Goal: Communication & Community: Participate in discussion

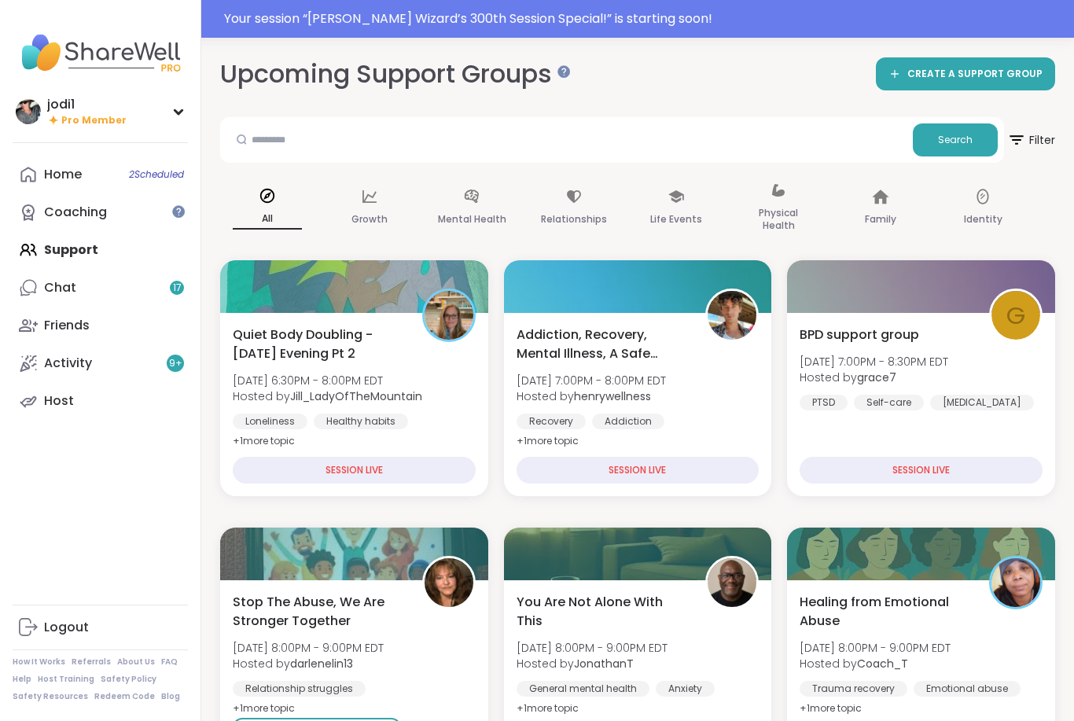
click at [629, 20] on div "Your session “ [PERSON_NAME] Wizard’s 300th Session Special! ” is starting soon!" at bounding box center [644, 18] width 841 height 19
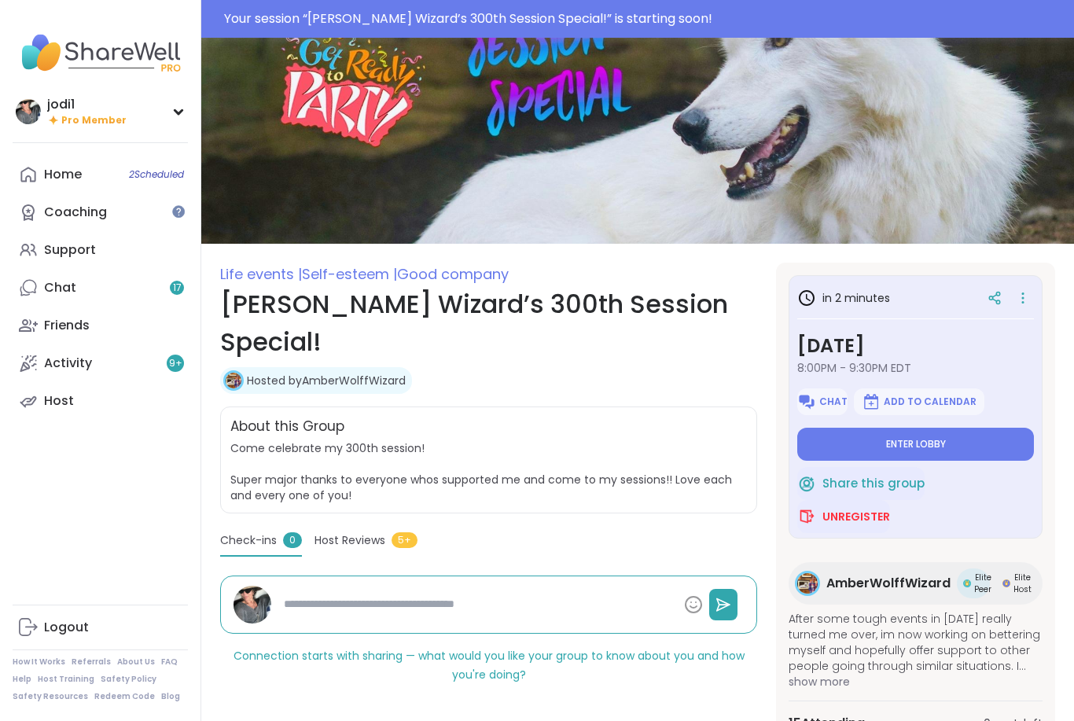
click at [503, 590] on textarea at bounding box center [478, 604] width 400 height 29
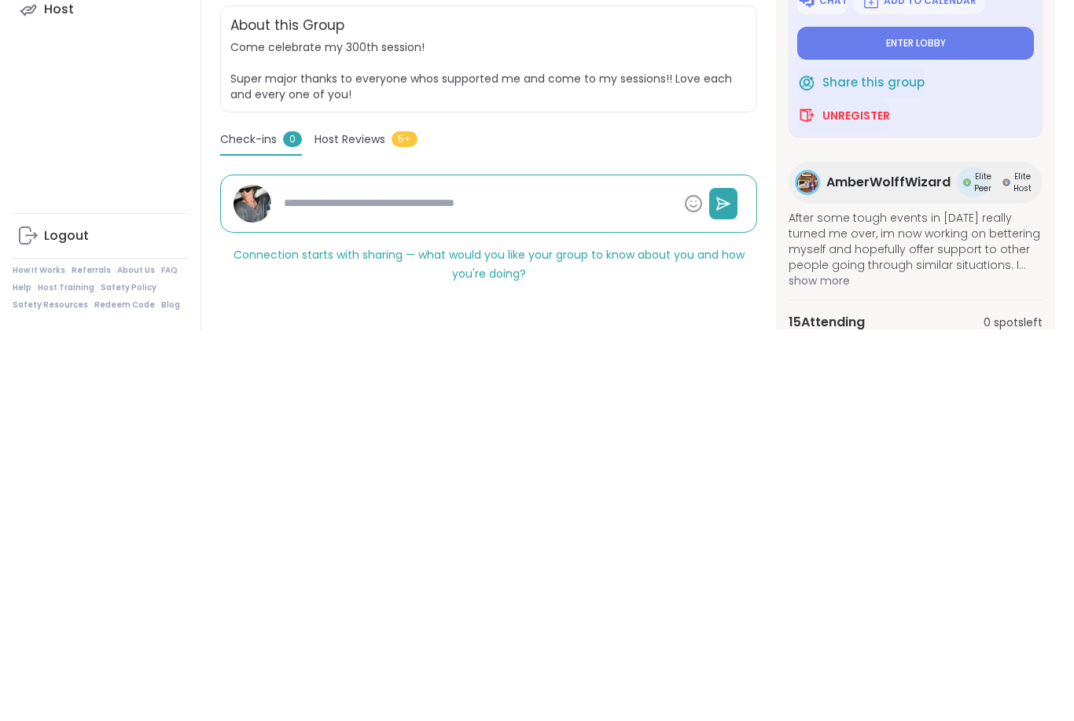
type textarea "*"
type textarea "**"
type textarea "*"
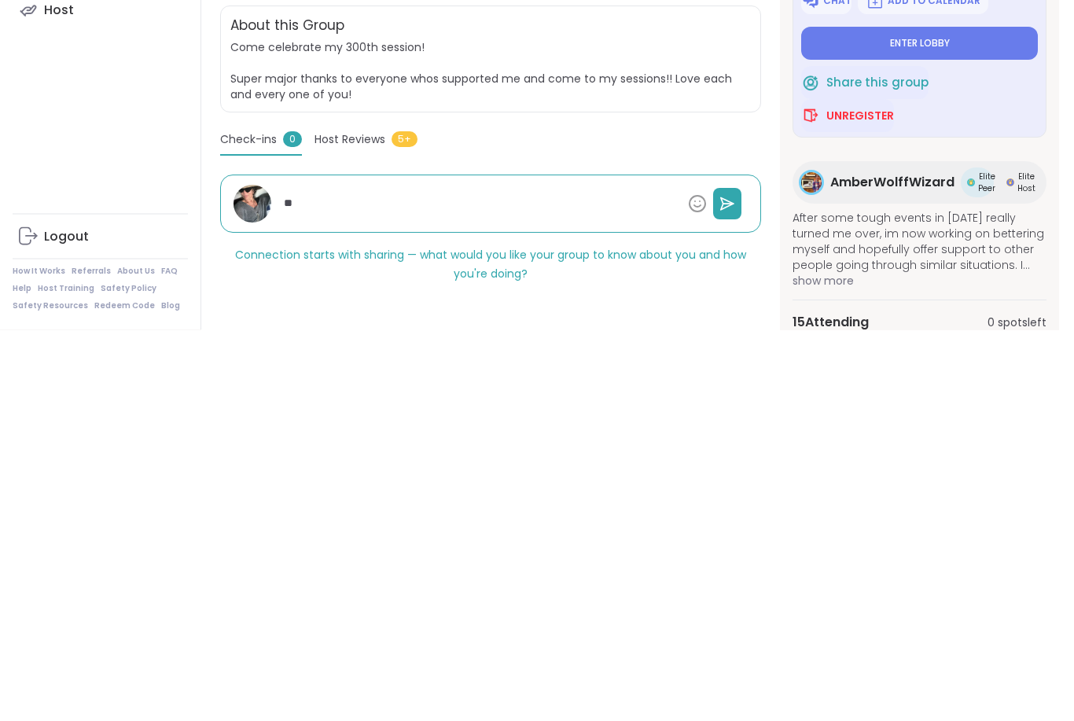
type textarea "***"
type textarea "*"
type textarea "****"
type textarea "*"
type textarea "****"
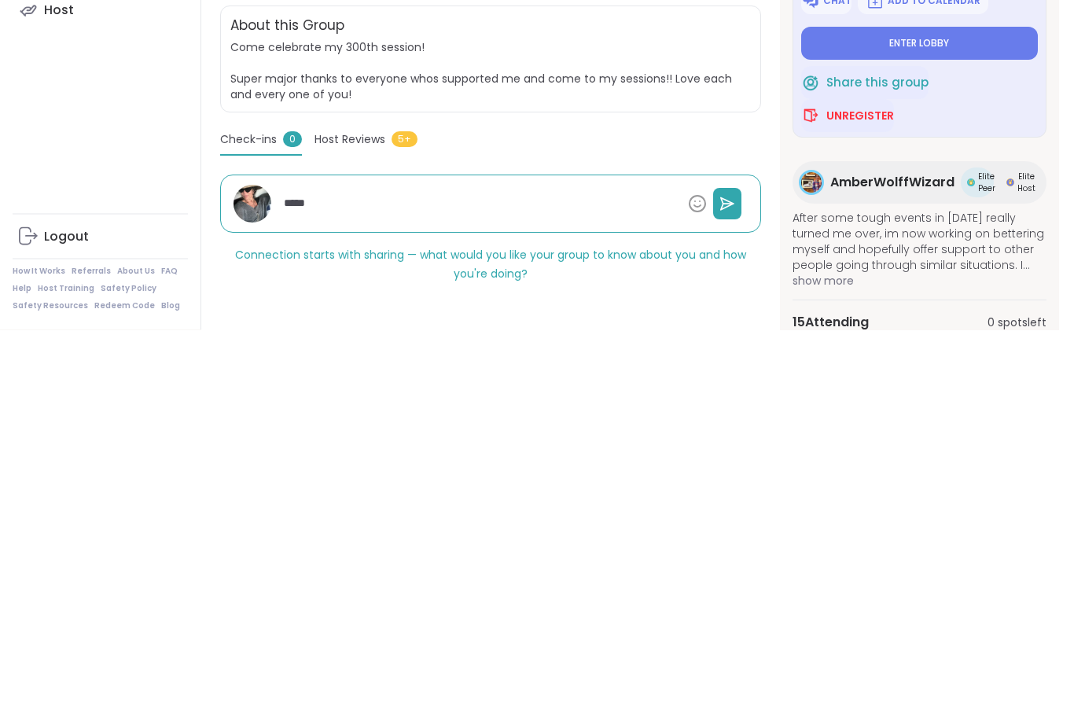
type textarea "*"
type textarea "******"
type textarea "*"
type textarea "*******"
type textarea "*"
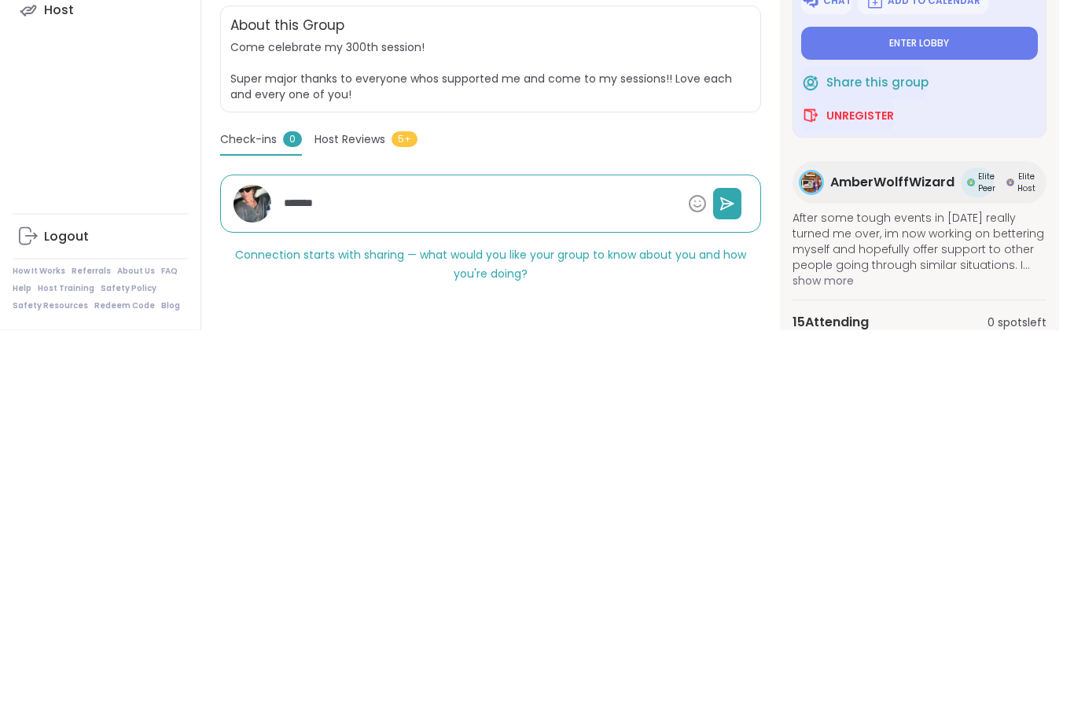
type textarea "********"
type textarea "*"
type textarea "*********"
type textarea "*"
type textarea "**********"
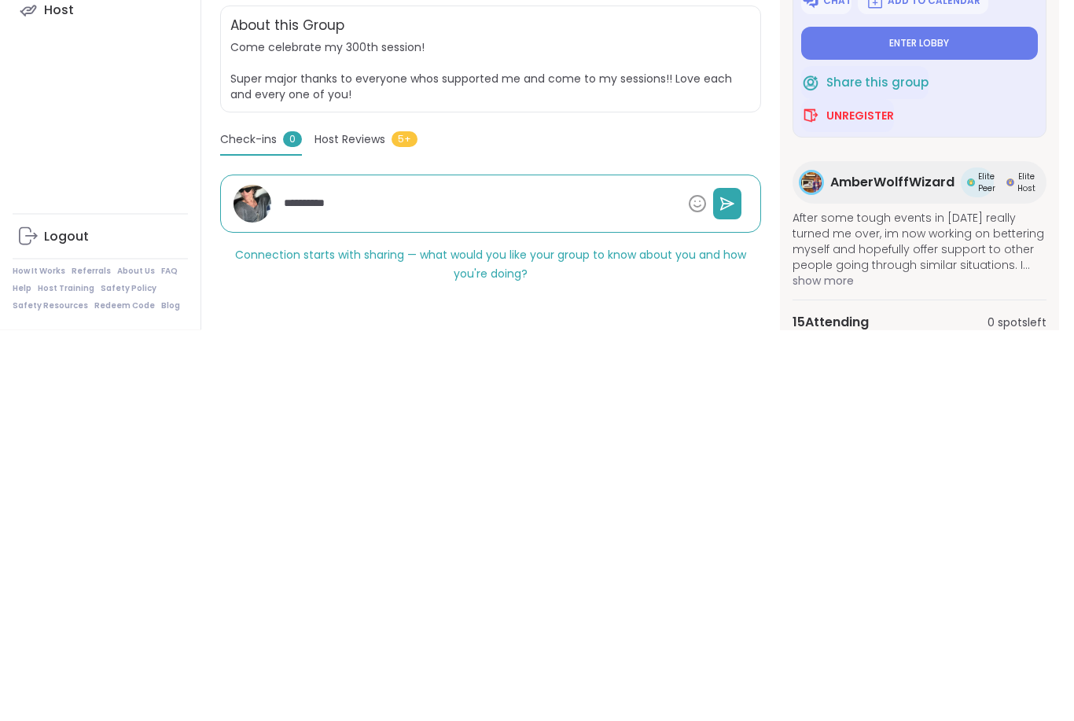
type textarea "*"
type textarea "**********"
type textarea "*"
type textarea "**********"
click at [738, 580] on button at bounding box center [727, 595] width 28 height 31
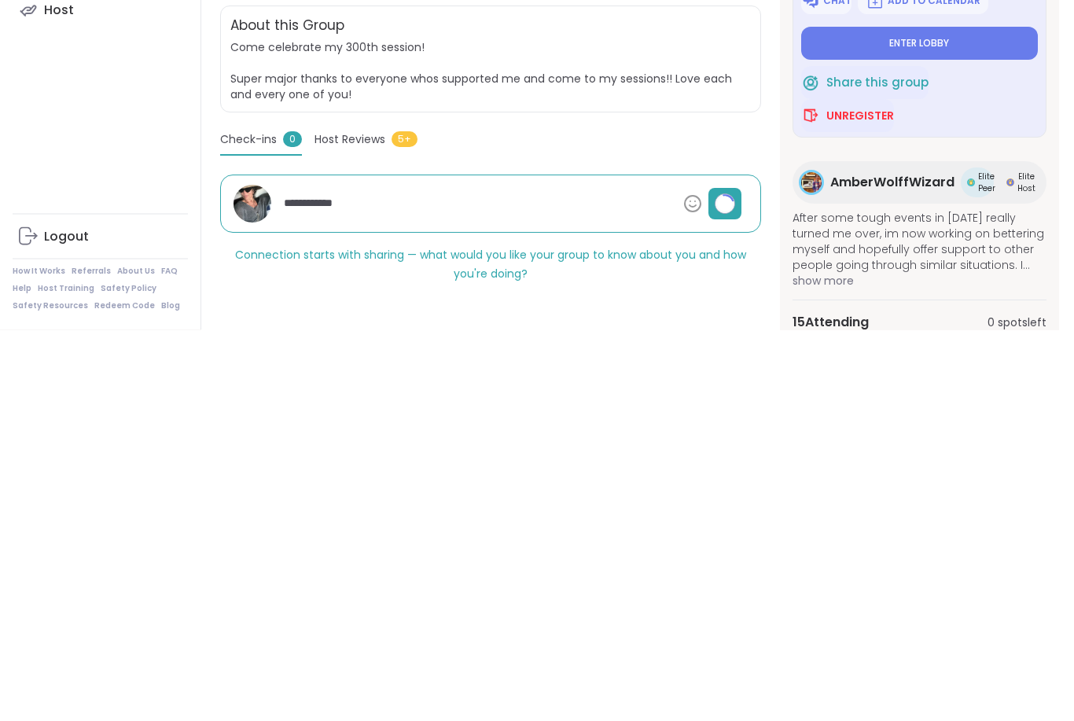
scroll to position [267, 0]
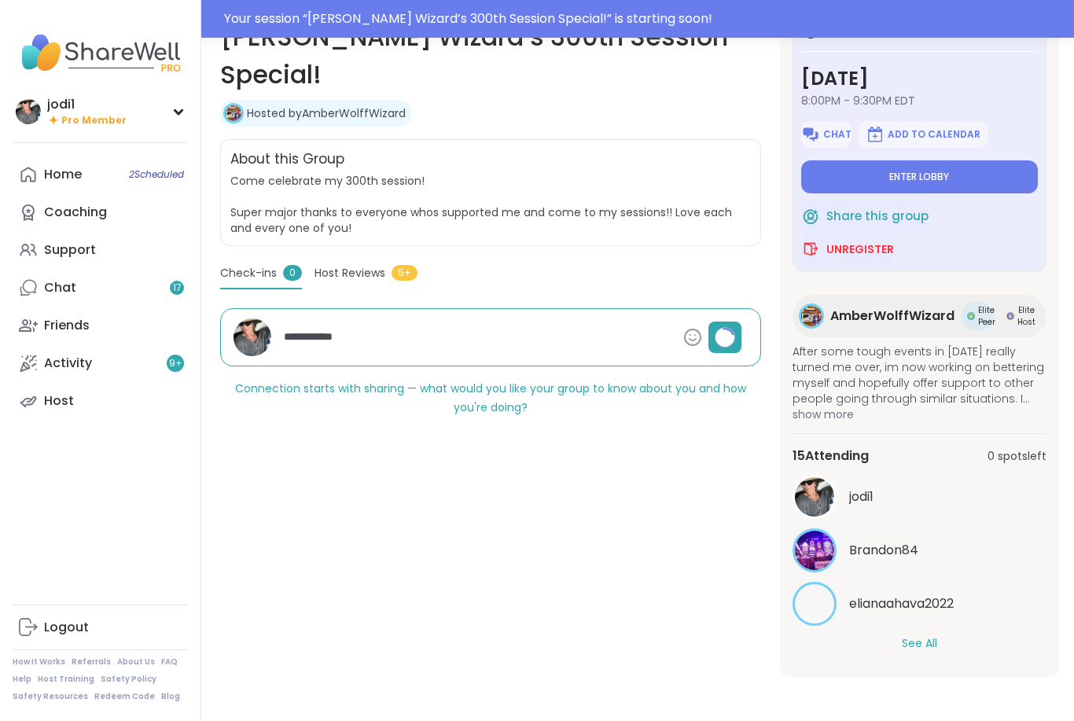
type textarea "*"
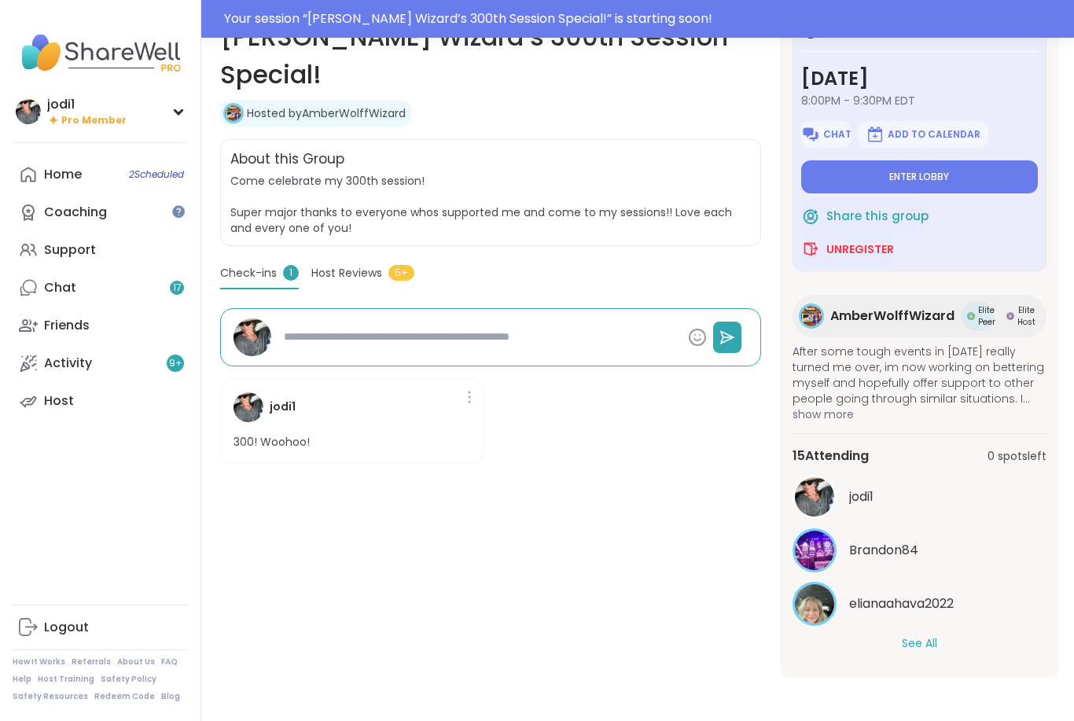
click at [918, 640] on button "See All" at bounding box center [919, 643] width 35 height 17
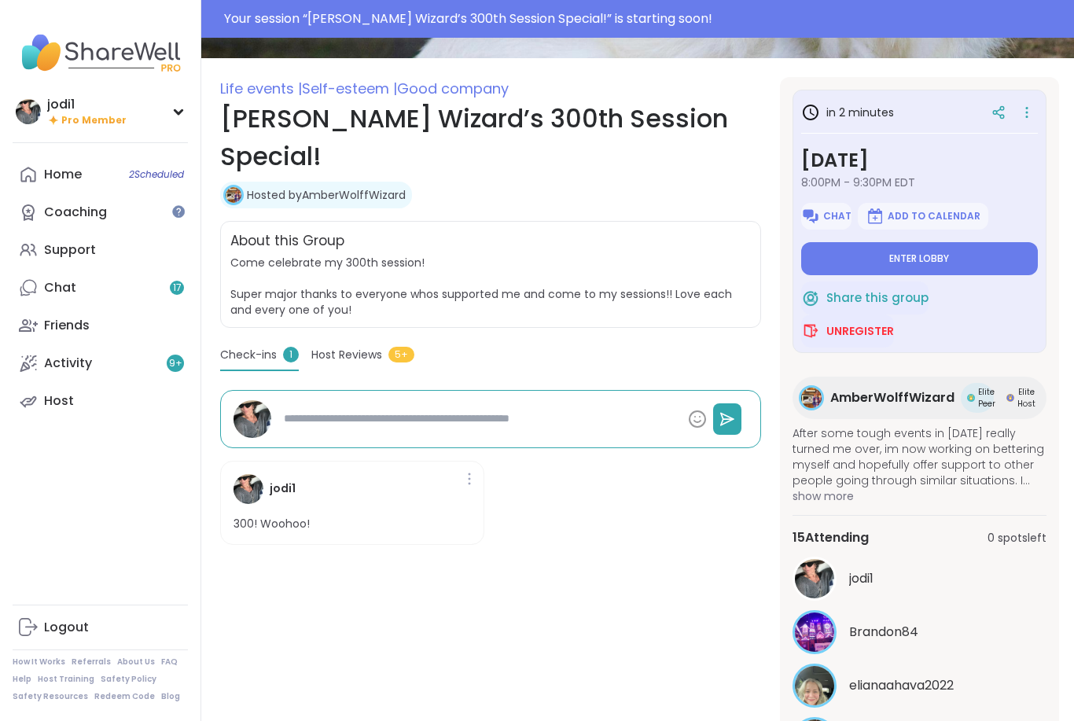
scroll to position [0, 0]
click at [945, 261] on span "Enter lobby" at bounding box center [920, 258] width 60 height 13
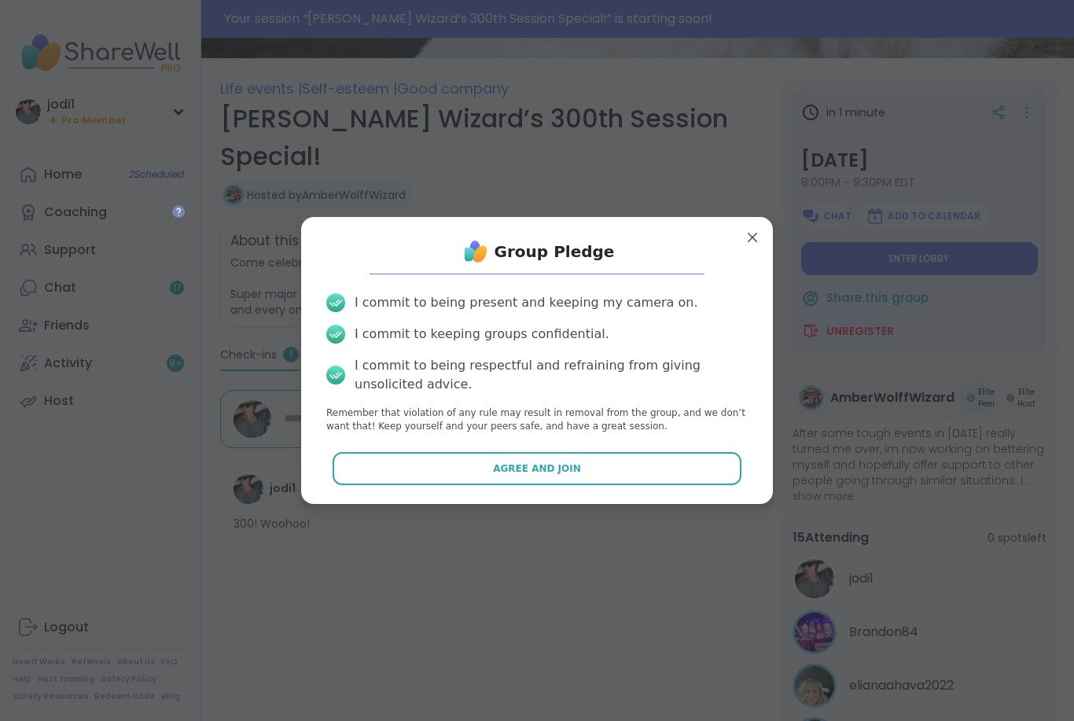
click at [556, 476] on span "Agree and Join" at bounding box center [537, 469] width 88 height 14
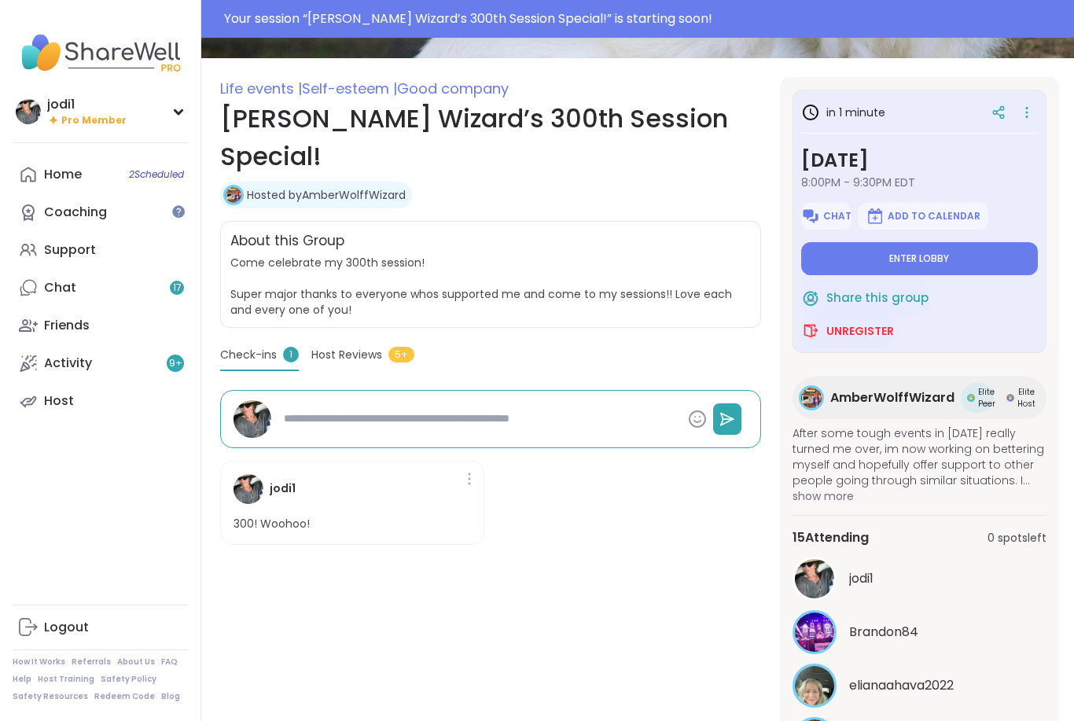
type textarea "*"
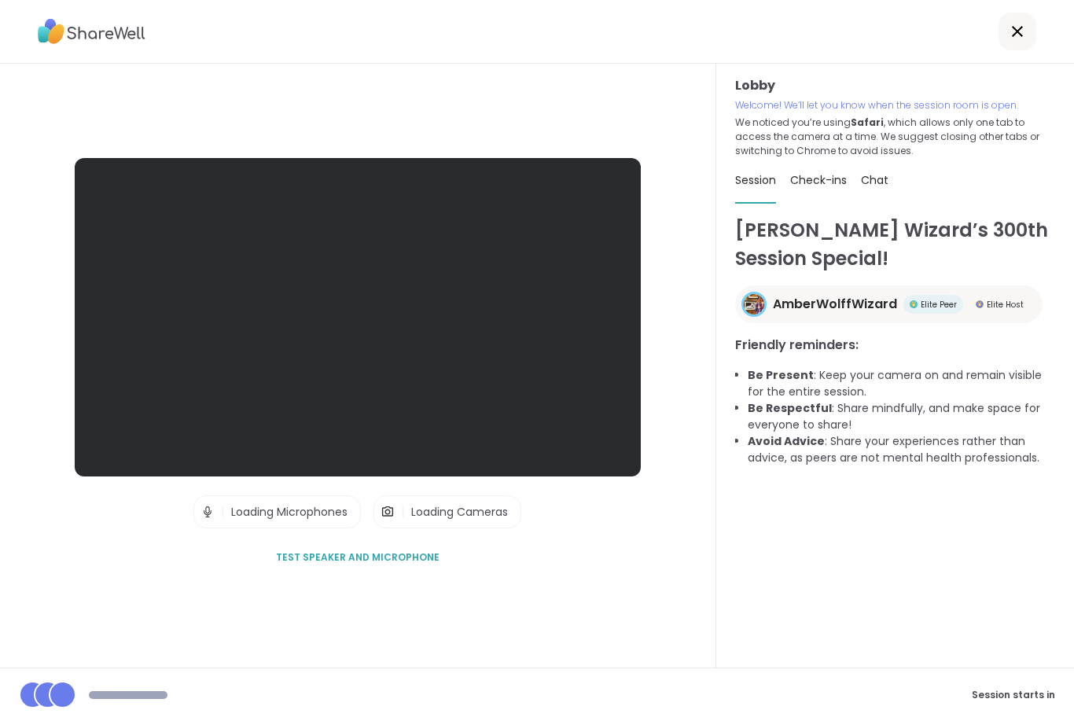
scroll to position [50, 0]
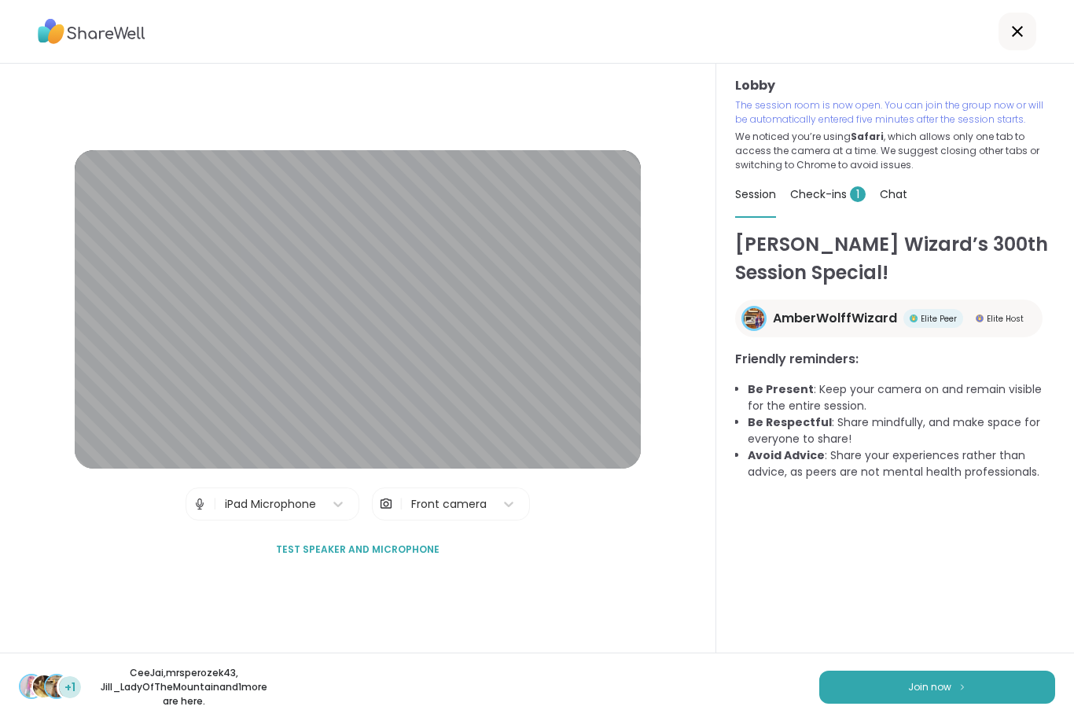
click at [968, 681] on button "Join now" at bounding box center [938, 687] width 236 height 33
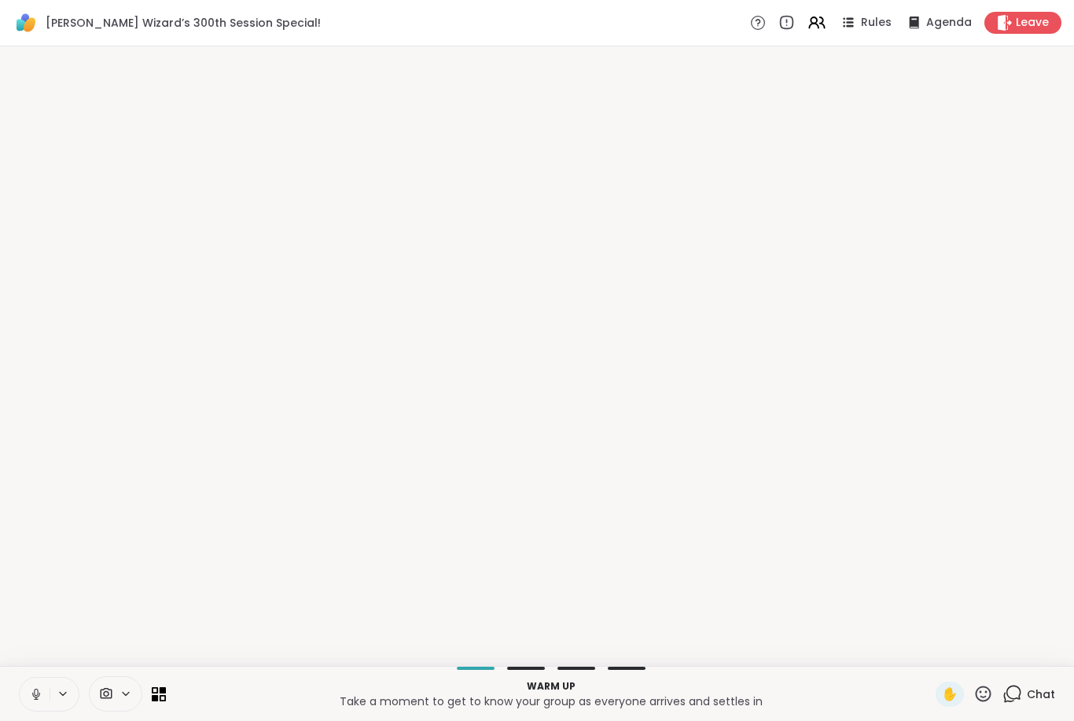
scroll to position [0, 0]
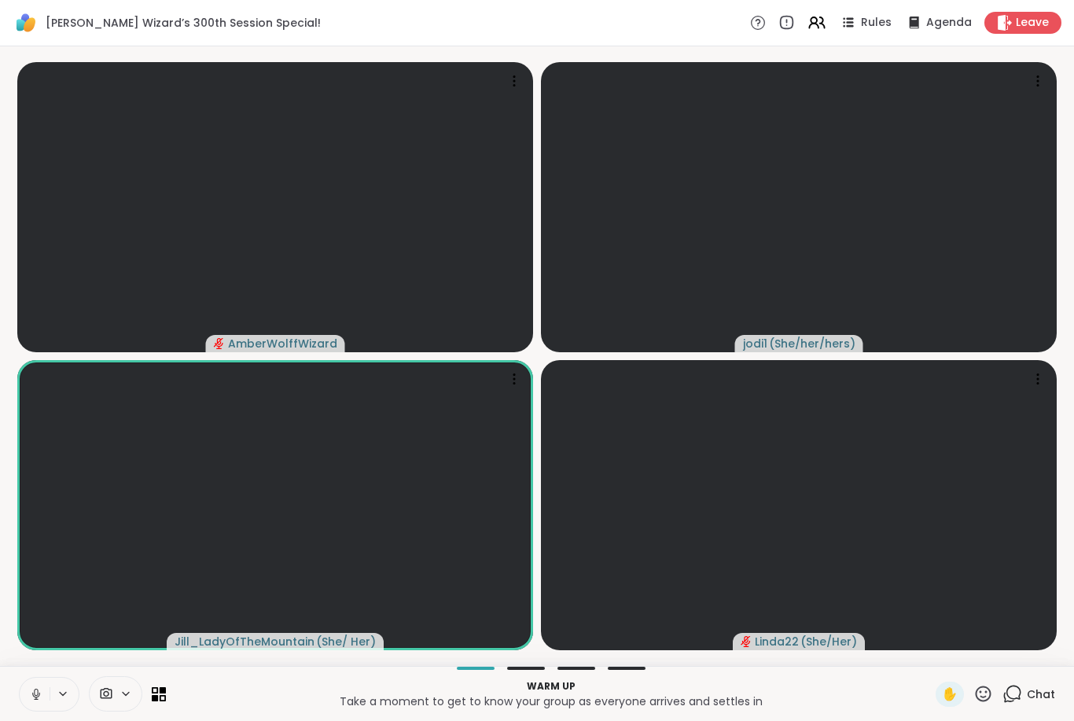
click at [39, 698] on icon at bounding box center [36, 694] width 14 height 14
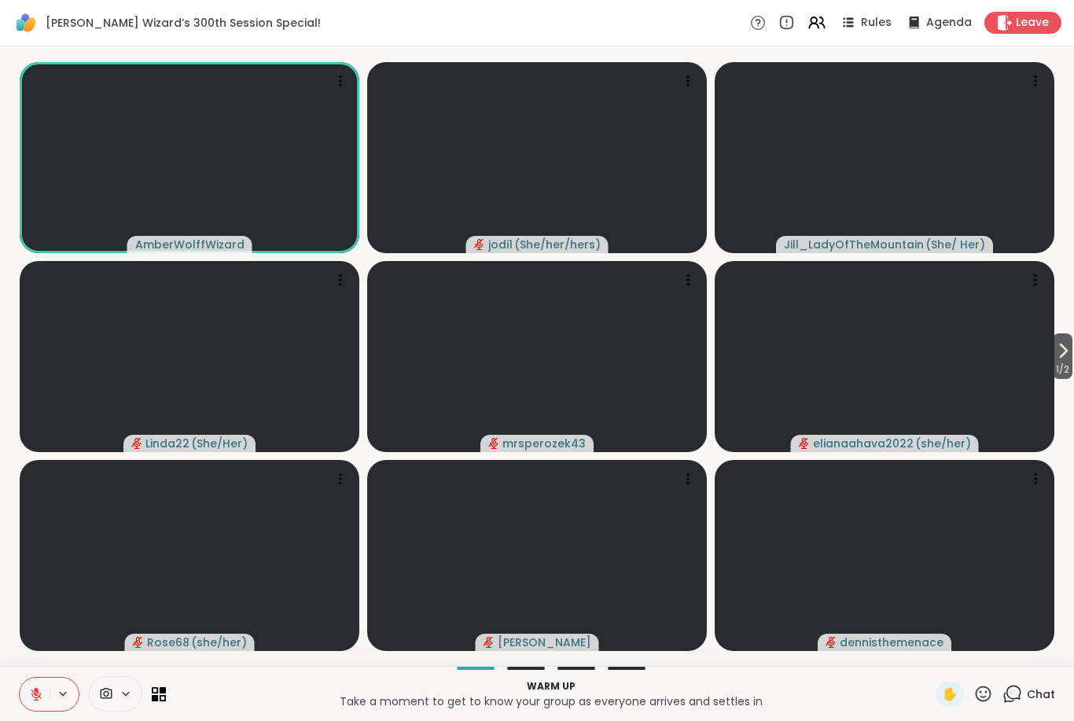
click at [40, 695] on icon at bounding box center [36, 694] width 11 height 11
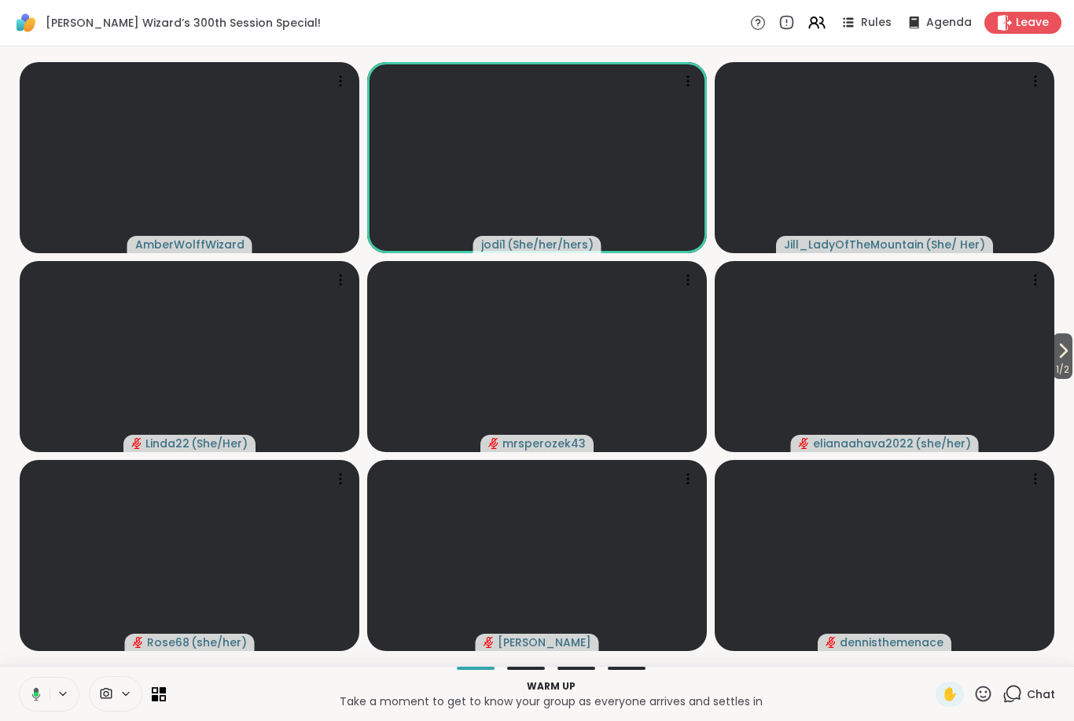
click at [1066, 360] on span "1 / 2" at bounding box center [1063, 369] width 20 height 19
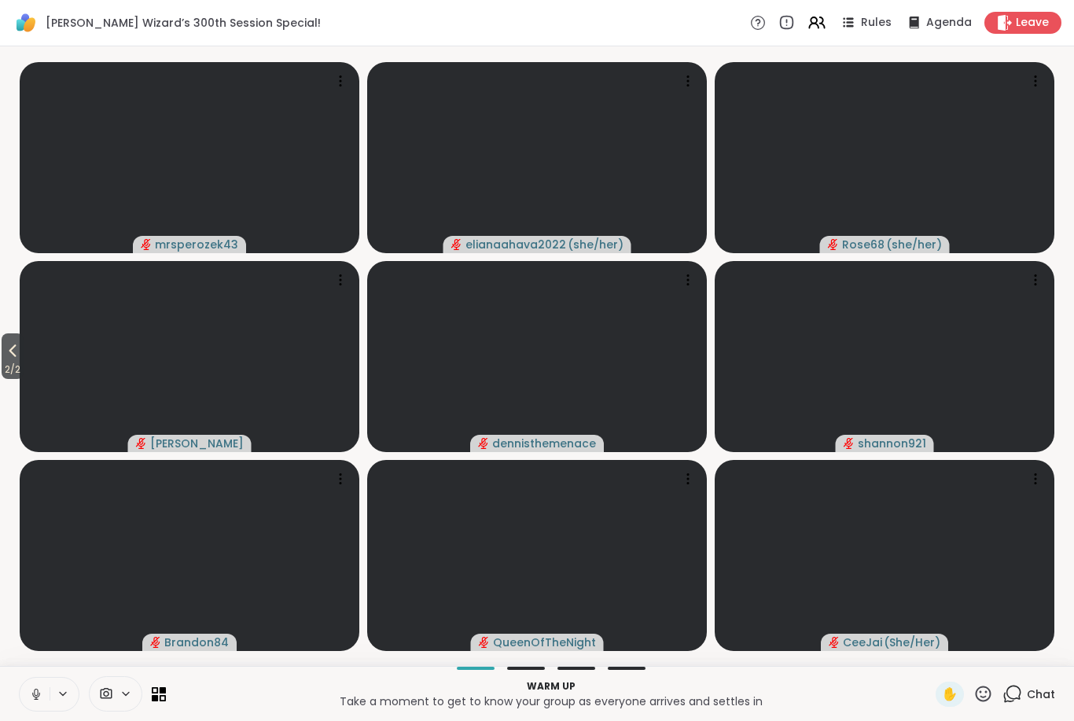
click at [18, 353] on icon at bounding box center [12, 350] width 19 height 19
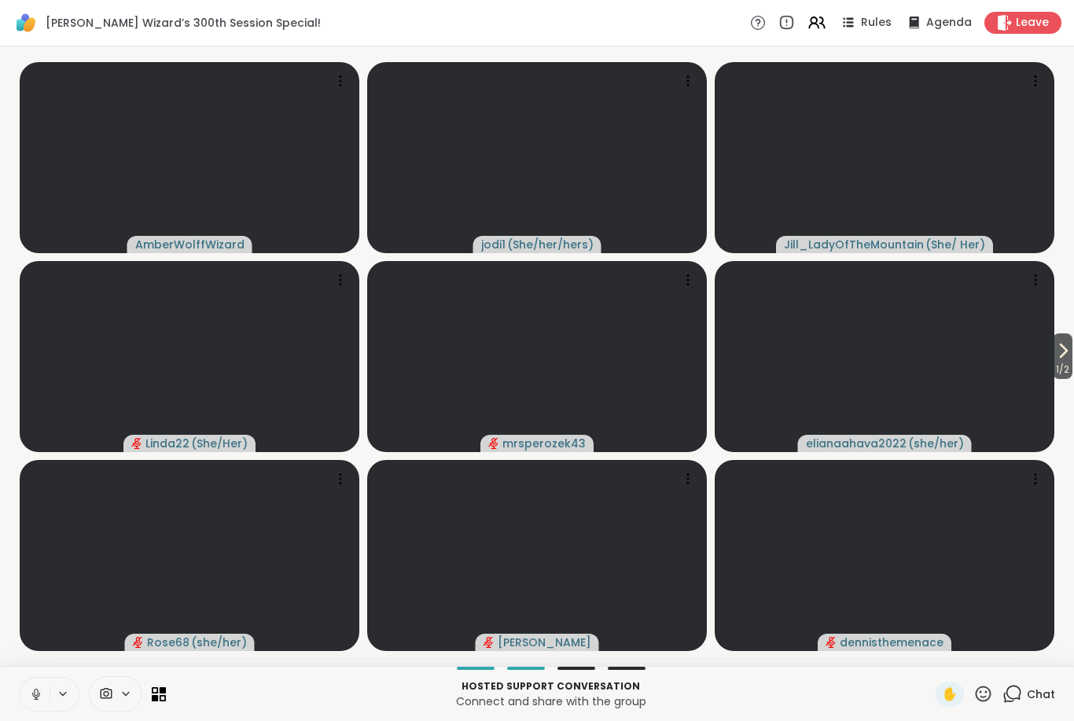
click at [1066, 352] on icon at bounding box center [1063, 350] width 19 height 19
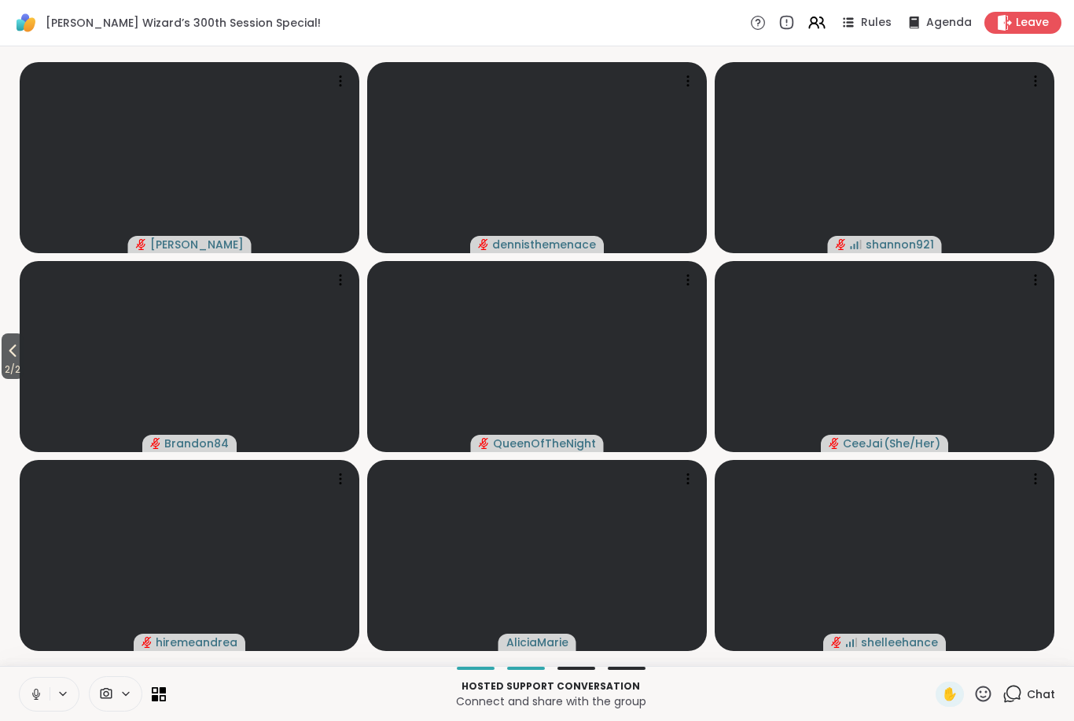
click at [39, 694] on icon at bounding box center [36, 694] width 14 height 14
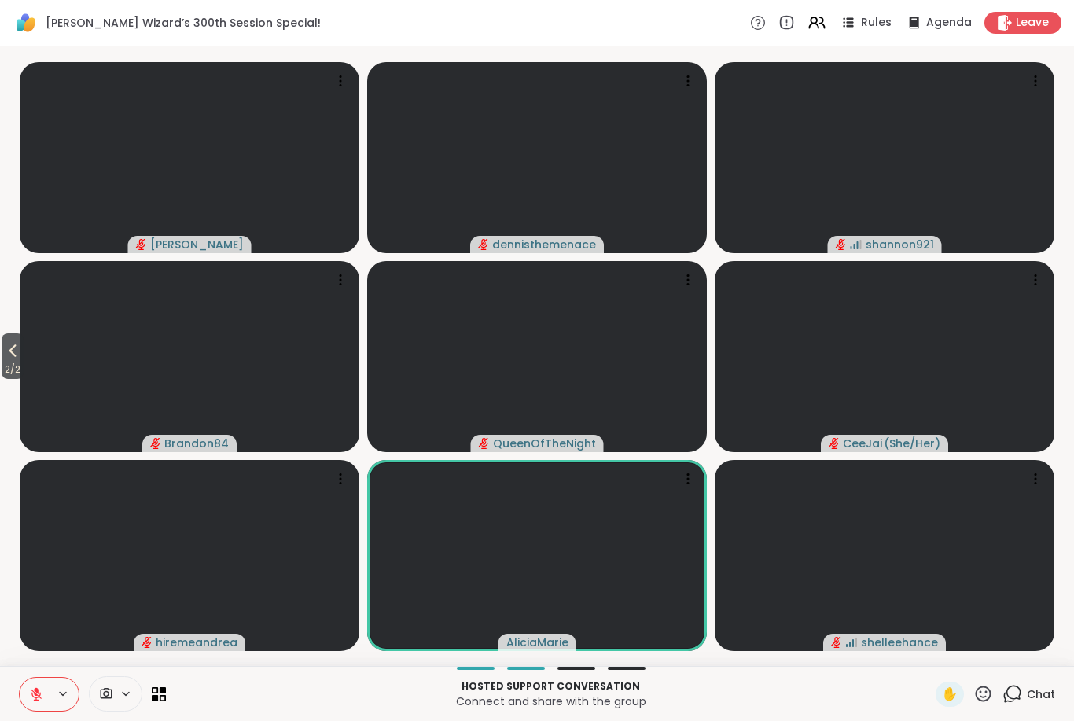
click at [46, 694] on button at bounding box center [35, 694] width 30 height 33
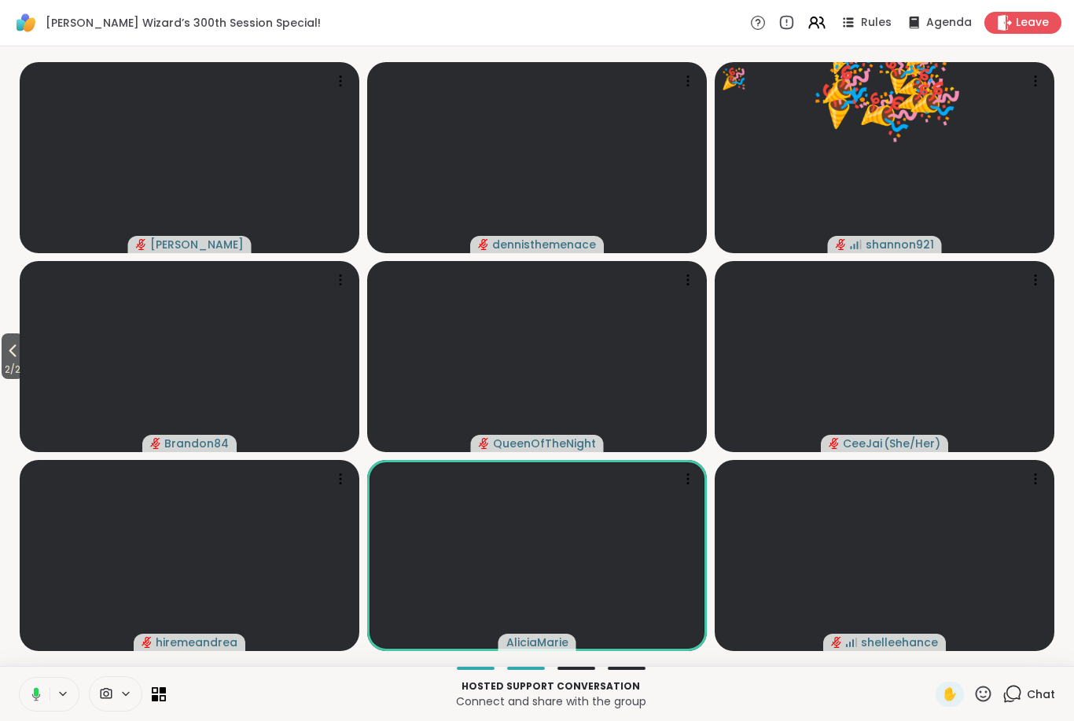
click at [5, 346] on icon at bounding box center [12, 350] width 19 height 19
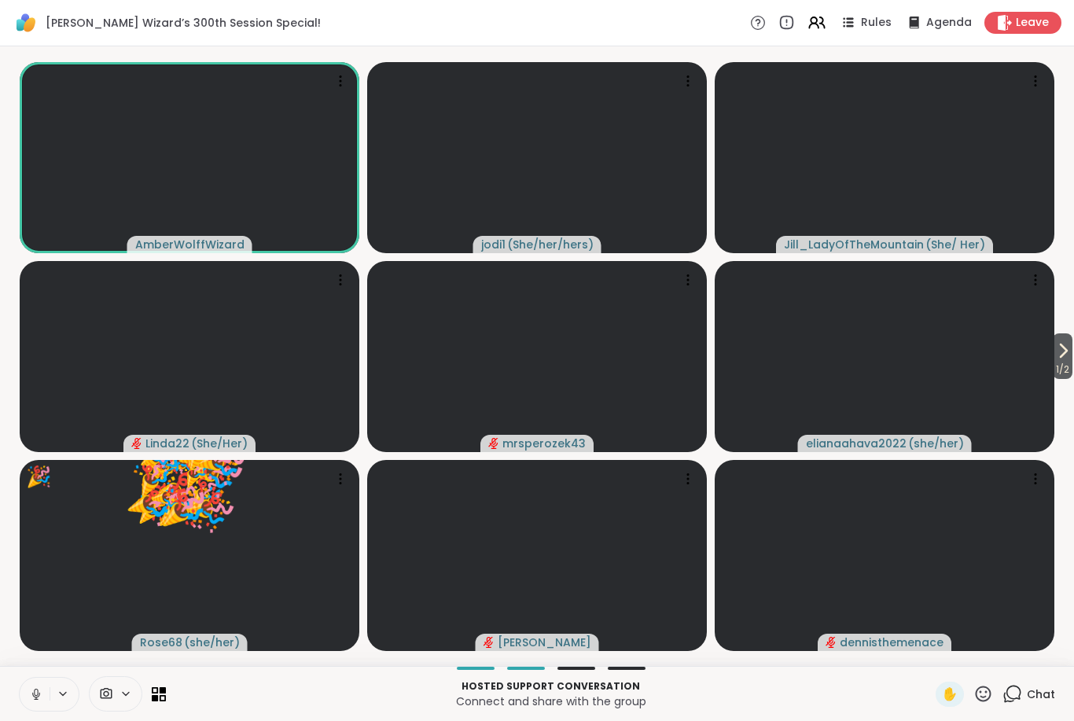
click at [993, 691] on icon at bounding box center [984, 694] width 20 height 20
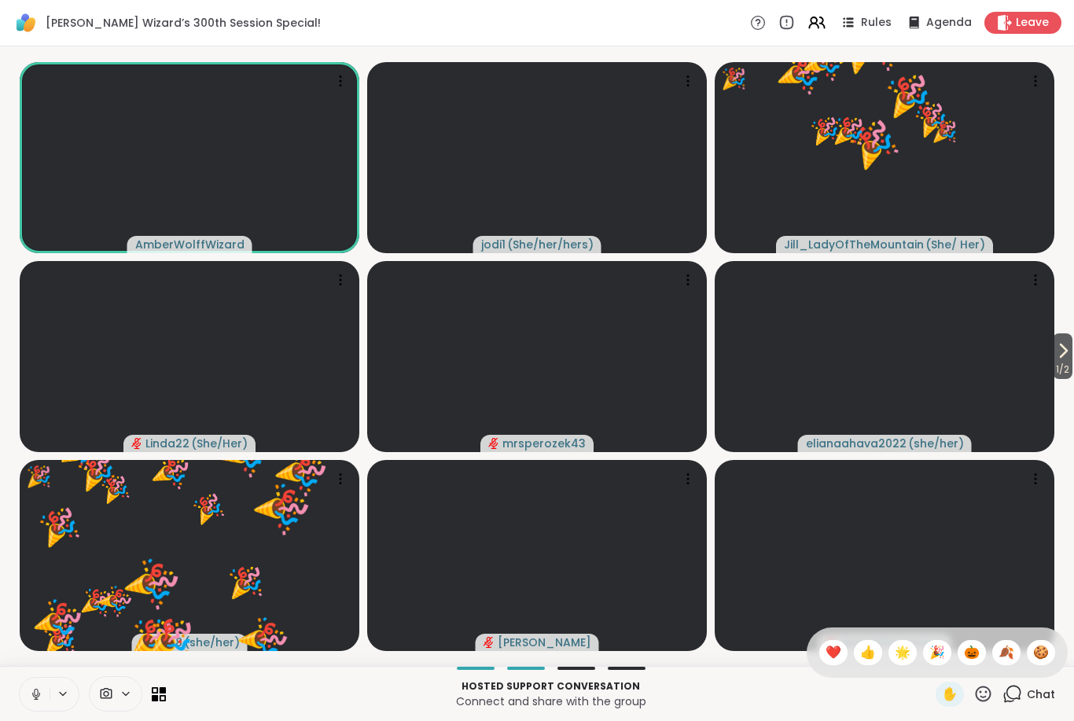
click at [1043, 643] on span "🍪" at bounding box center [1041, 652] width 16 height 19
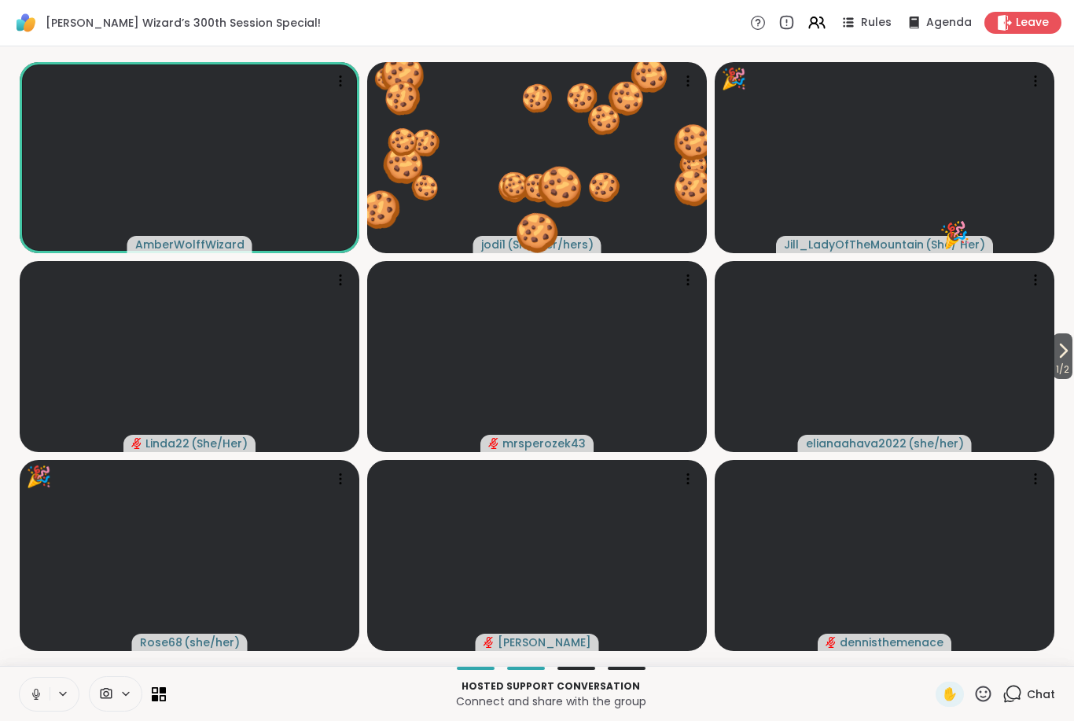
click at [42, 698] on icon at bounding box center [36, 694] width 14 height 14
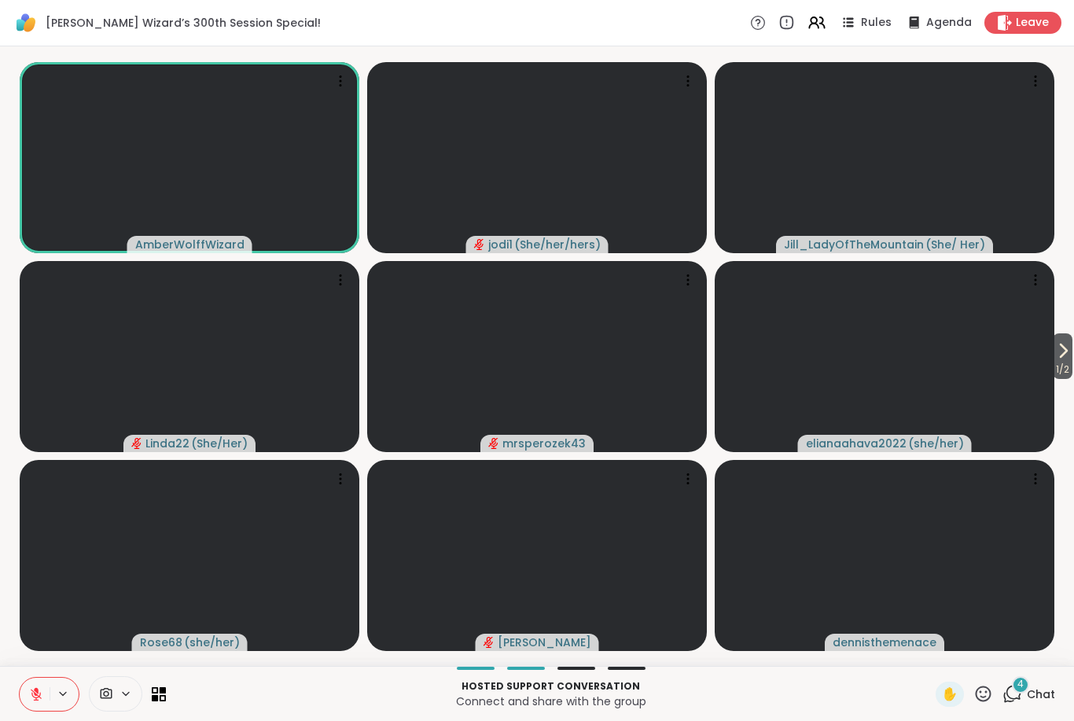
click at [28, 698] on button at bounding box center [35, 694] width 30 height 33
click at [28, 694] on icon at bounding box center [34, 694] width 14 height 14
click at [30, 692] on icon at bounding box center [36, 694] width 14 height 14
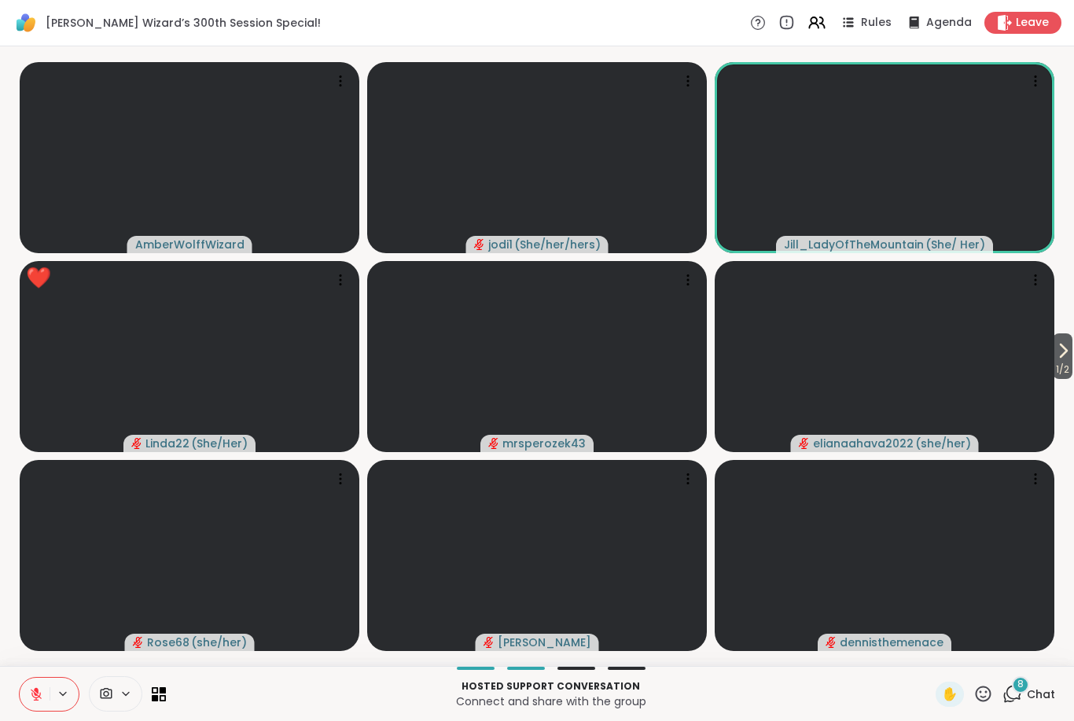
click at [1064, 358] on icon at bounding box center [1063, 350] width 19 height 19
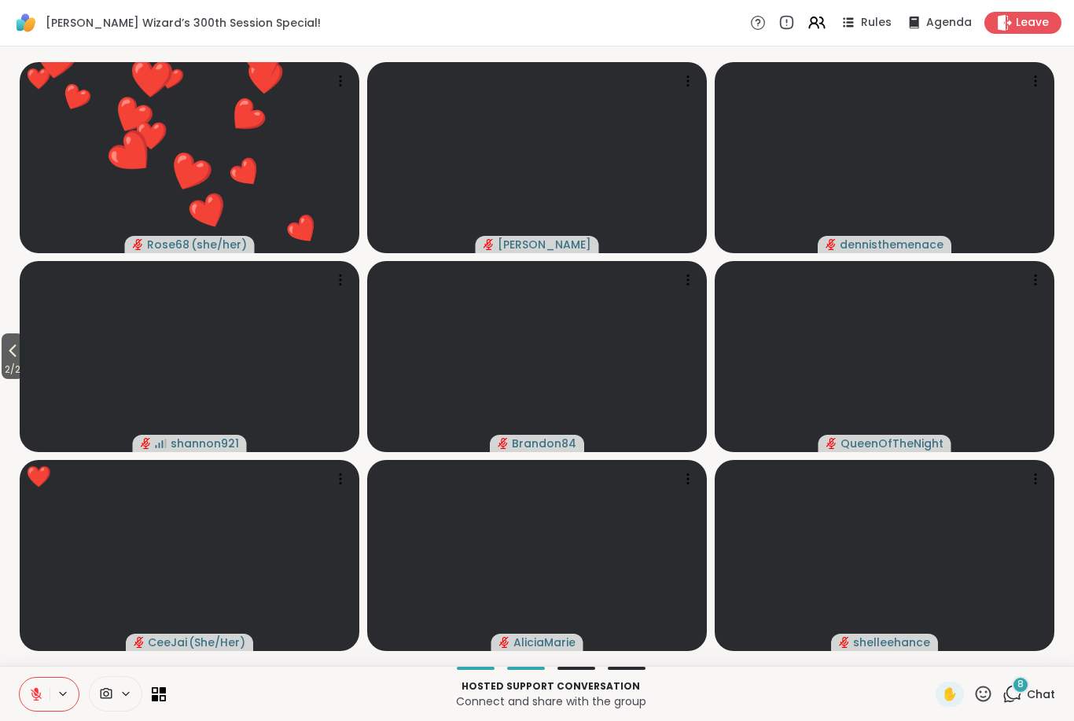
click at [41, 685] on button at bounding box center [35, 694] width 30 height 33
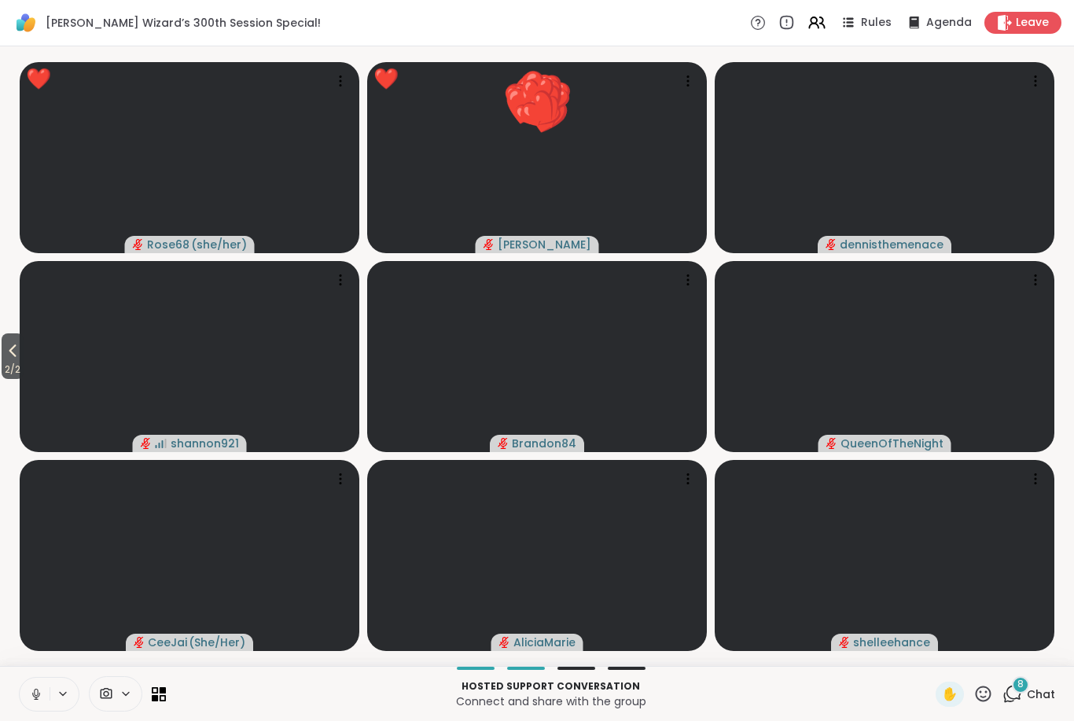
click at [7, 345] on icon at bounding box center [12, 350] width 19 height 19
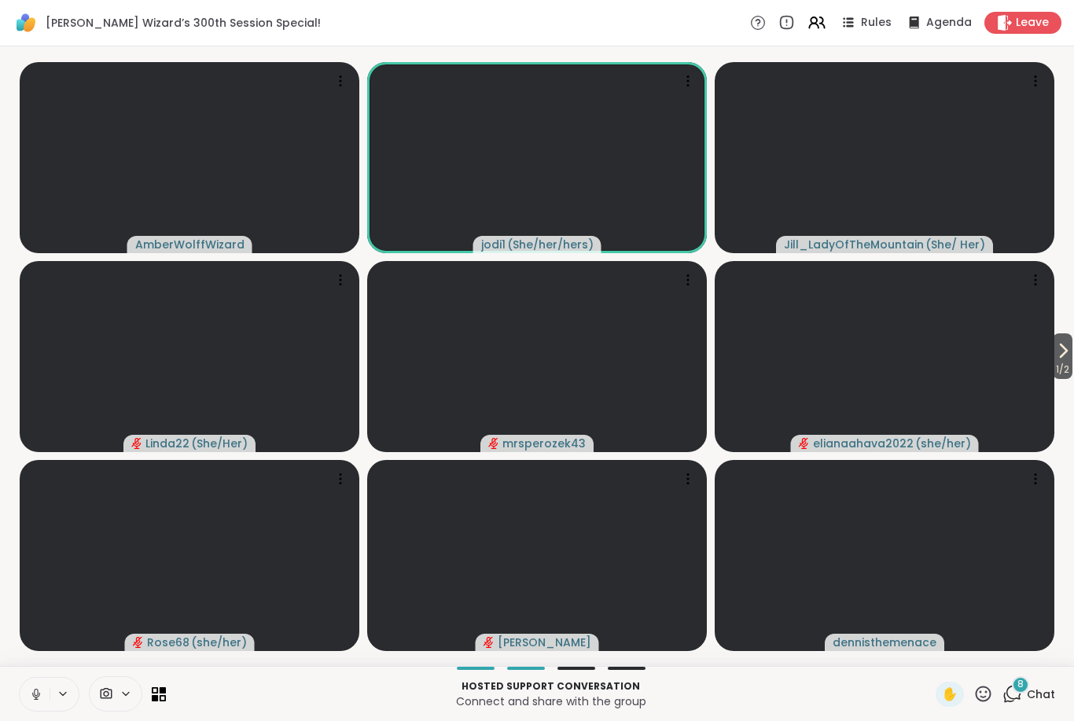
click at [35, 699] on icon at bounding box center [36, 698] width 4 height 1
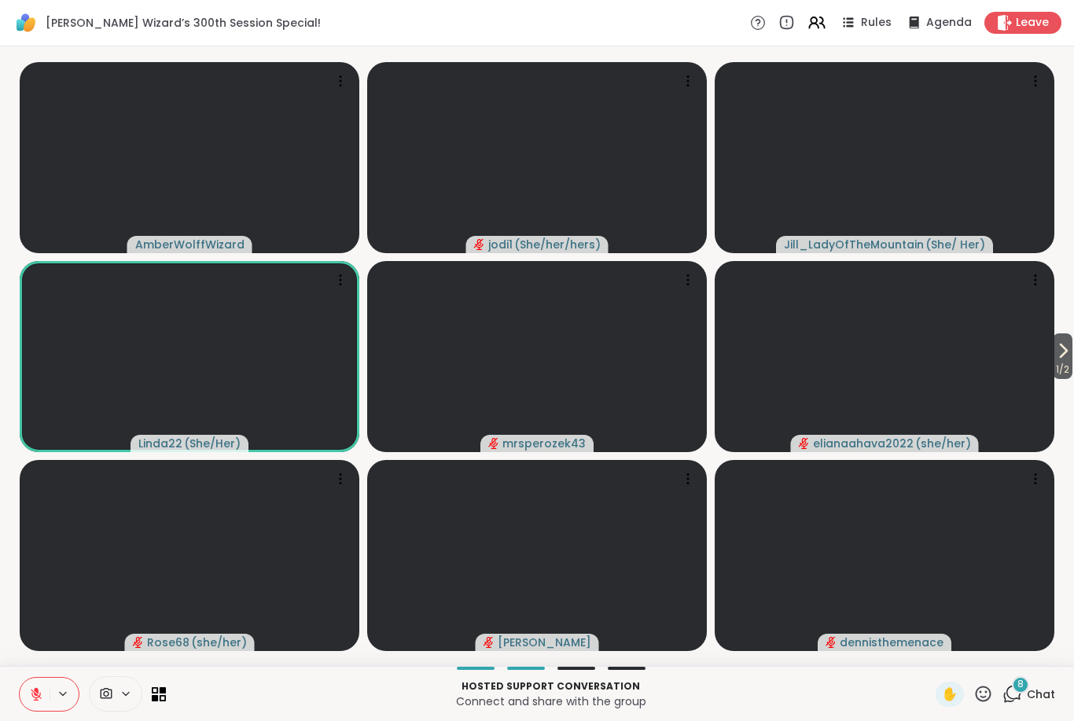
click at [1030, 683] on div "8" at bounding box center [1020, 684] width 17 height 17
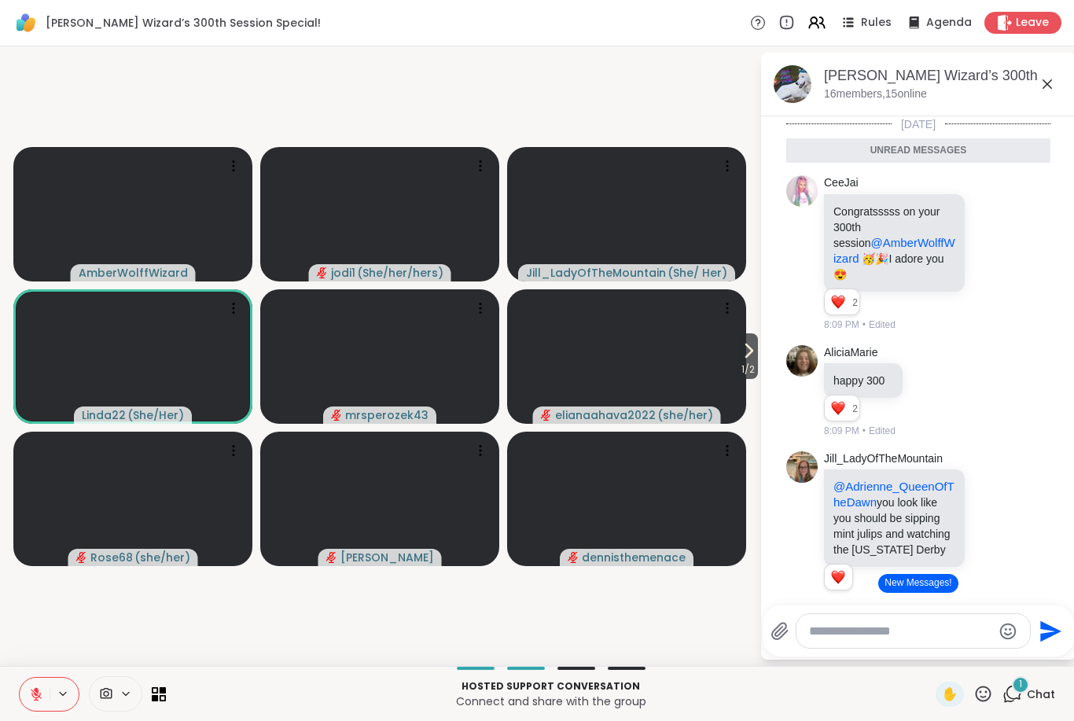
click at [991, 702] on icon at bounding box center [984, 694] width 20 height 20
click at [978, 658] on div "🎃" at bounding box center [972, 652] width 28 height 25
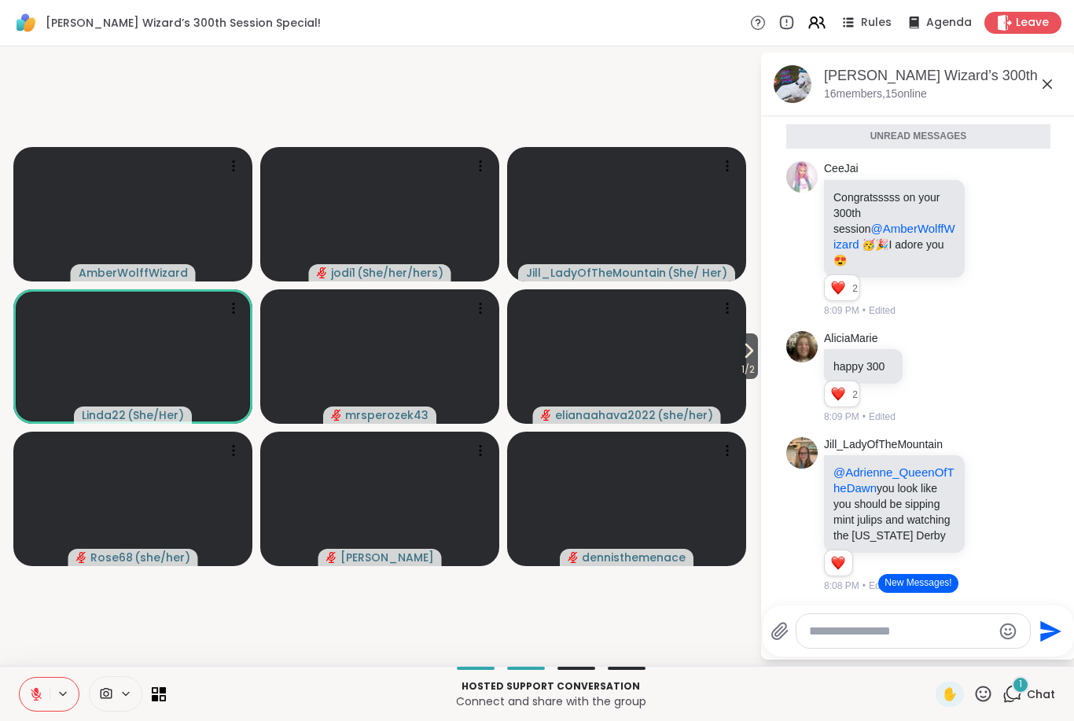
scroll to position [16, 0]
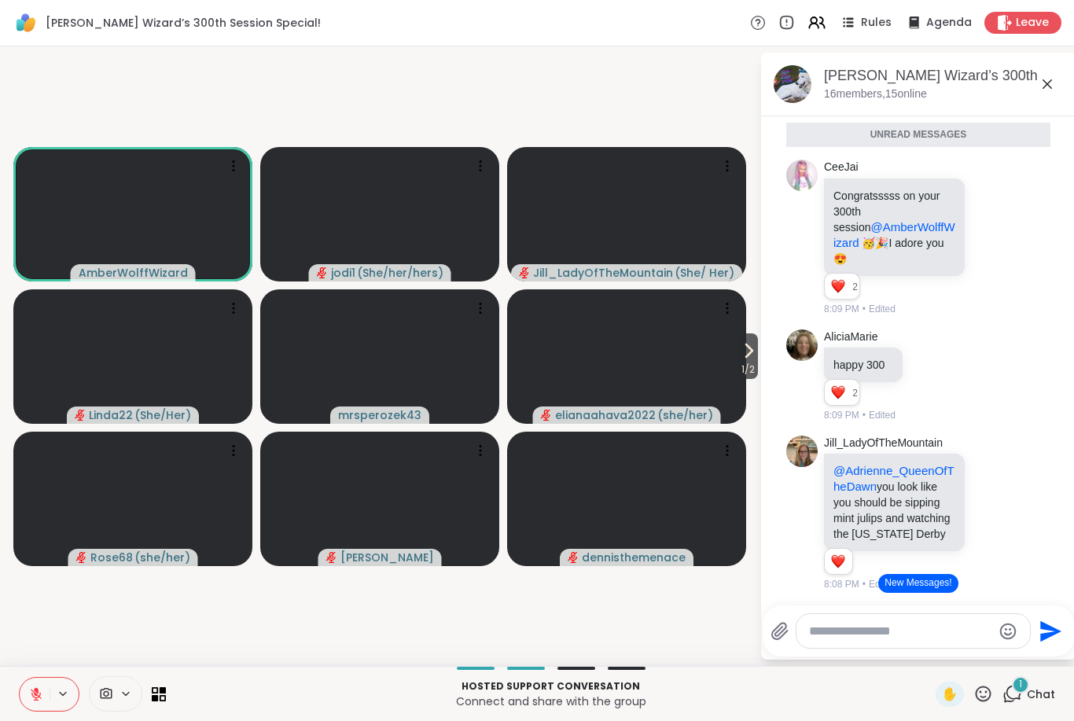
click at [981, 694] on icon at bounding box center [984, 694] width 20 height 20
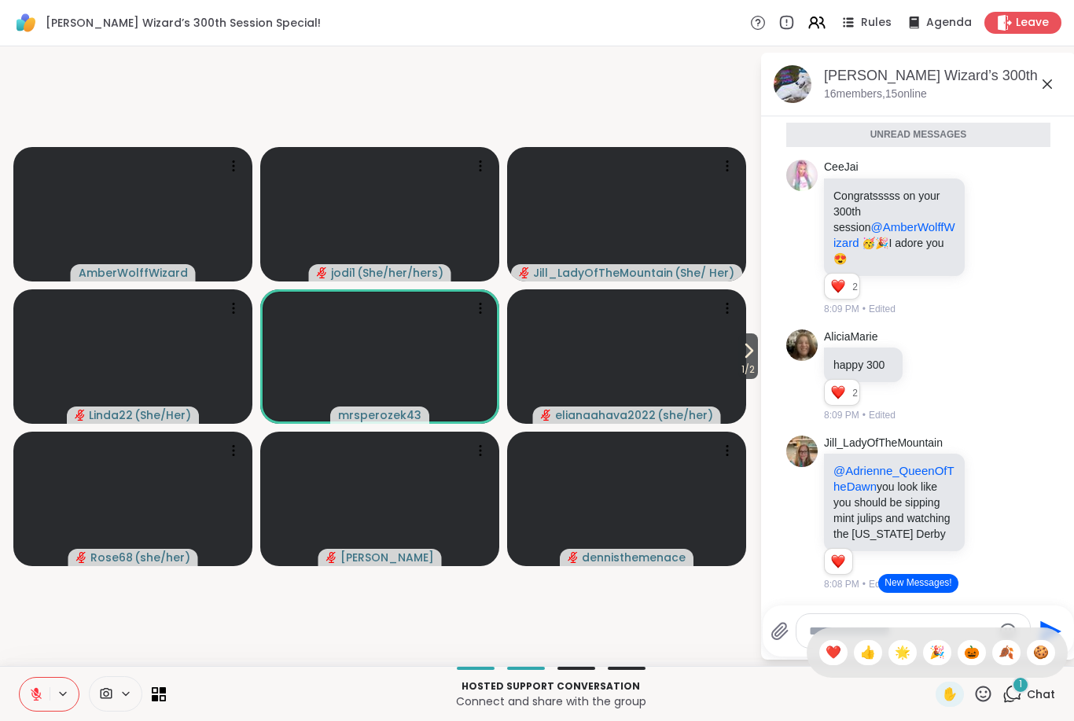
click at [1008, 659] on span "🍂" at bounding box center [1007, 652] width 16 height 19
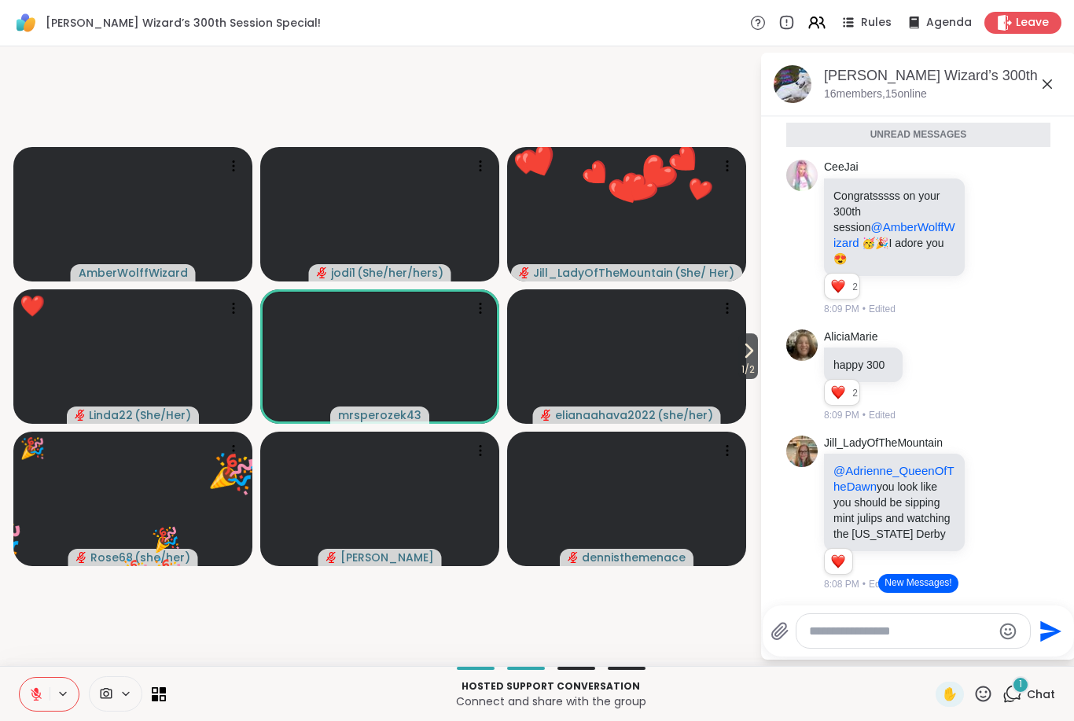
click at [983, 697] on icon at bounding box center [984, 694] width 16 height 16
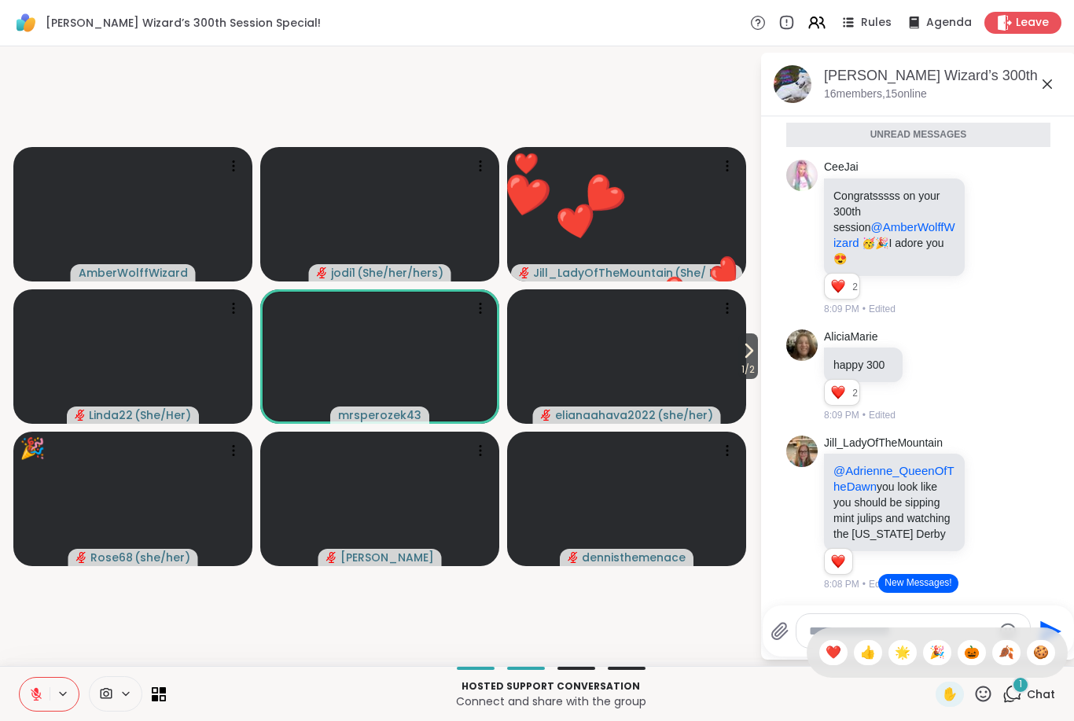
click at [1038, 657] on span "🍪" at bounding box center [1041, 652] width 16 height 19
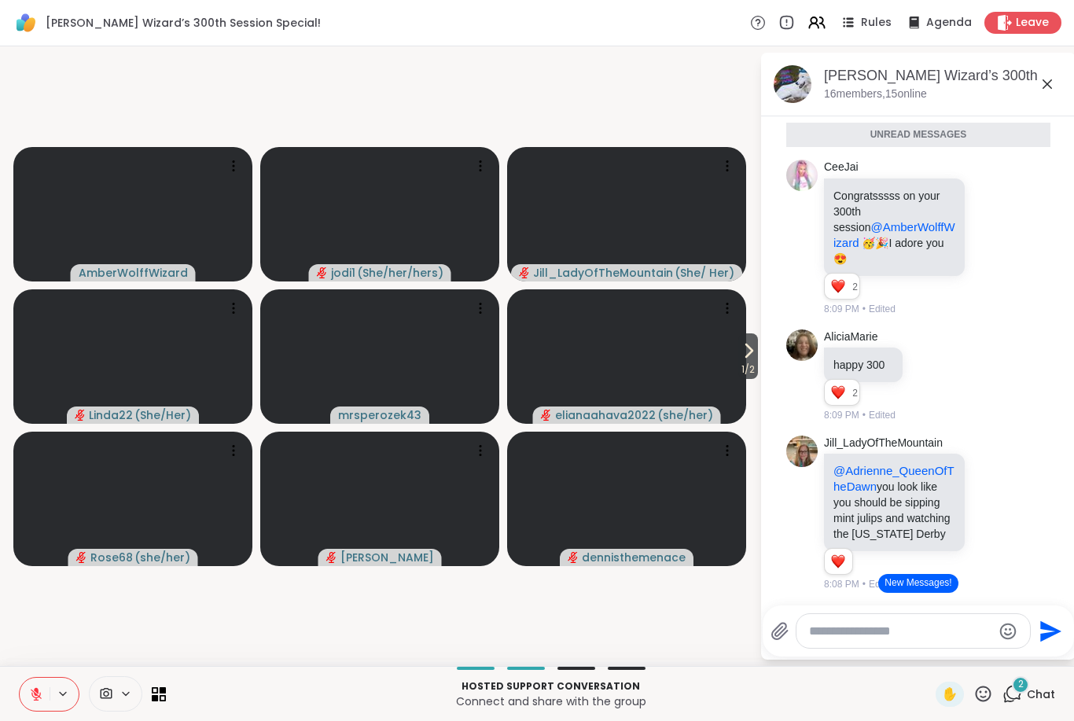
click at [26, 700] on button at bounding box center [35, 694] width 30 height 33
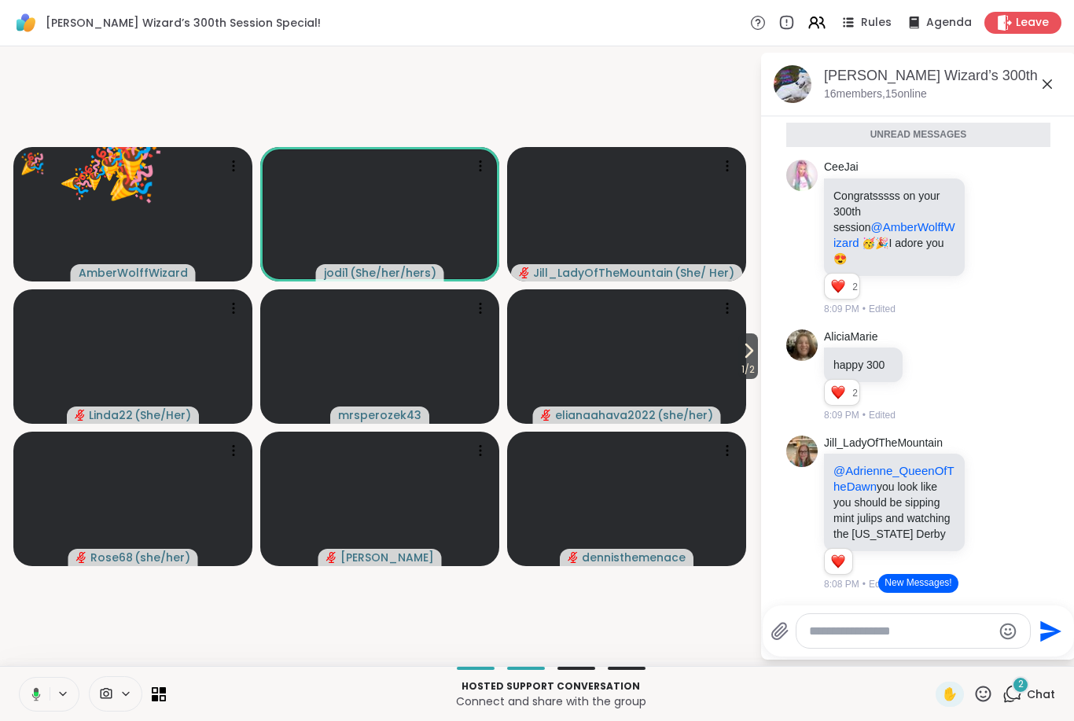
click at [985, 691] on icon at bounding box center [984, 694] width 20 height 20
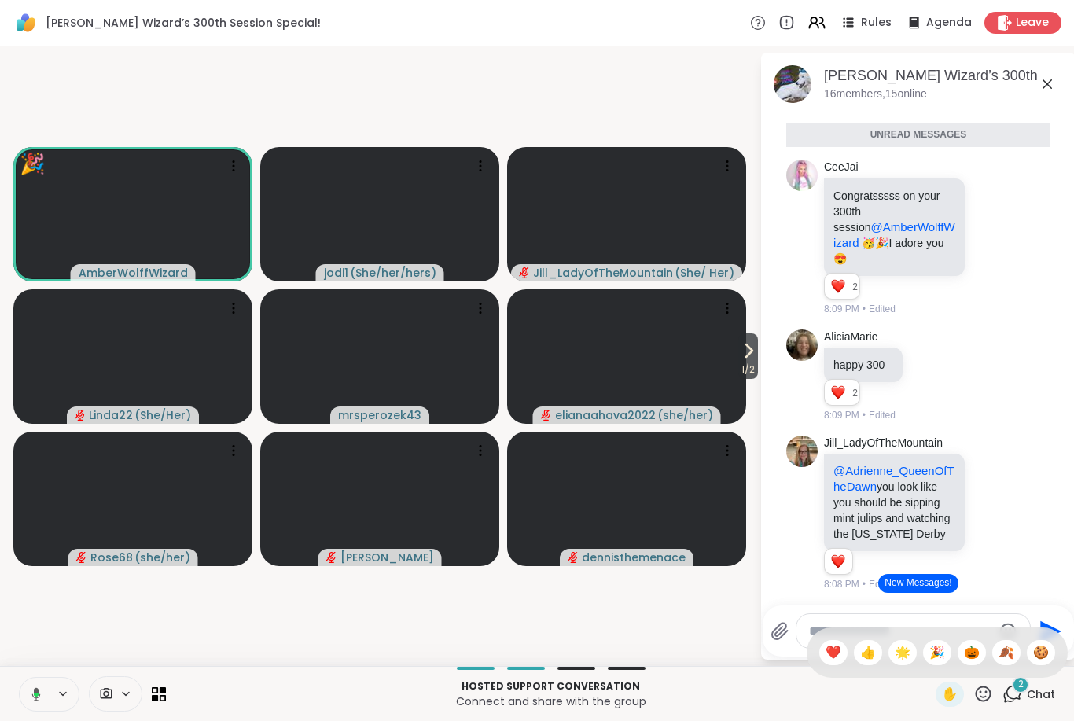
click at [1042, 654] on span "🍪" at bounding box center [1041, 652] width 16 height 19
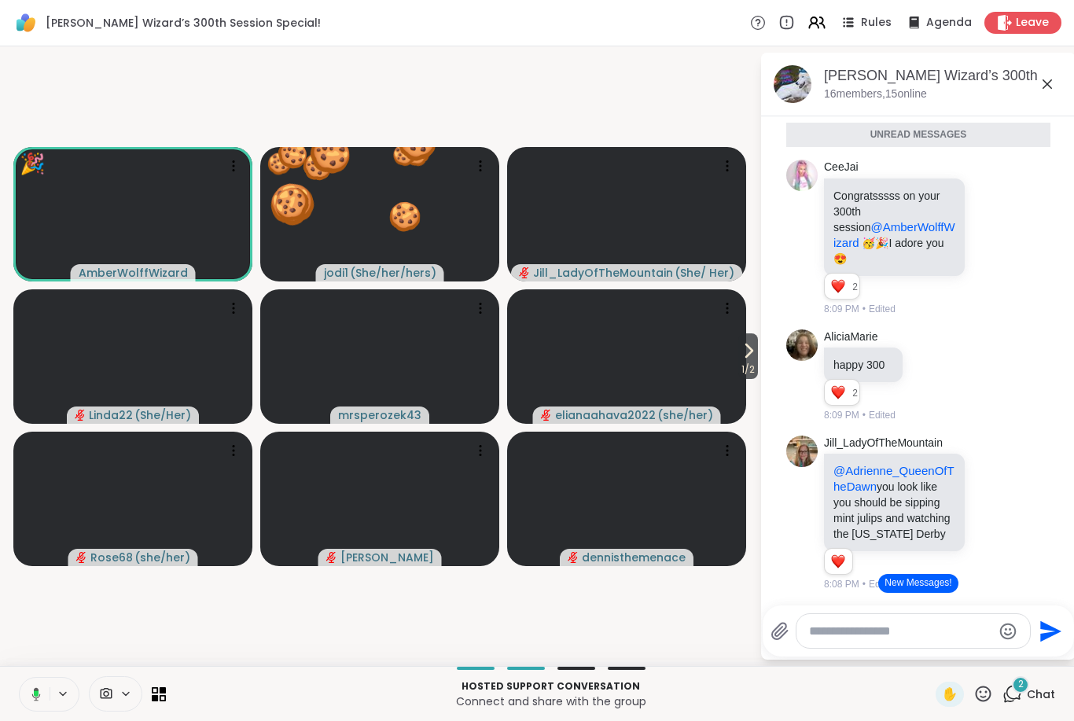
click at [44, 710] on button at bounding box center [33, 694] width 32 height 33
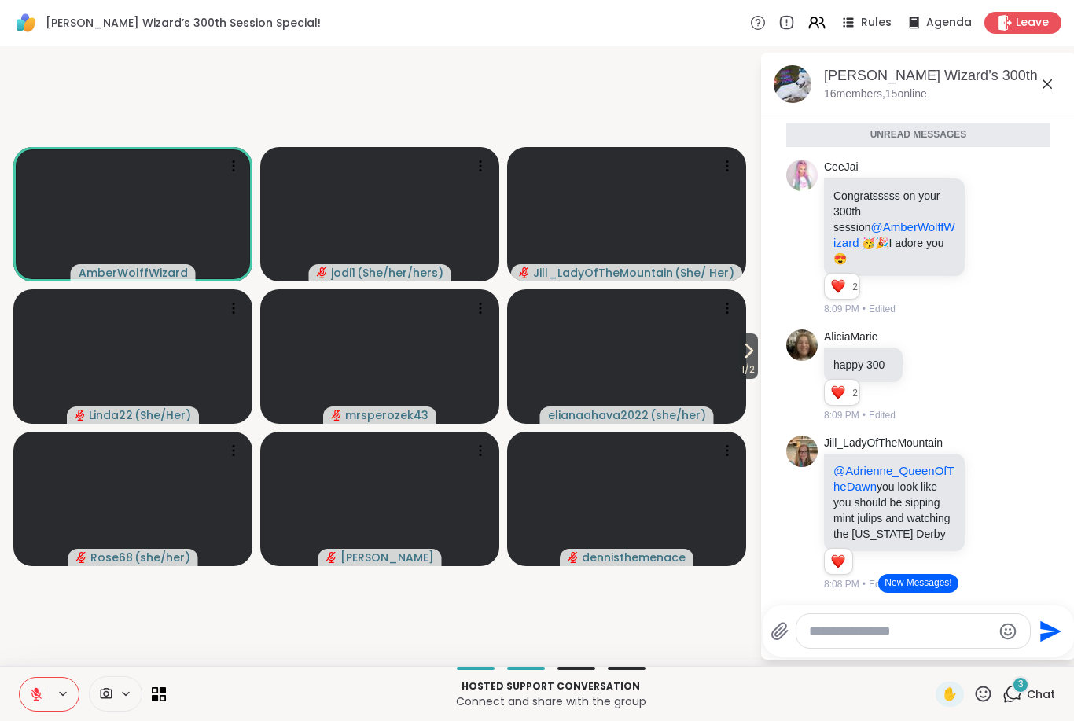
click at [35, 700] on icon at bounding box center [36, 694] width 11 height 11
click at [35, 699] on icon at bounding box center [36, 698] width 4 height 1
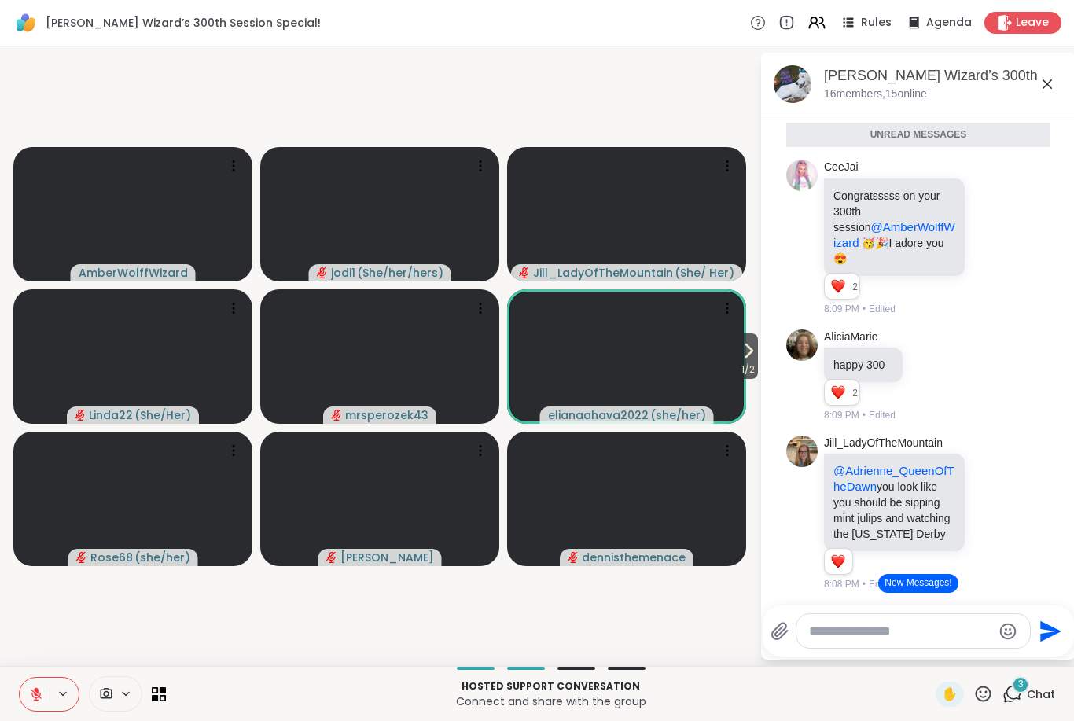
click at [41, 697] on icon at bounding box center [36, 694] width 14 height 14
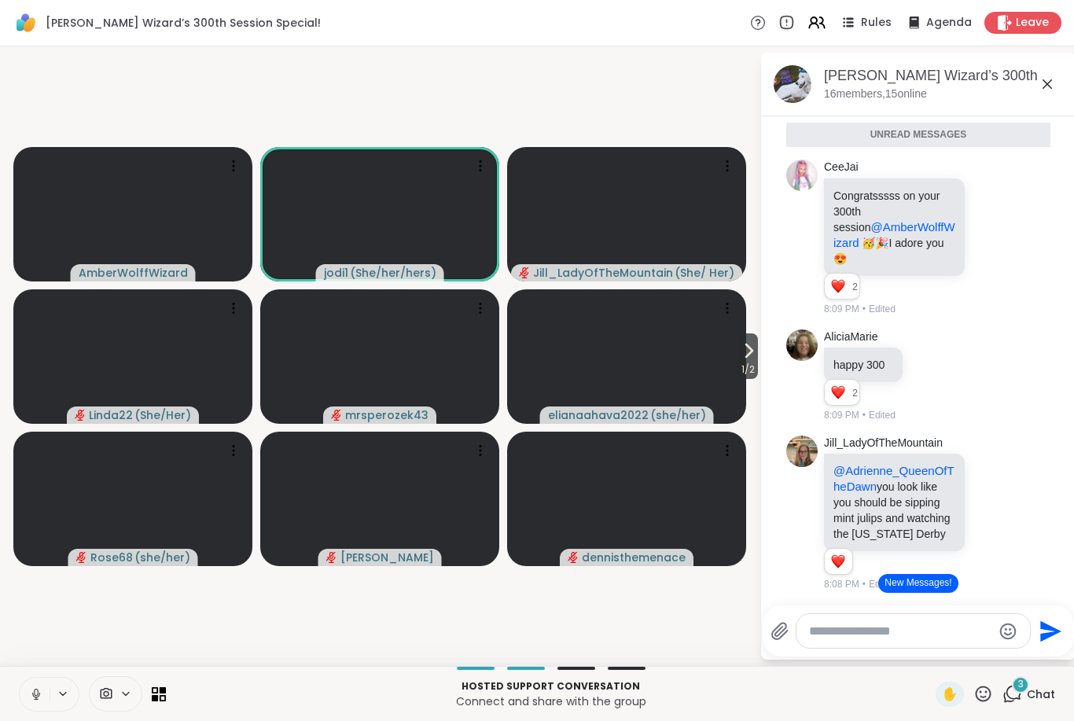
click at [32, 694] on icon at bounding box center [36, 694] width 14 height 14
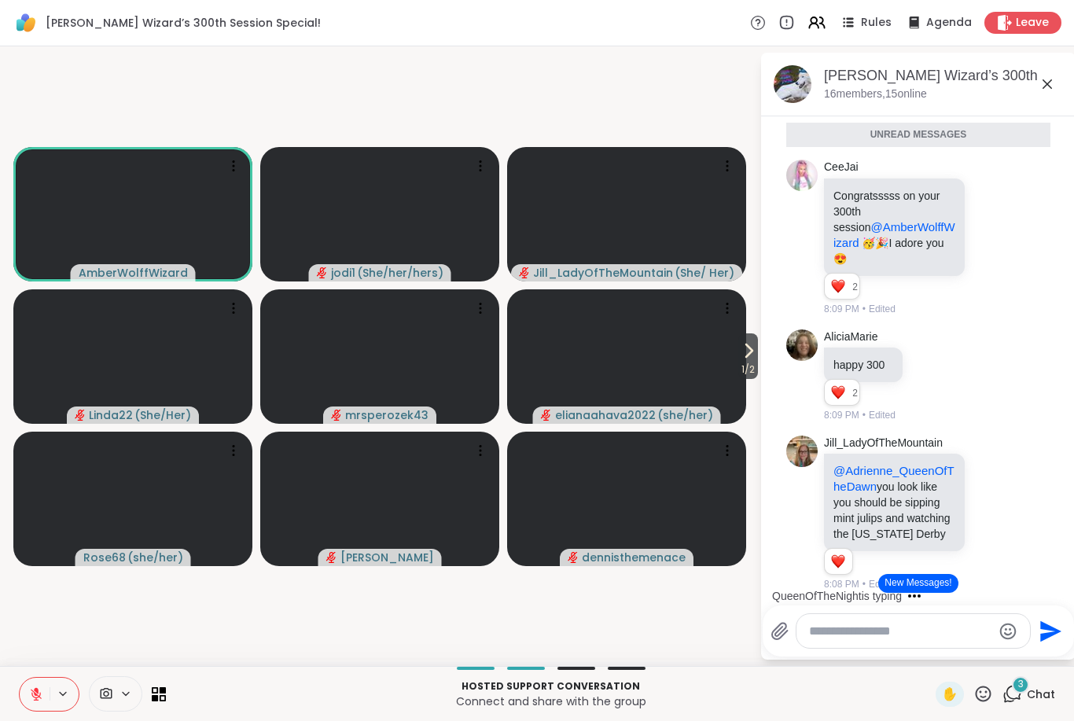
click at [985, 694] on icon at bounding box center [984, 694] width 20 height 20
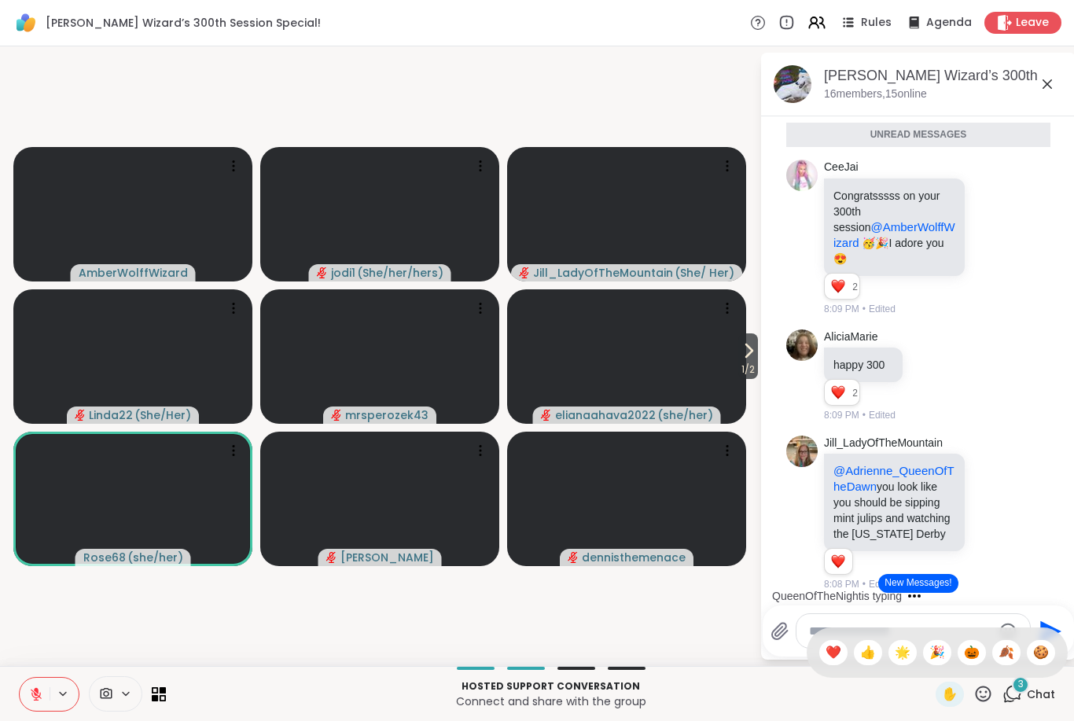
click at [935, 658] on span "🎉" at bounding box center [938, 652] width 16 height 19
click at [978, 691] on icon at bounding box center [984, 694] width 16 height 16
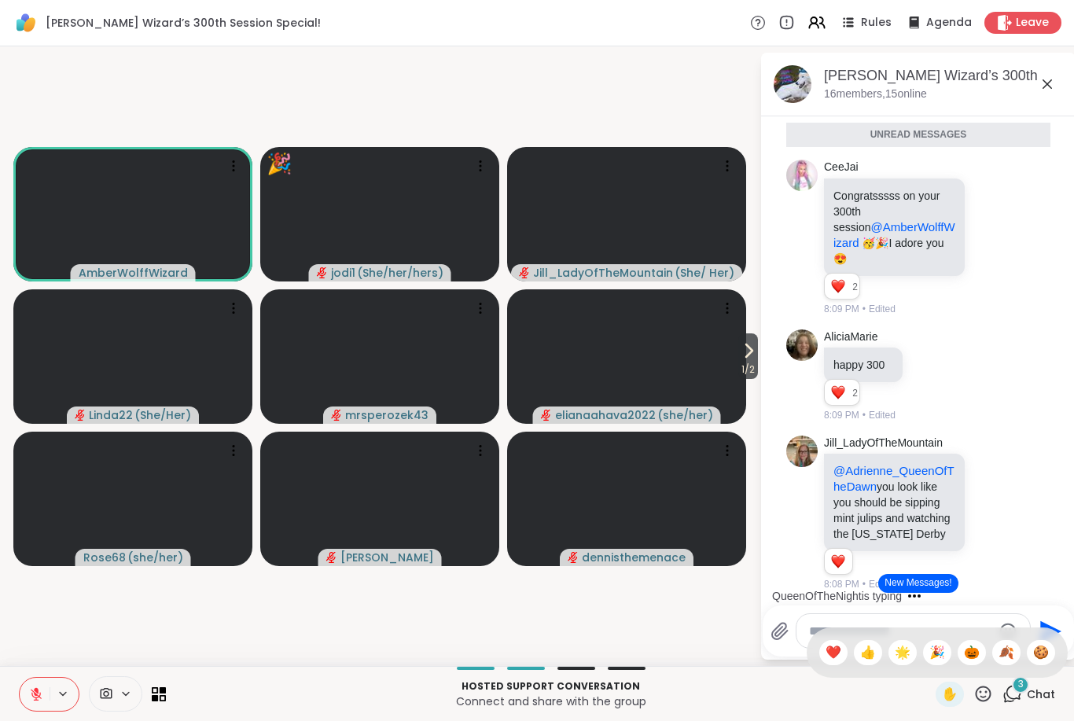
click at [889, 655] on div "🌟" at bounding box center [903, 652] width 28 height 25
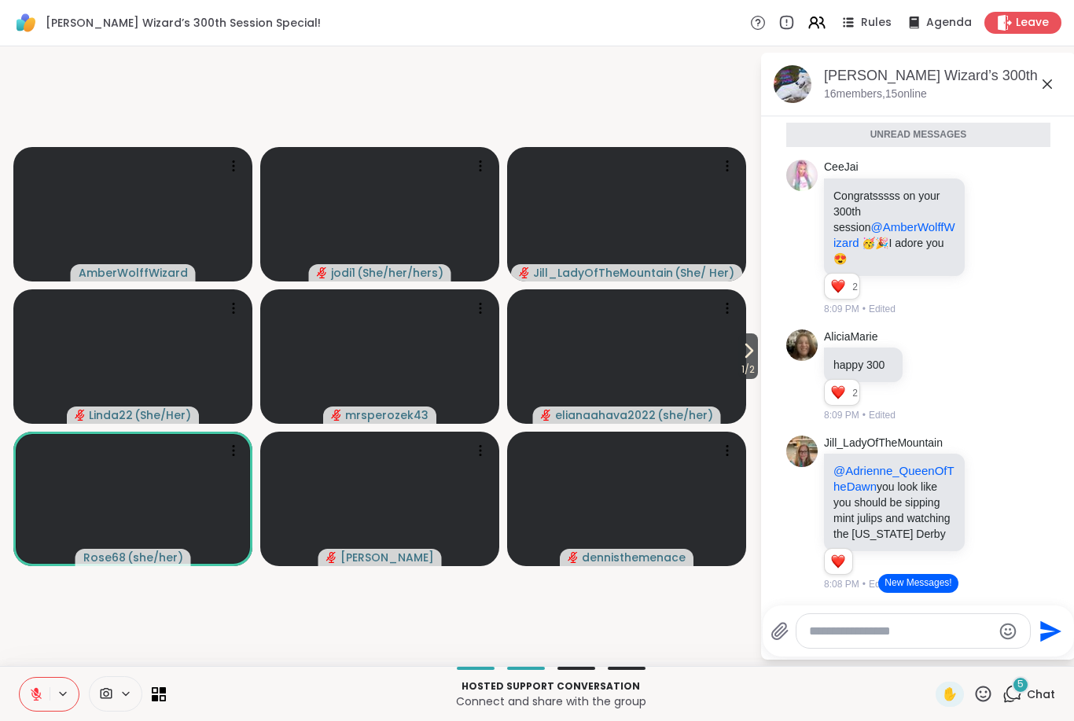
click at [33, 699] on icon at bounding box center [36, 694] width 14 height 14
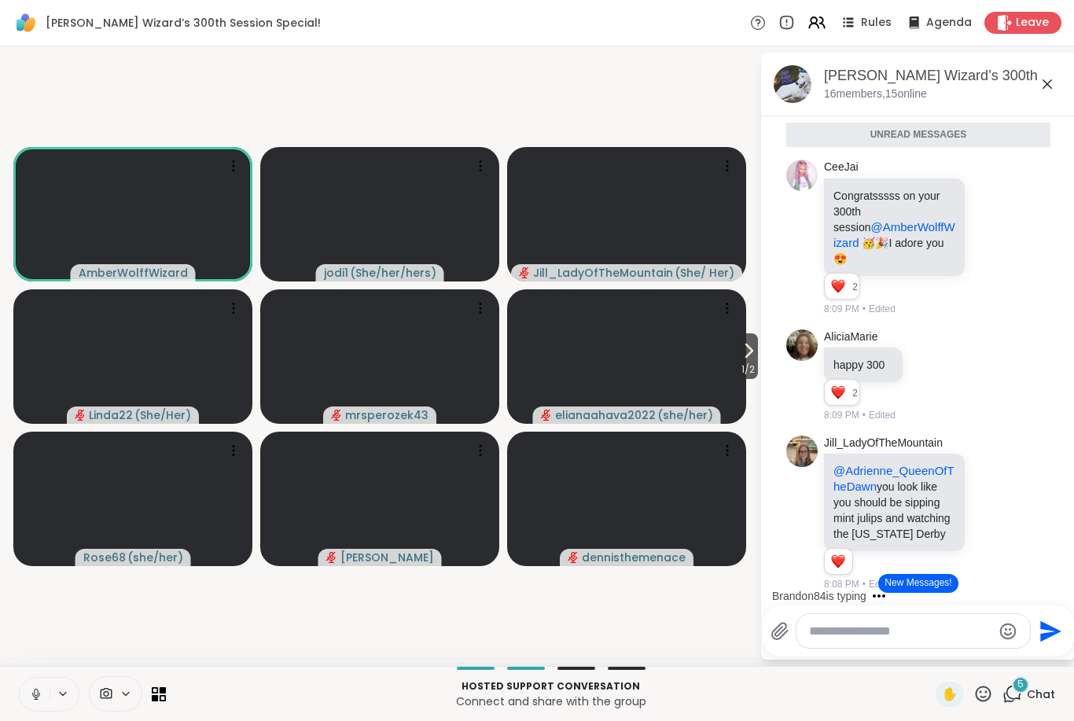
click at [24, 698] on button at bounding box center [35, 694] width 30 height 33
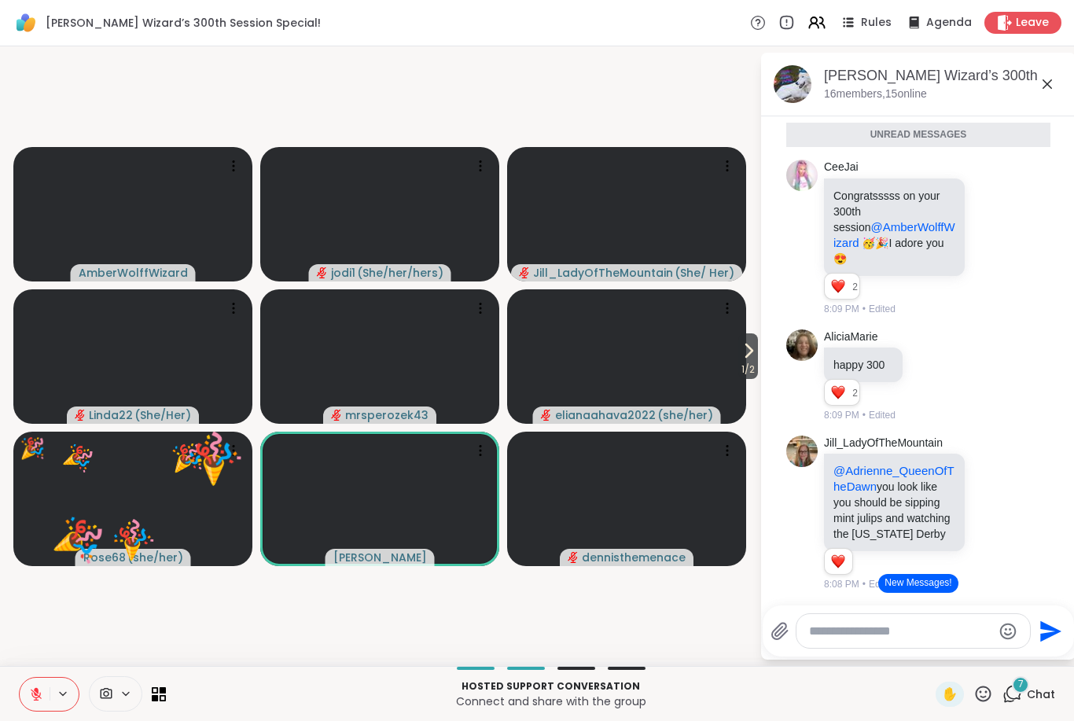
click at [991, 691] on icon at bounding box center [984, 694] width 16 height 16
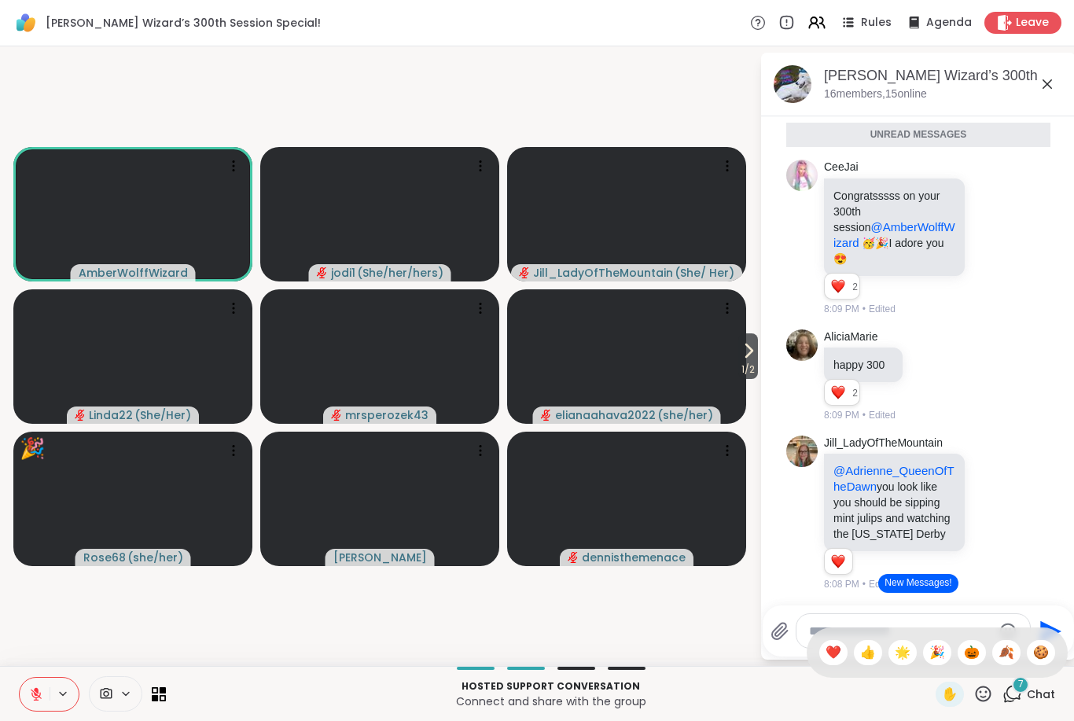
click at [1038, 648] on span "🍪" at bounding box center [1041, 652] width 16 height 19
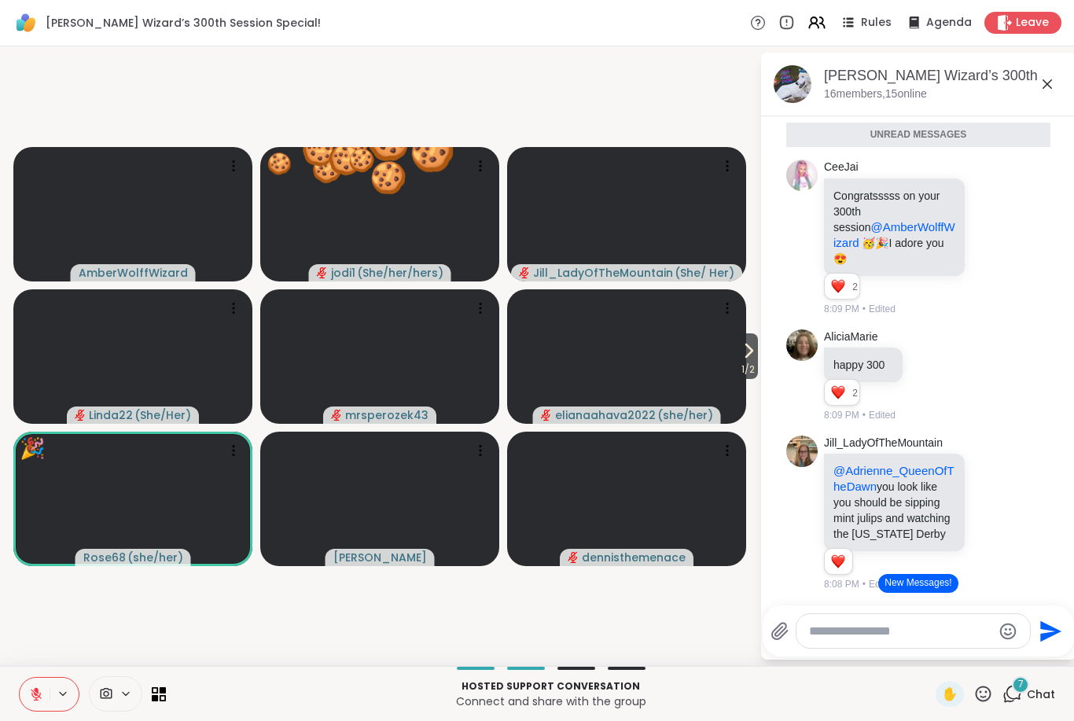
click at [31, 694] on icon at bounding box center [36, 694] width 14 height 14
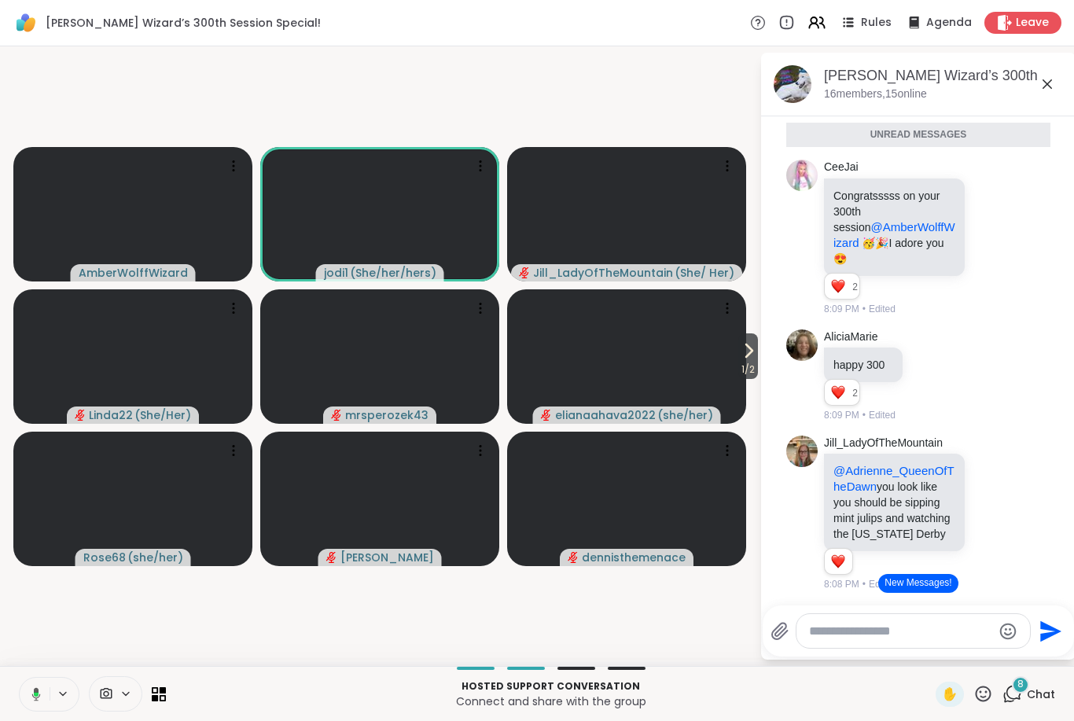
click at [37, 697] on icon at bounding box center [34, 694] width 14 height 14
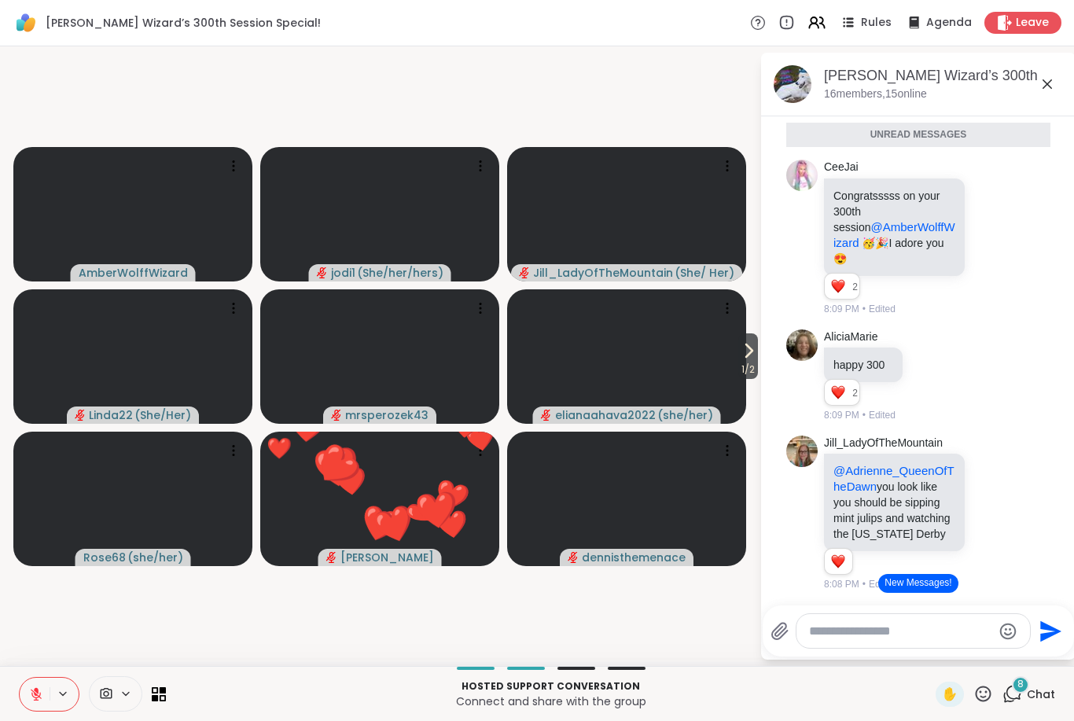
click at [40, 699] on icon at bounding box center [36, 694] width 14 height 14
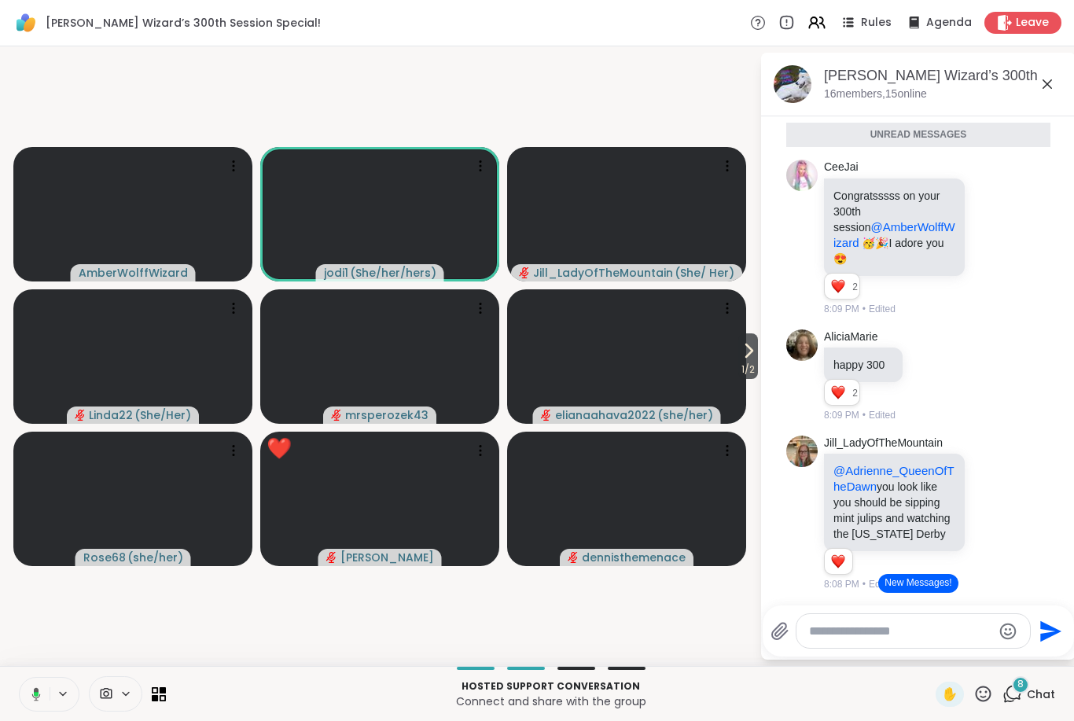
click at [35, 697] on icon at bounding box center [34, 694] width 14 height 14
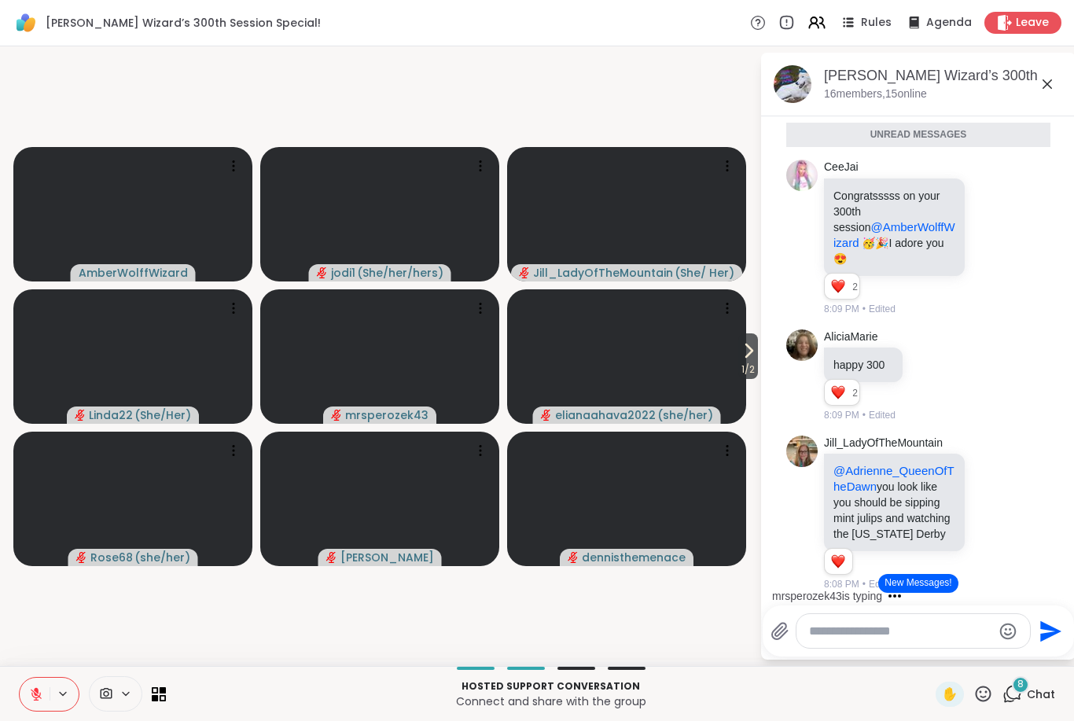
click at [982, 689] on icon at bounding box center [984, 694] width 20 height 20
click at [974, 658] on span "🎃" at bounding box center [972, 652] width 16 height 19
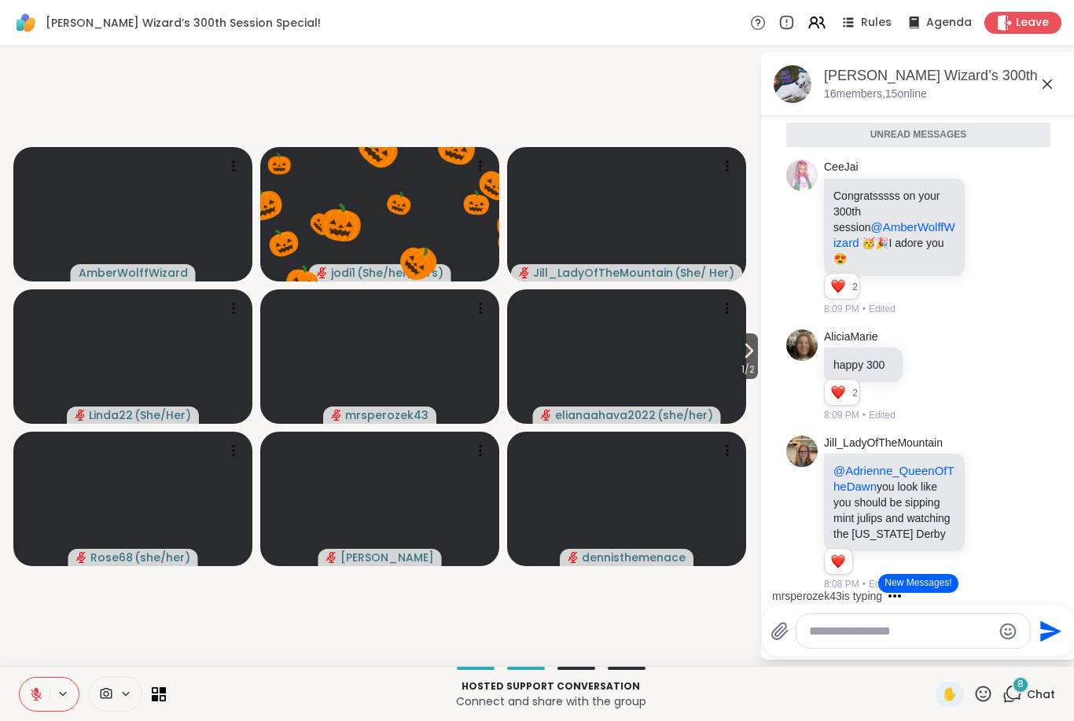
click at [740, 357] on icon at bounding box center [748, 350] width 19 height 19
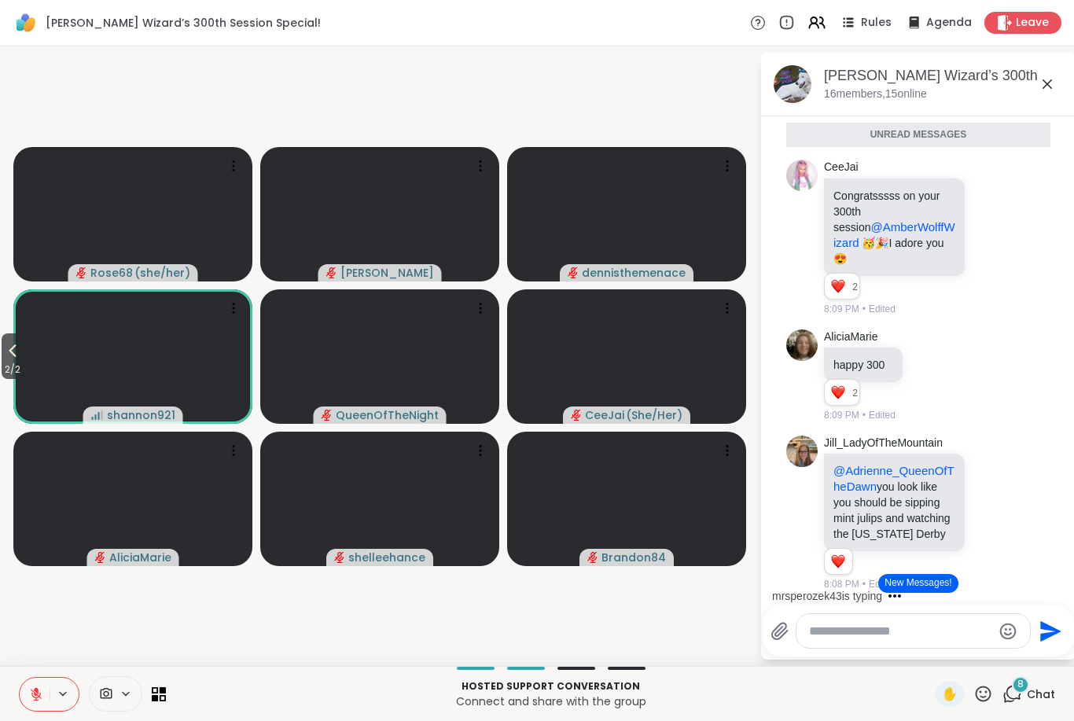
click at [953, 700] on span "✋" at bounding box center [950, 694] width 16 height 19
click at [945, 691] on span "✋" at bounding box center [950, 694] width 16 height 19
click at [985, 698] on icon at bounding box center [984, 694] width 20 height 20
click at [1040, 653] on span "🍪" at bounding box center [1041, 652] width 16 height 19
click at [3, 358] on button "2 / 2" at bounding box center [13, 356] width 22 height 46
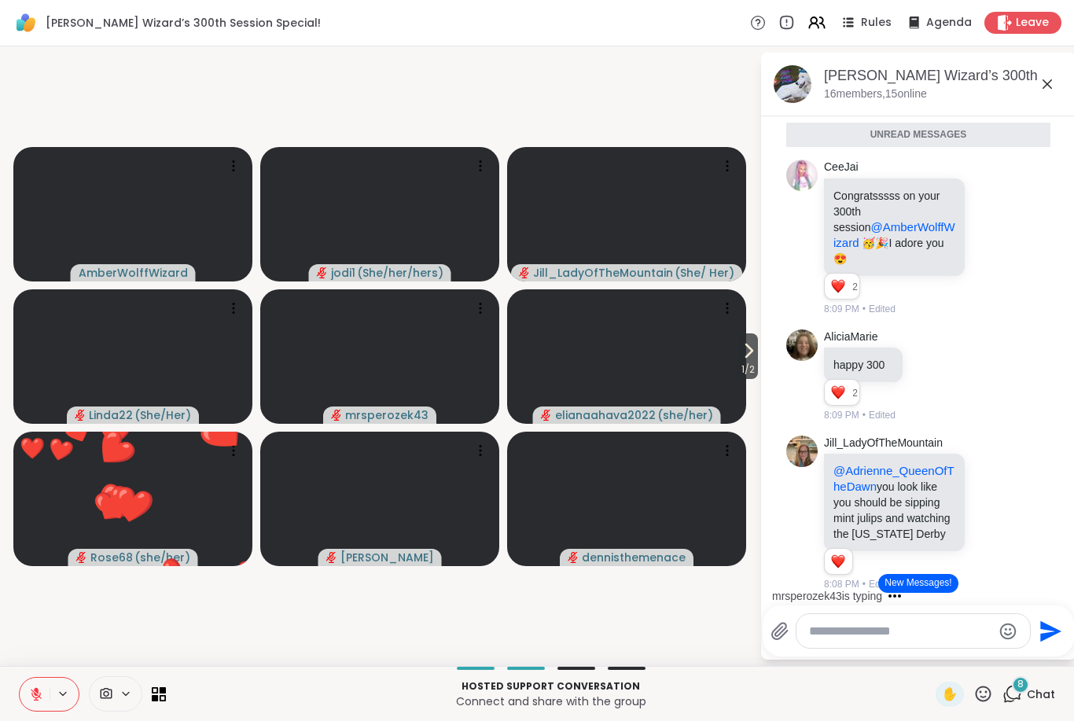
click at [752, 366] on span "1 / 2" at bounding box center [749, 369] width 20 height 19
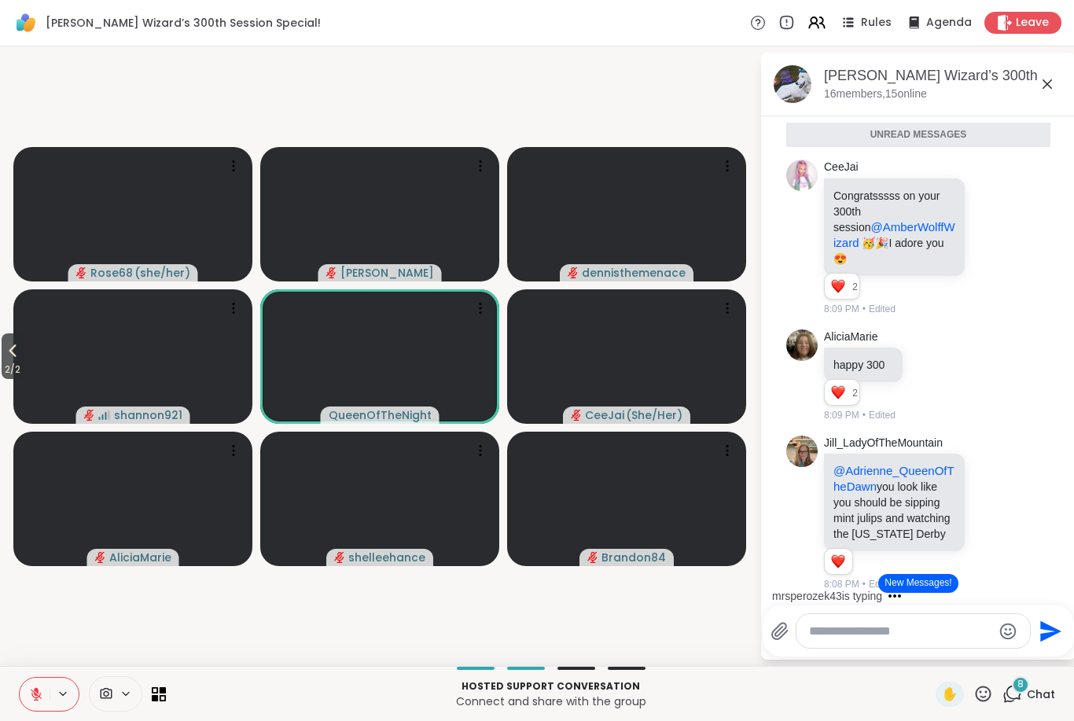
click at [13, 356] on icon at bounding box center [12, 350] width 19 height 19
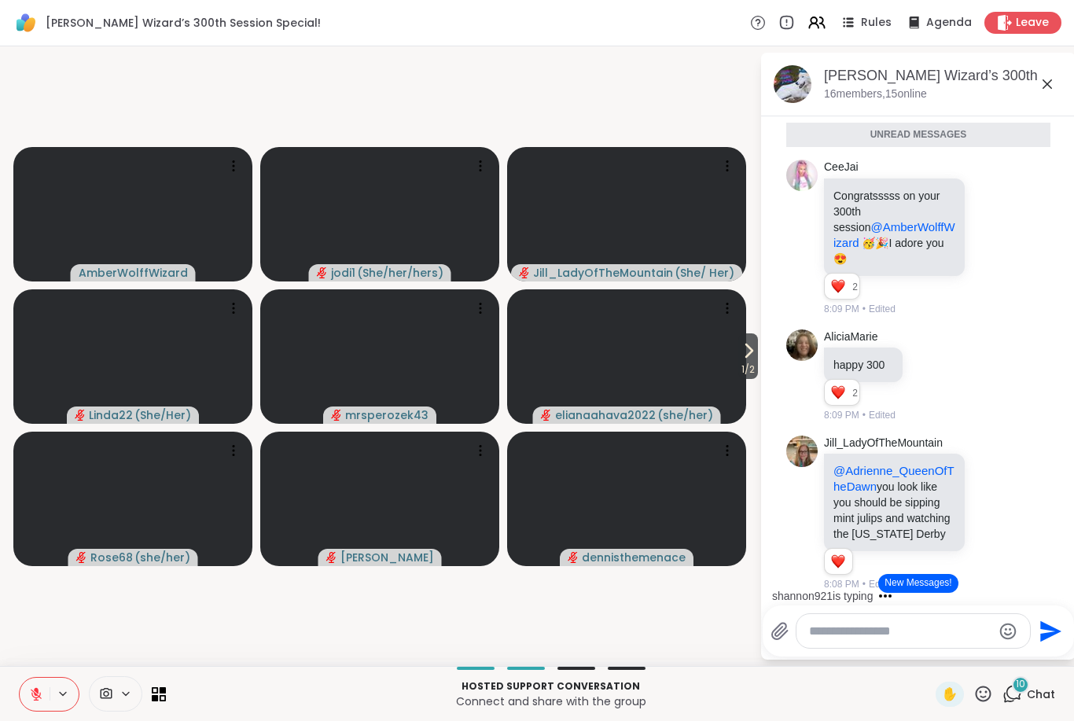
click at [744, 363] on span "1 / 2" at bounding box center [749, 369] width 20 height 19
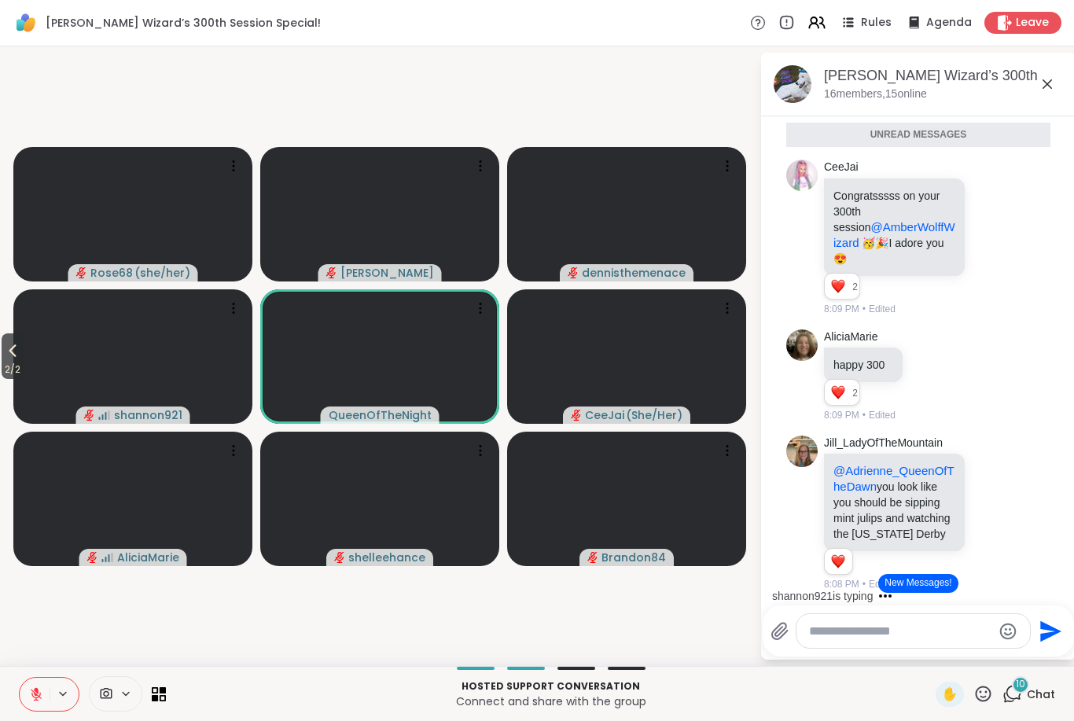
click at [991, 696] on icon at bounding box center [984, 694] width 16 height 16
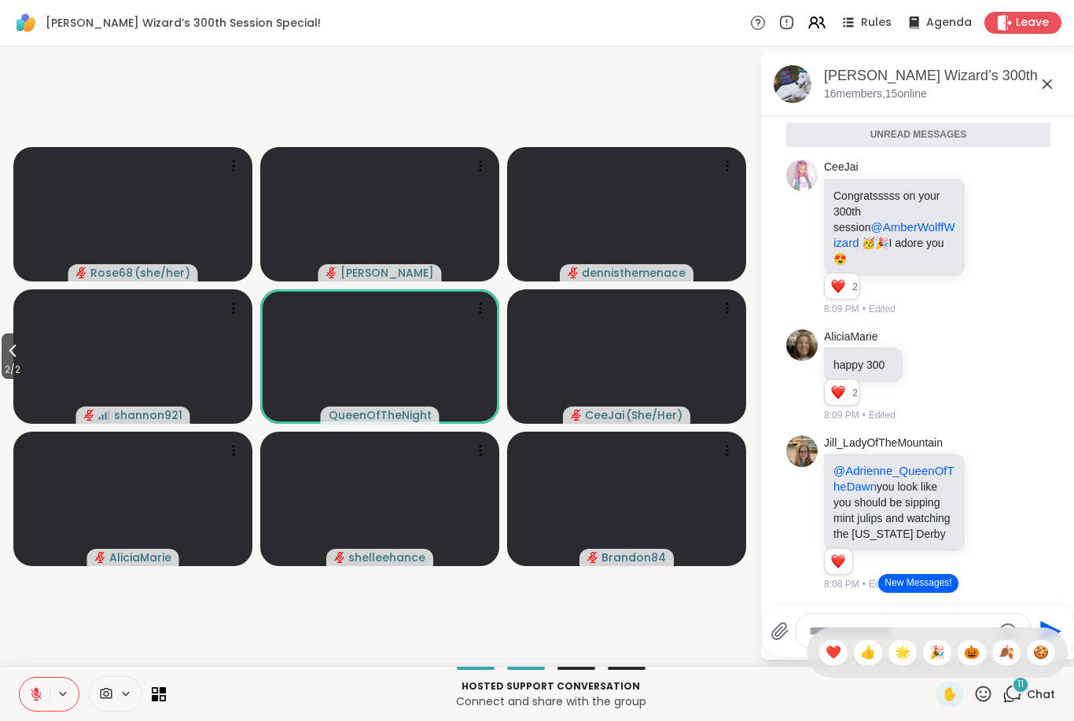
click at [1044, 649] on span "🍪" at bounding box center [1041, 652] width 16 height 19
click at [24, 352] on button "2 / 2" at bounding box center [13, 356] width 22 height 46
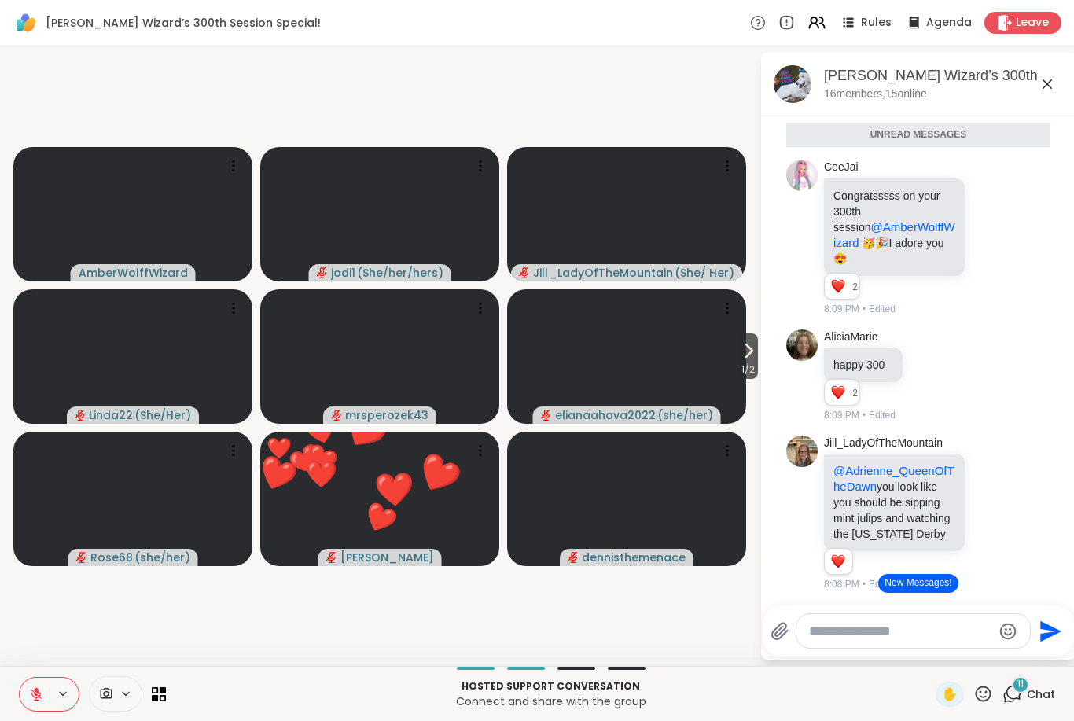
click at [746, 362] on span "1 / 2" at bounding box center [749, 369] width 20 height 19
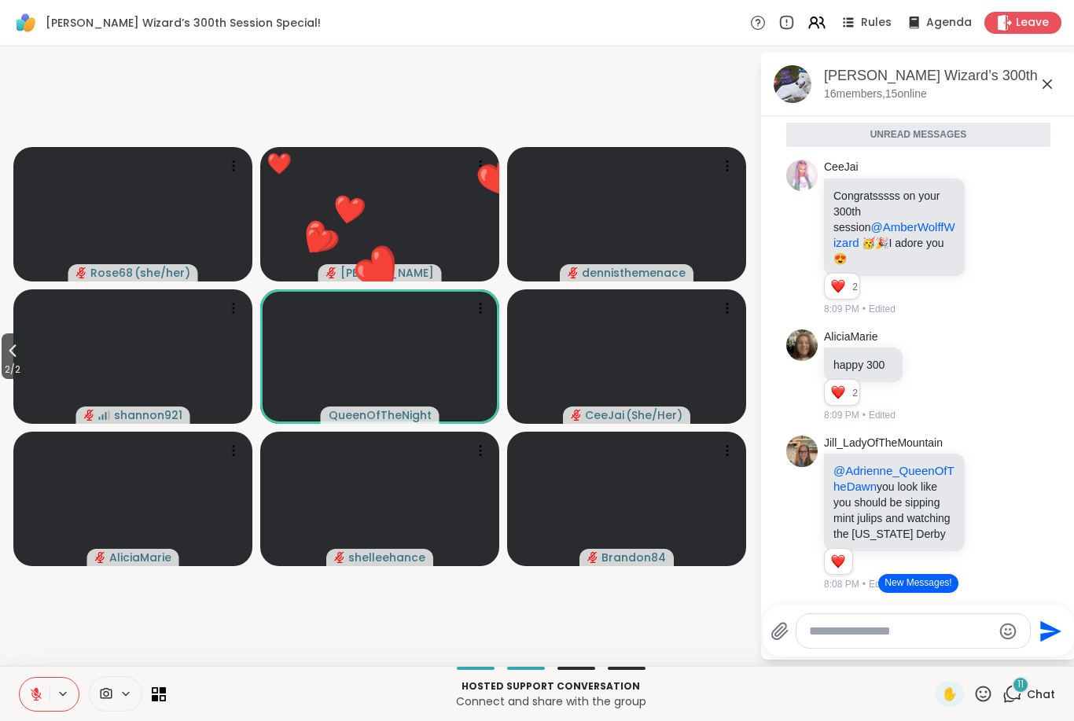
click at [986, 695] on icon at bounding box center [984, 694] width 20 height 20
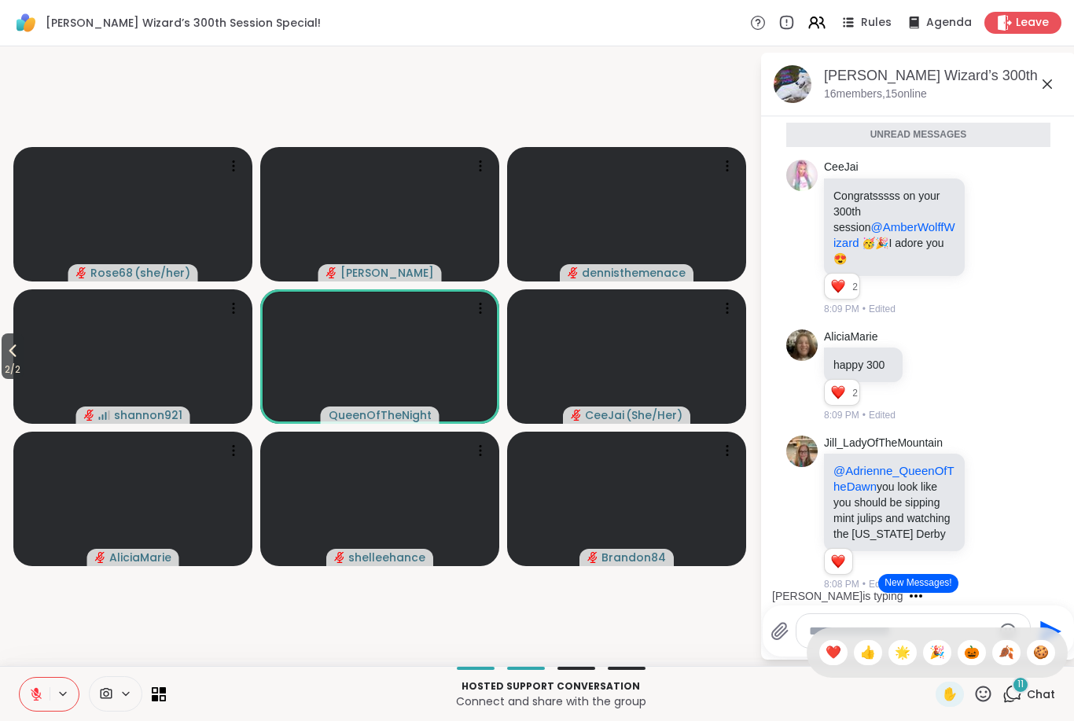
click at [978, 654] on div "🎃" at bounding box center [972, 652] width 28 height 25
click at [987, 697] on icon at bounding box center [984, 694] width 16 height 16
click at [1007, 651] on span "🍂" at bounding box center [1007, 652] width 16 height 19
click at [11, 353] on icon at bounding box center [12, 350] width 19 height 19
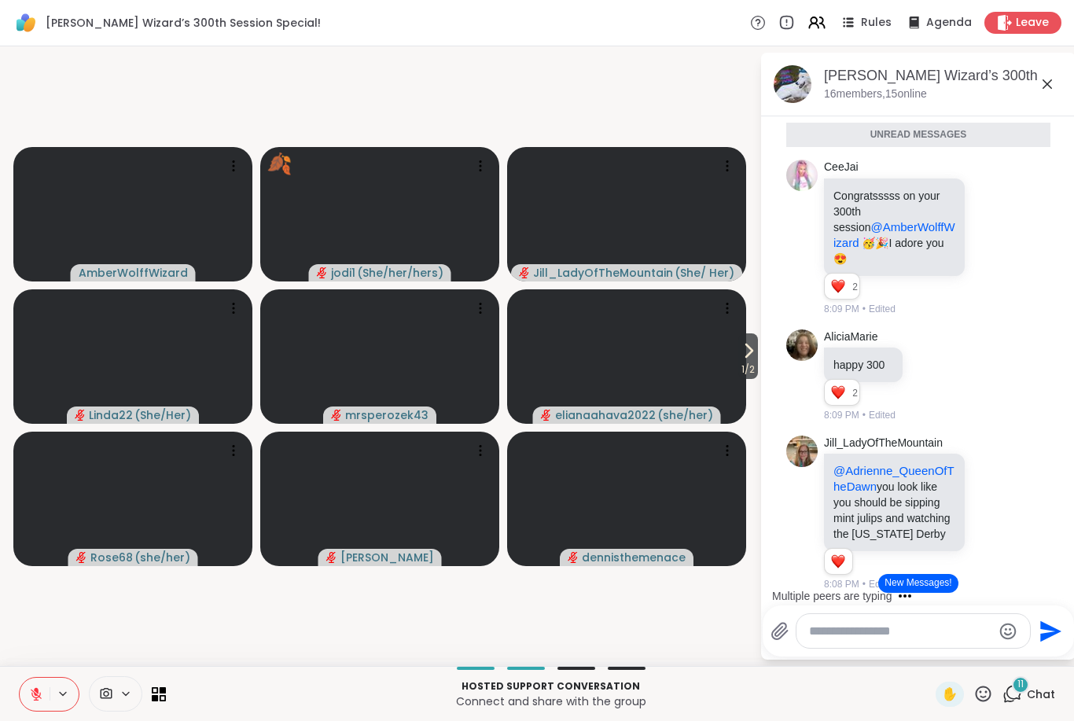
click at [749, 355] on icon at bounding box center [748, 350] width 19 height 19
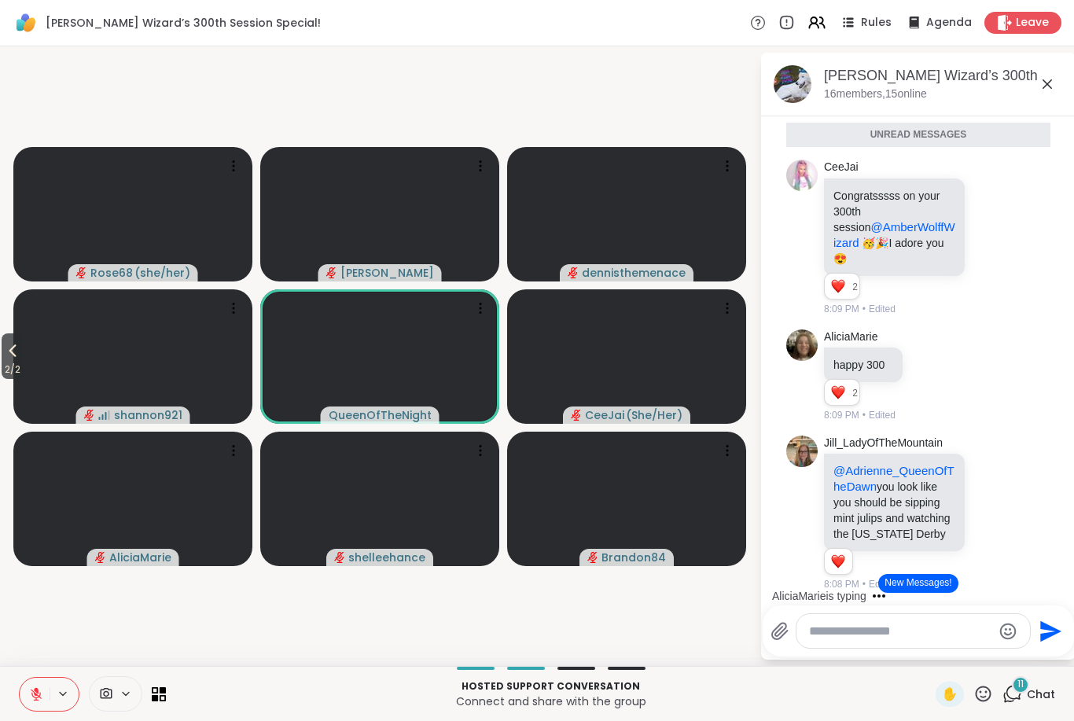
click at [987, 692] on icon at bounding box center [984, 694] width 16 height 16
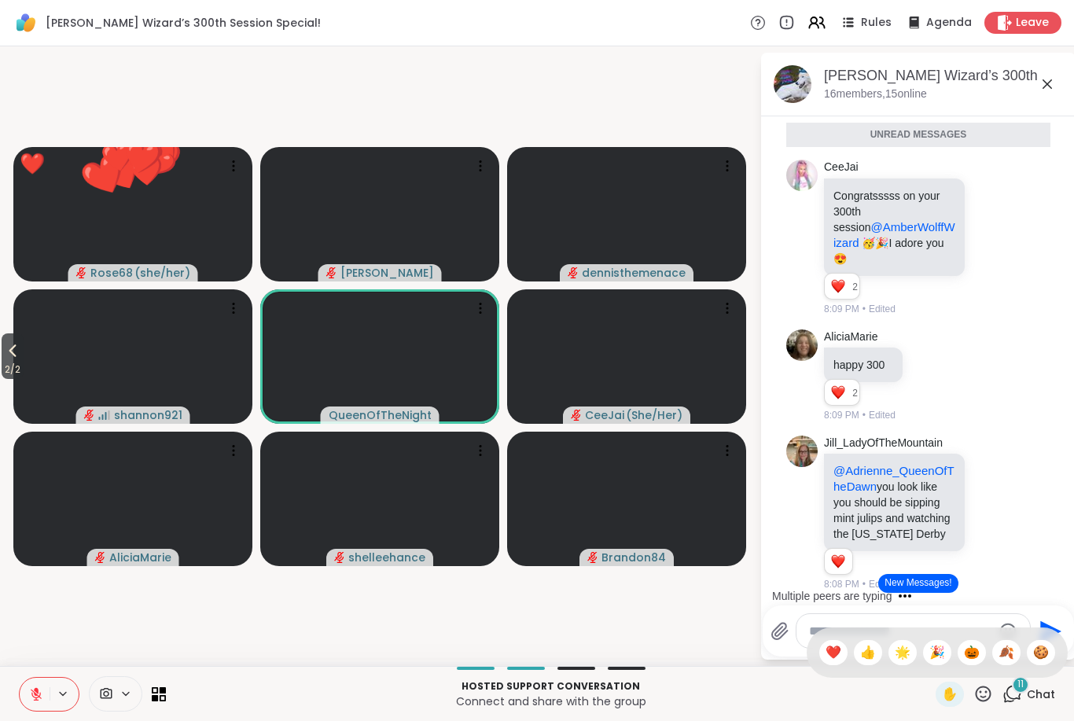
click at [1037, 654] on span "🍪" at bounding box center [1041, 652] width 16 height 19
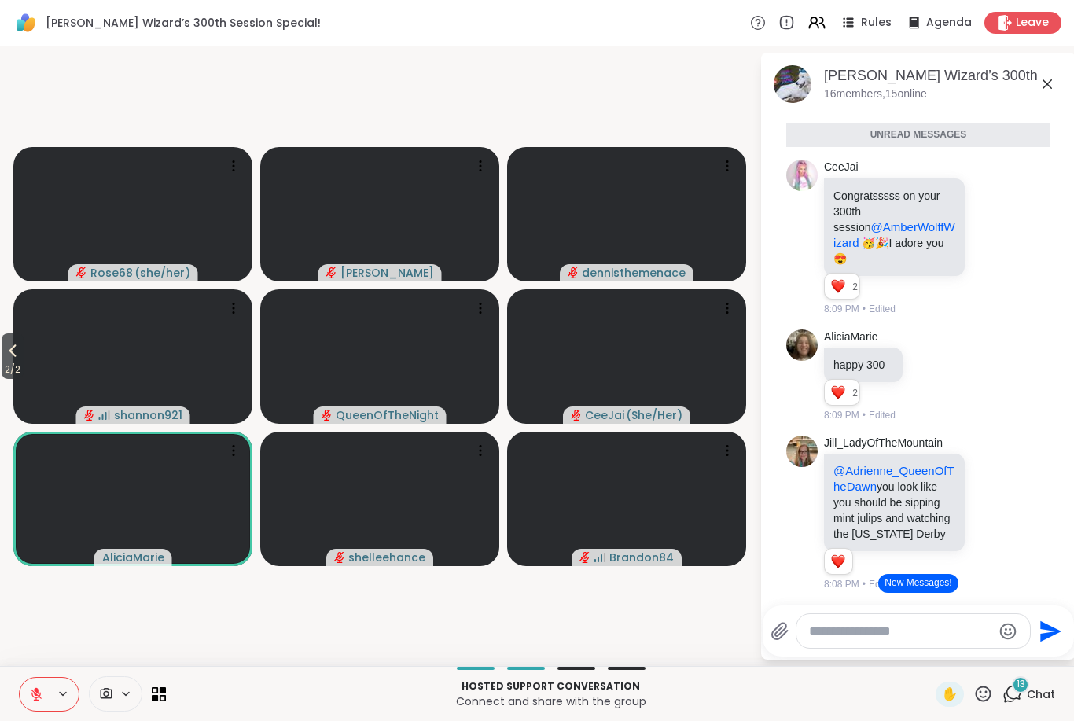
click at [8, 365] on span "2 / 2" at bounding box center [13, 369] width 22 height 19
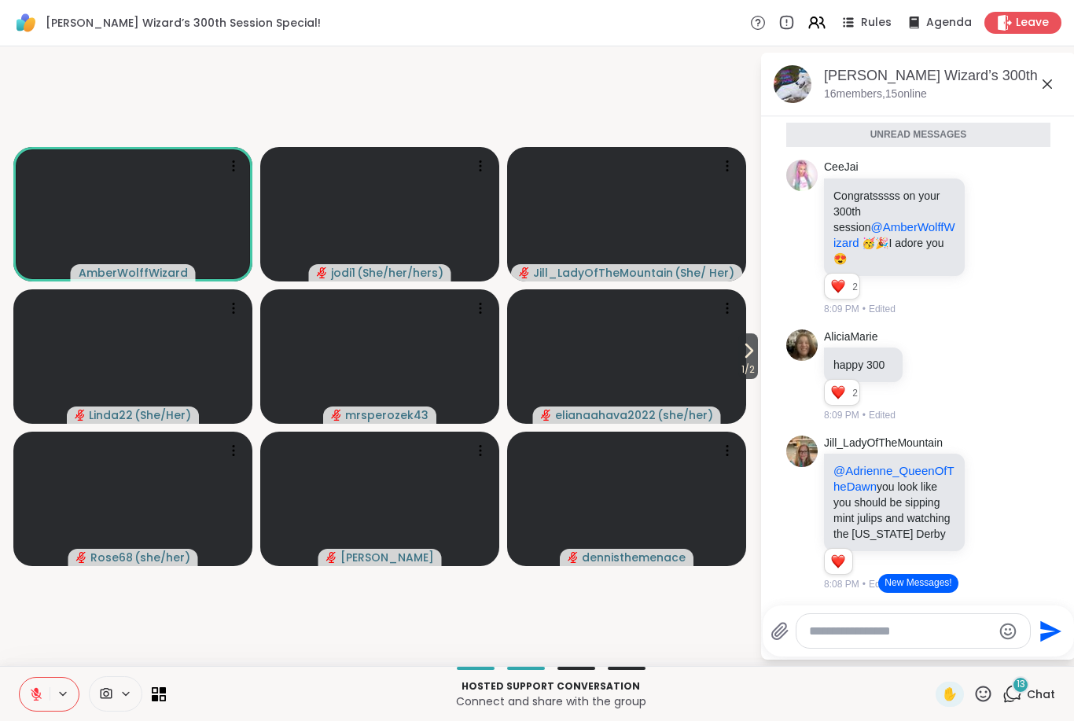
click at [24, 689] on button at bounding box center [35, 694] width 30 height 33
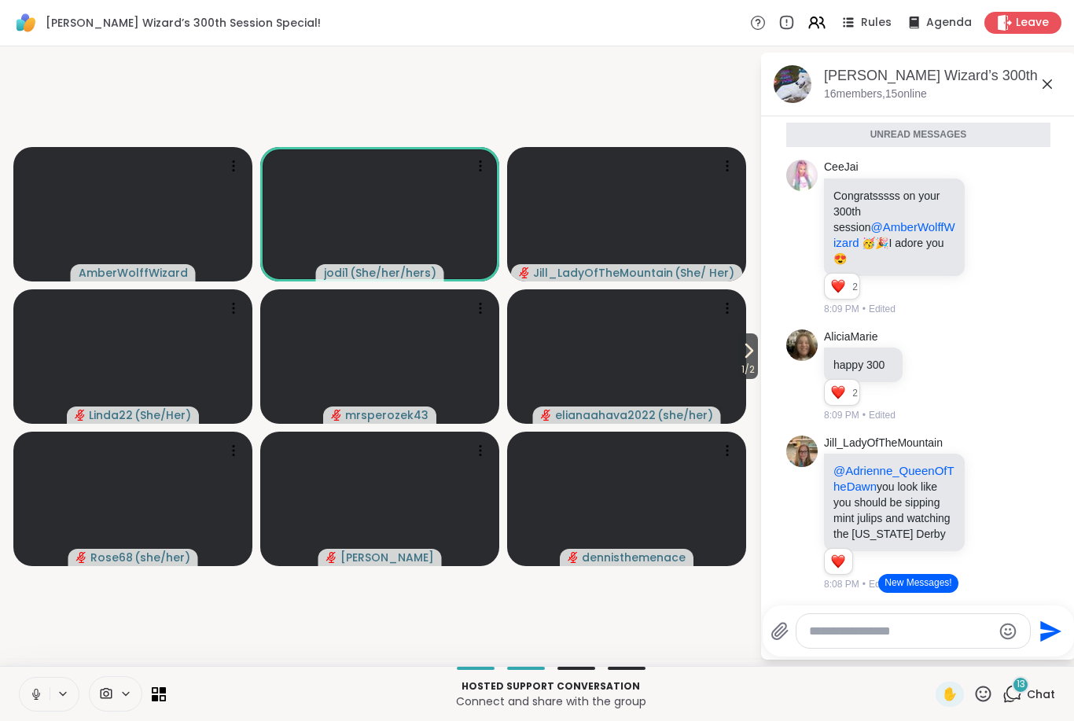
click at [739, 352] on icon at bounding box center [748, 350] width 19 height 19
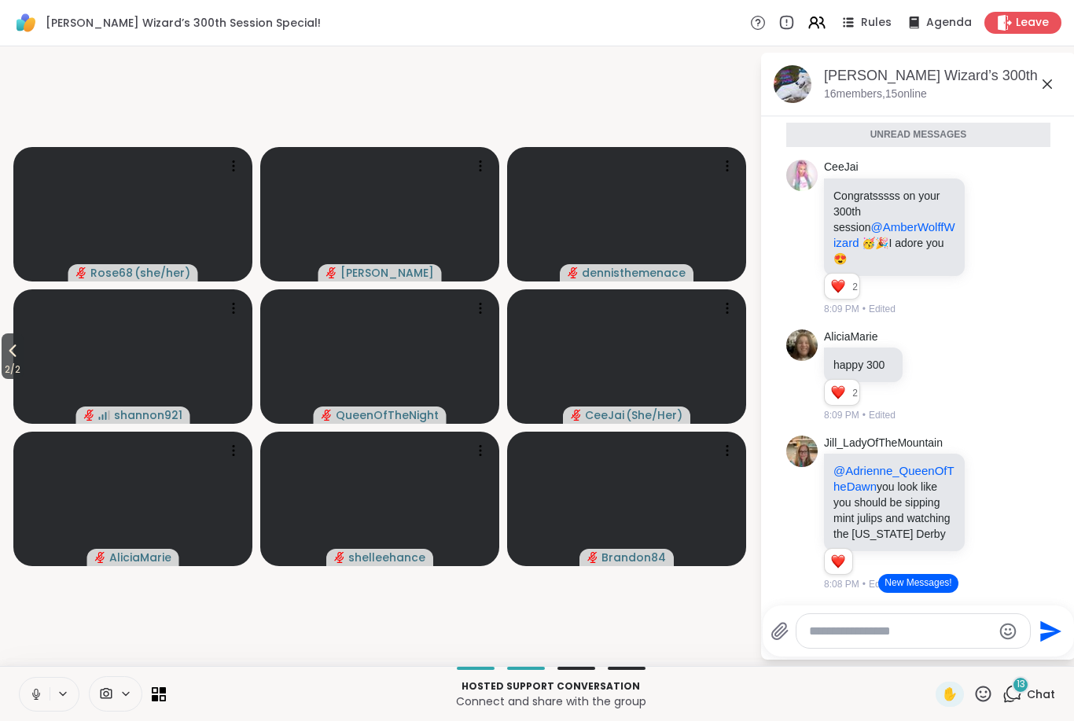
click at [28, 695] on button at bounding box center [35, 694] width 30 height 33
click at [989, 693] on icon at bounding box center [984, 694] width 20 height 20
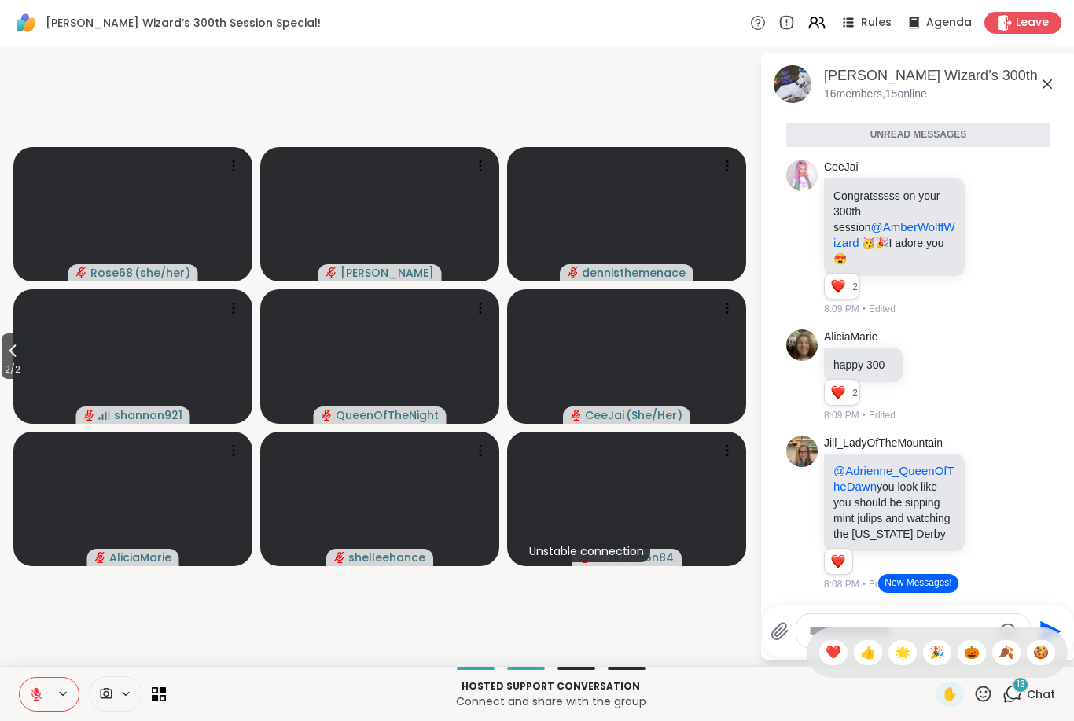
click at [1044, 658] on span "🍪" at bounding box center [1041, 652] width 16 height 19
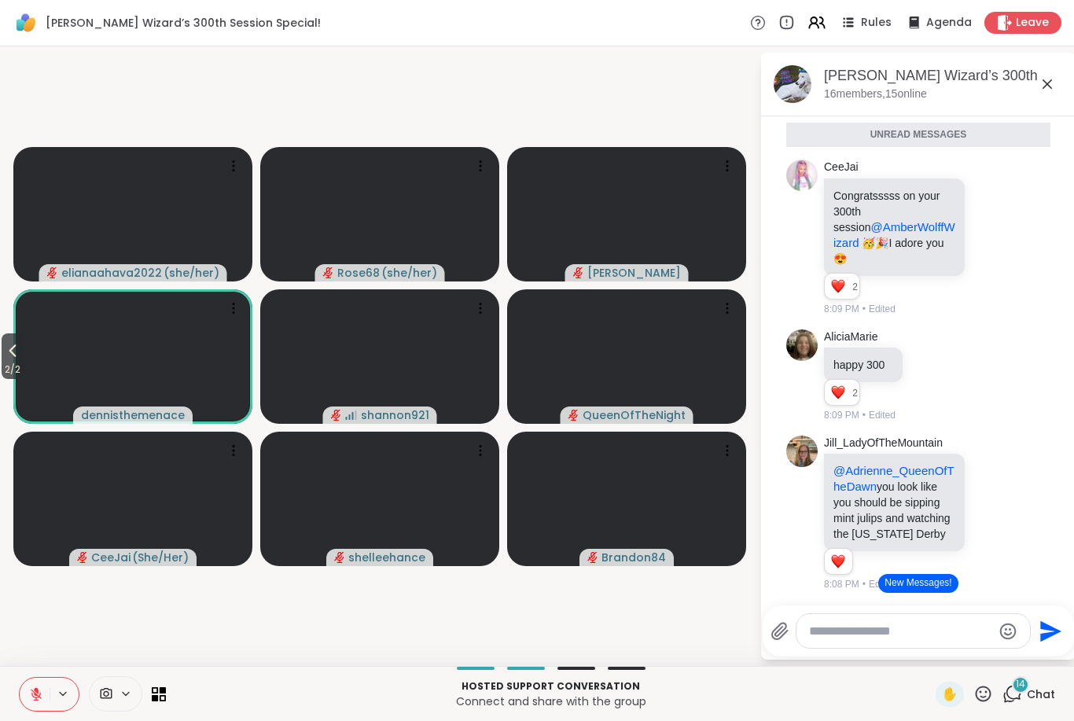
click at [979, 691] on icon at bounding box center [984, 694] width 16 height 16
click at [1036, 650] on span "🍪" at bounding box center [1041, 652] width 16 height 19
click at [4, 357] on button "2 / 2" at bounding box center [13, 356] width 22 height 46
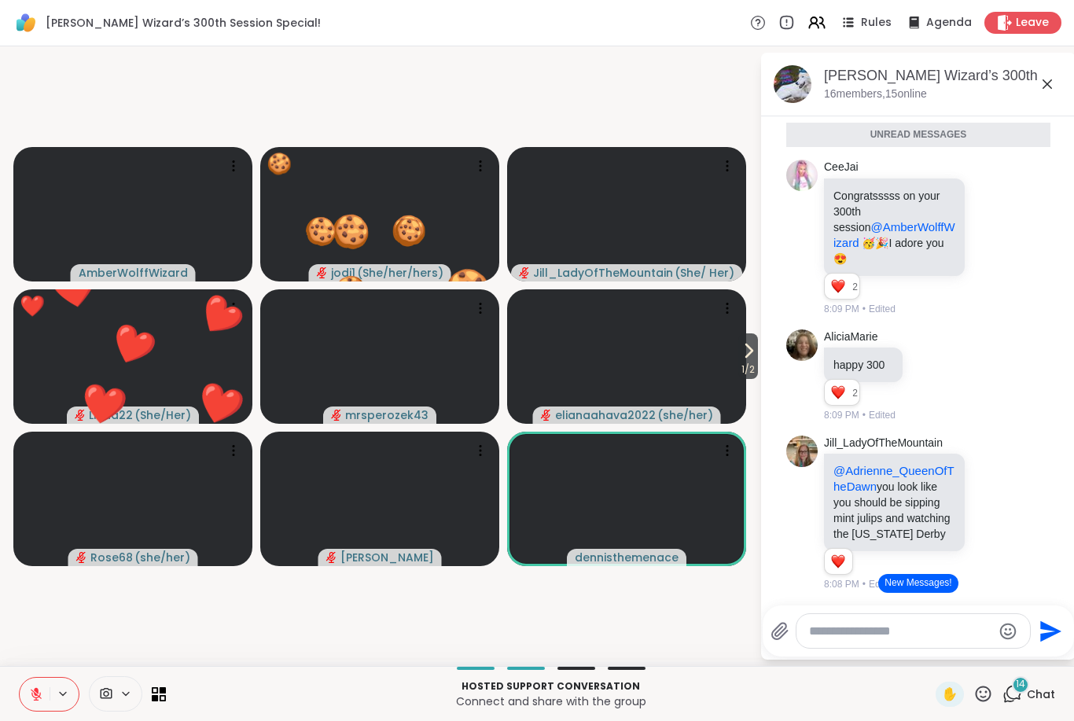
click at [978, 693] on icon at bounding box center [984, 694] width 16 height 16
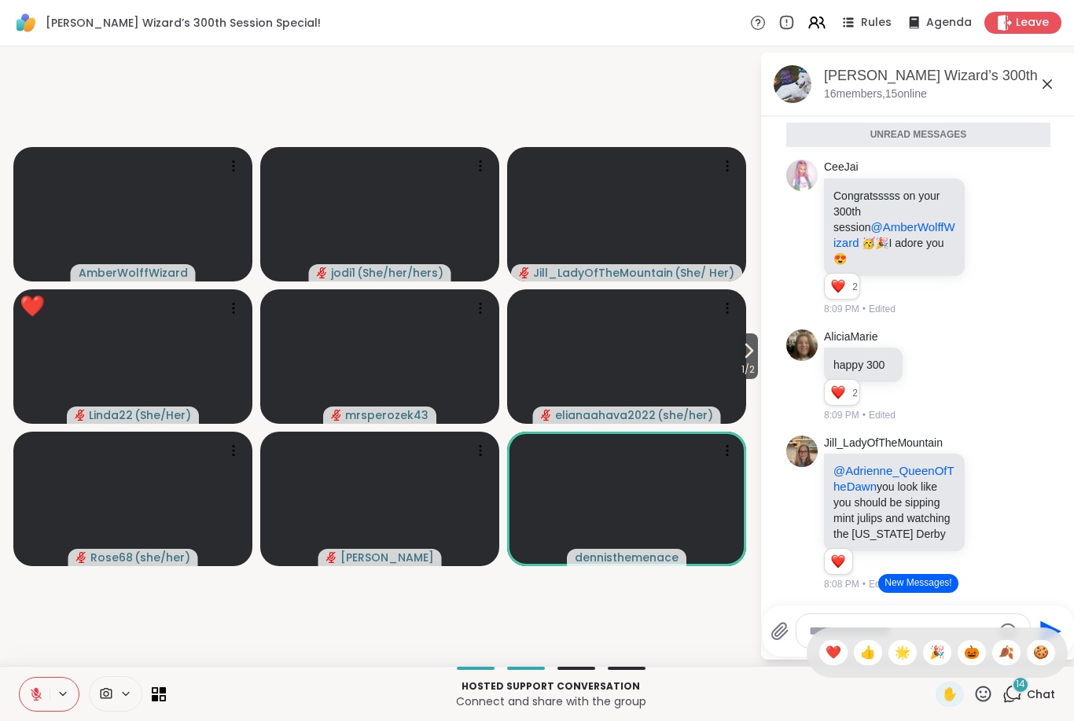
click at [1003, 651] on span "🍂" at bounding box center [1007, 652] width 16 height 19
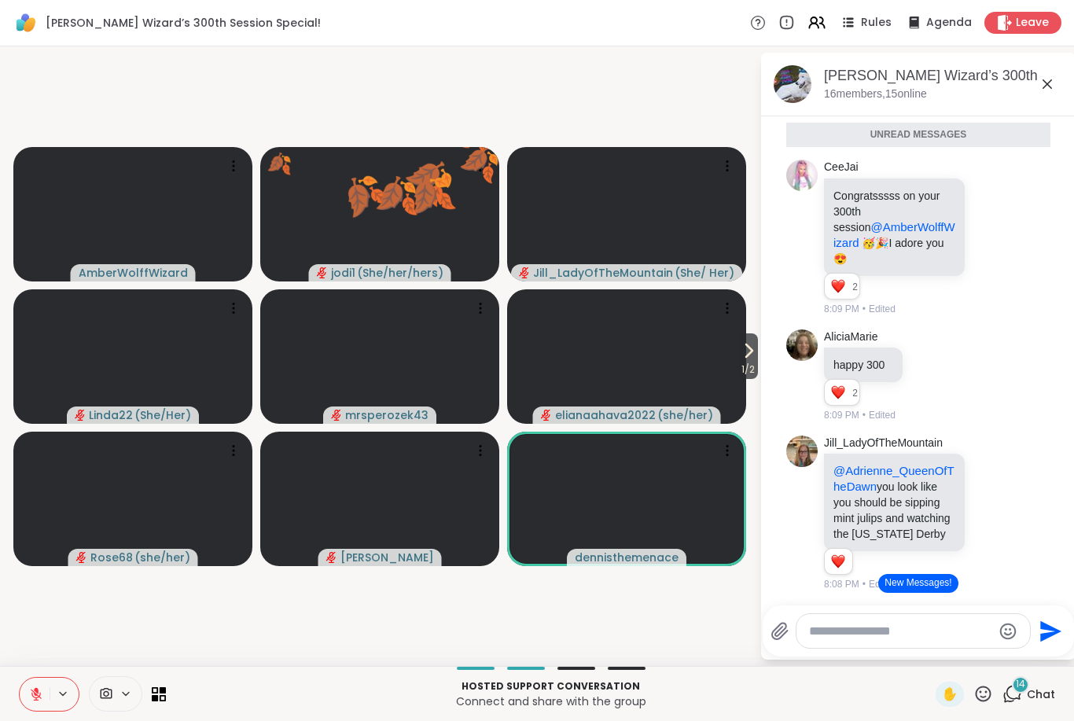
click at [982, 695] on icon at bounding box center [984, 694] width 20 height 20
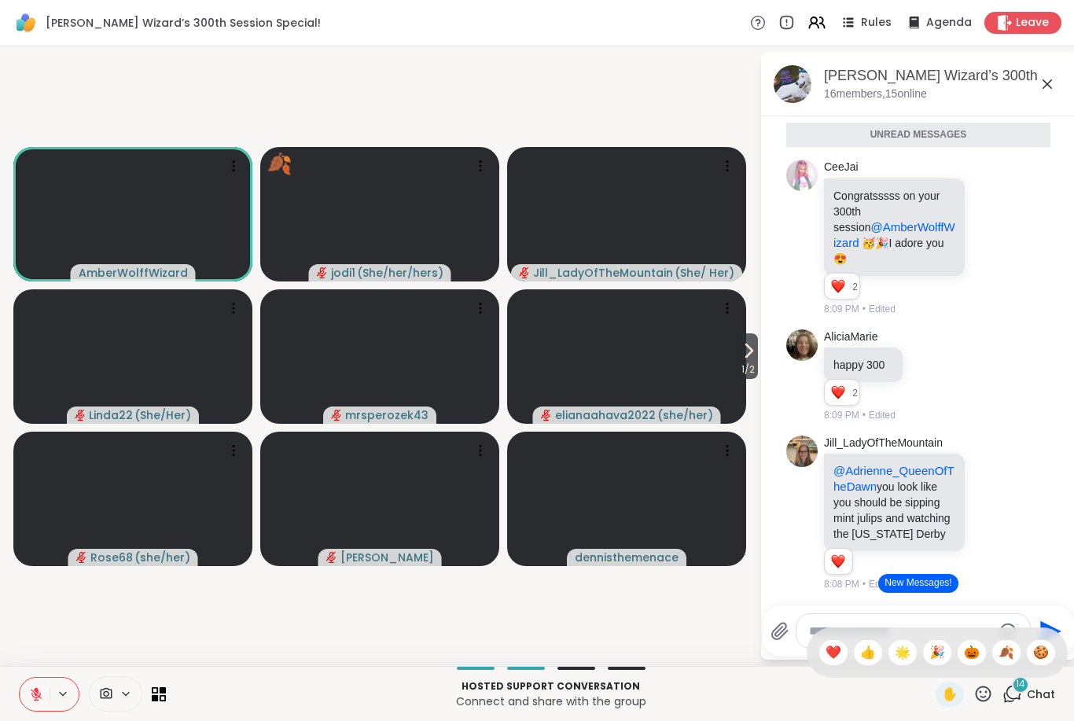
click at [967, 658] on span "🎃" at bounding box center [972, 652] width 16 height 19
click at [742, 353] on icon at bounding box center [748, 350] width 19 height 19
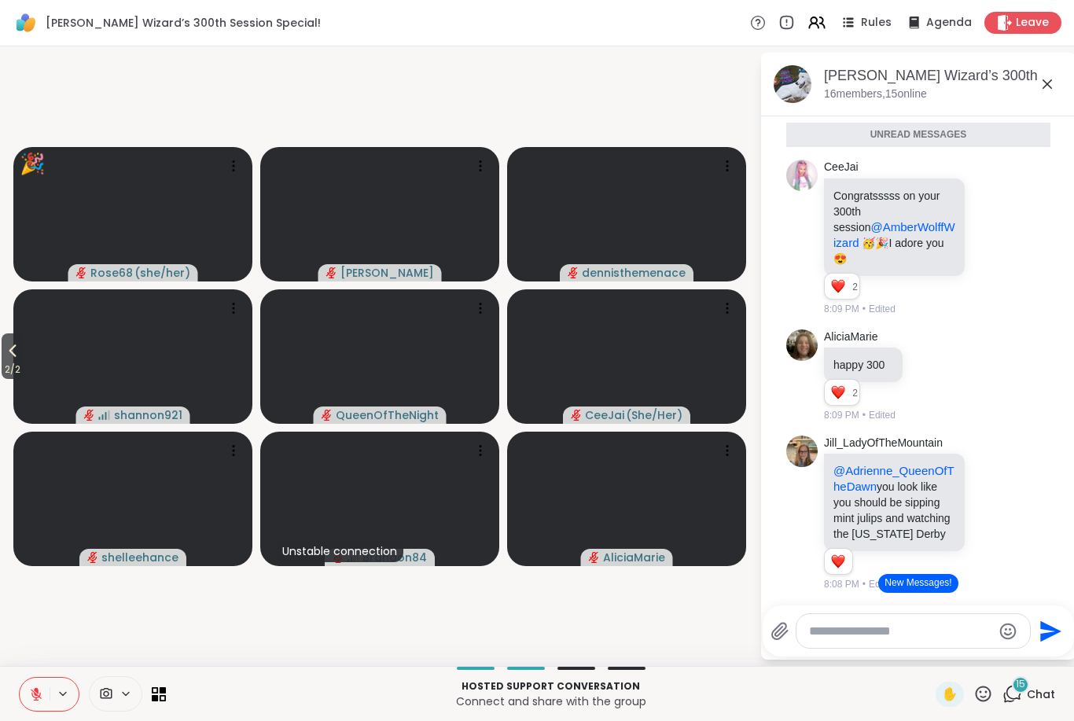
click at [10, 363] on span "2 / 2" at bounding box center [13, 369] width 22 height 19
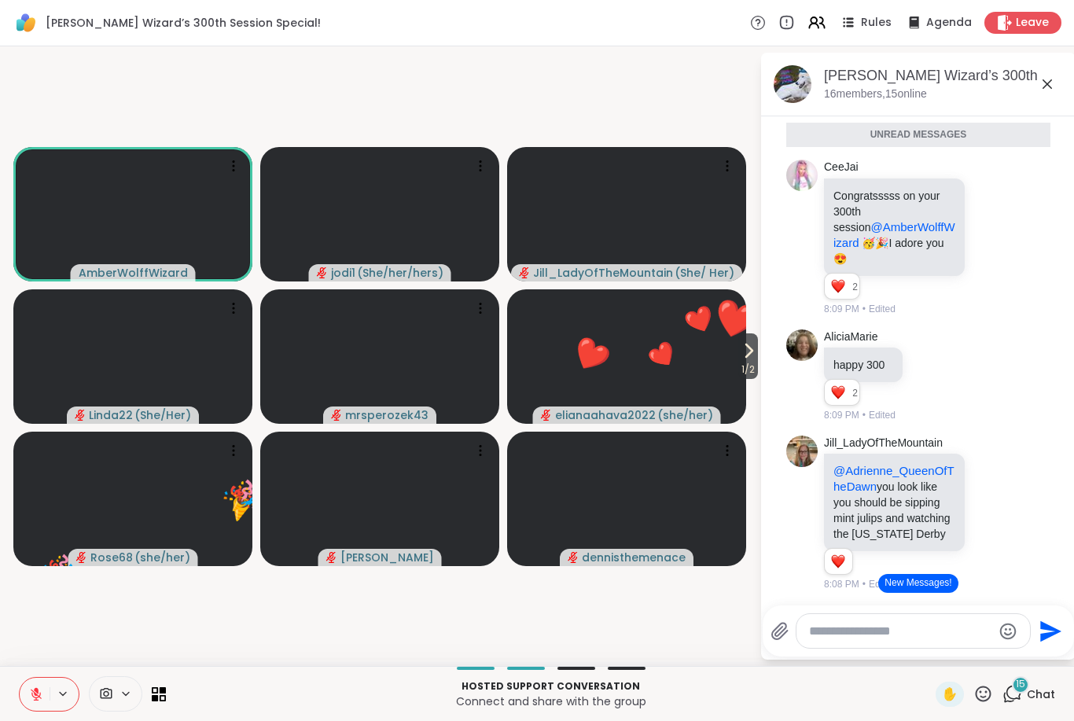
click at [982, 701] on icon at bounding box center [984, 694] width 16 height 16
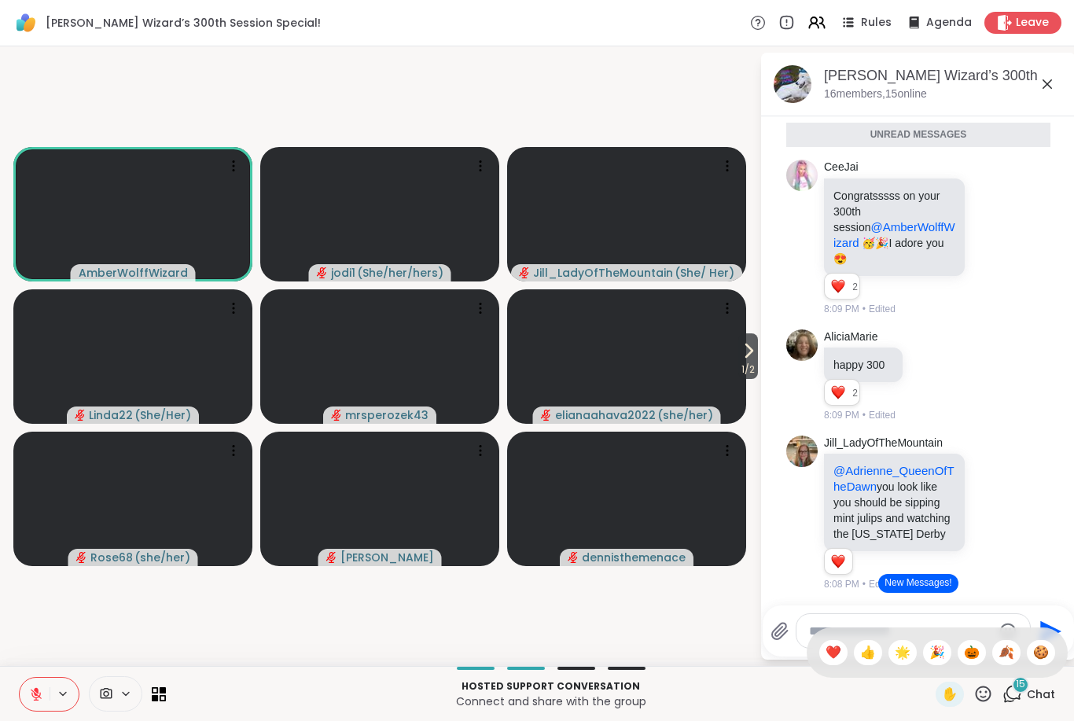
click at [1037, 654] on span "🍪" at bounding box center [1041, 652] width 16 height 19
click at [29, 700] on icon at bounding box center [36, 694] width 14 height 14
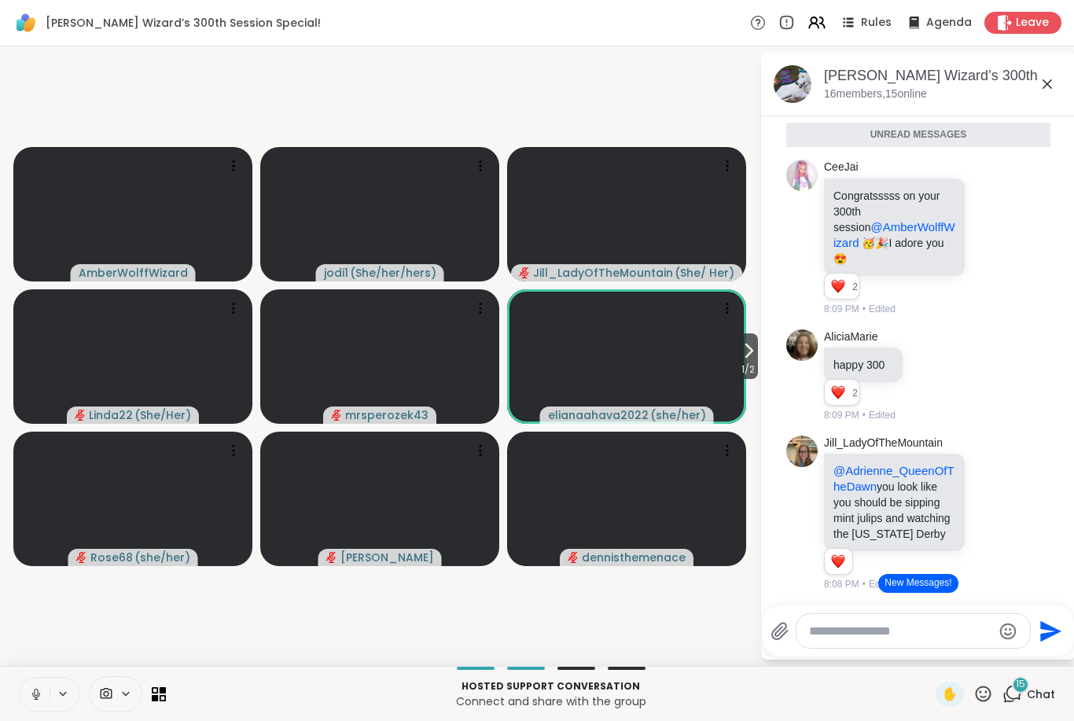
click at [36, 695] on icon at bounding box center [36, 692] width 4 height 7
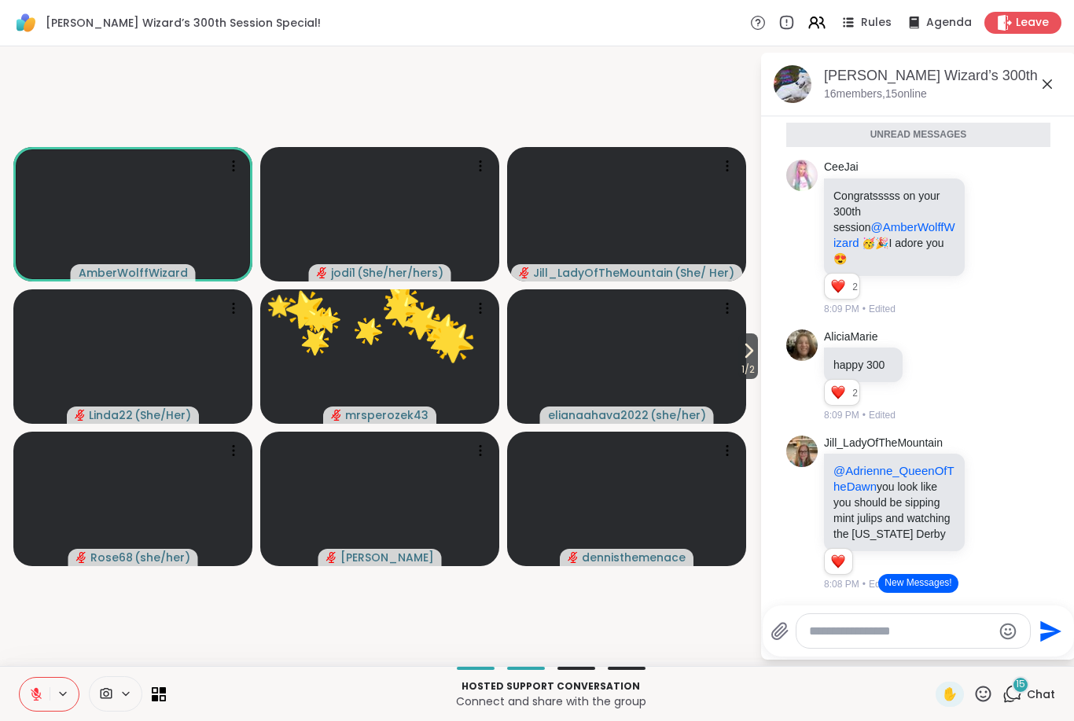
click at [37, 696] on icon at bounding box center [36, 694] width 14 height 14
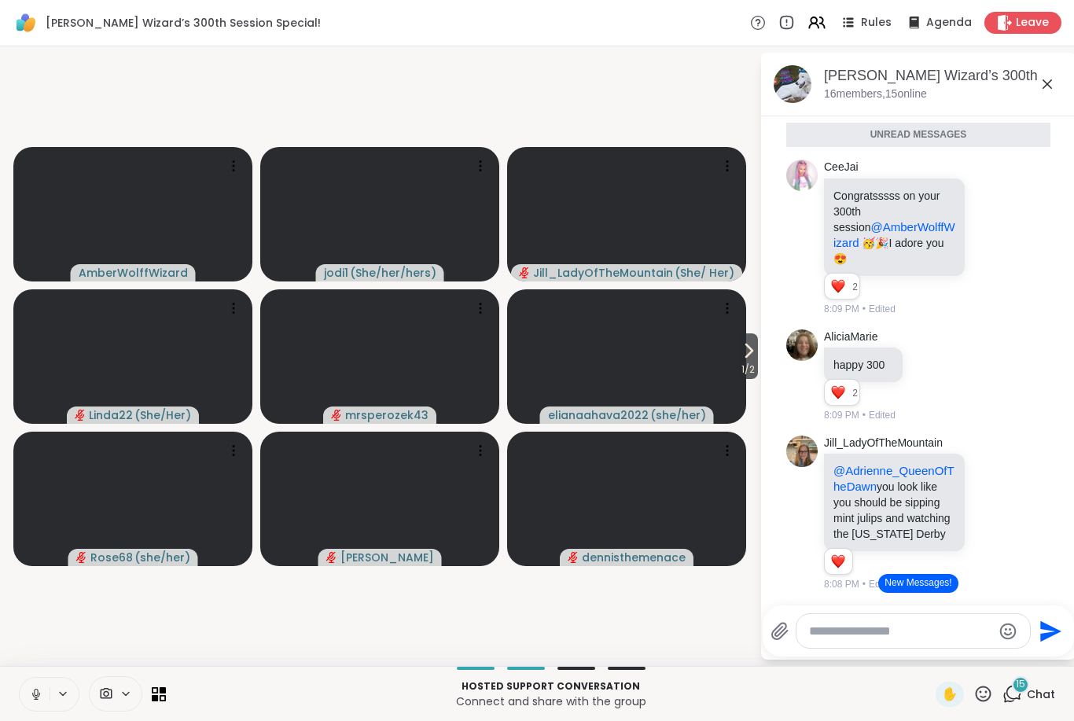
click at [28, 691] on button at bounding box center [35, 694] width 30 height 33
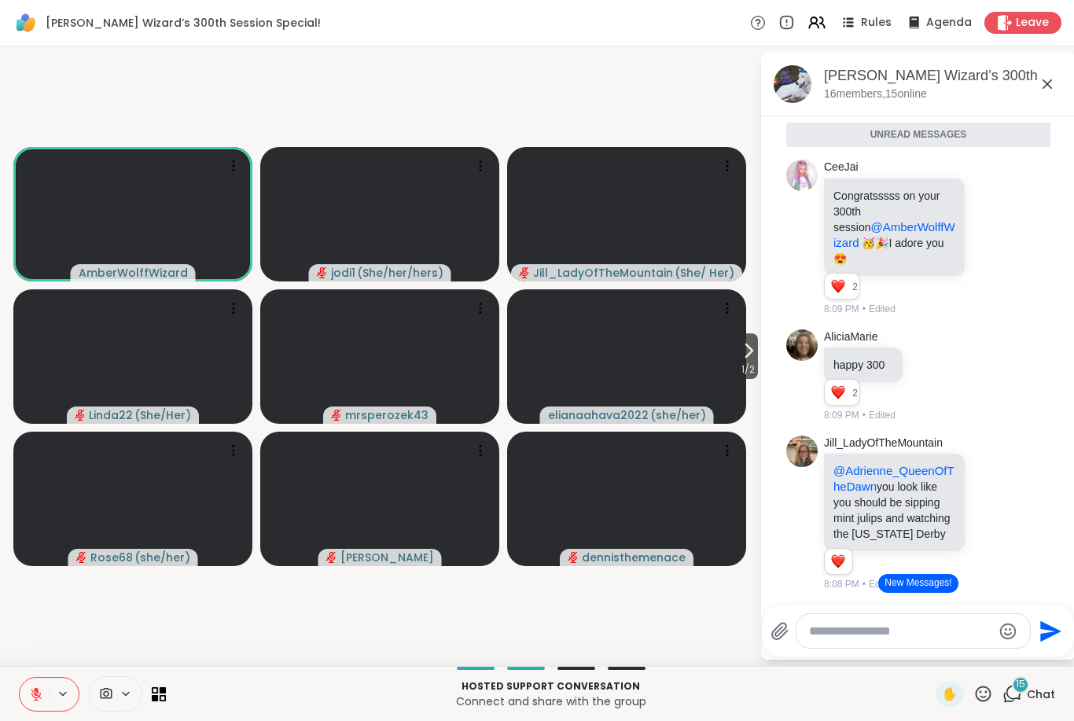
click at [740, 361] on span "1 / 2" at bounding box center [749, 369] width 20 height 19
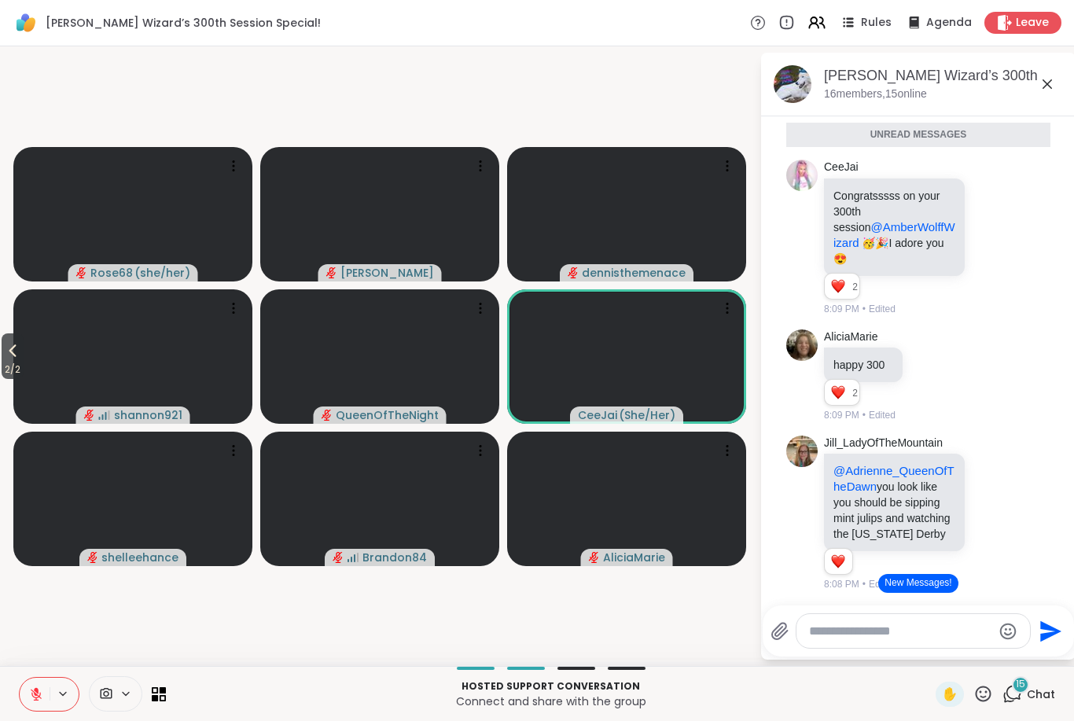
click at [8, 362] on span "2 / 2" at bounding box center [13, 369] width 22 height 19
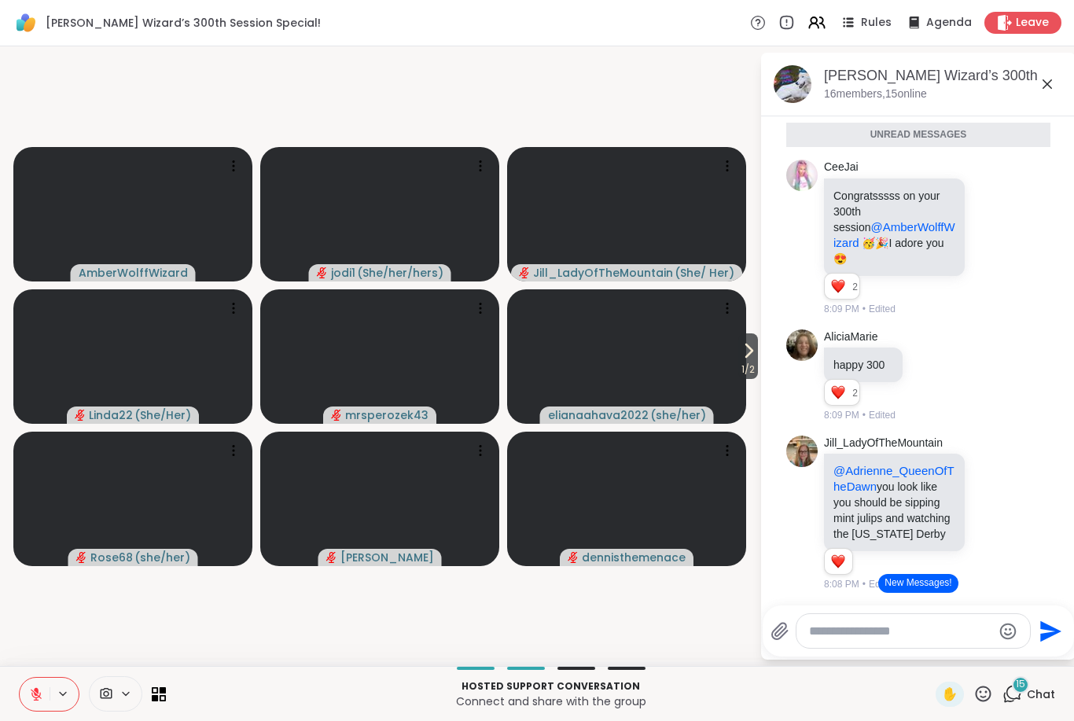
click at [754, 348] on icon at bounding box center [748, 350] width 19 height 19
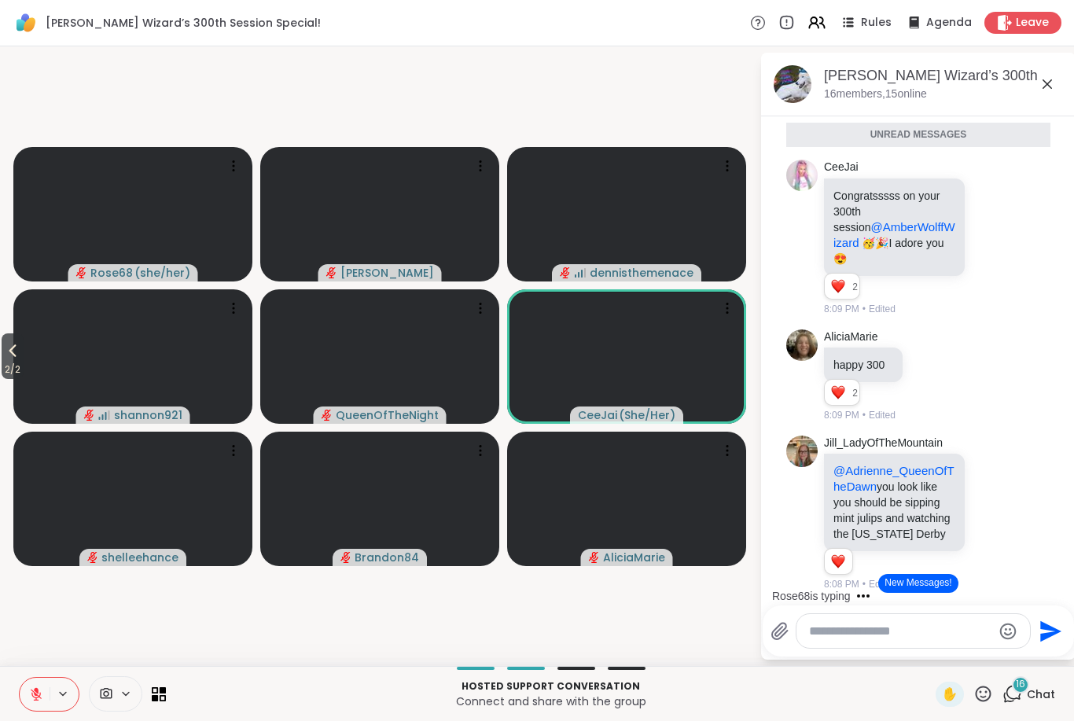
click at [5, 362] on span "2 / 2" at bounding box center [13, 369] width 22 height 19
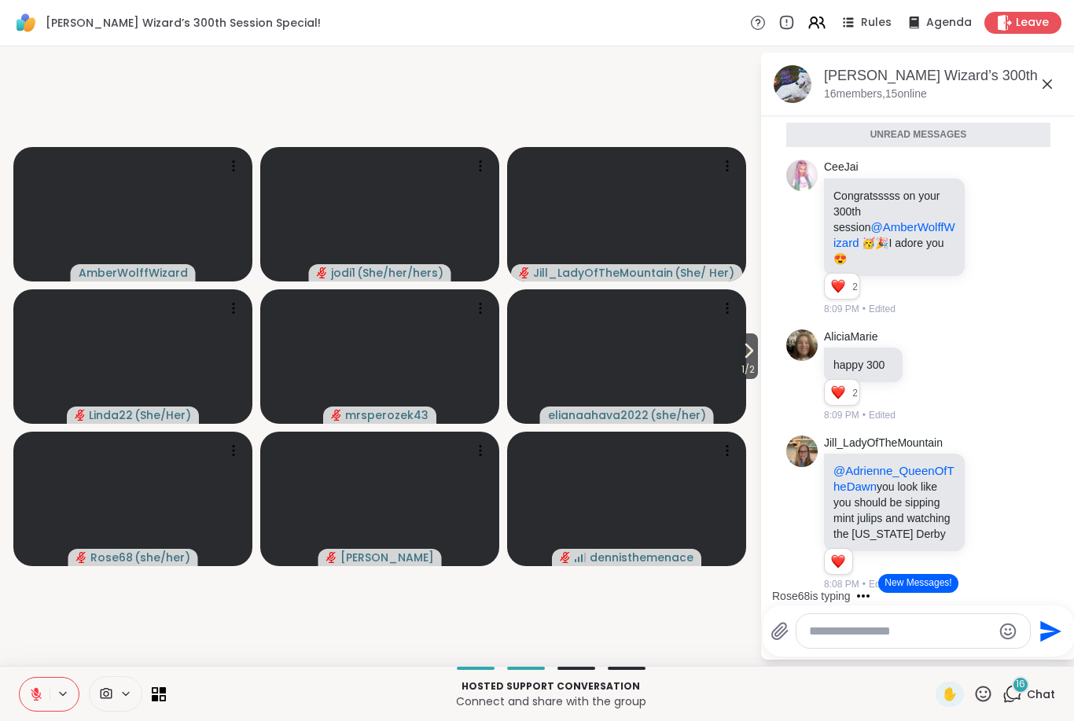
click at [746, 360] on span "1 / 2" at bounding box center [749, 369] width 20 height 19
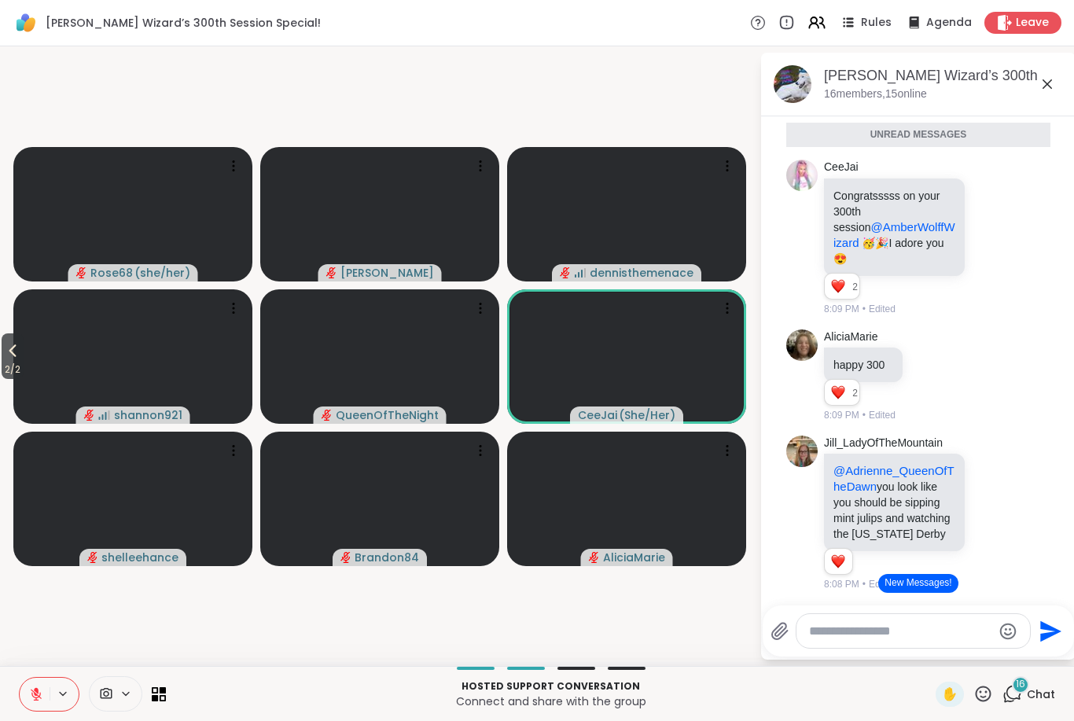
click at [16, 352] on icon at bounding box center [12, 350] width 19 height 19
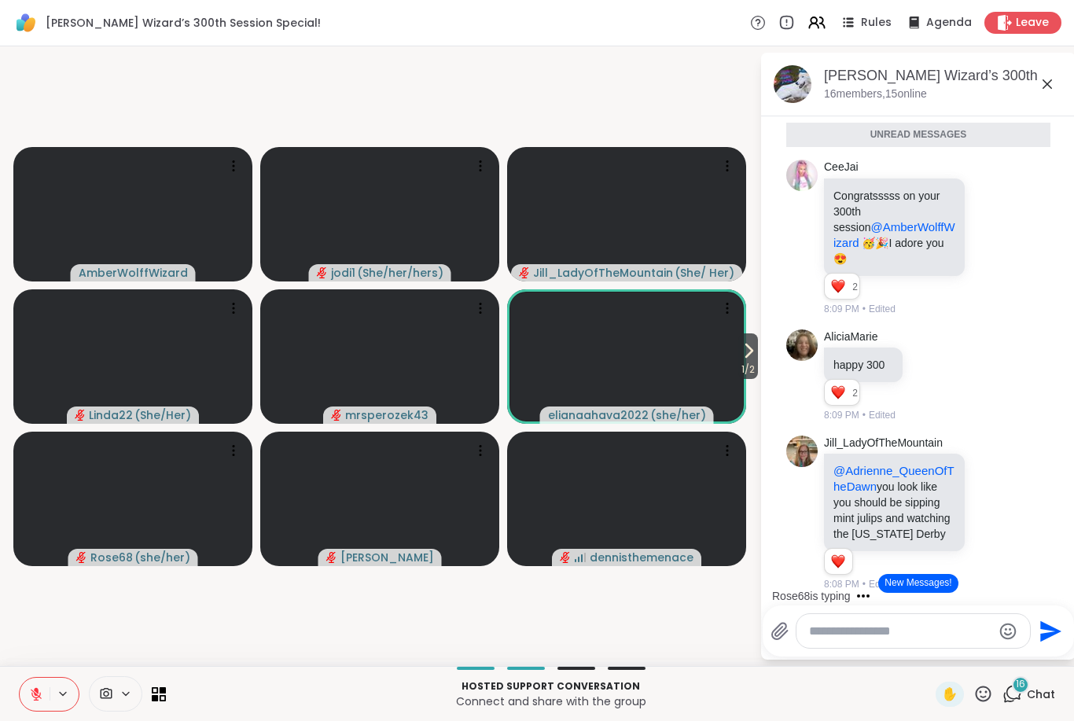
click at [739, 358] on button "1 / 2" at bounding box center [749, 356] width 20 height 46
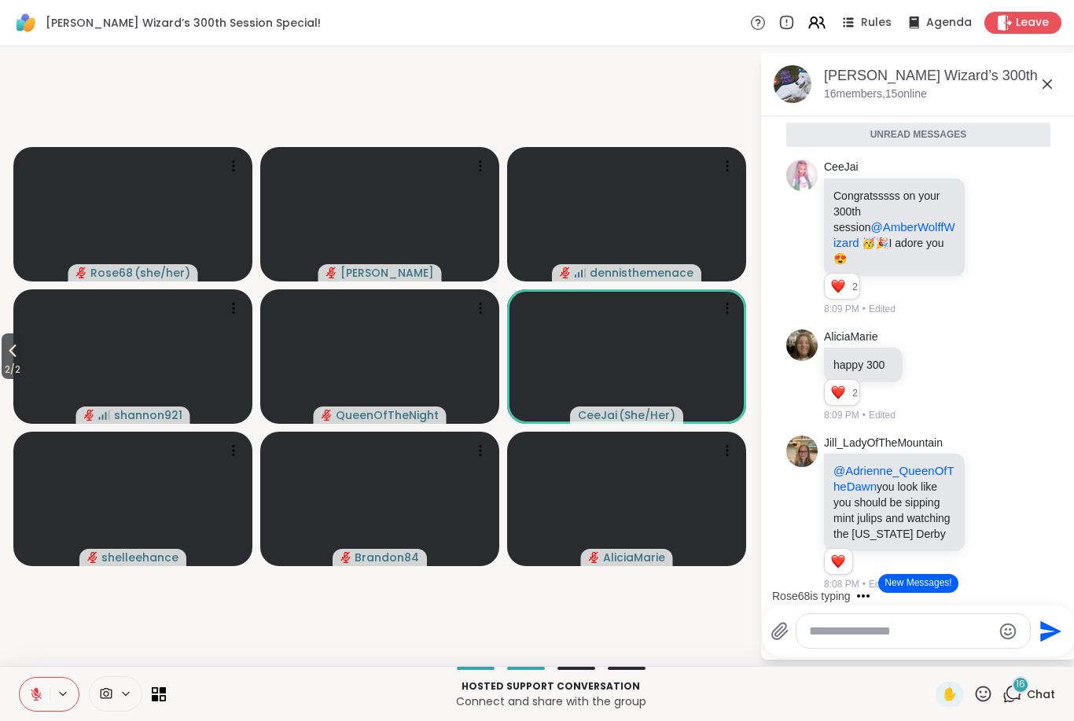
click at [35, 698] on icon at bounding box center [36, 694] width 11 height 11
click at [21, 691] on button at bounding box center [35, 694] width 30 height 33
click at [34, 691] on icon at bounding box center [36, 694] width 11 height 11
click at [26, 692] on button at bounding box center [35, 694] width 30 height 33
click at [985, 698] on icon at bounding box center [984, 694] width 16 height 16
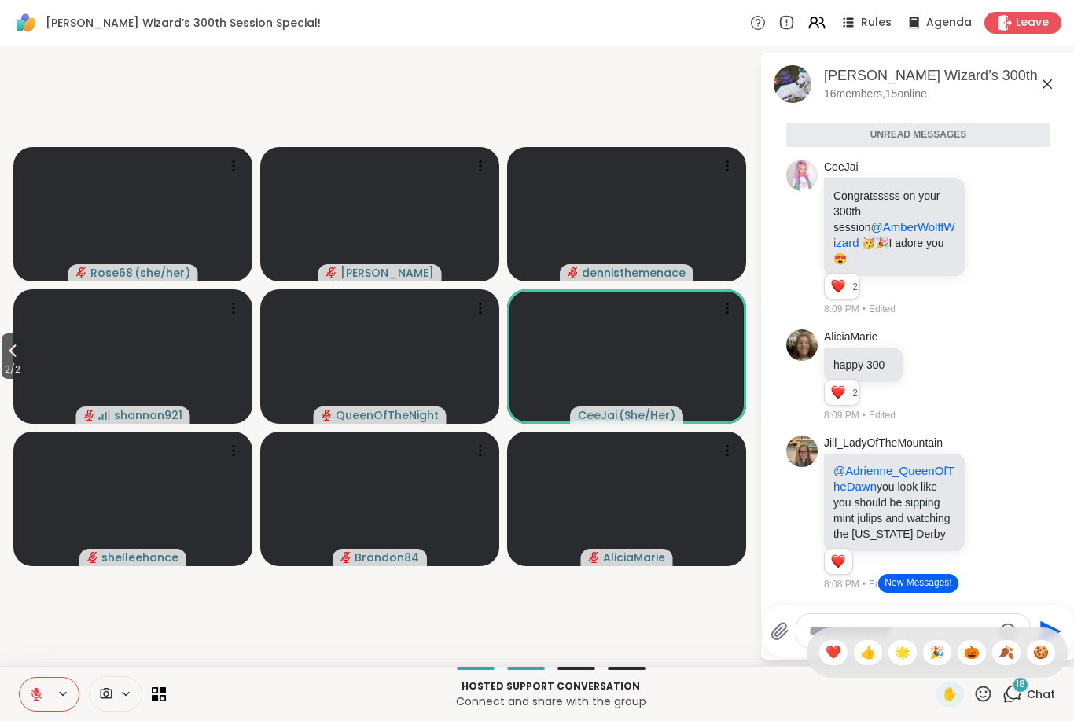
click at [1043, 655] on span "🍪" at bounding box center [1041, 652] width 16 height 19
click at [990, 699] on icon at bounding box center [984, 694] width 16 height 16
click at [972, 657] on span "🎃" at bounding box center [972, 652] width 16 height 19
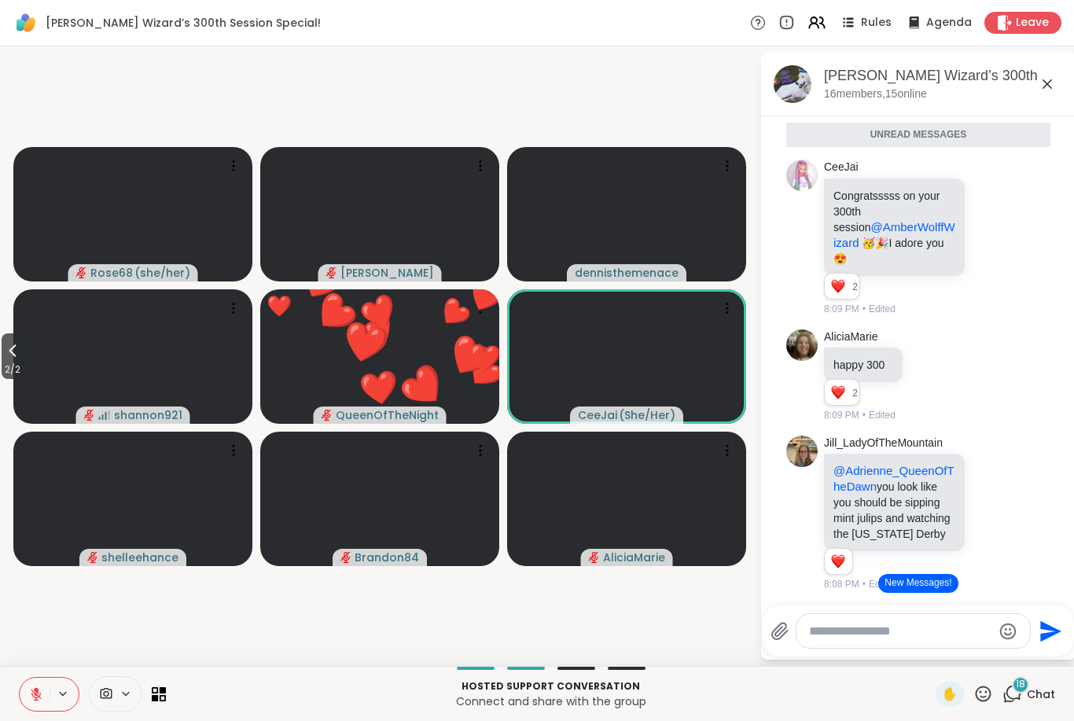
click at [983, 698] on icon at bounding box center [984, 694] width 20 height 20
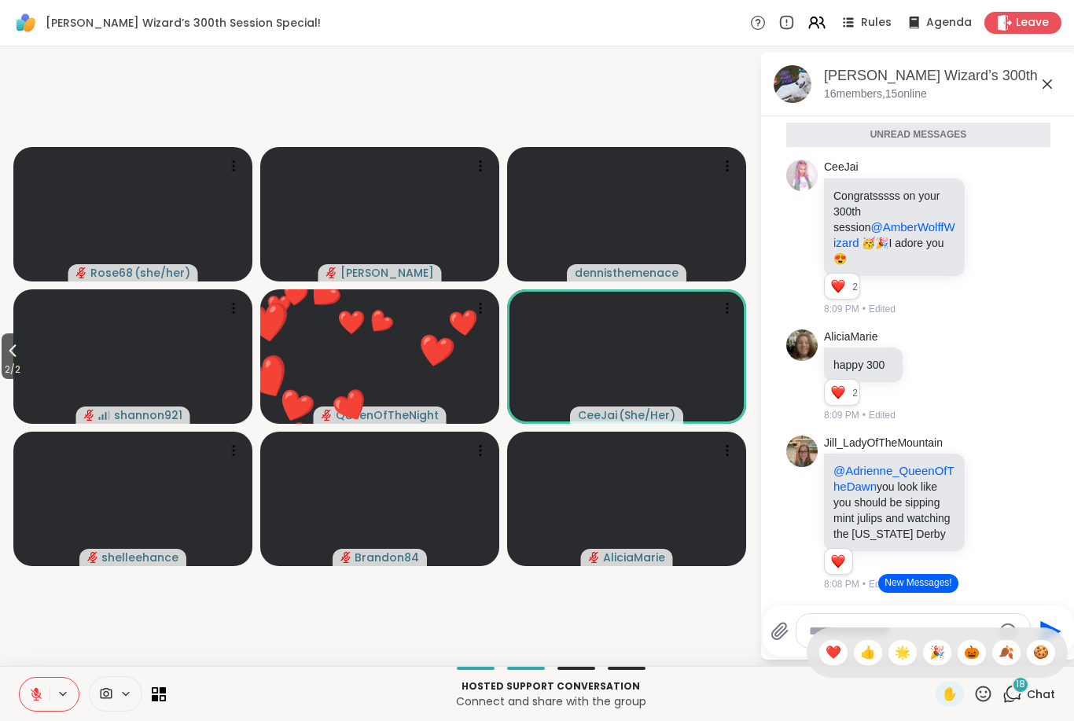
click at [835, 661] on span "❤️" at bounding box center [834, 652] width 16 height 19
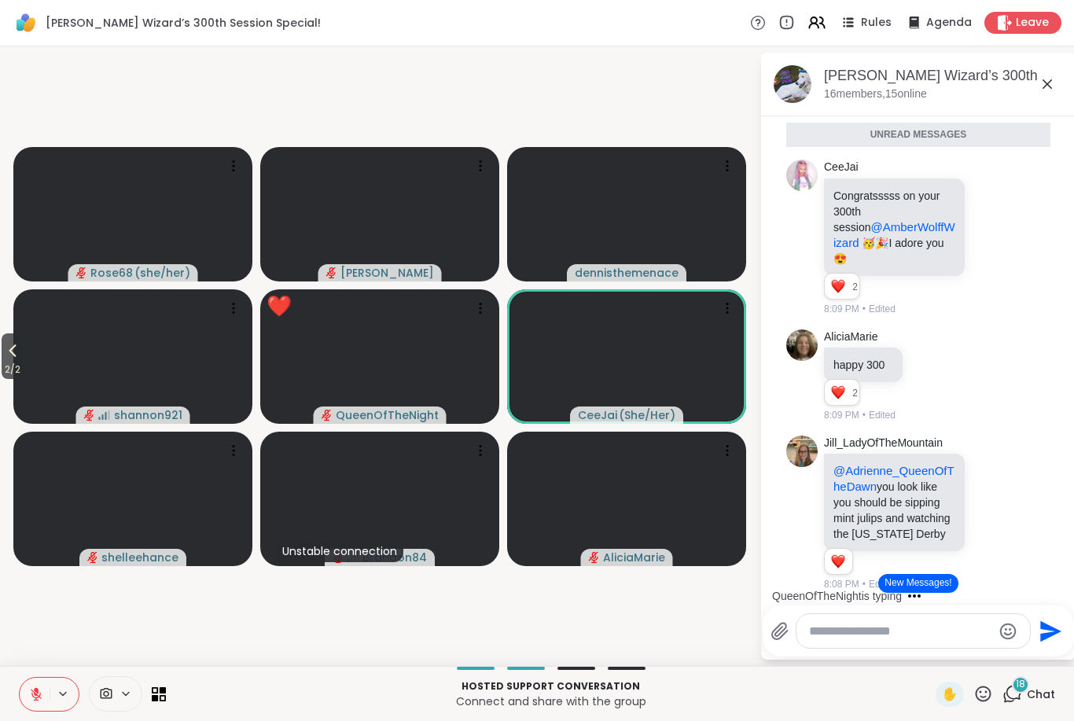
click at [9, 345] on icon at bounding box center [12, 350] width 19 height 19
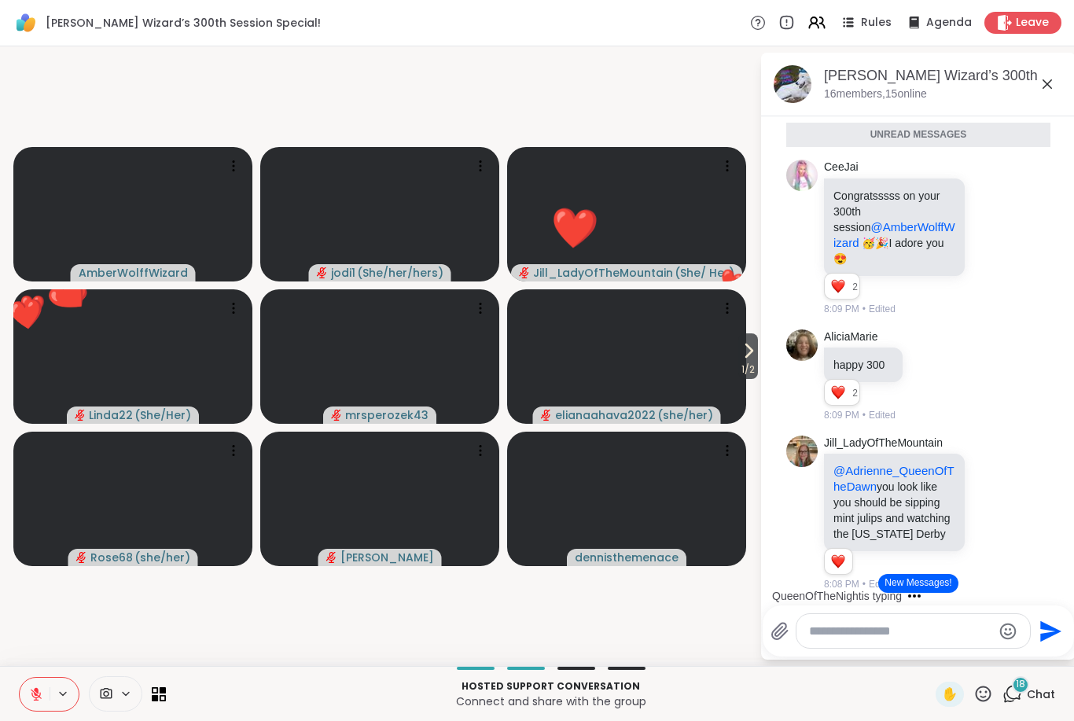
click at [742, 352] on icon at bounding box center [748, 350] width 19 height 19
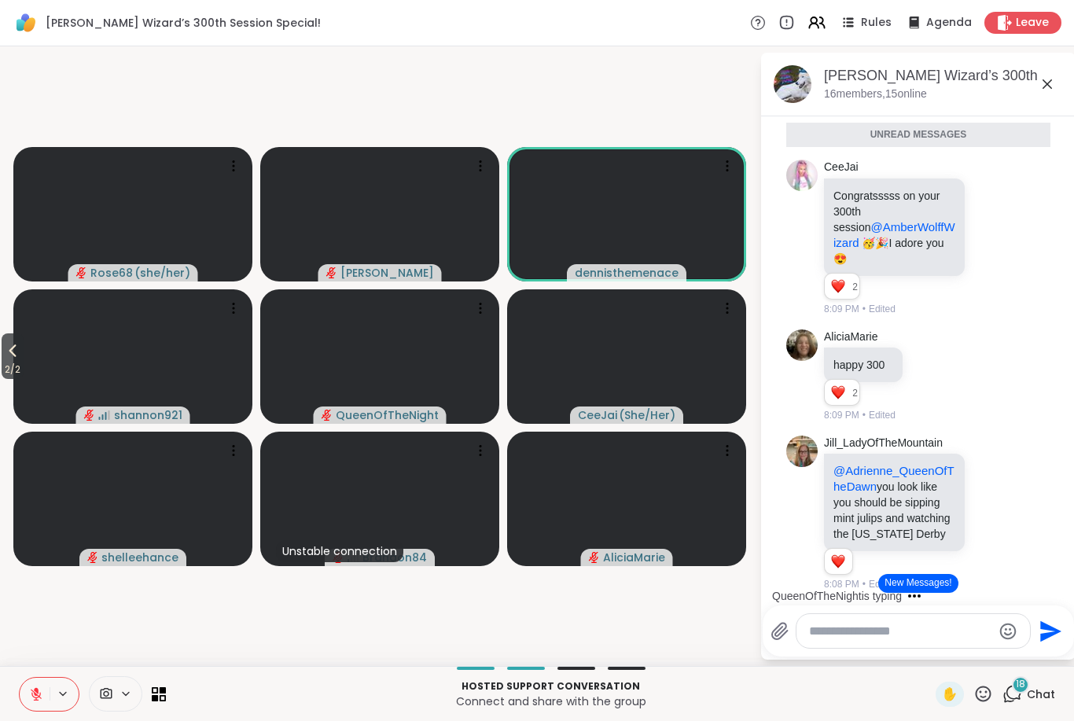
click at [989, 695] on icon at bounding box center [984, 694] width 20 height 20
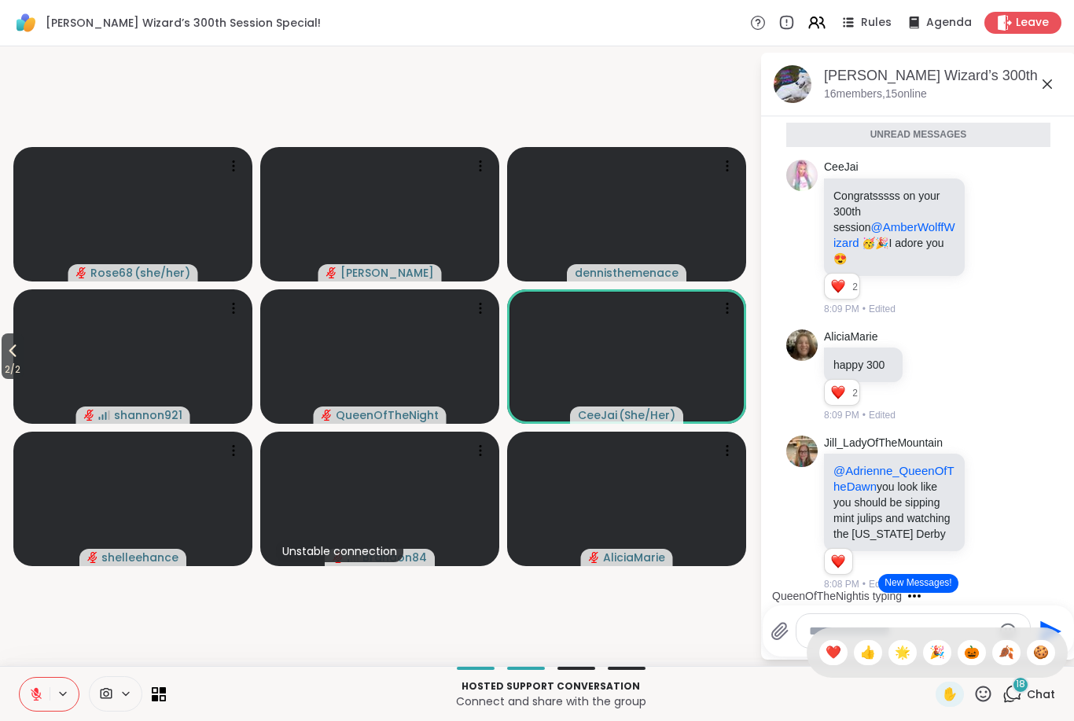
click at [1042, 658] on span "🍪" at bounding box center [1041, 652] width 16 height 19
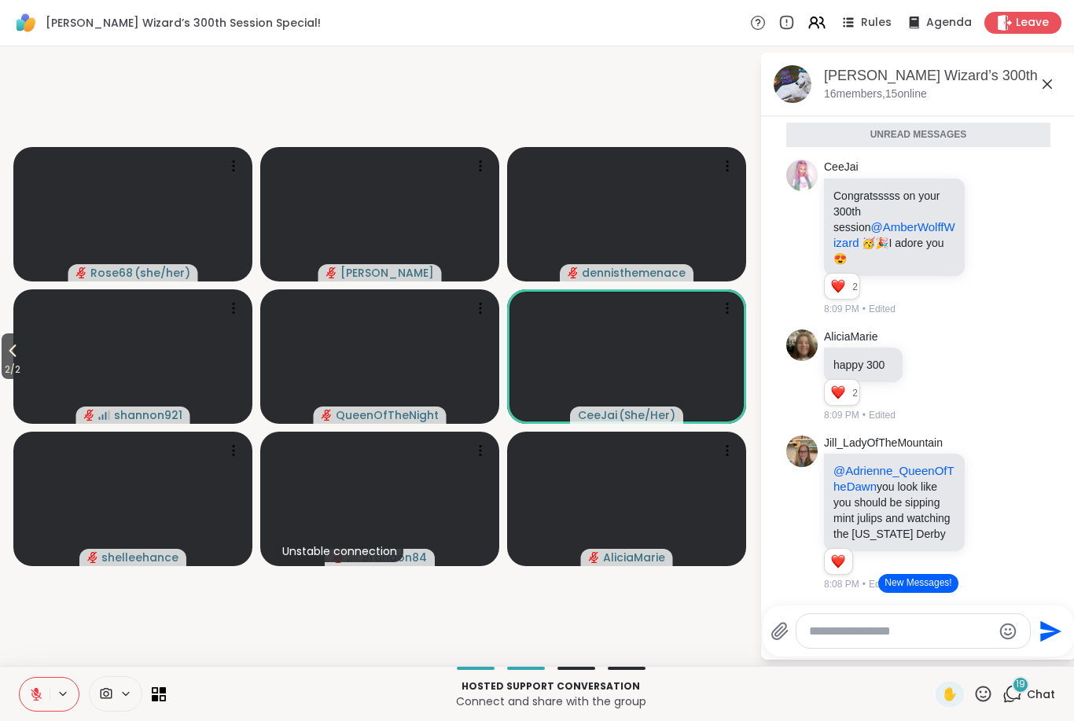
click at [992, 702] on icon at bounding box center [984, 694] width 20 height 20
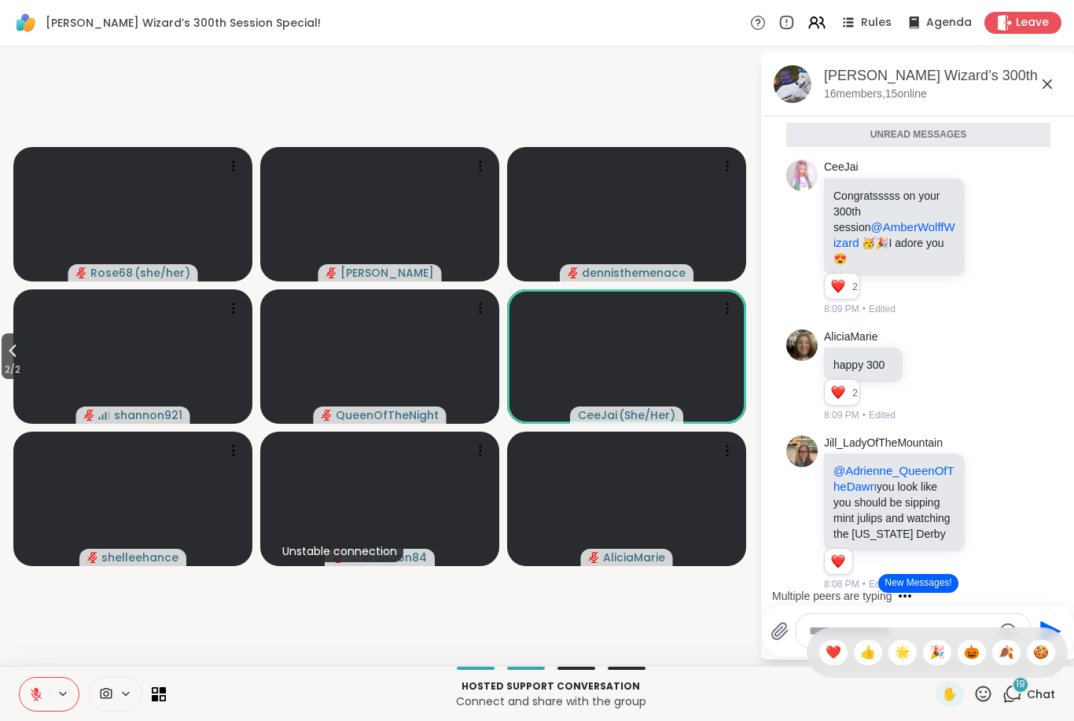
click at [1036, 663] on div "🍪" at bounding box center [1041, 652] width 28 height 25
click at [9, 357] on icon at bounding box center [12, 350] width 19 height 19
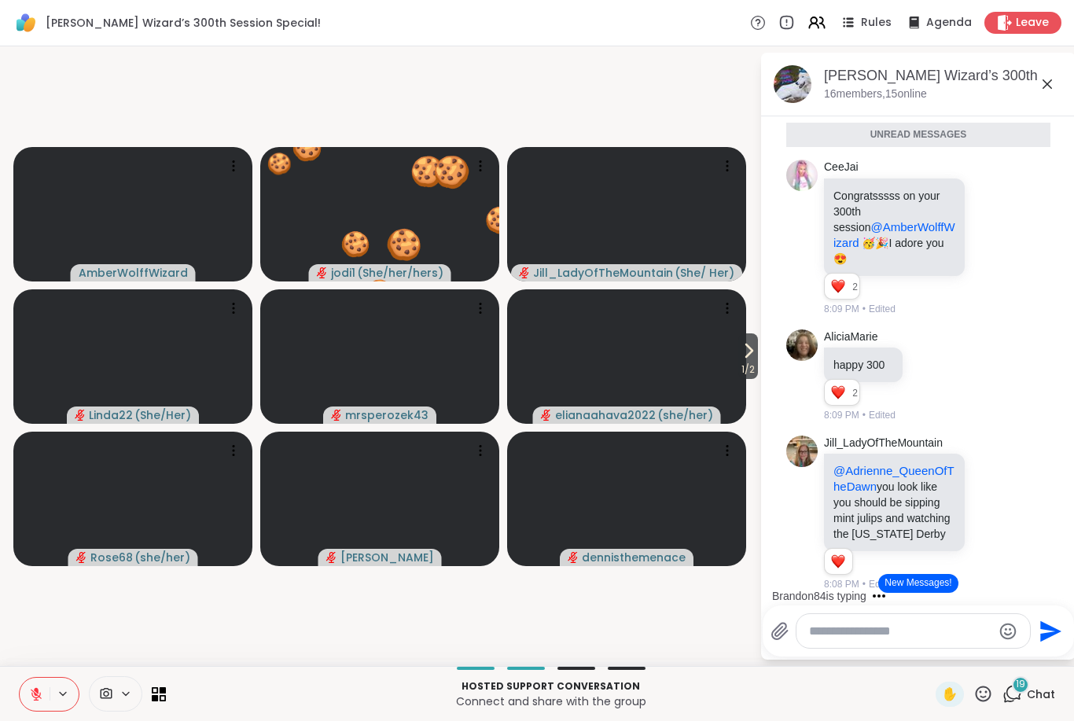
click at [739, 354] on icon at bounding box center [748, 350] width 19 height 19
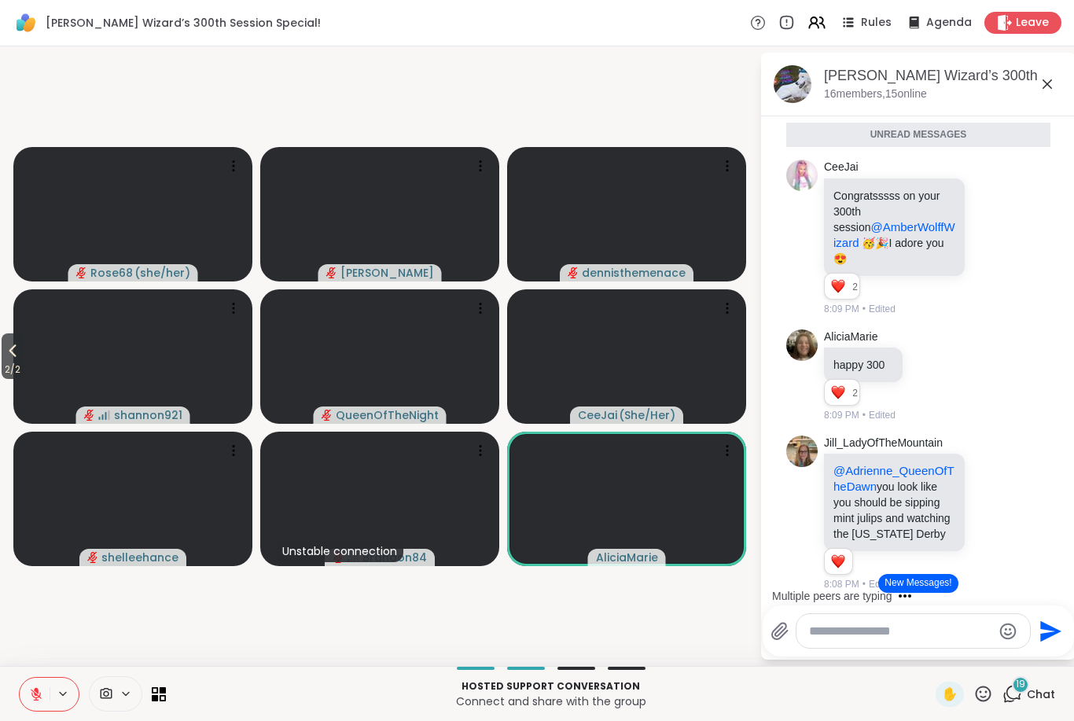
click at [988, 686] on icon at bounding box center [984, 694] width 20 height 20
click at [971, 654] on span "🎃" at bounding box center [972, 652] width 16 height 19
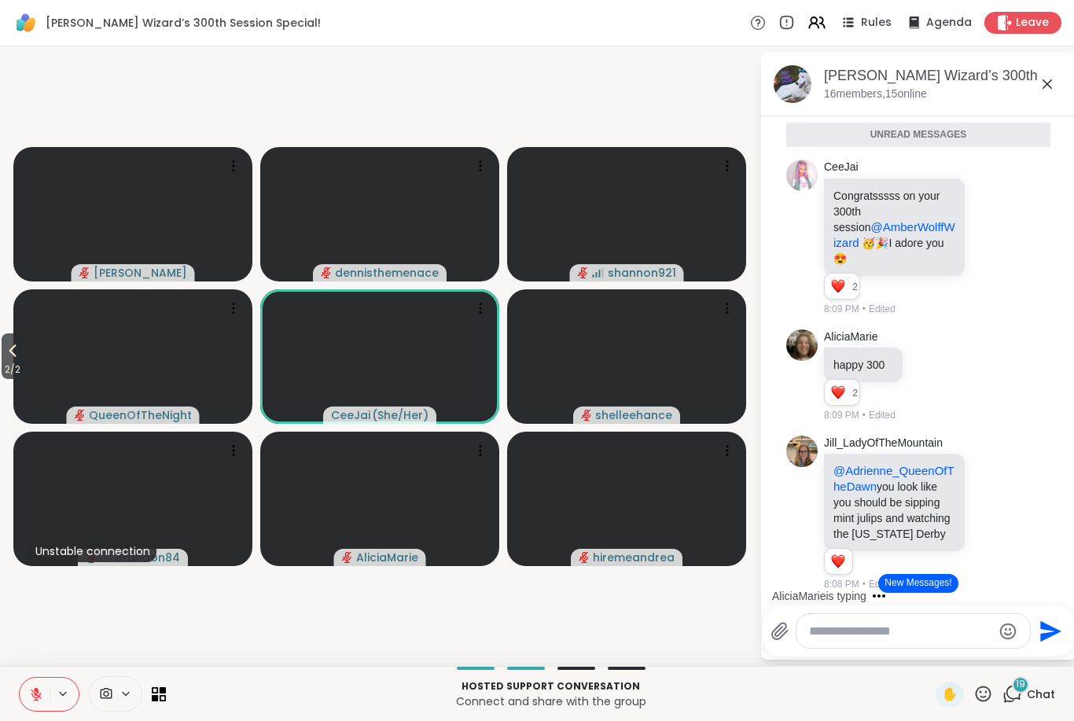
click at [934, 579] on button "New Messages!" at bounding box center [918, 583] width 79 height 19
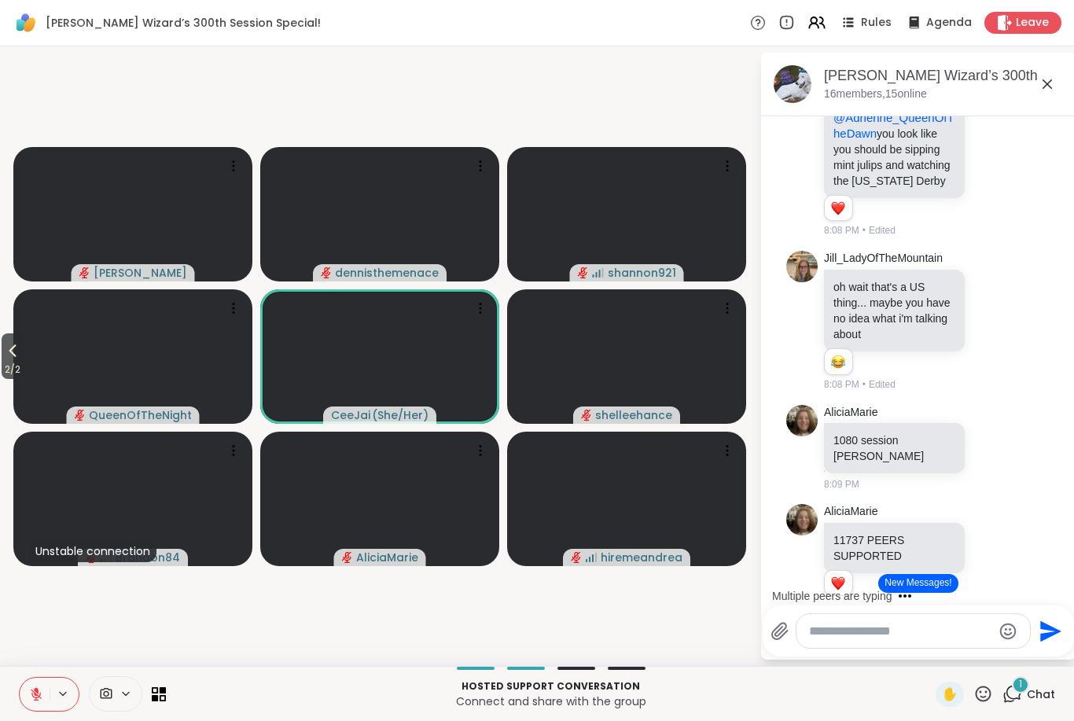
scroll to position [321, 0]
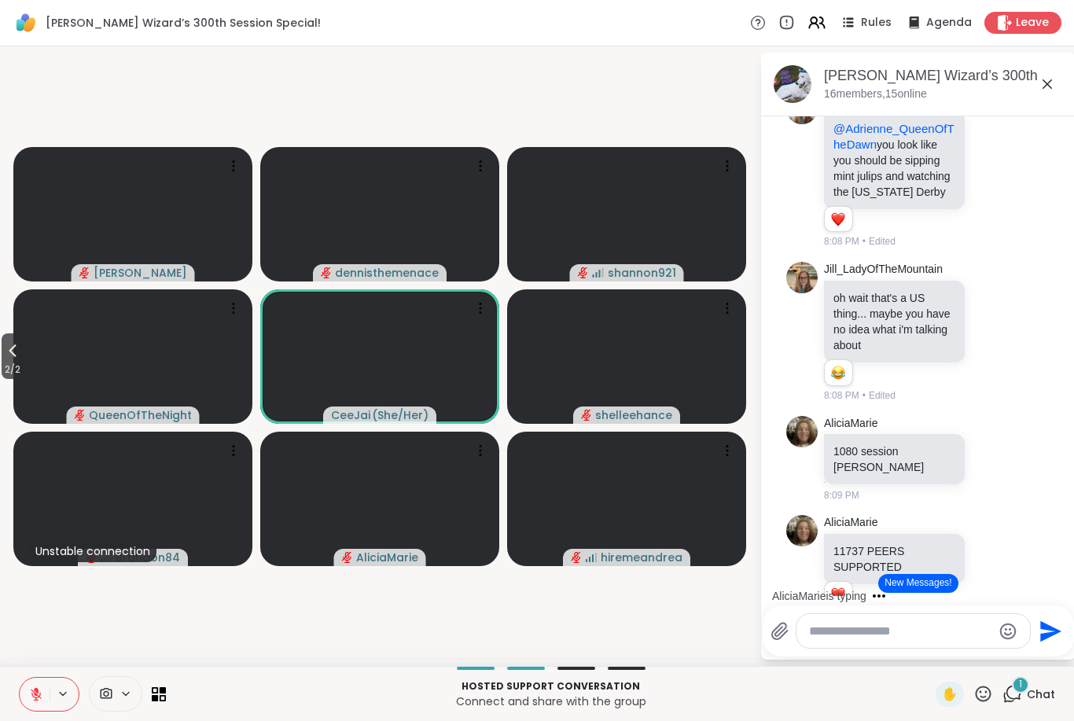
click at [985, 702] on icon at bounding box center [984, 694] width 16 height 16
click at [930, 661] on span "🎉" at bounding box center [938, 652] width 16 height 19
click at [945, 582] on button "New Messages!" at bounding box center [918, 583] width 79 height 19
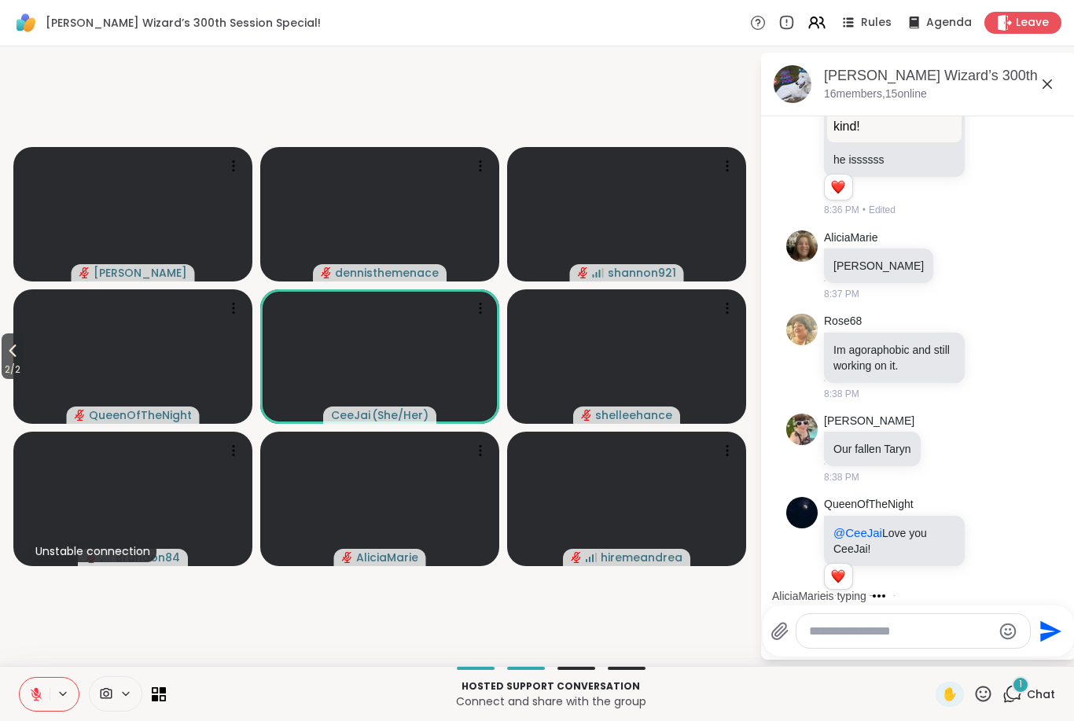
scroll to position [3023, 0]
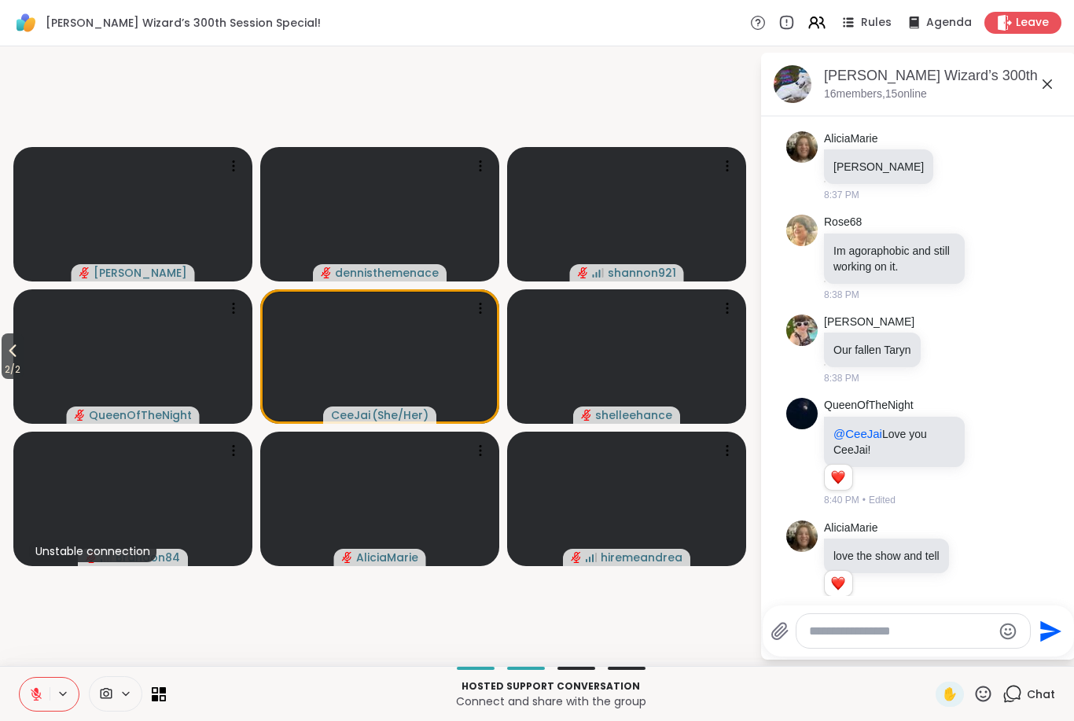
click at [991, 693] on icon at bounding box center [984, 694] width 16 height 16
click at [1046, 663] on div "🍪" at bounding box center [1041, 652] width 28 height 25
click at [17, 355] on icon at bounding box center [12, 350] width 7 height 13
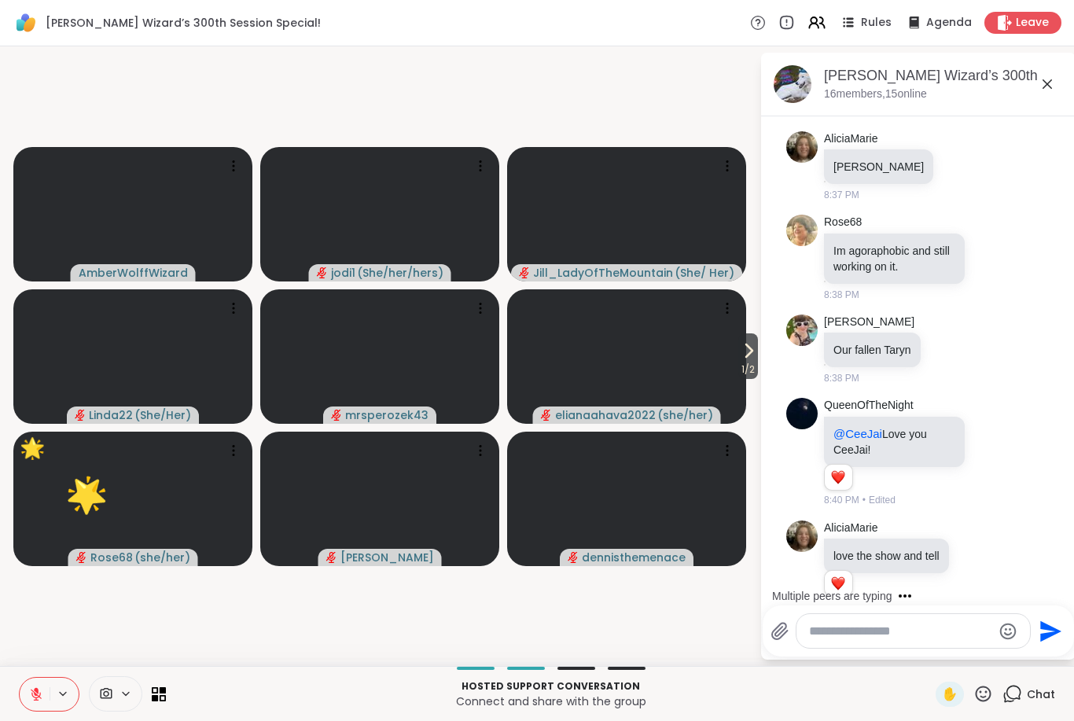
click at [985, 698] on icon at bounding box center [984, 694] width 20 height 20
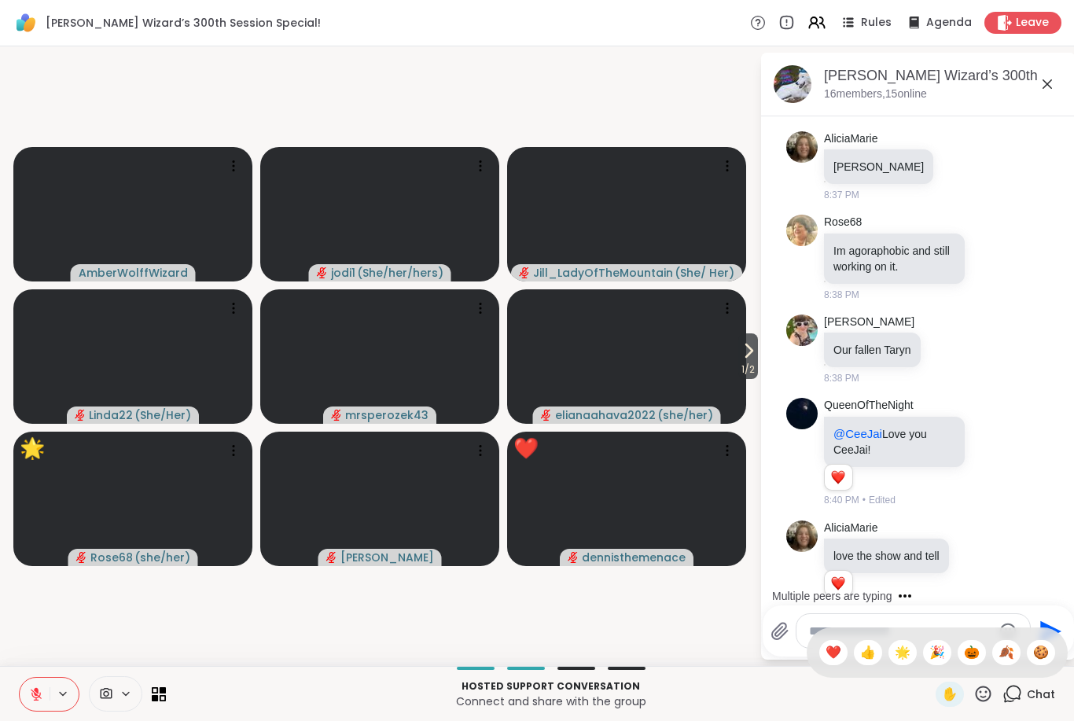
click at [1001, 662] on div "🍂" at bounding box center [1007, 652] width 28 height 25
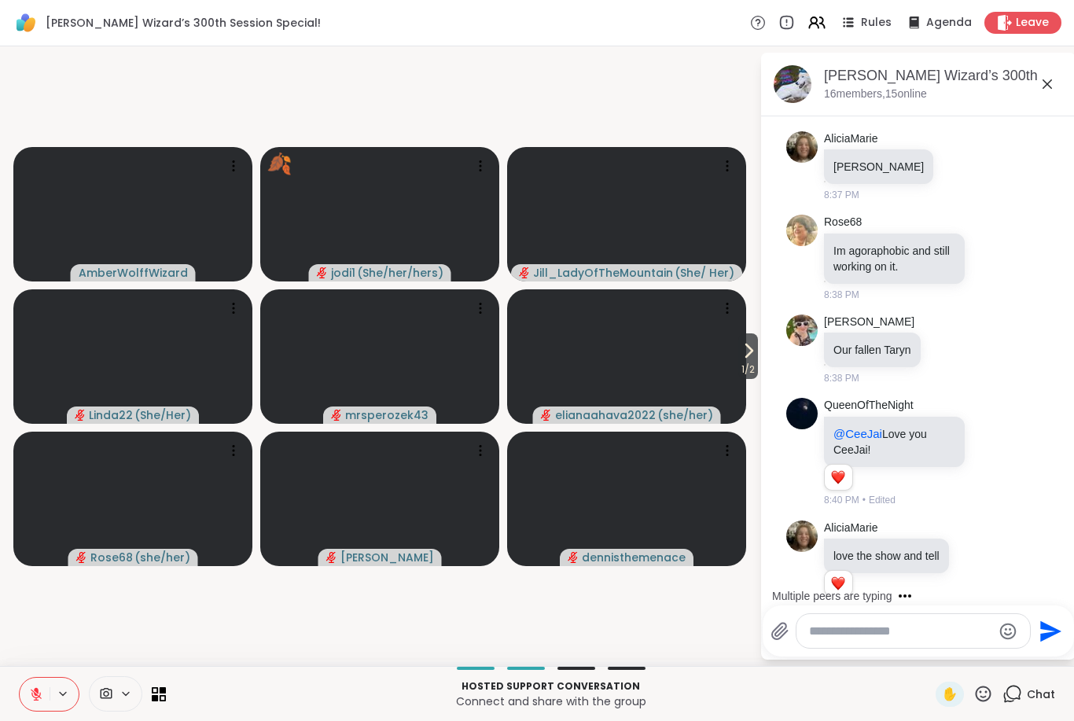
click at [748, 352] on icon at bounding box center [749, 350] width 6 height 13
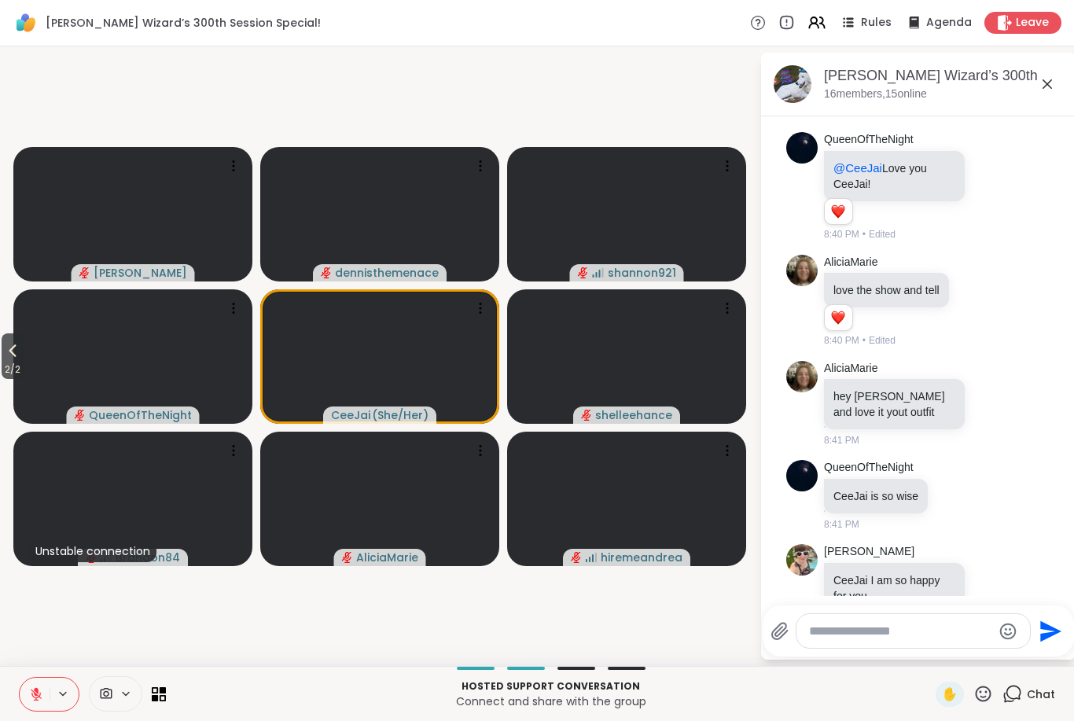
scroll to position [3420, 0]
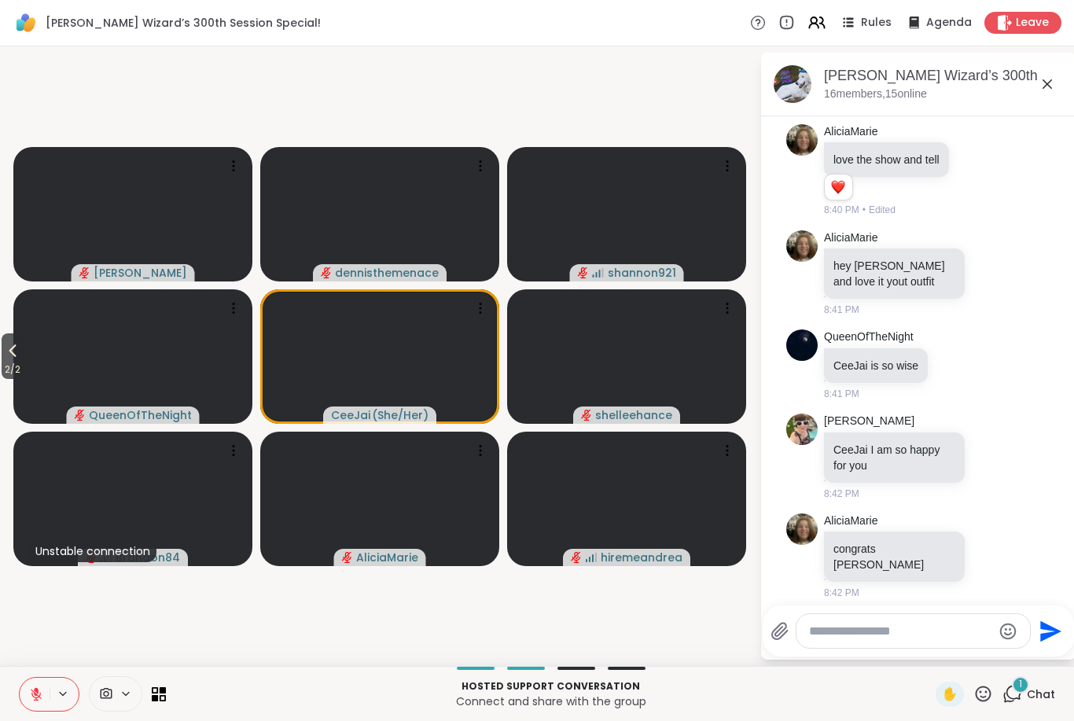
click at [993, 698] on icon at bounding box center [984, 694] width 20 height 20
click at [977, 651] on span "🎃" at bounding box center [972, 652] width 16 height 19
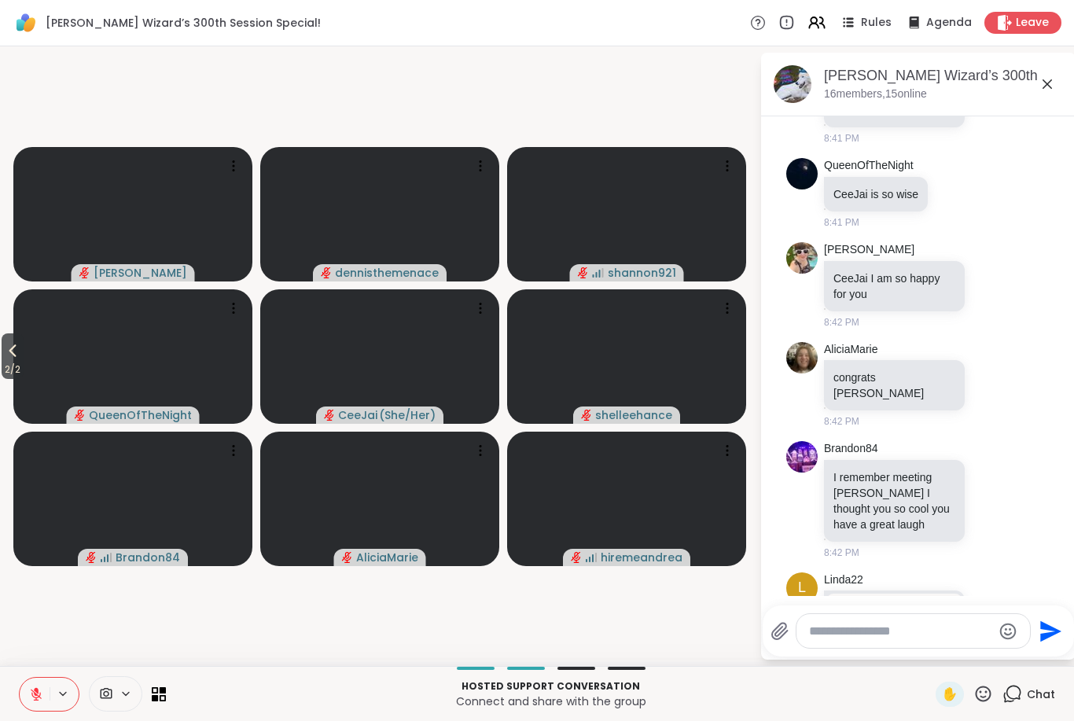
click at [985, 698] on icon at bounding box center [984, 694] width 16 height 16
click at [1046, 655] on span "🍪" at bounding box center [1041, 652] width 16 height 19
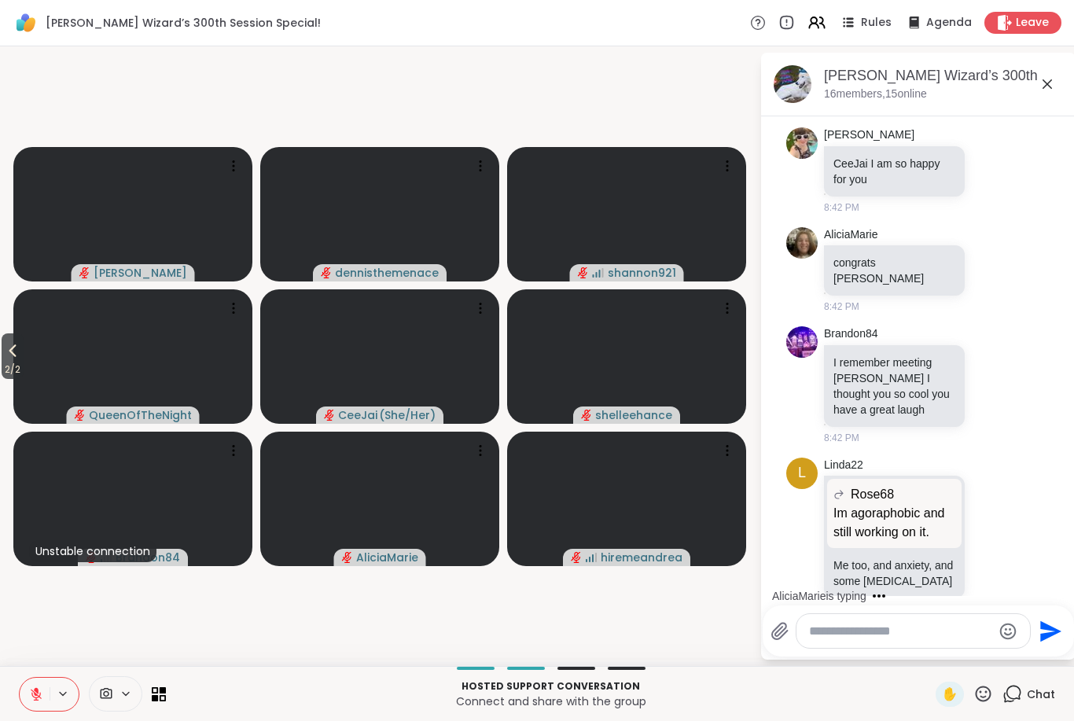
scroll to position [3789, 0]
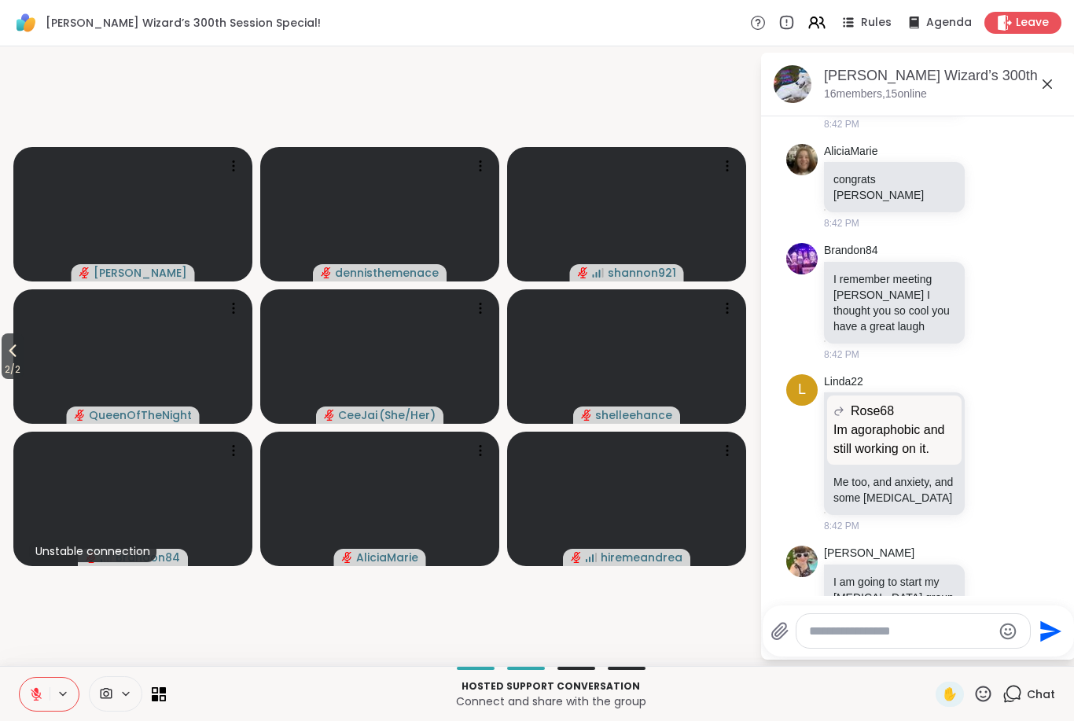
click at [3, 354] on button "2 / 2" at bounding box center [13, 356] width 22 height 46
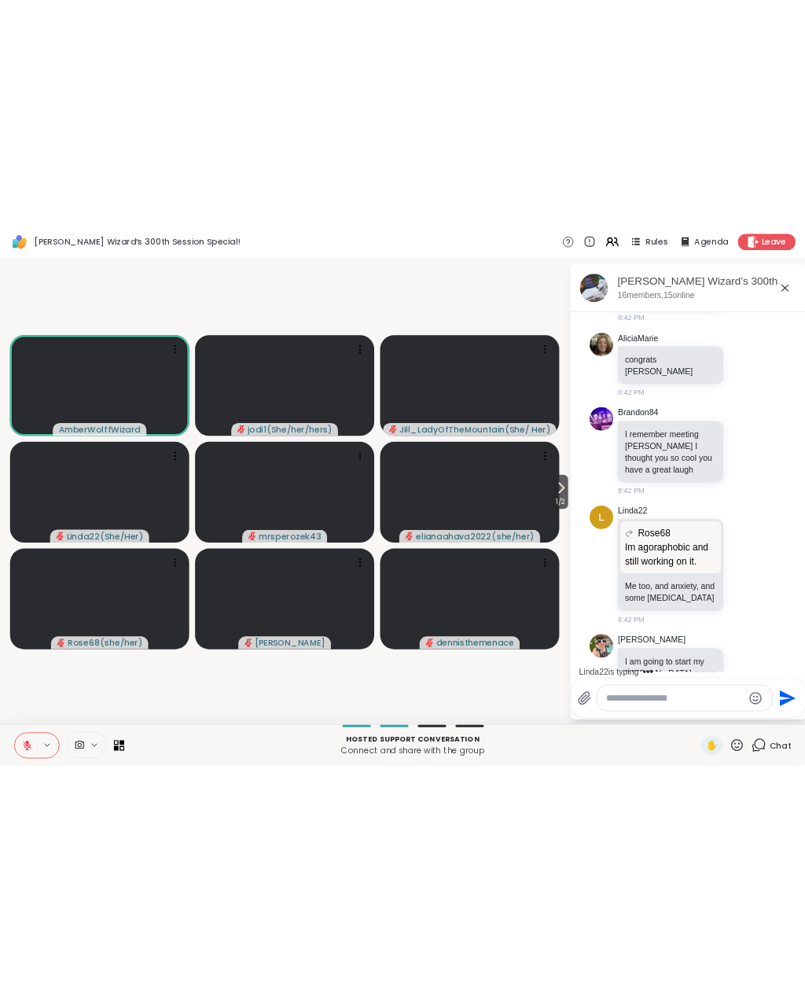
scroll to position [3964, 0]
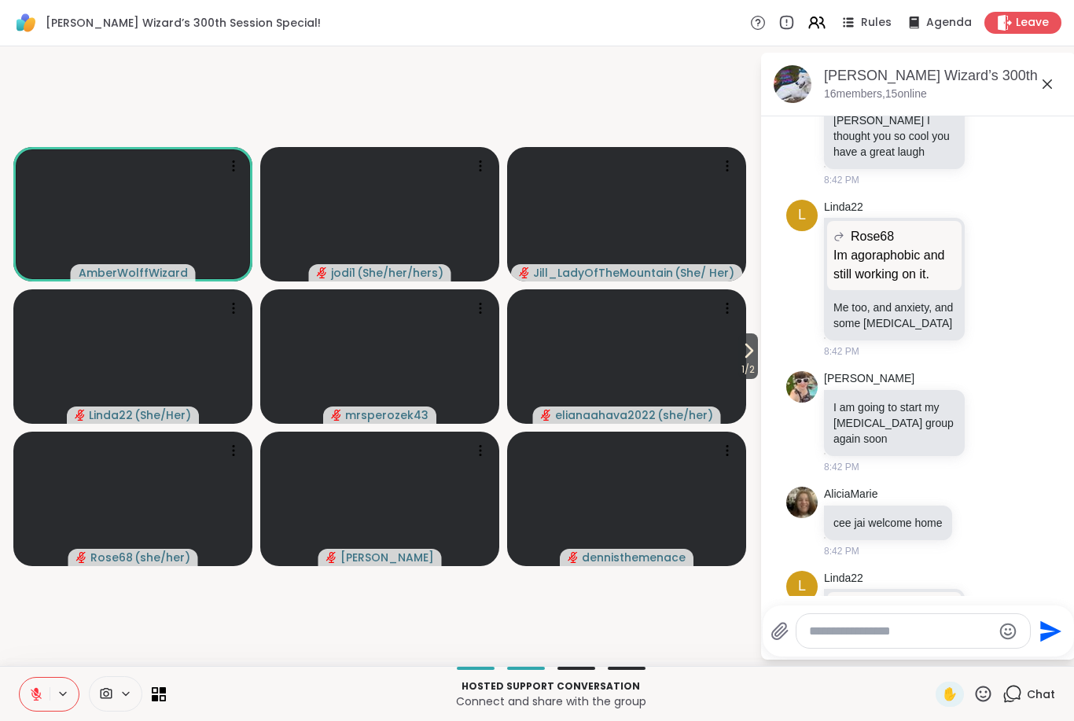
click at [989, 698] on icon at bounding box center [984, 694] width 20 height 20
click at [1047, 654] on span "🍪" at bounding box center [1041, 652] width 16 height 19
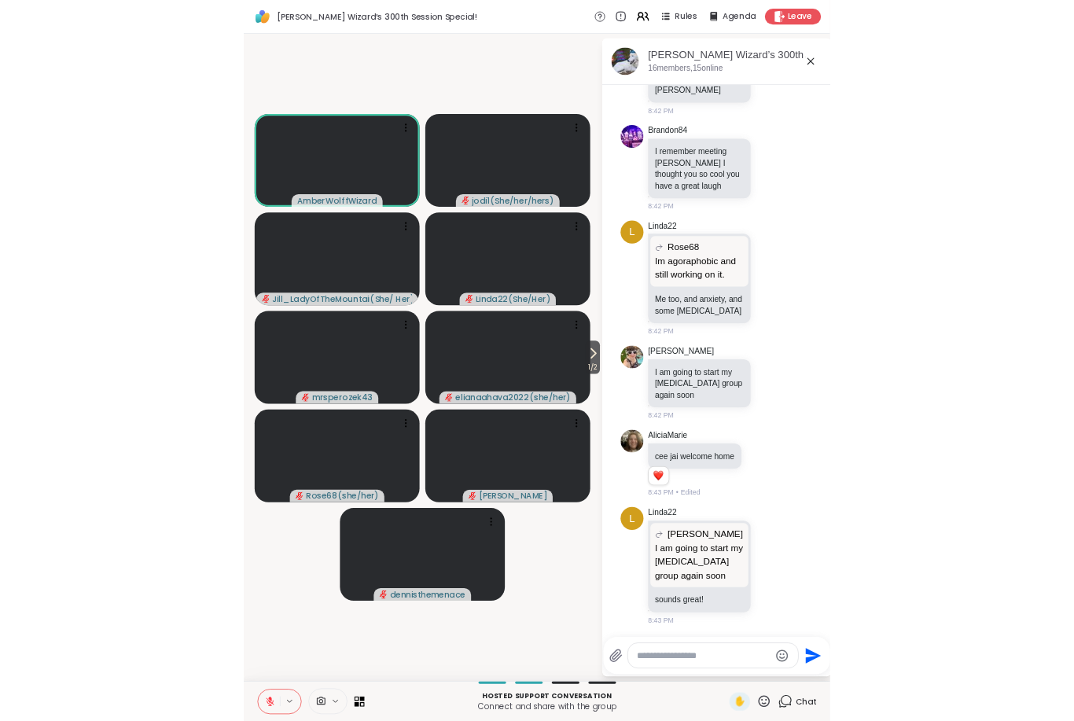
scroll to position [3717, 0]
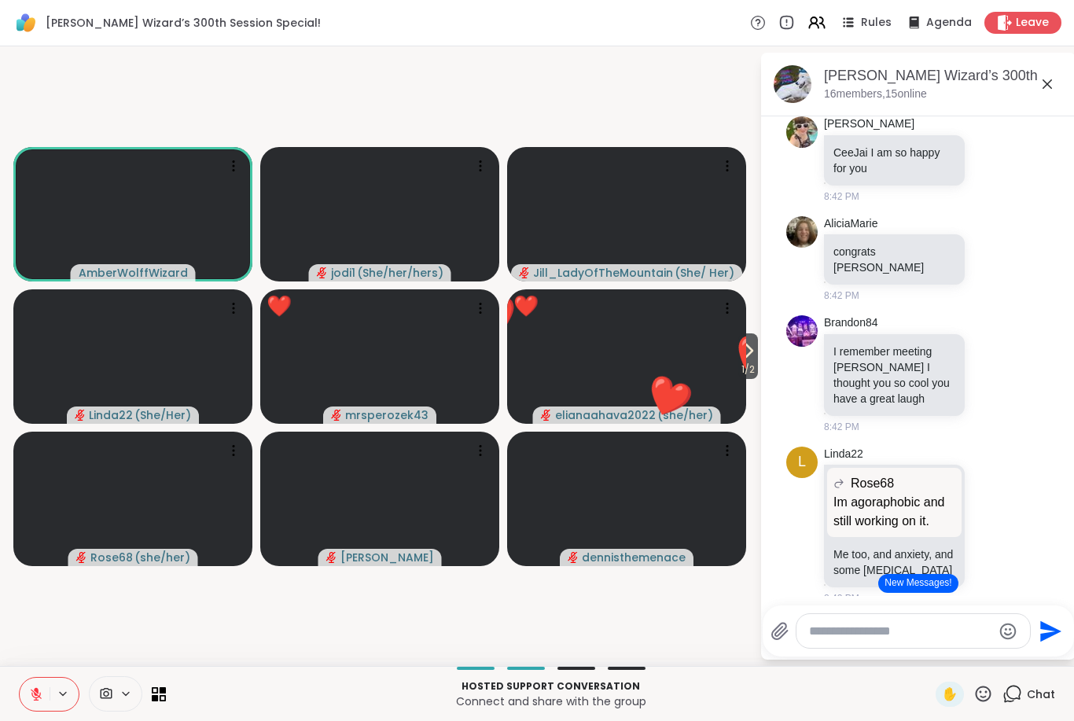
click at [986, 687] on icon at bounding box center [984, 694] width 16 height 16
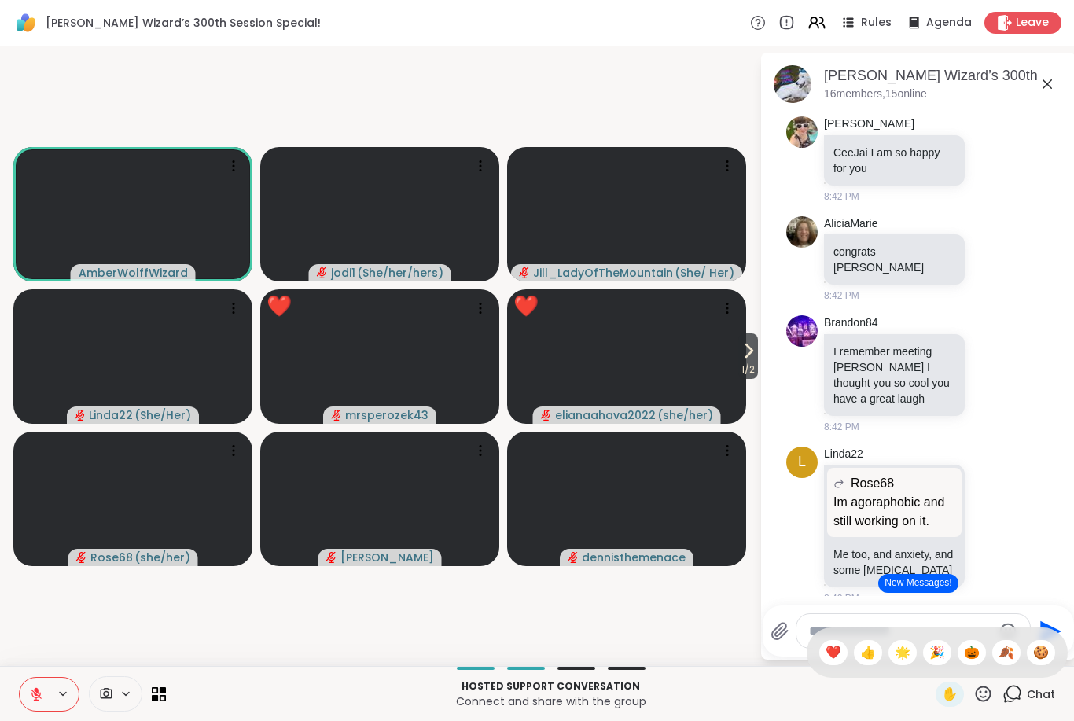
click at [1048, 647] on span "🍪" at bounding box center [1041, 652] width 16 height 19
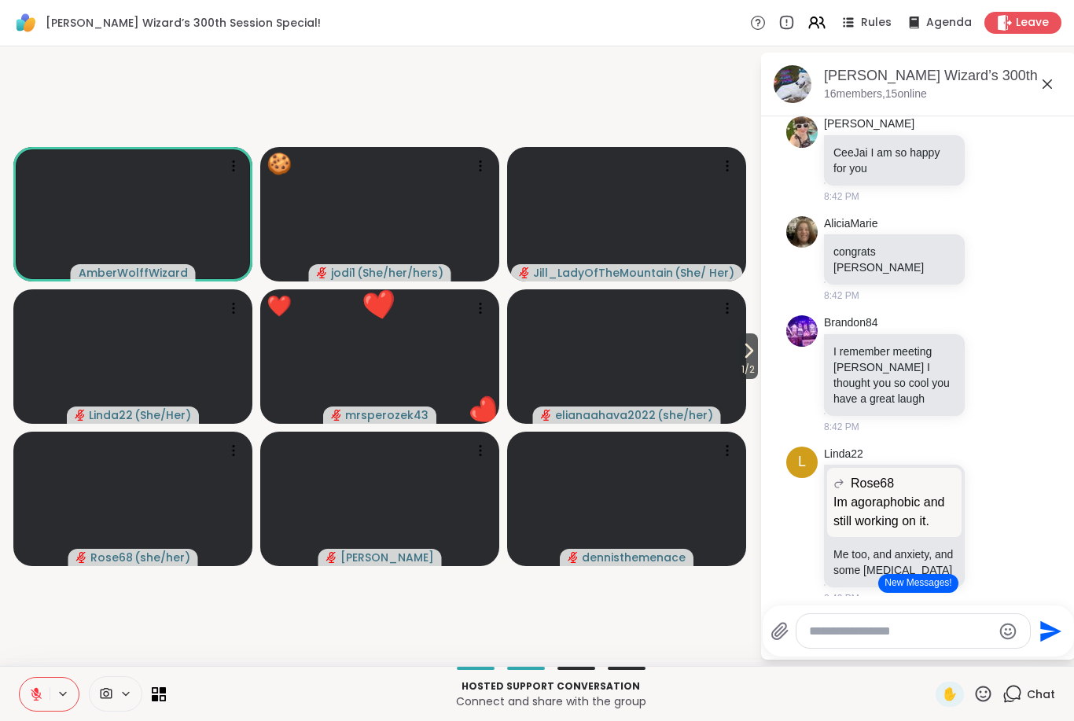
click at [985, 689] on icon at bounding box center [984, 694] width 20 height 20
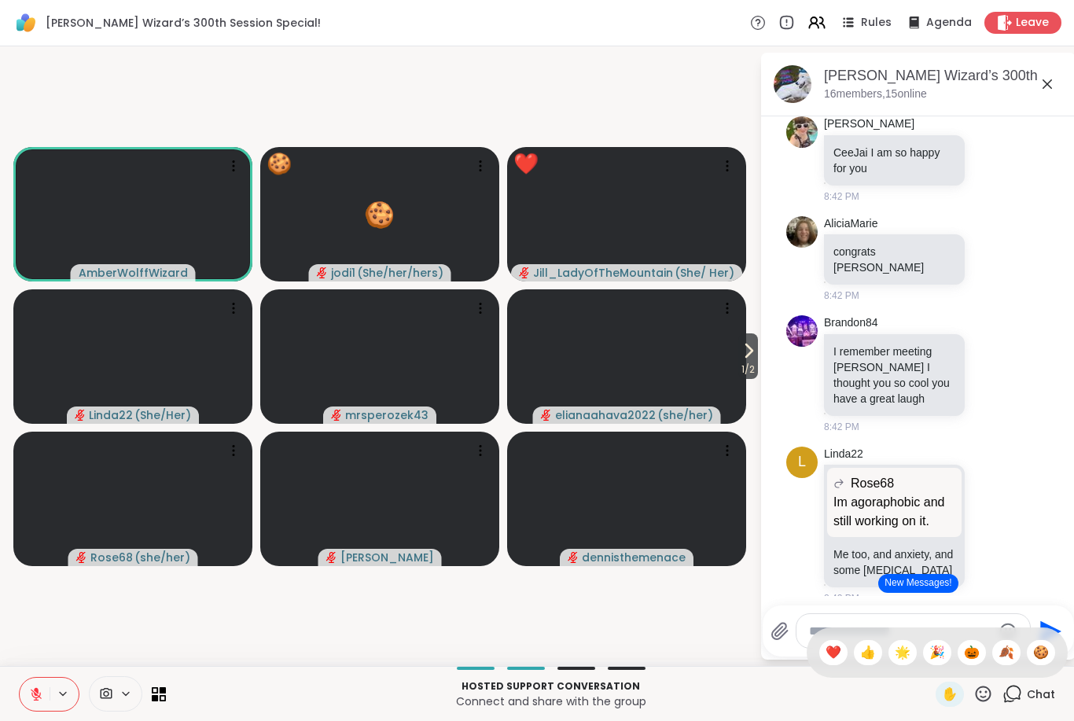
click at [906, 657] on span "🌟" at bounding box center [903, 652] width 16 height 19
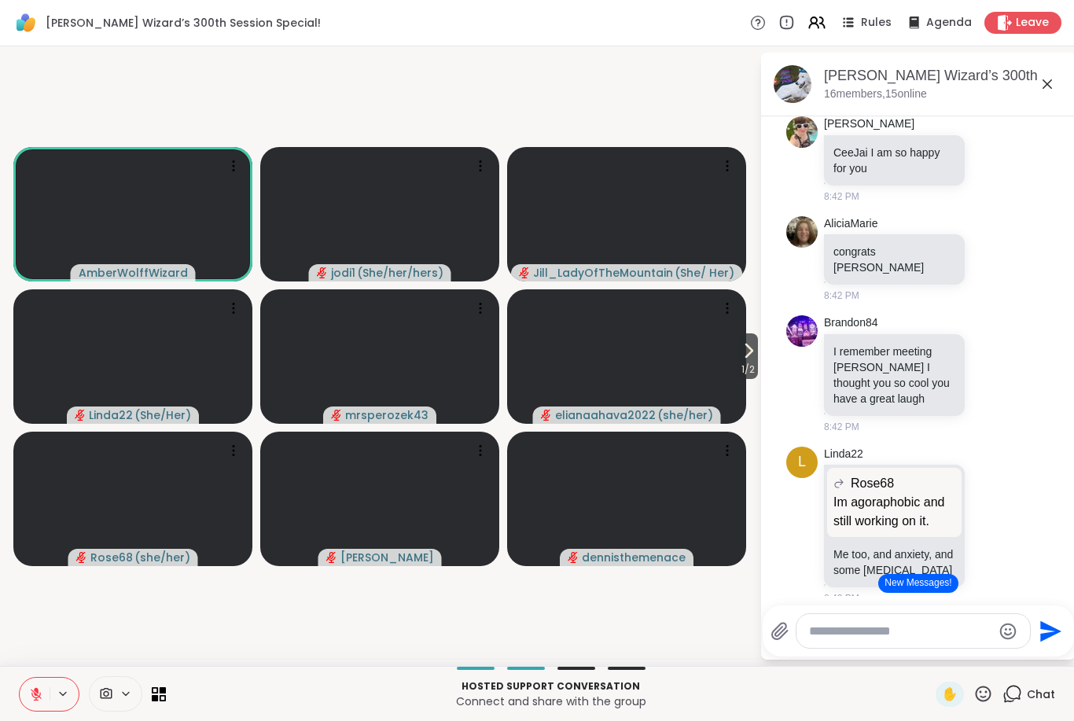
click at [750, 363] on span "1 / 2" at bounding box center [749, 369] width 20 height 19
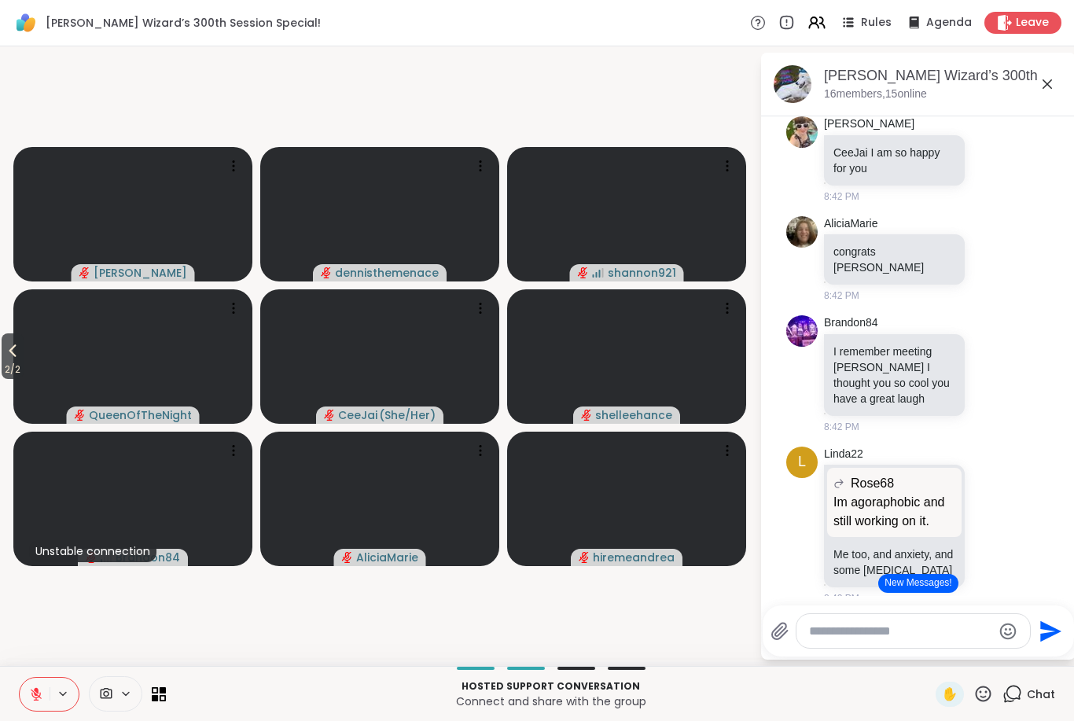
click at [9, 352] on icon at bounding box center [12, 350] width 19 height 19
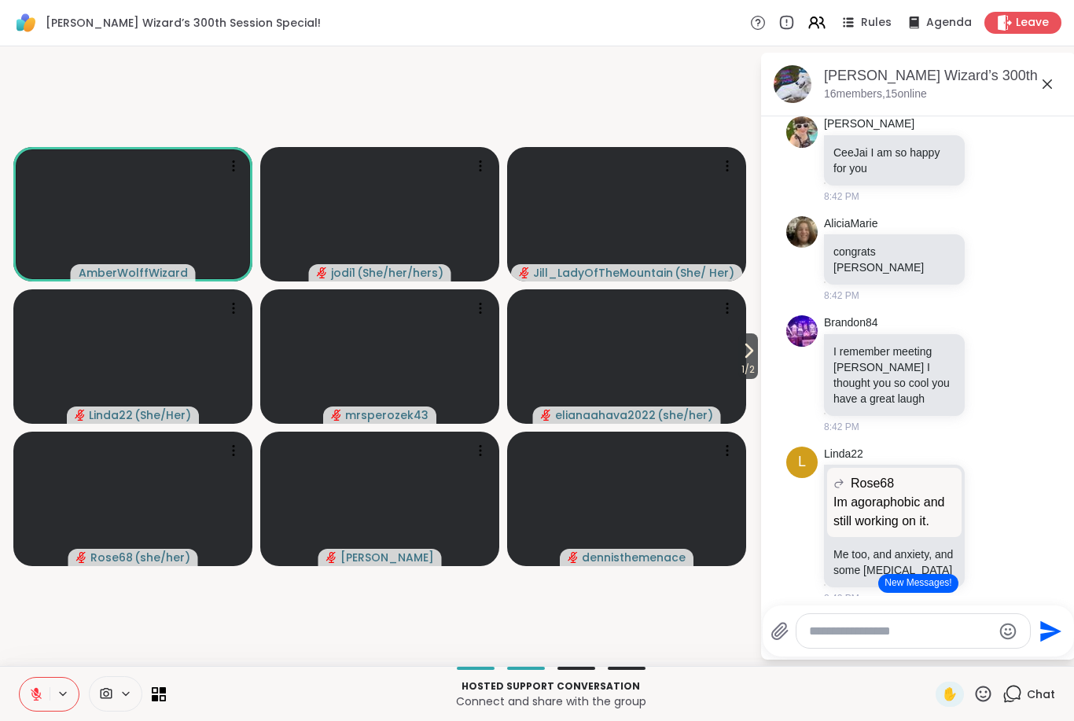
click at [39, 701] on icon at bounding box center [36, 694] width 14 height 14
click at [749, 355] on icon at bounding box center [748, 350] width 19 height 19
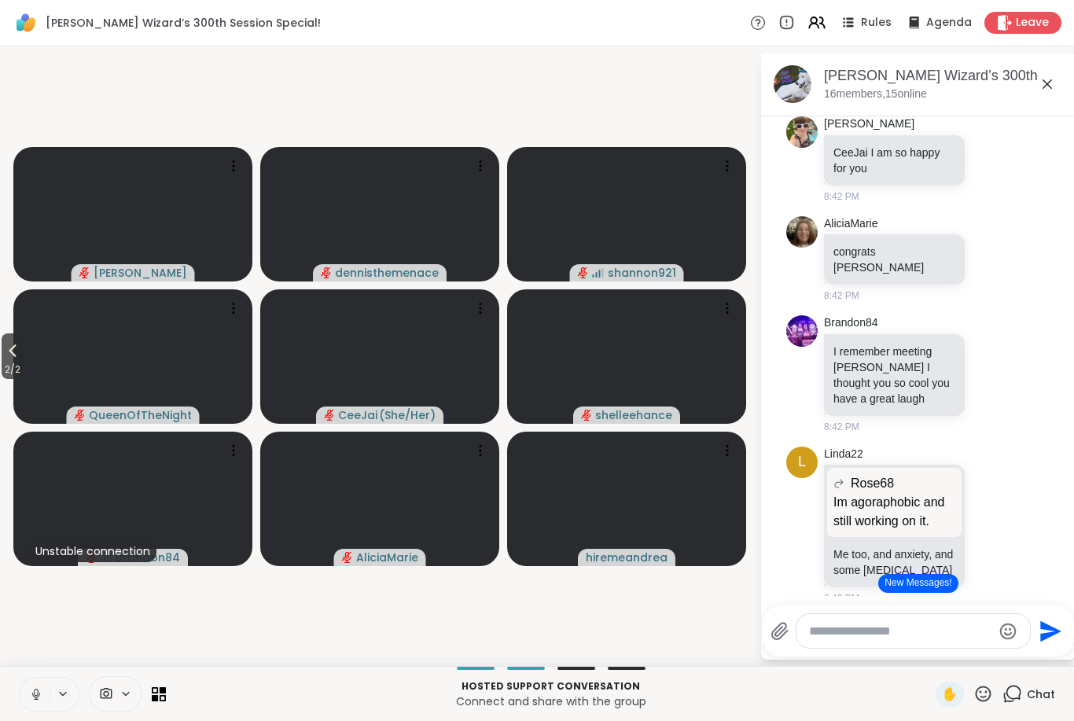
click at [37, 694] on icon at bounding box center [36, 694] width 14 height 14
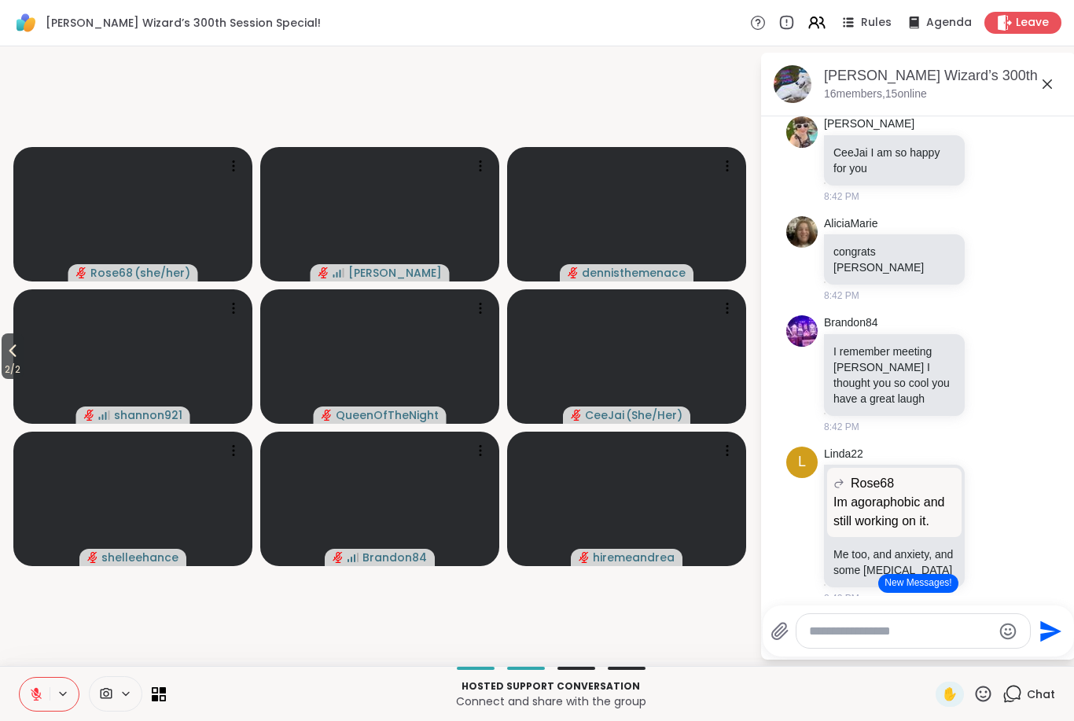
click at [25, 697] on button at bounding box center [35, 694] width 30 height 33
click at [2, 355] on button "2 / 2" at bounding box center [13, 356] width 22 height 46
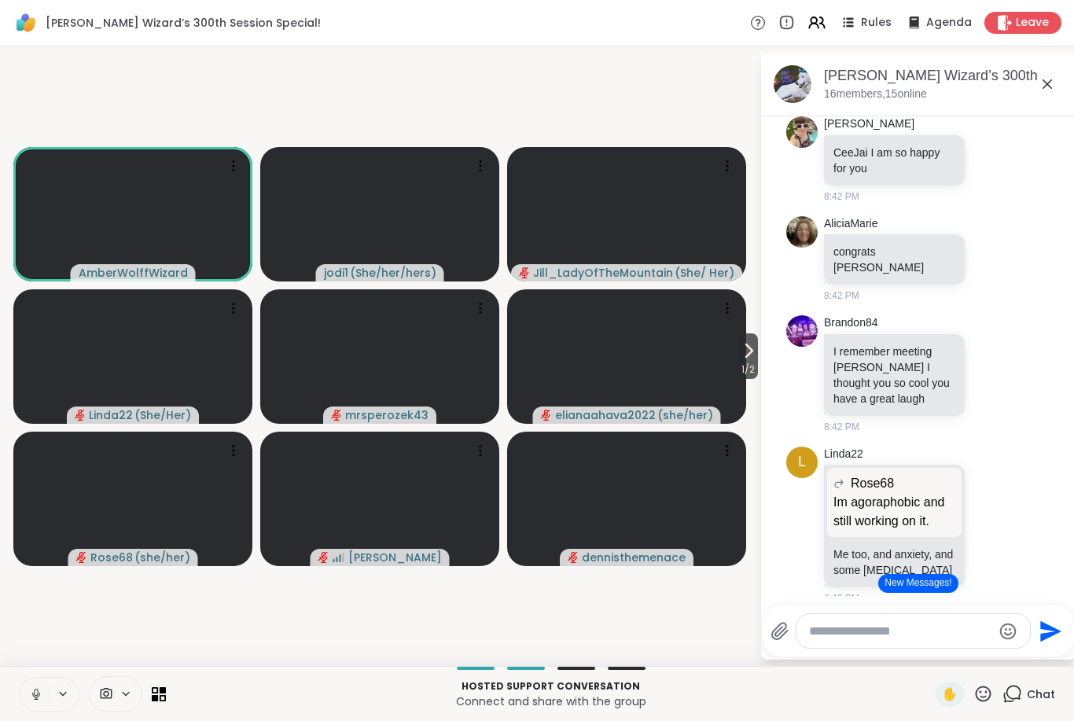
click at [28, 693] on button at bounding box center [35, 694] width 30 height 33
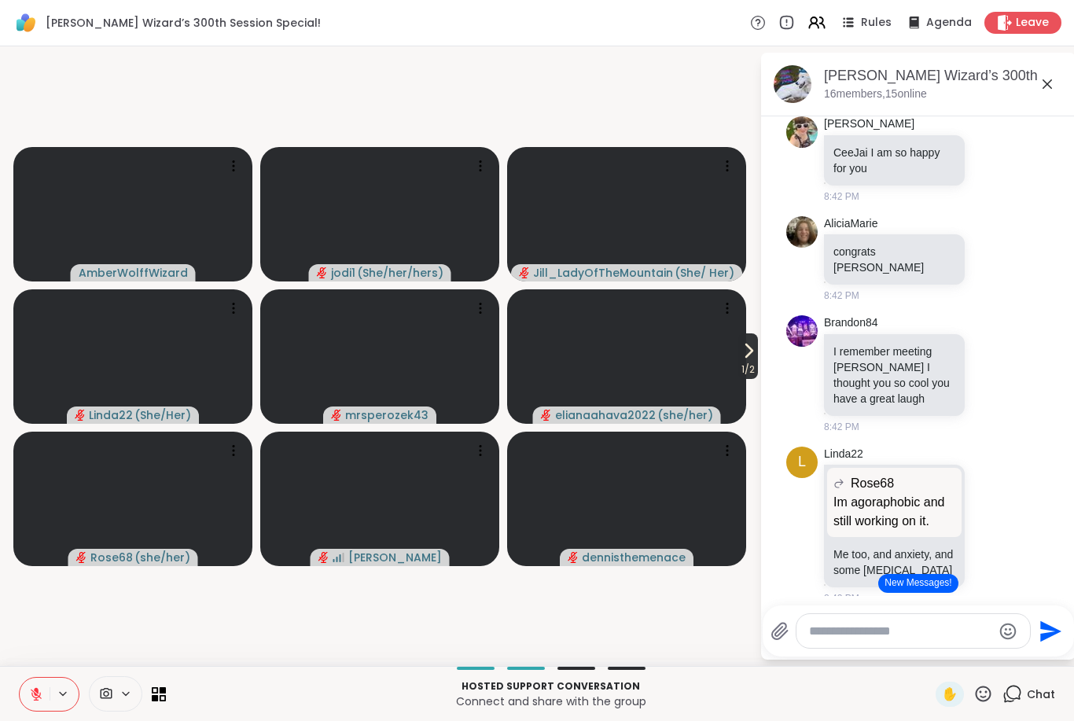
click at [746, 356] on icon at bounding box center [749, 350] width 6 height 13
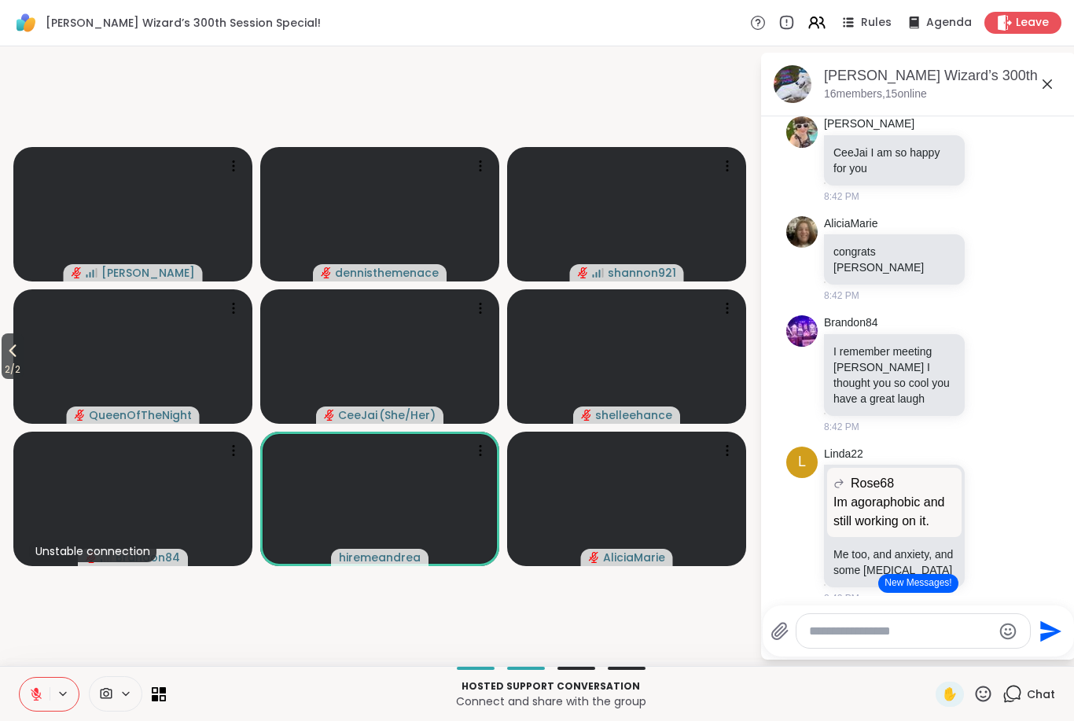
click at [39, 697] on icon at bounding box center [36, 694] width 11 height 11
click at [977, 702] on icon at bounding box center [984, 694] width 20 height 20
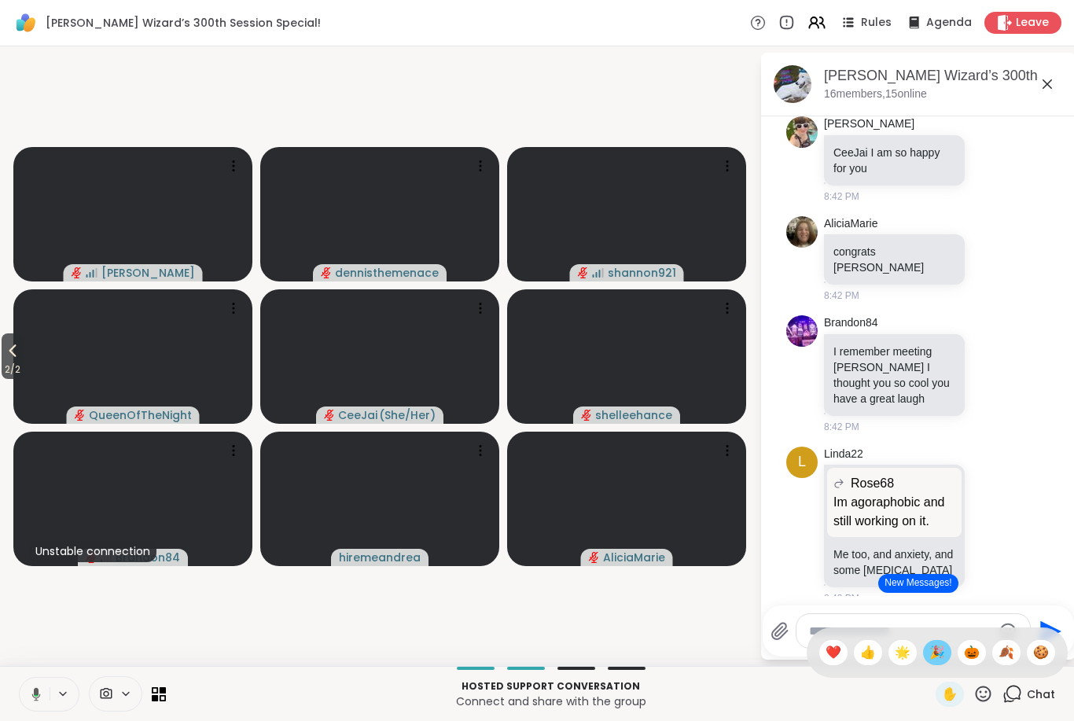
click at [935, 656] on span "🎉" at bounding box center [938, 652] width 16 height 19
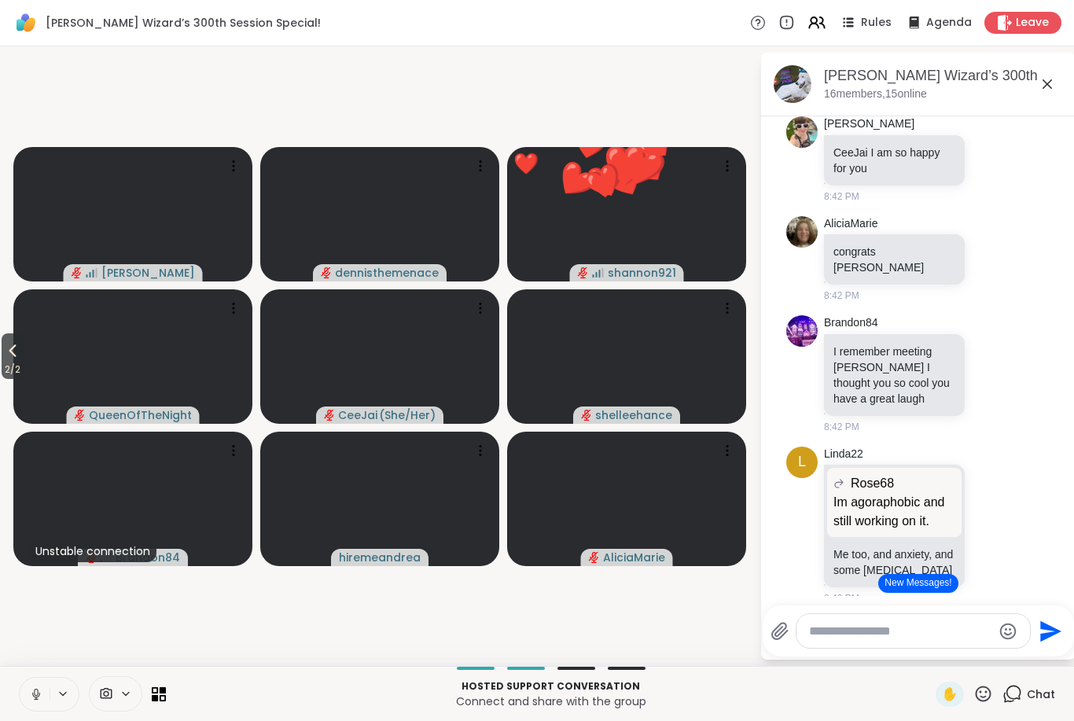
click at [985, 702] on icon at bounding box center [984, 694] width 20 height 20
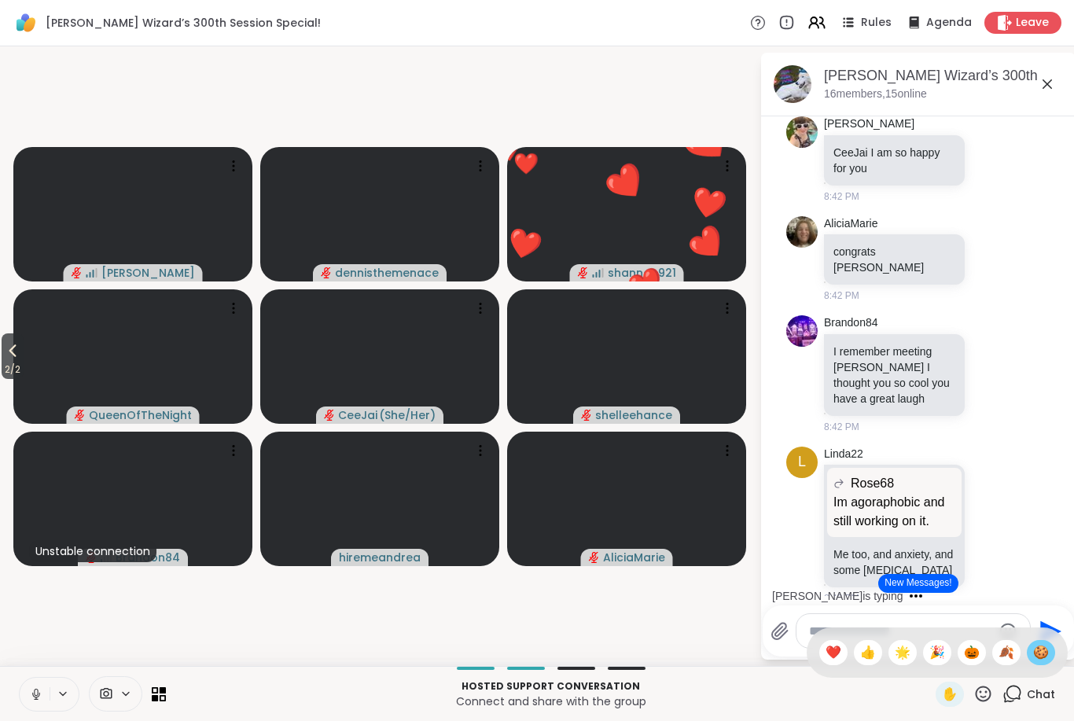
click at [1043, 654] on span "🍪" at bounding box center [1041, 652] width 16 height 19
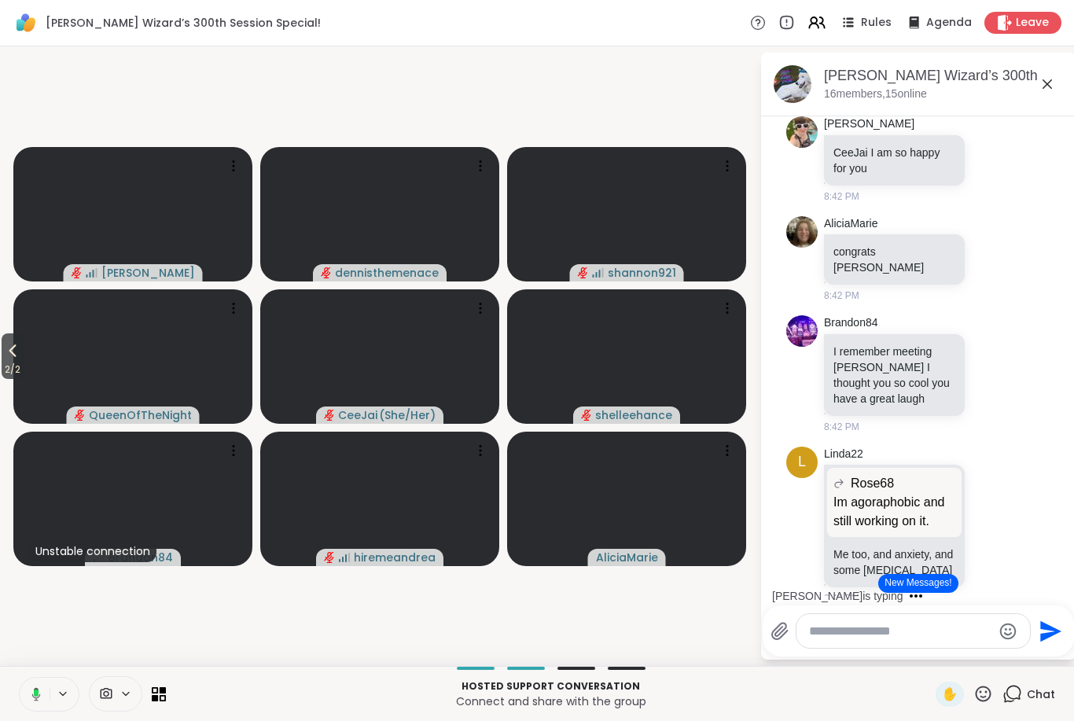
click at [35, 698] on icon at bounding box center [34, 694] width 14 height 14
click at [929, 584] on button "New Messages!" at bounding box center [918, 583] width 79 height 19
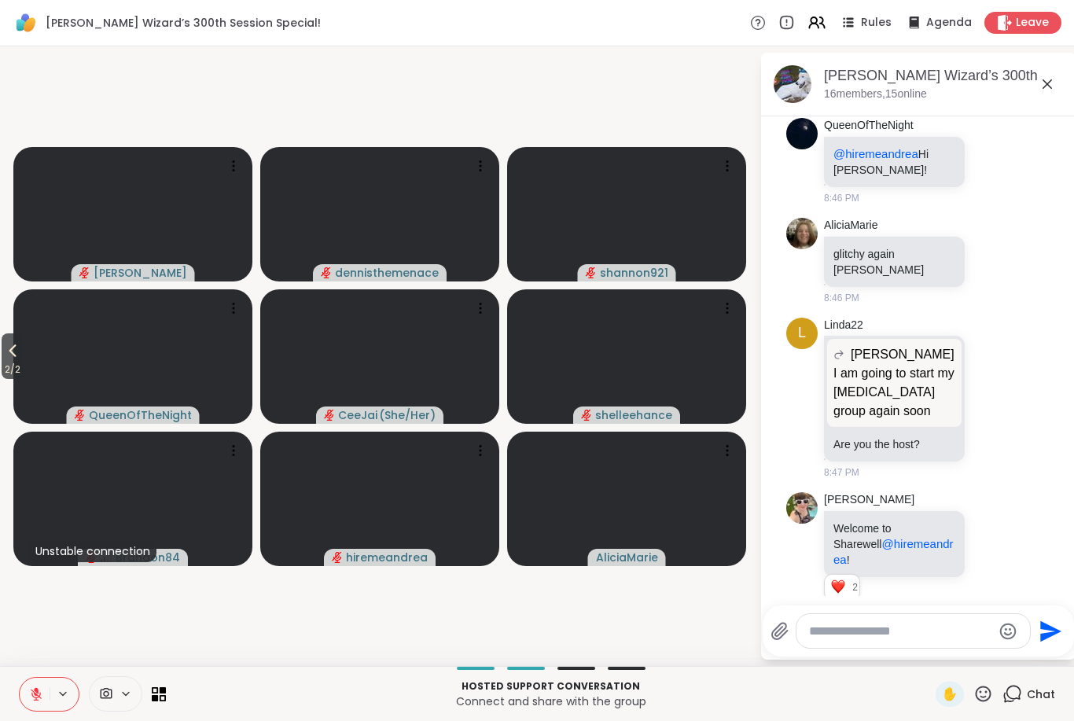
scroll to position [5041, 0]
click at [29, 694] on icon at bounding box center [36, 694] width 14 height 14
click at [12, 360] on span "2 / 2" at bounding box center [13, 369] width 22 height 19
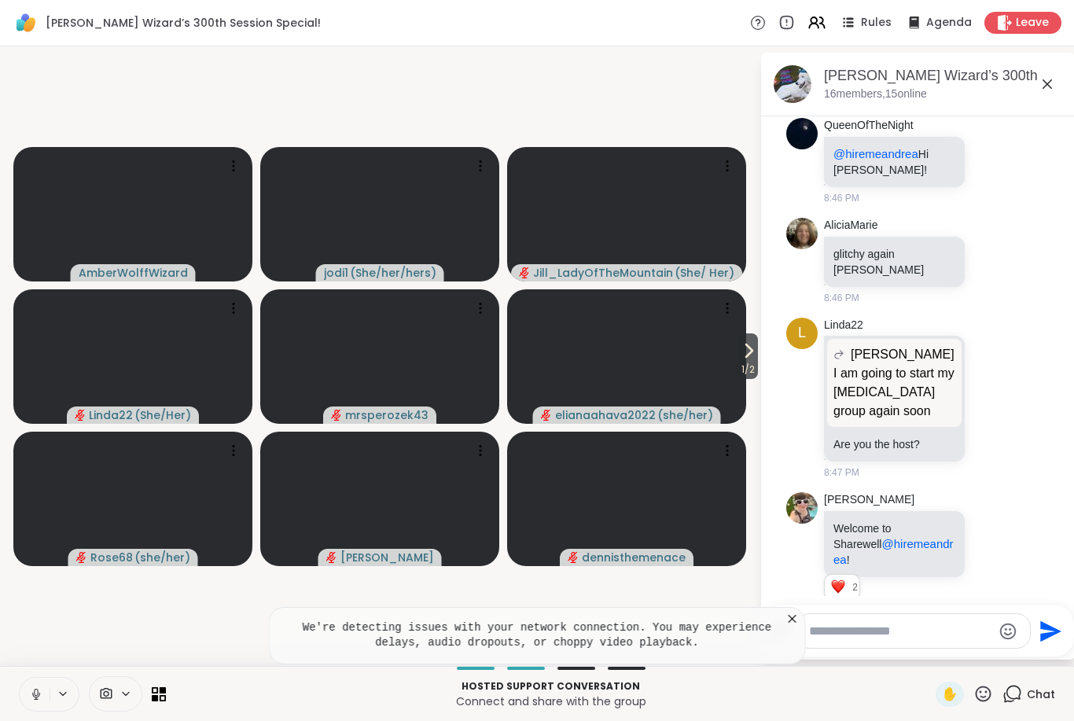
click at [786, 624] on icon at bounding box center [793, 619] width 16 height 16
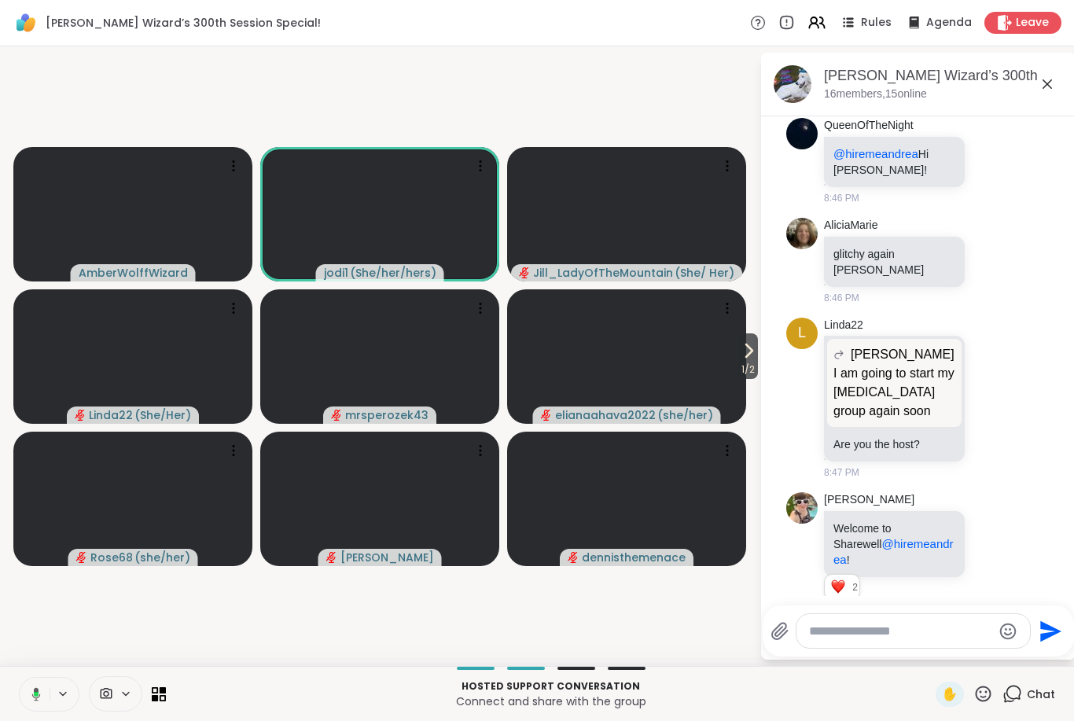
click at [42, 694] on button at bounding box center [33, 694] width 32 height 33
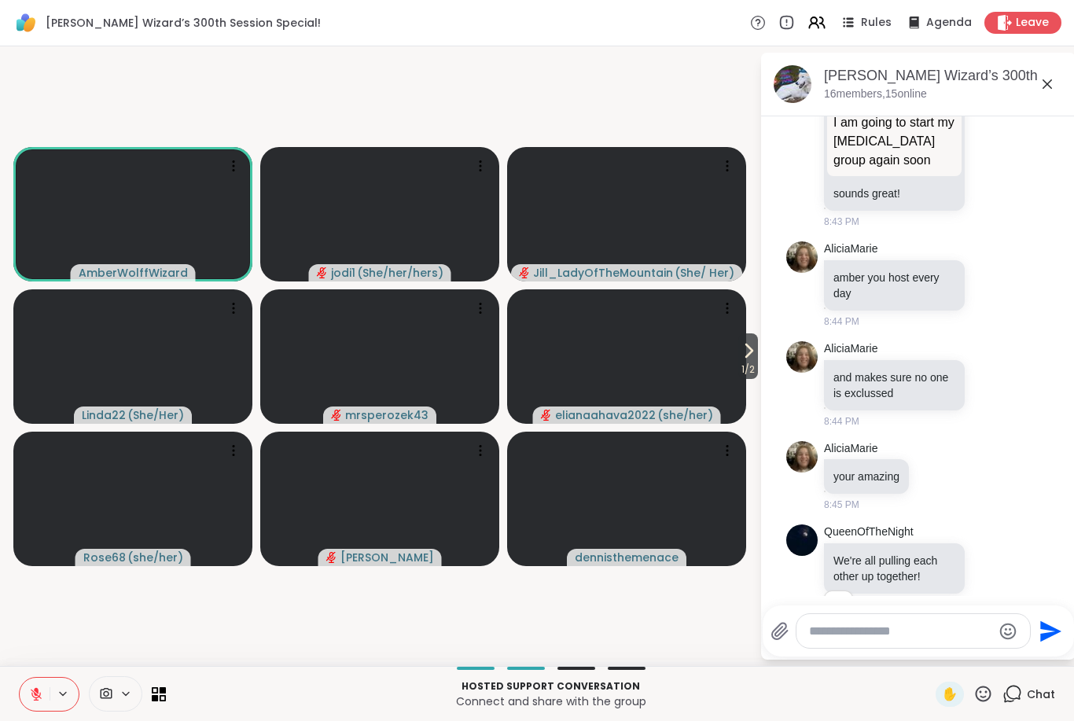
scroll to position [4512, 0]
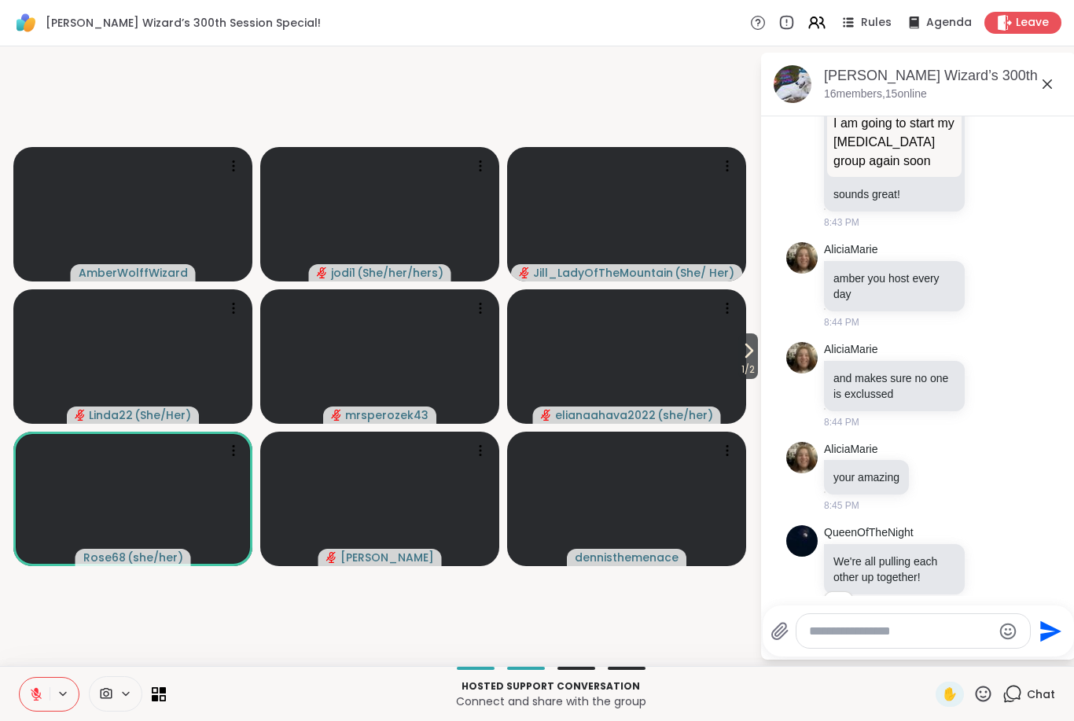
click at [27, 708] on button at bounding box center [35, 694] width 30 height 33
click at [12, 698] on div "Hosted support conversation Connect and share with the group ✋ Chat" at bounding box center [537, 693] width 1074 height 55
click at [39, 701] on icon at bounding box center [36, 694] width 14 height 14
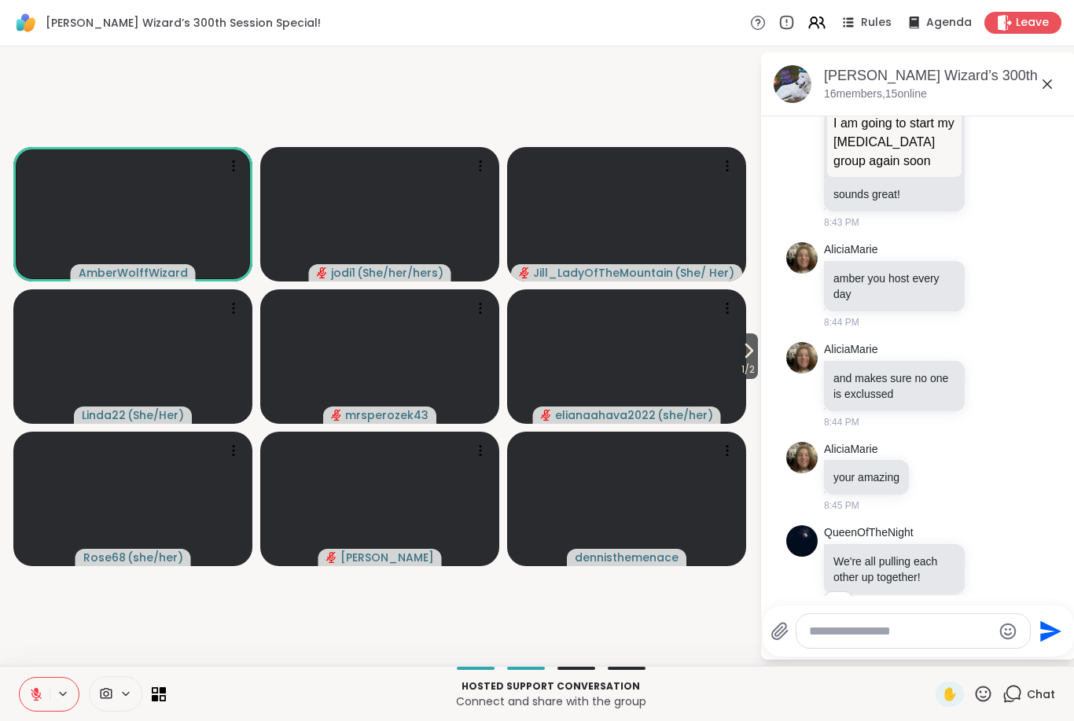
click at [22, 699] on button at bounding box center [35, 694] width 30 height 33
click at [35, 702] on button at bounding box center [35, 694] width 30 height 33
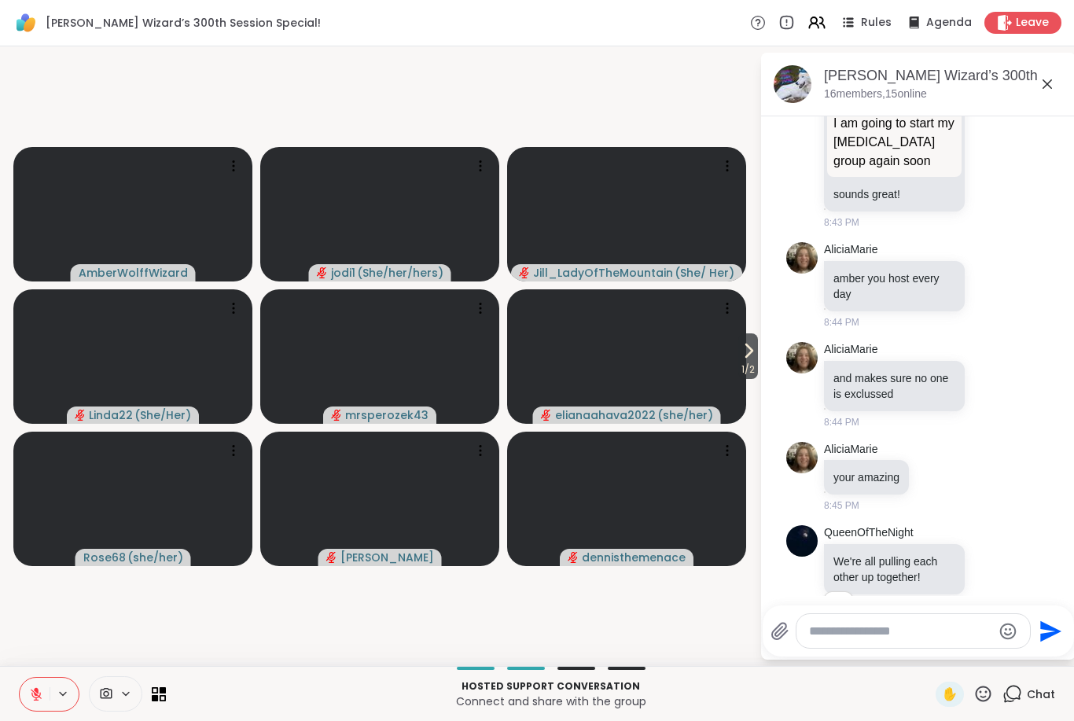
click at [30, 700] on icon at bounding box center [36, 694] width 14 height 14
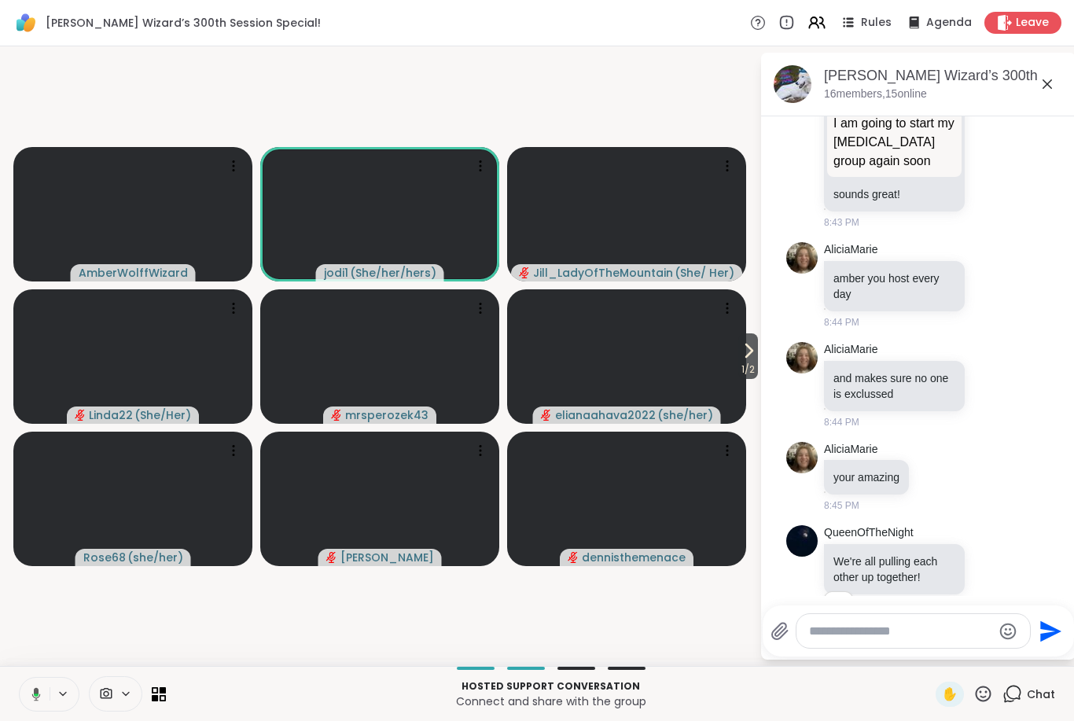
click at [36, 710] on button at bounding box center [33, 694] width 32 height 33
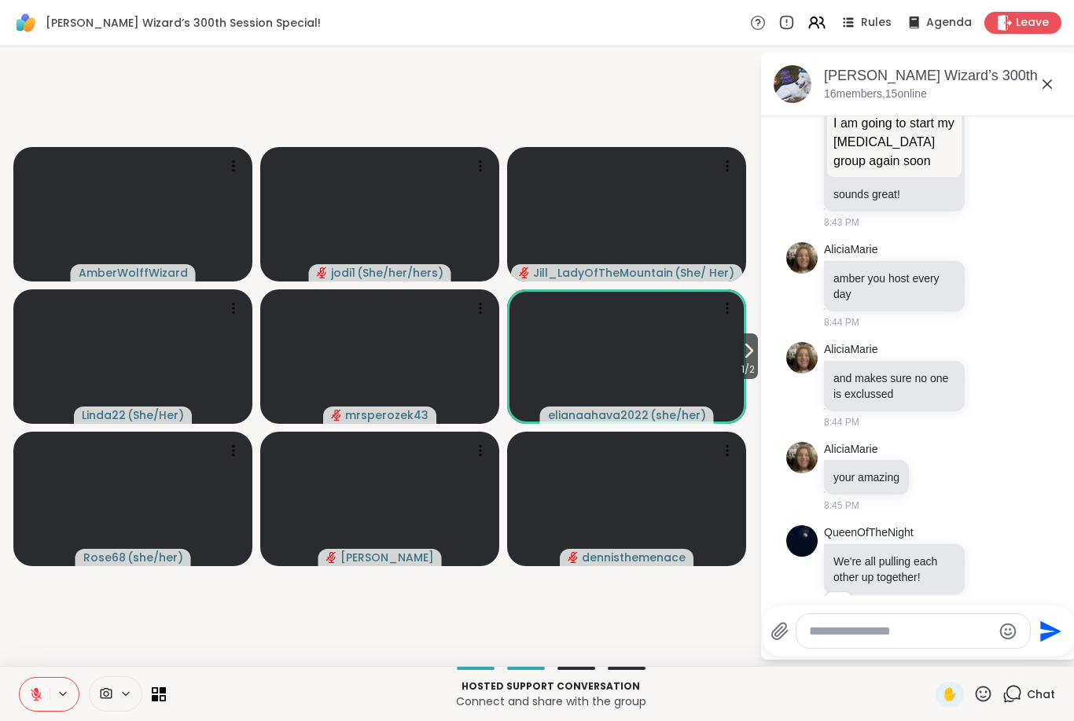
click at [27, 709] on button at bounding box center [35, 694] width 30 height 33
click at [28, 694] on button at bounding box center [35, 694] width 30 height 33
click at [35, 698] on icon at bounding box center [36, 694] width 11 height 11
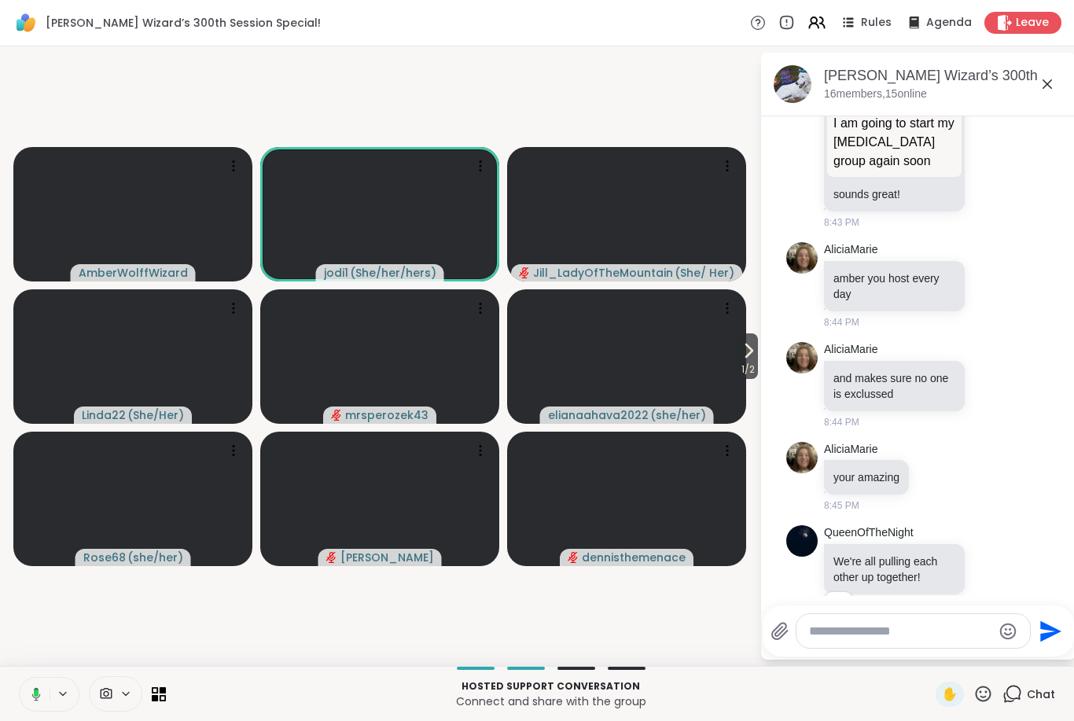
click at [35, 702] on button at bounding box center [33, 694] width 32 height 33
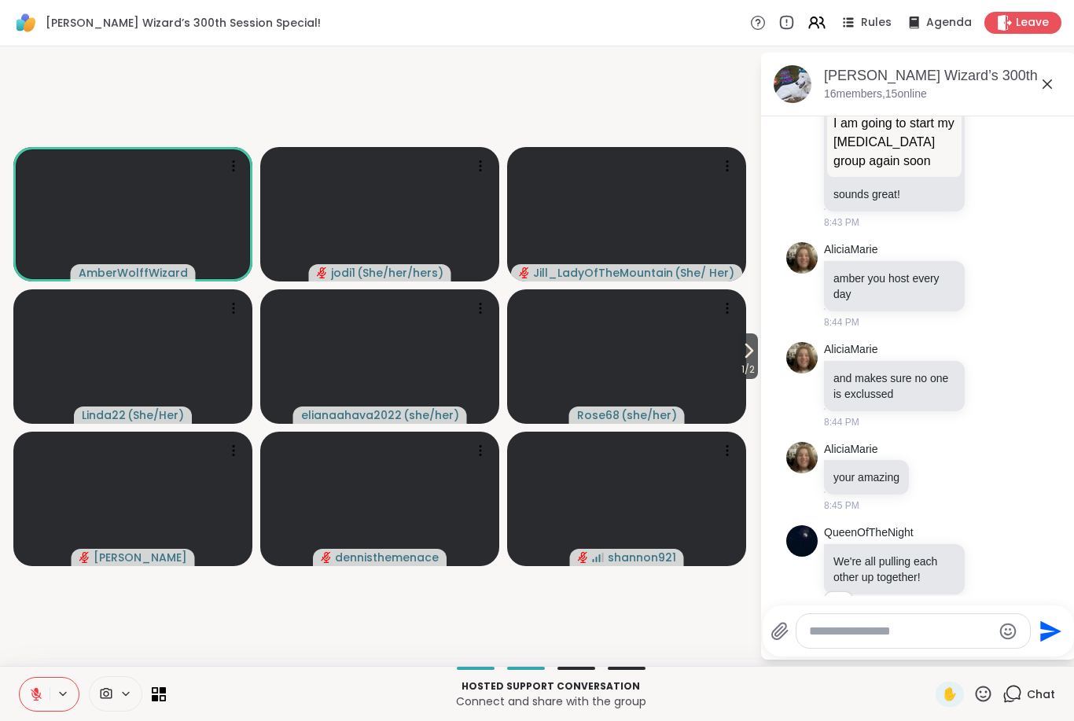
click at [38, 696] on icon at bounding box center [36, 694] width 14 height 14
click at [39, 698] on icon at bounding box center [36, 694] width 14 height 14
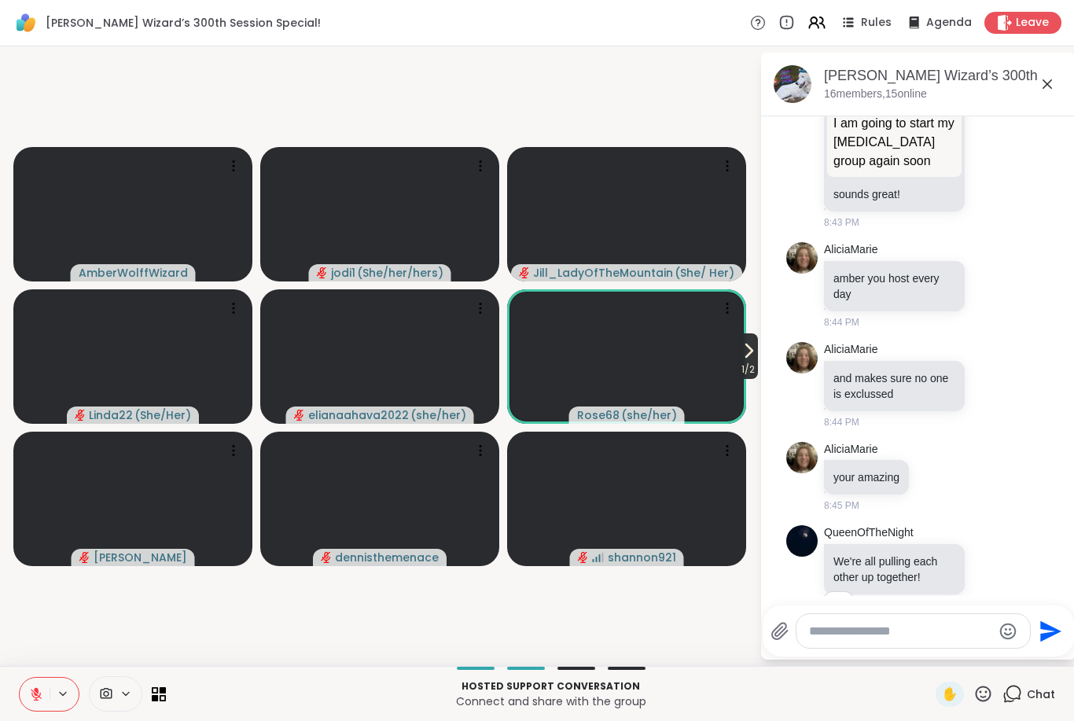
click at [744, 343] on icon at bounding box center [748, 350] width 19 height 19
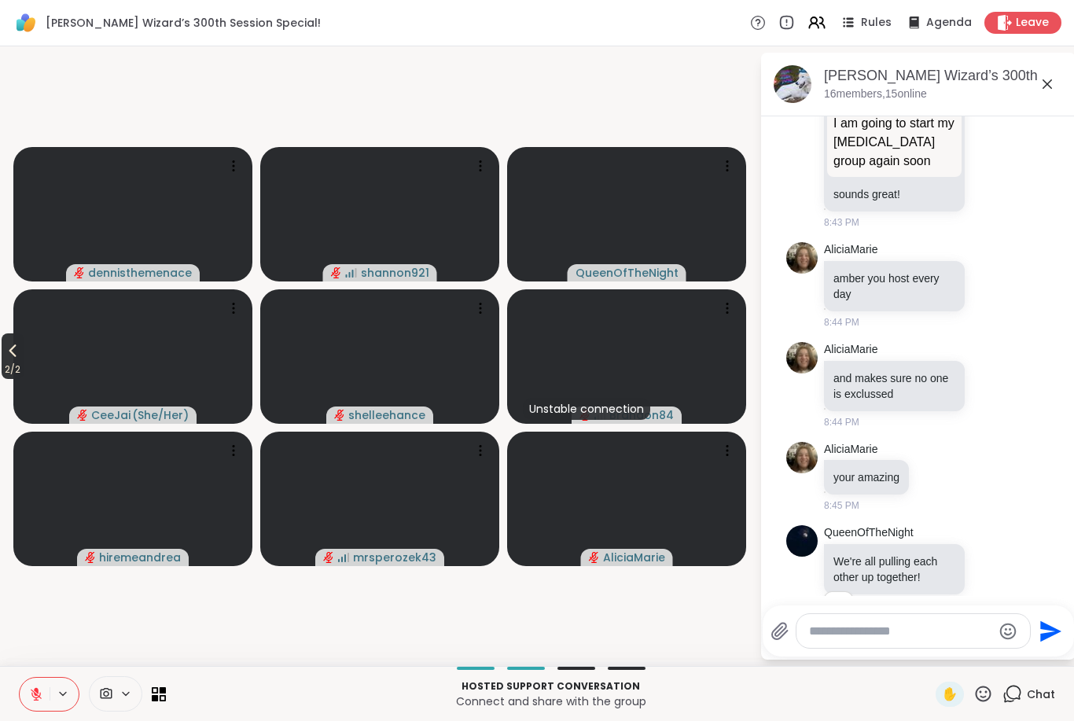
click at [8, 360] on span "2 / 2" at bounding box center [13, 369] width 22 height 19
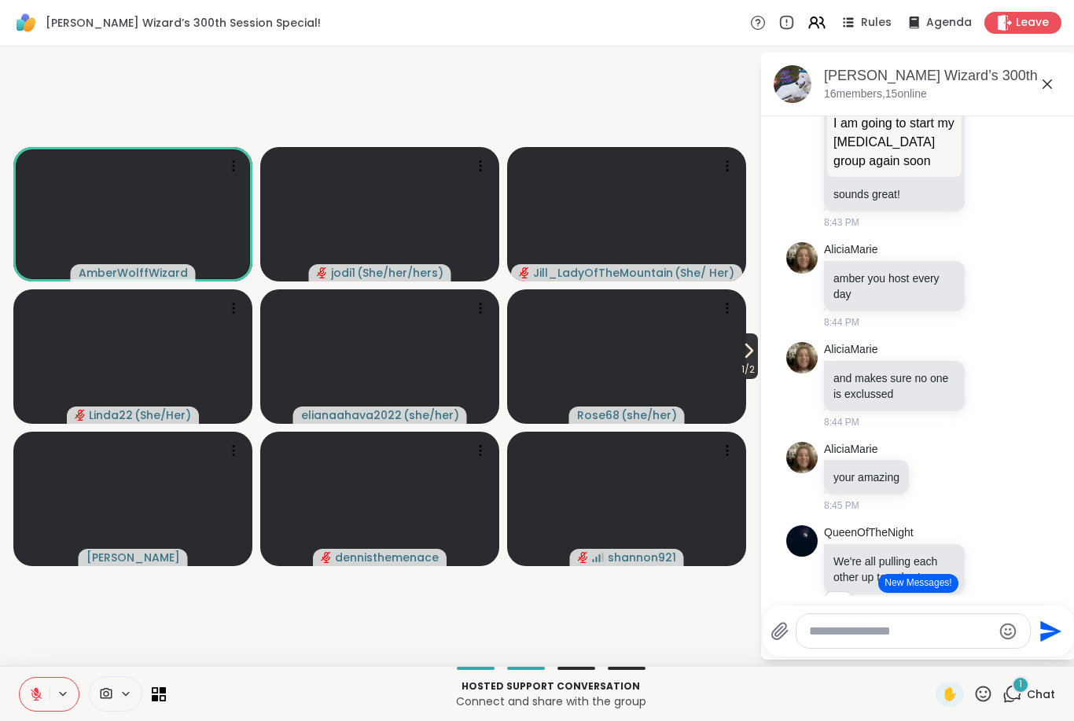
click at [739, 333] on button "1 / 2" at bounding box center [749, 356] width 20 height 46
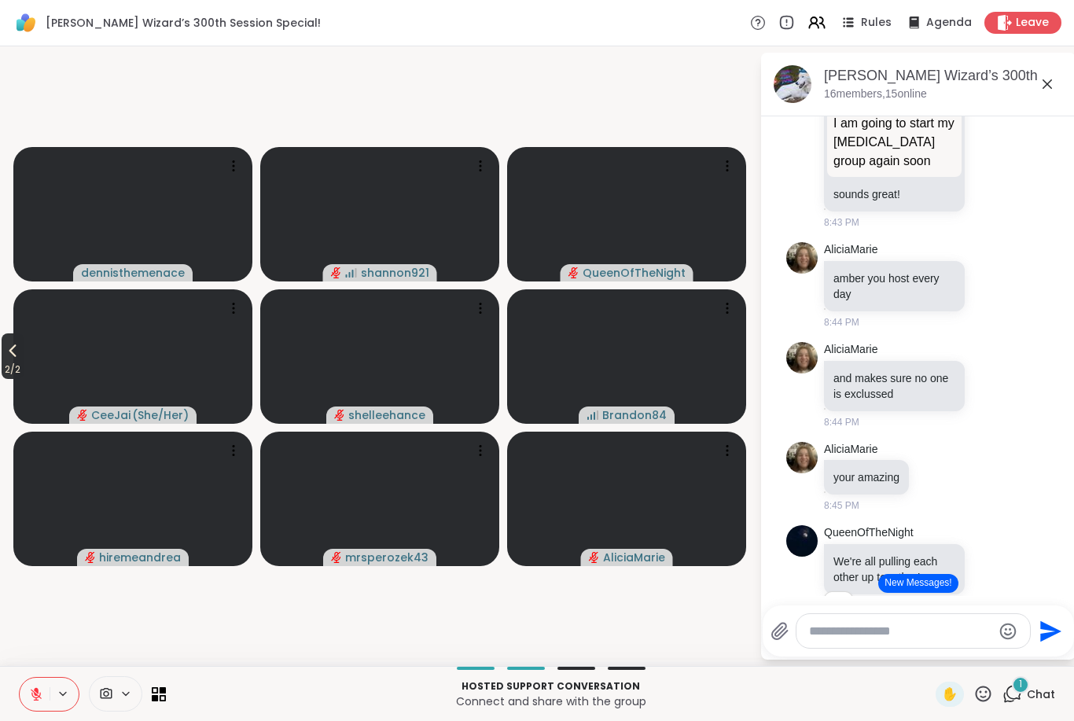
click at [14, 358] on icon at bounding box center [12, 350] width 19 height 19
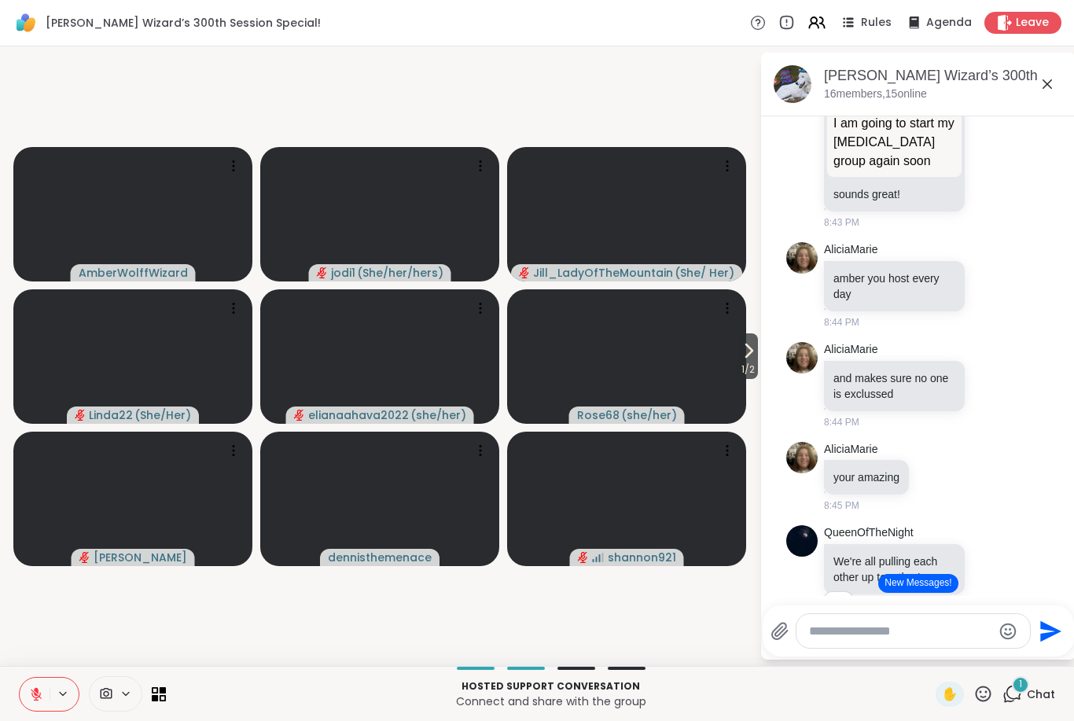
click at [38, 694] on icon at bounding box center [36, 694] width 14 height 14
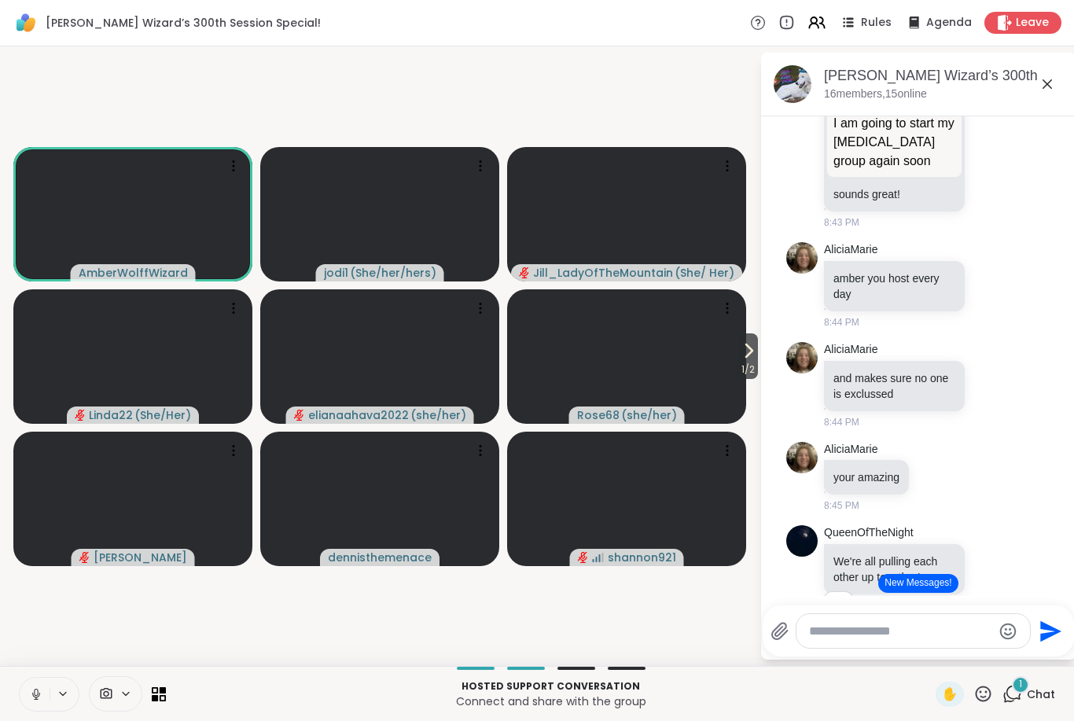
click at [26, 696] on button at bounding box center [35, 694] width 30 height 33
click at [1019, 692] on div "1" at bounding box center [1020, 684] width 17 height 17
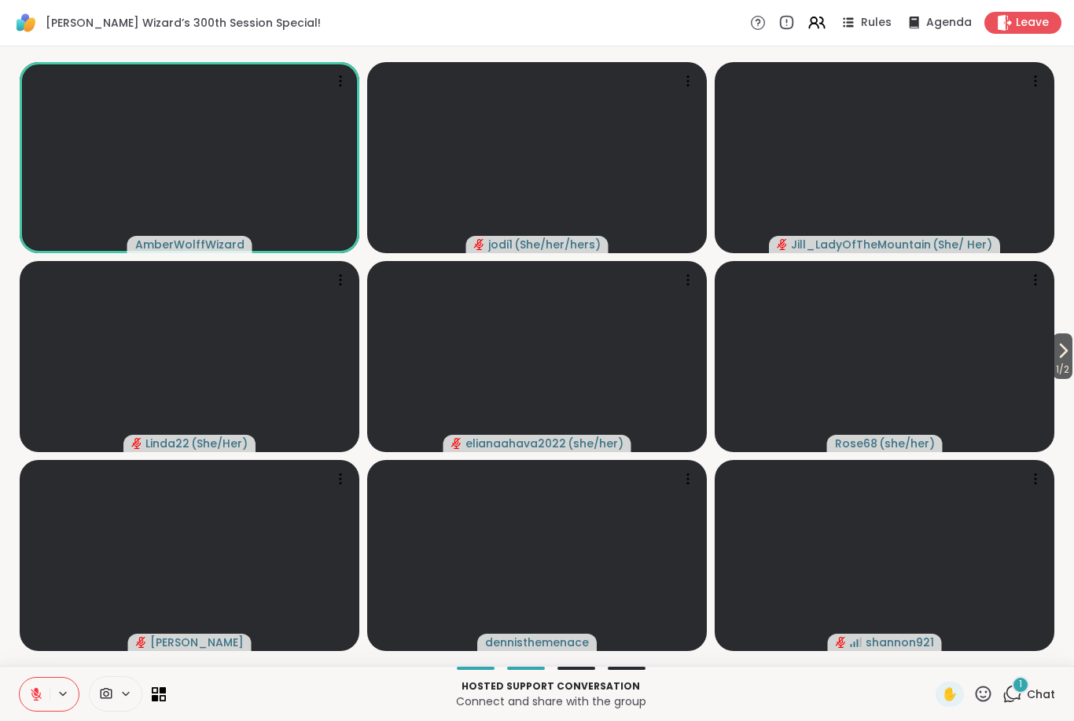
click at [24, 692] on button at bounding box center [35, 694] width 30 height 33
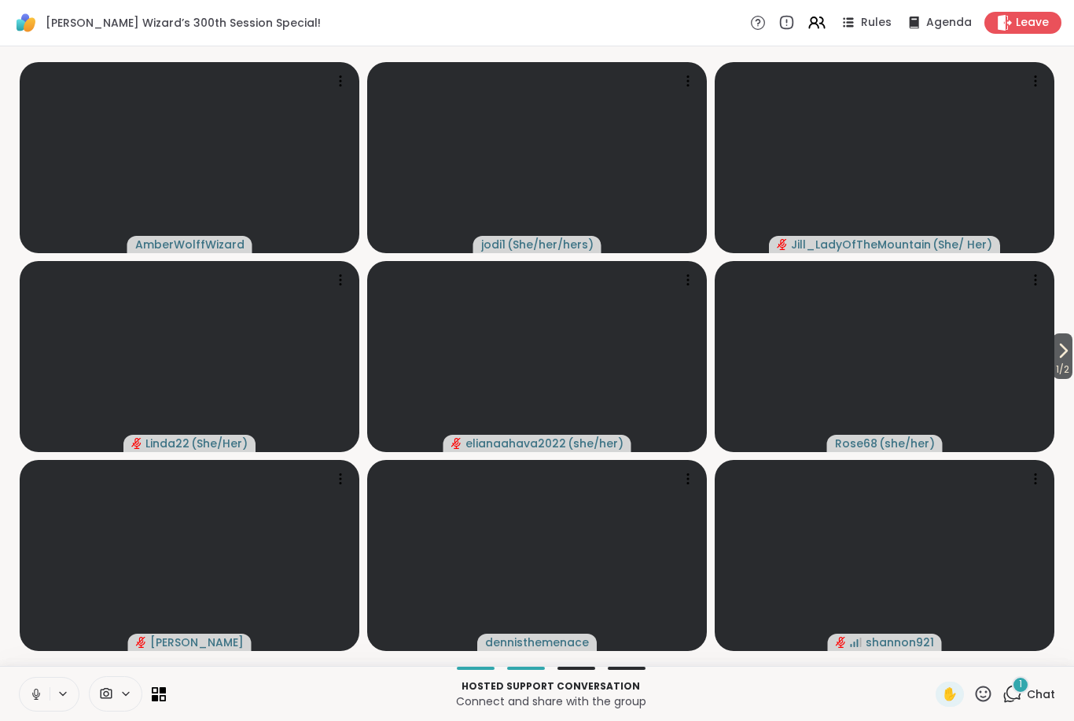
click at [24, 702] on button at bounding box center [35, 694] width 30 height 33
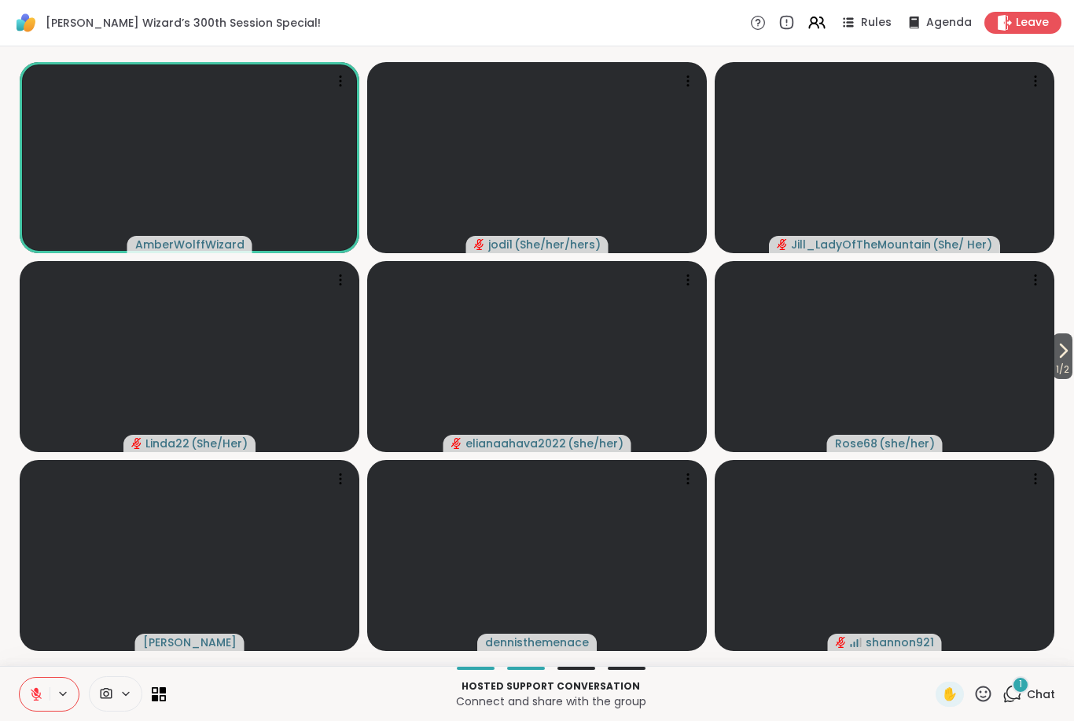
click at [35, 697] on icon at bounding box center [36, 694] width 14 height 14
click at [29, 705] on button at bounding box center [33, 694] width 32 height 33
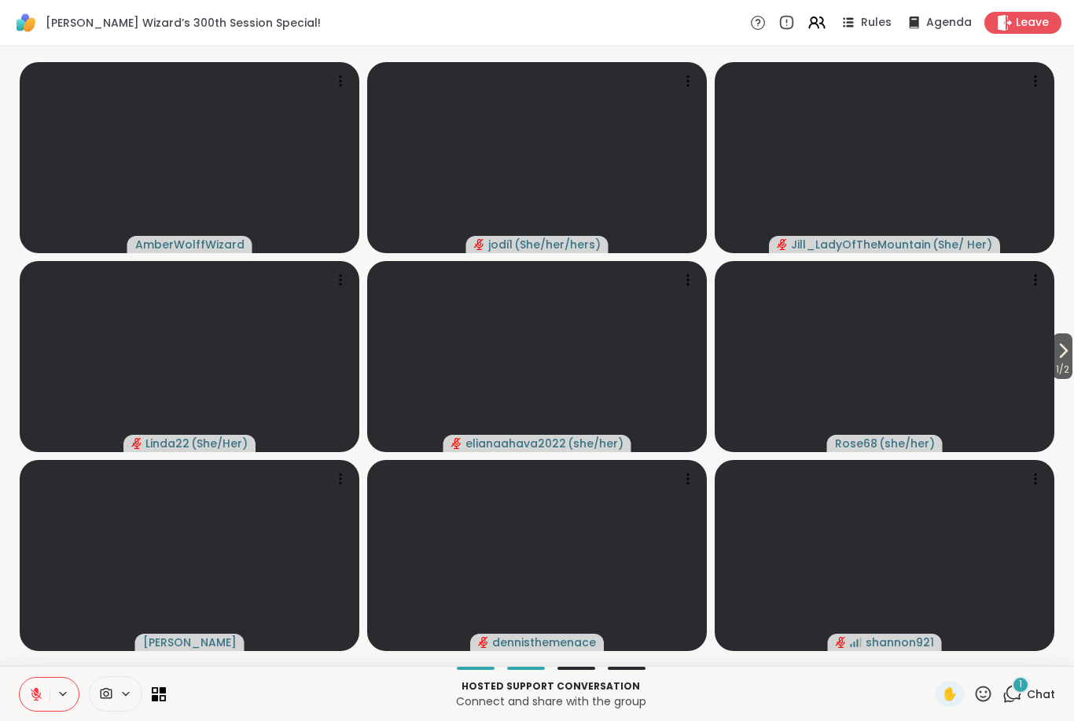
click at [35, 695] on icon at bounding box center [36, 694] width 14 height 14
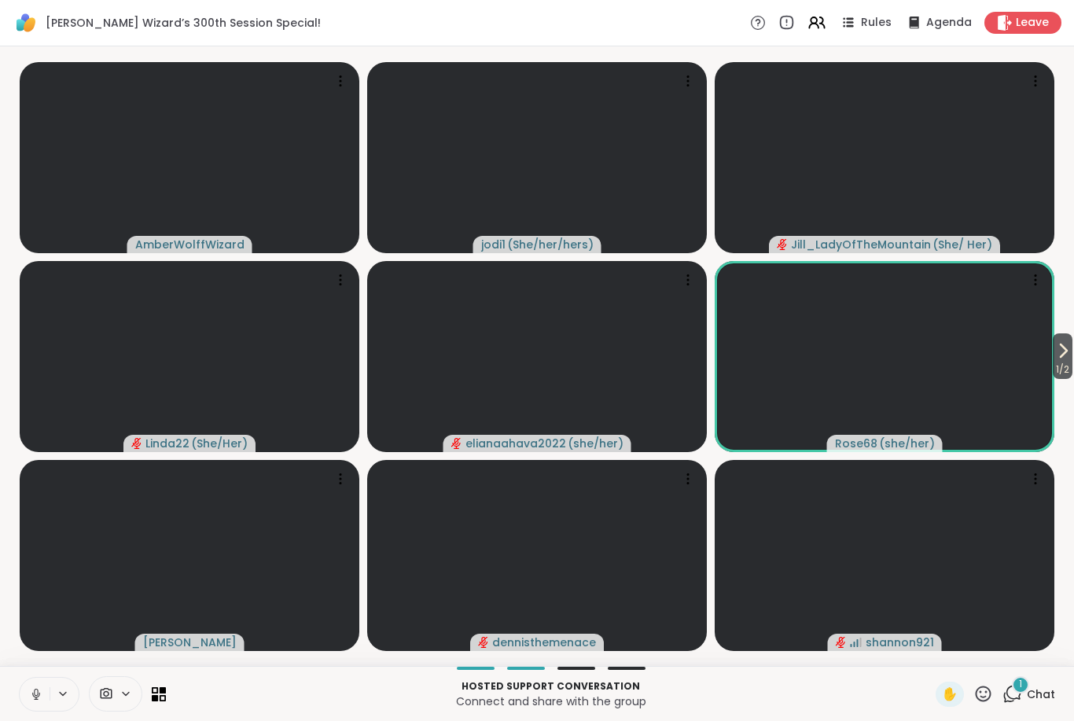
click at [33, 690] on icon at bounding box center [36, 694] width 14 height 14
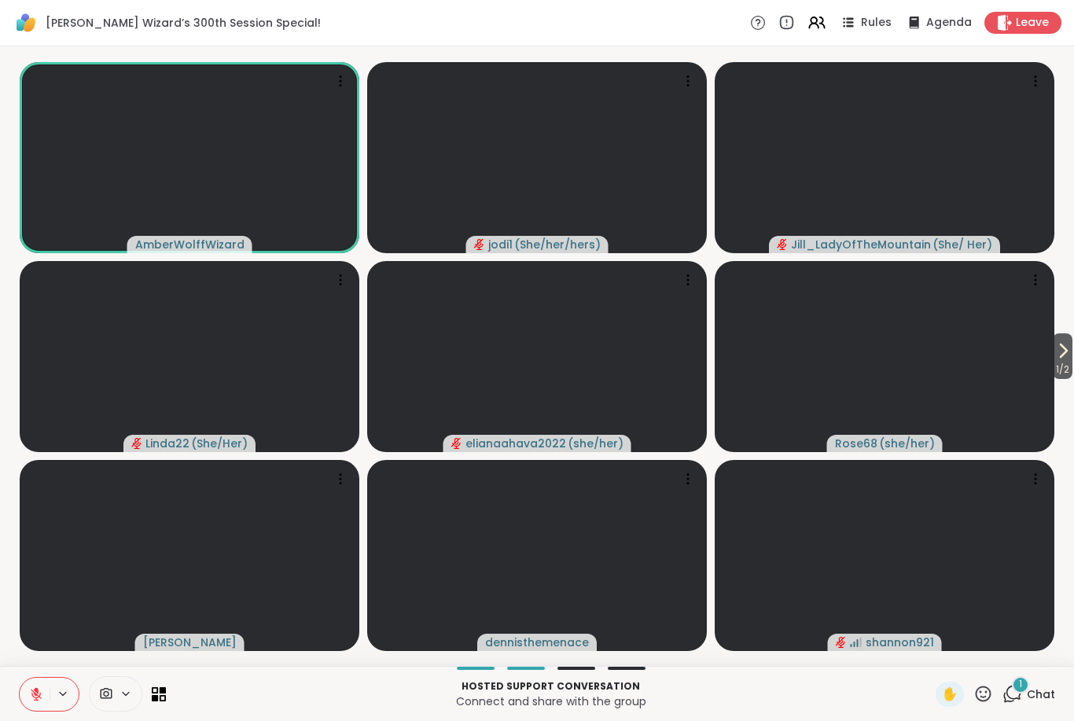
click at [37, 692] on icon at bounding box center [36, 690] width 5 height 6
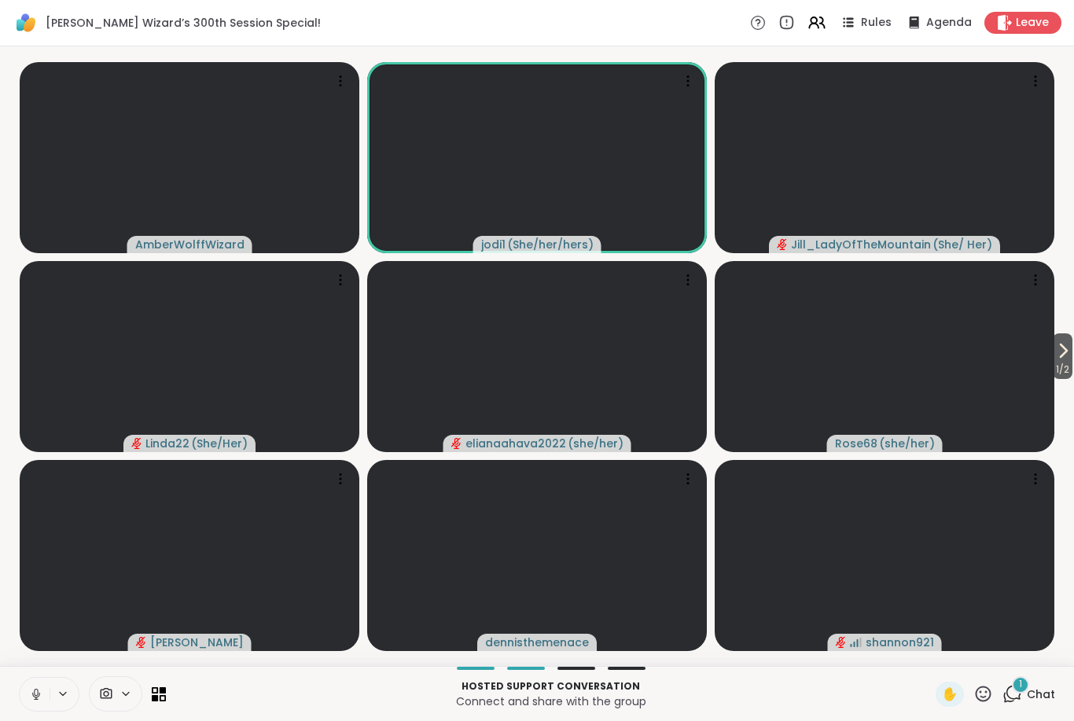
click at [26, 691] on button at bounding box center [35, 694] width 30 height 33
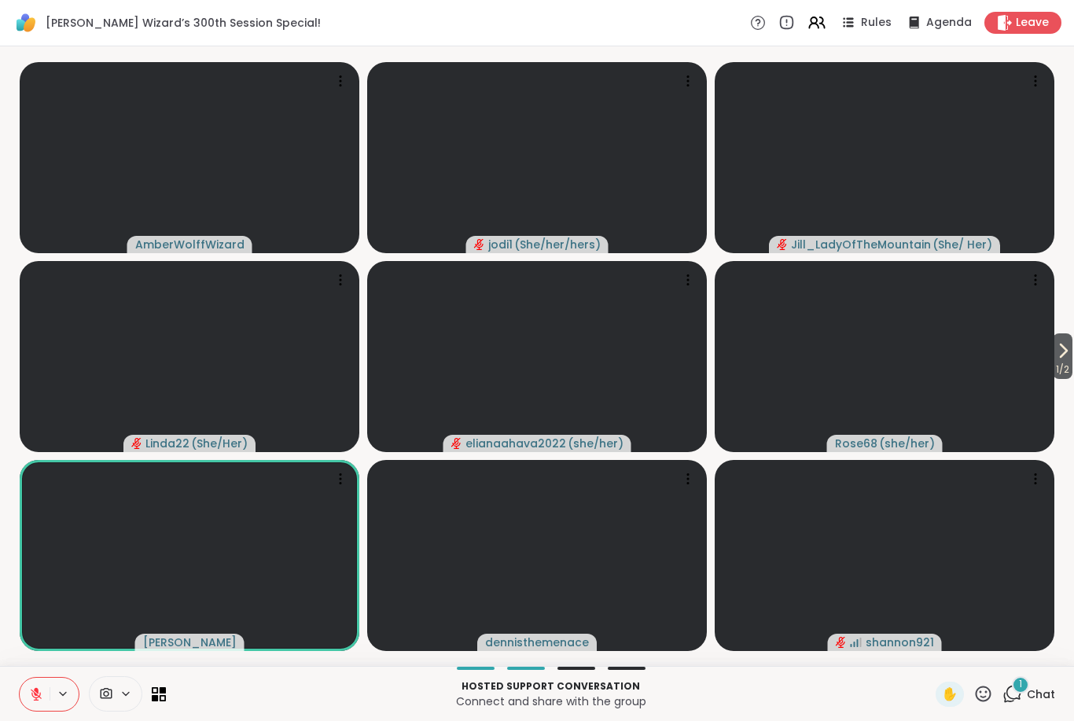
click at [42, 697] on icon at bounding box center [36, 694] width 14 height 14
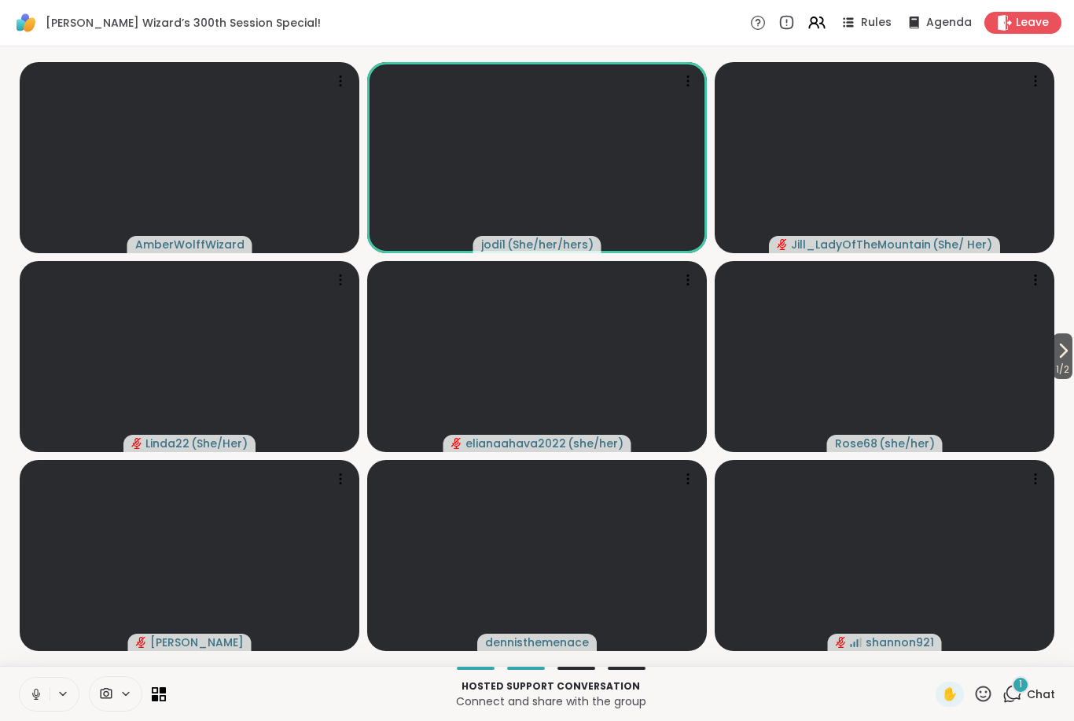
click at [37, 694] on icon at bounding box center [36, 694] width 14 height 14
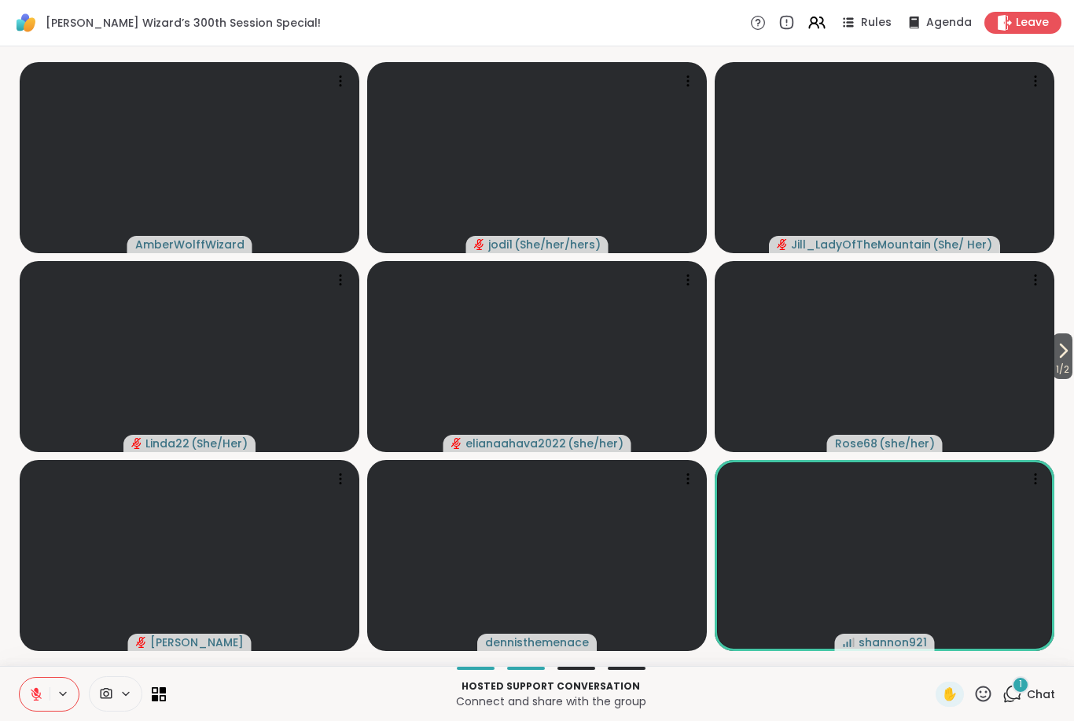
click at [31, 699] on icon at bounding box center [36, 694] width 14 height 14
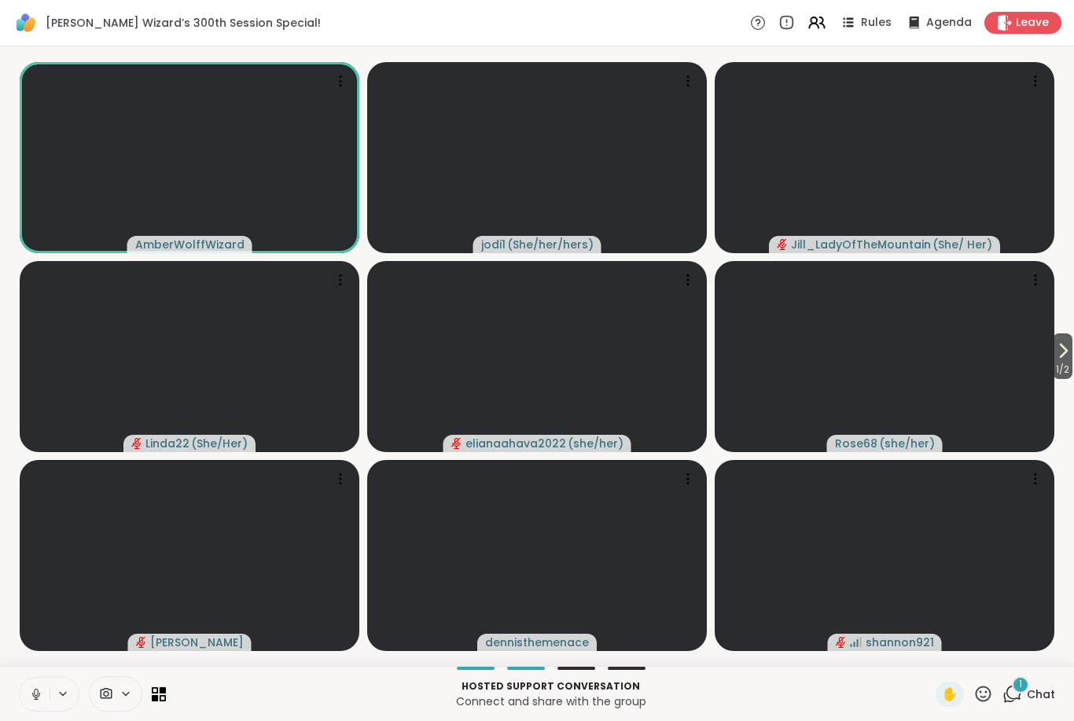
click at [35, 700] on icon at bounding box center [36, 694] width 14 height 14
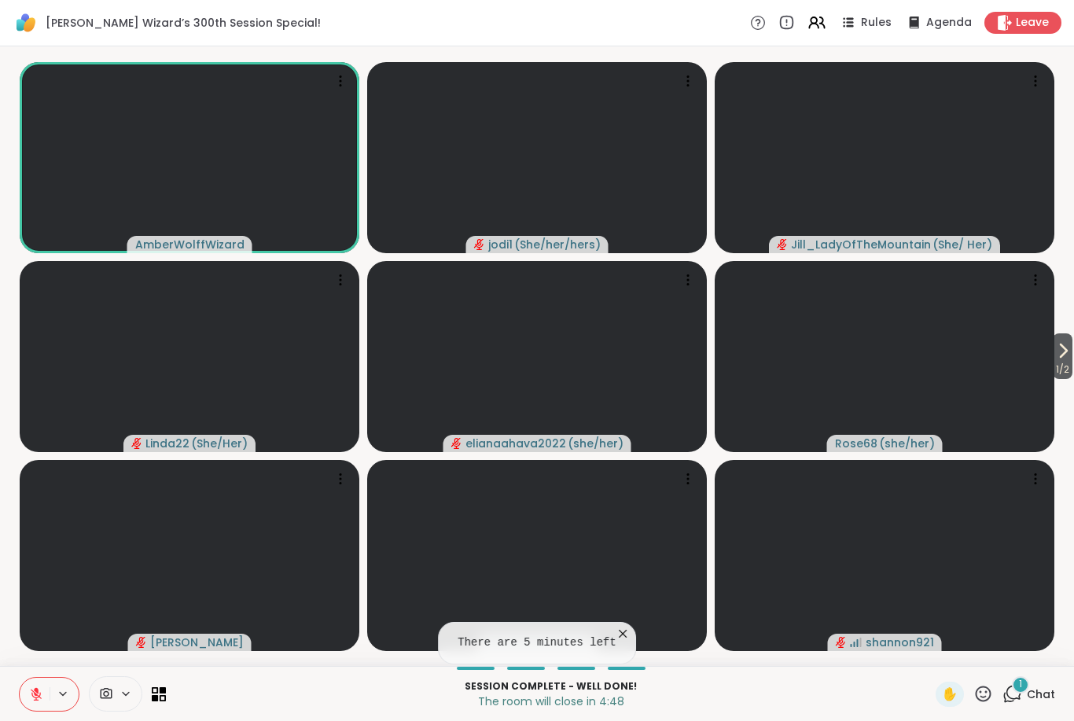
click at [990, 697] on icon at bounding box center [984, 694] width 20 height 20
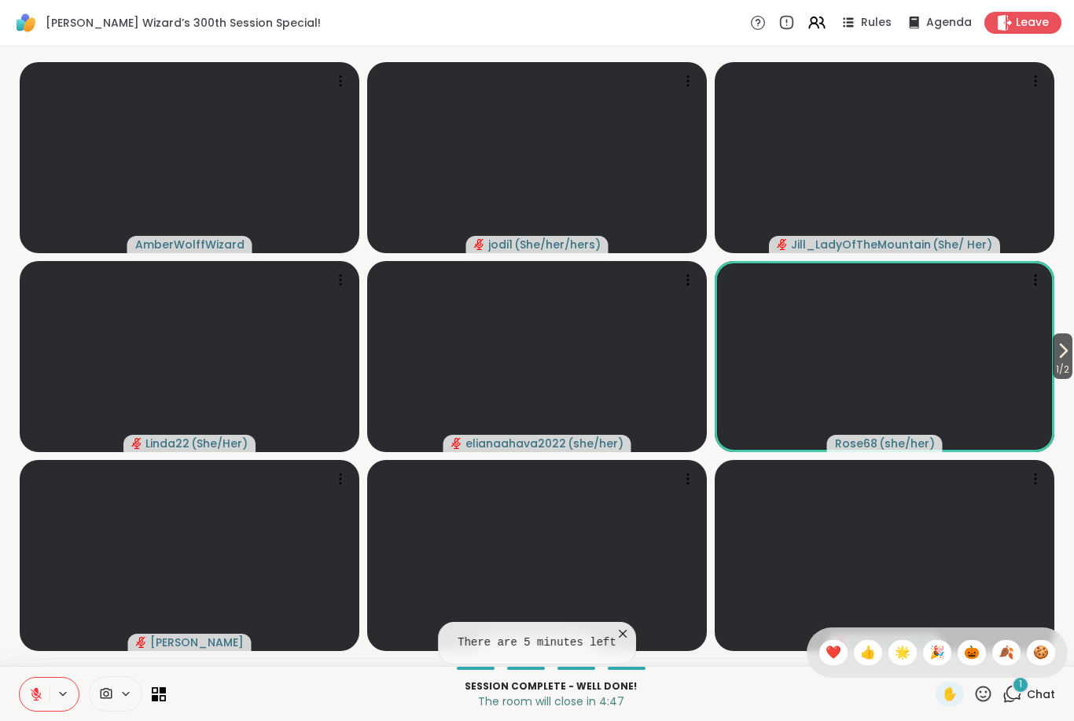
click at [1033, 652] on span "🍪" at bounding box center [1041, 652] width 16 height 19
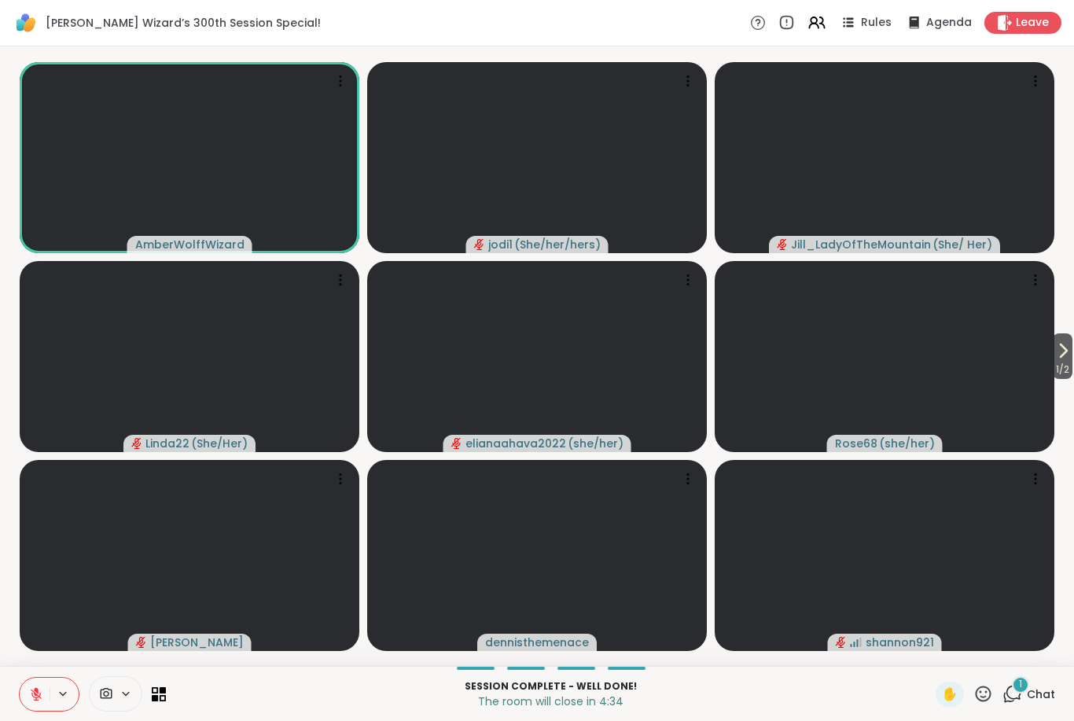
click at [986, 696] on icon at bounding box center [984, 694] width 20 height 20
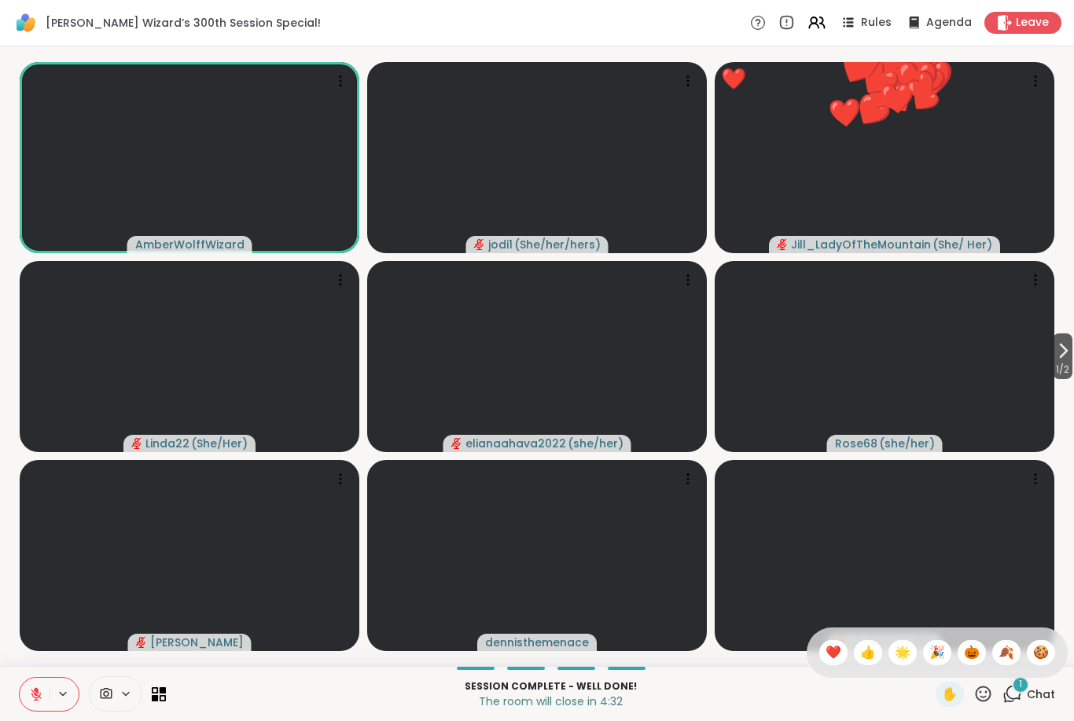
click at [970, 656] on span "🎃" at bounding box center [972, 652] width 16 height 19
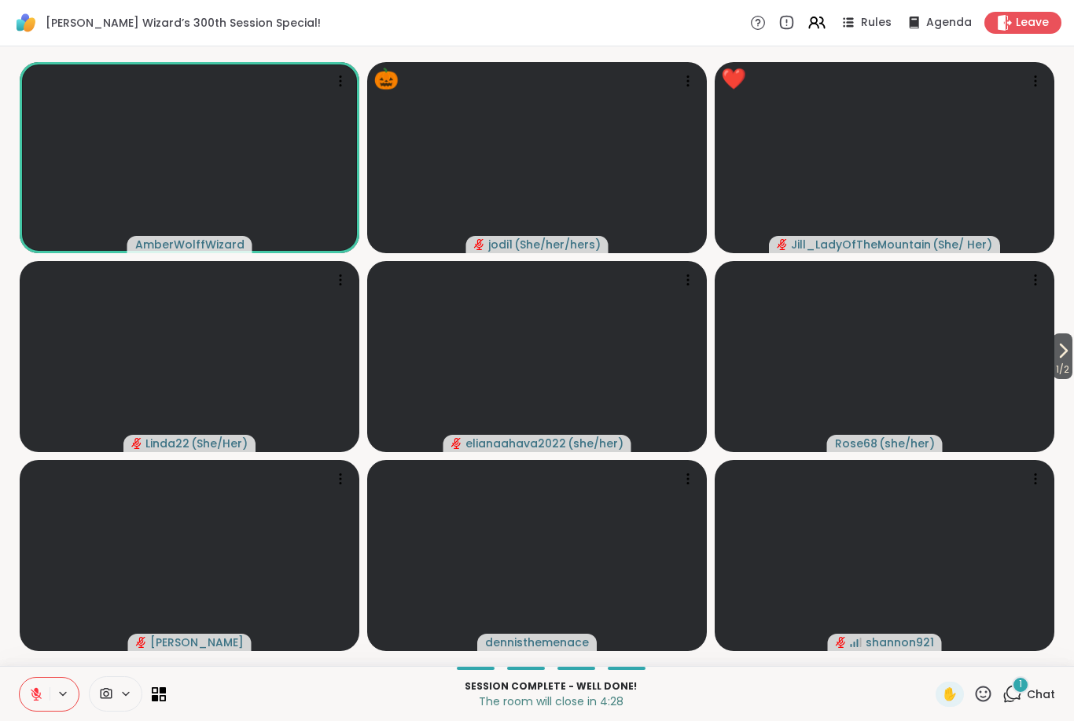
click at [979, 698] on icon at bounding box center [984, 694] width 16 height 16
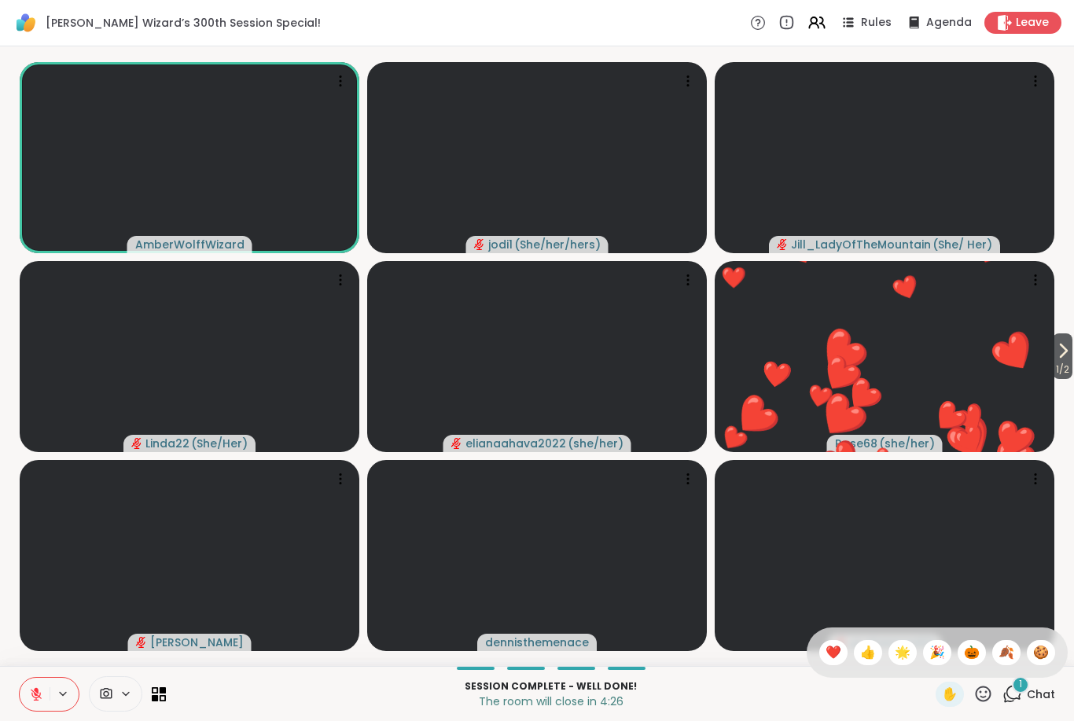
click at [1033, 656] on span "🍪" at bounding box center [1041, 652] width 16 height 19
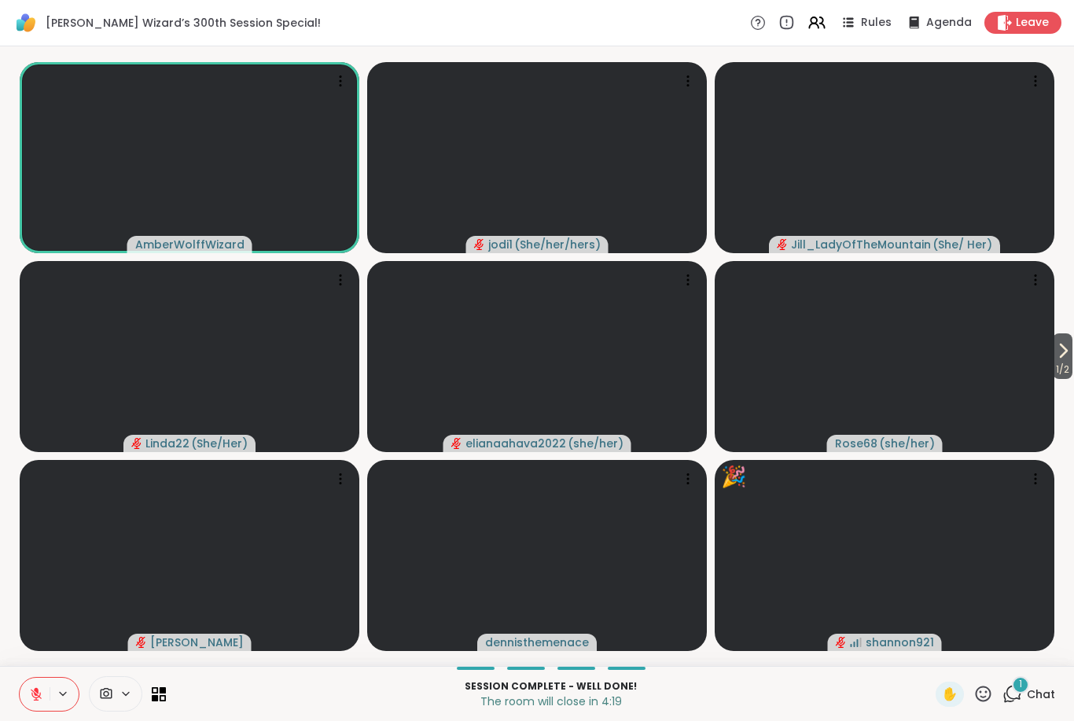
click at [984, 698] on icon at bounding box center [984, 694] width 20 height 20
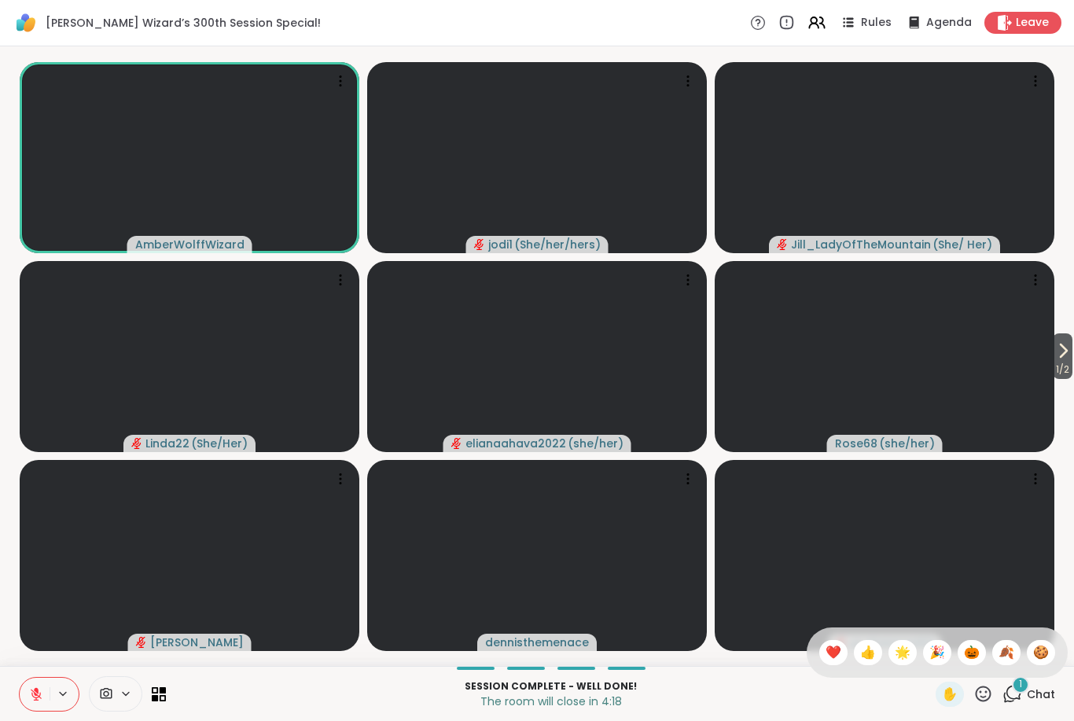
click at [1006, 658] on span "🍂" at bounding box center [1007, 652] width 16 height 19
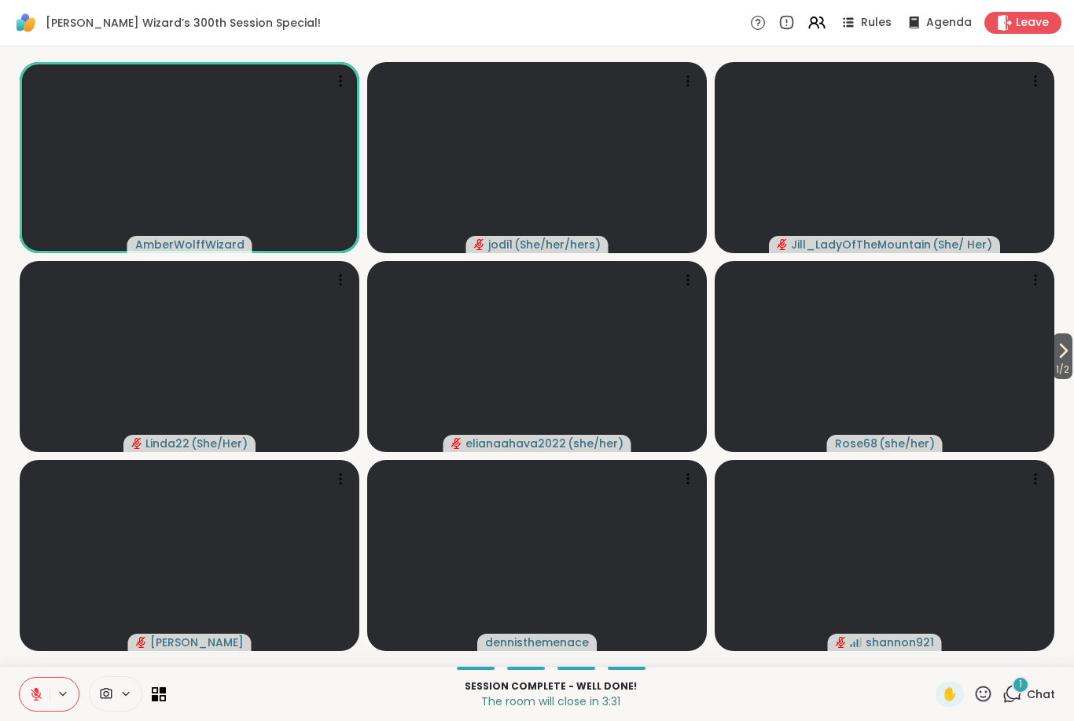
click at [28, 705] on button at bounding box center [35, 694] width 30 height 33
click at [20, 698] on button at bounding box center [35, 694] width 30 height 33
click at [957, 704] on div "✋" at bounding box center [950, 694] width 28 height 25
click at [984, 700] on icon at bounding box center [984, 694] width 20 height 20
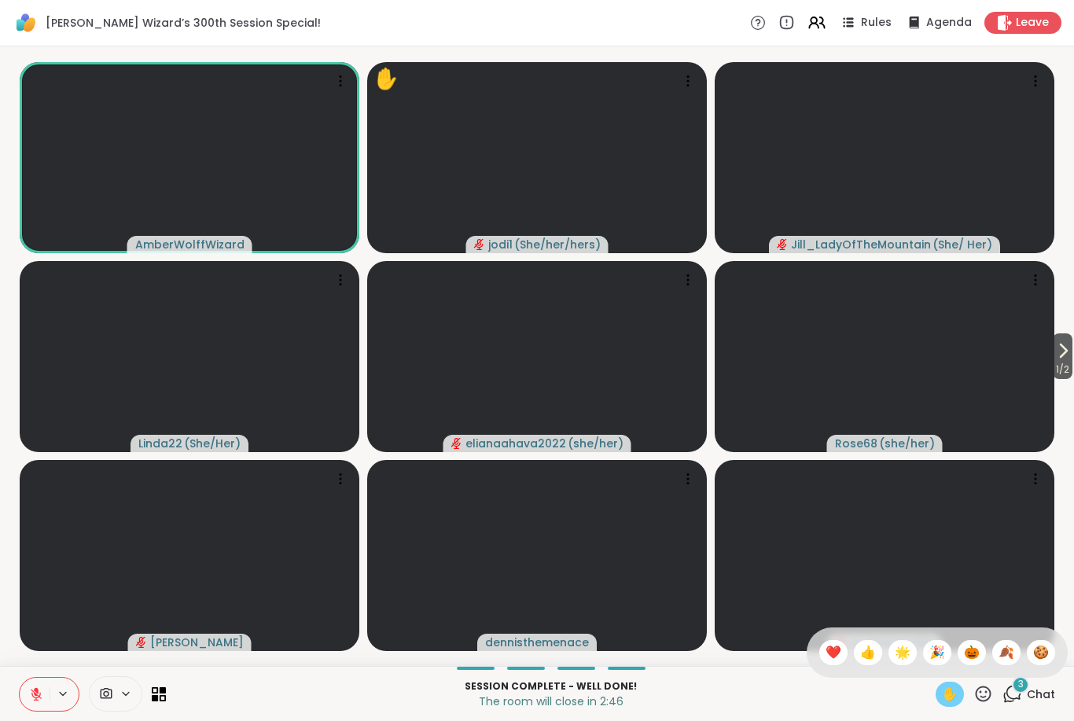
click at [949, 705] on div "✋" at bounding box center [950, 694] width 28 height 25
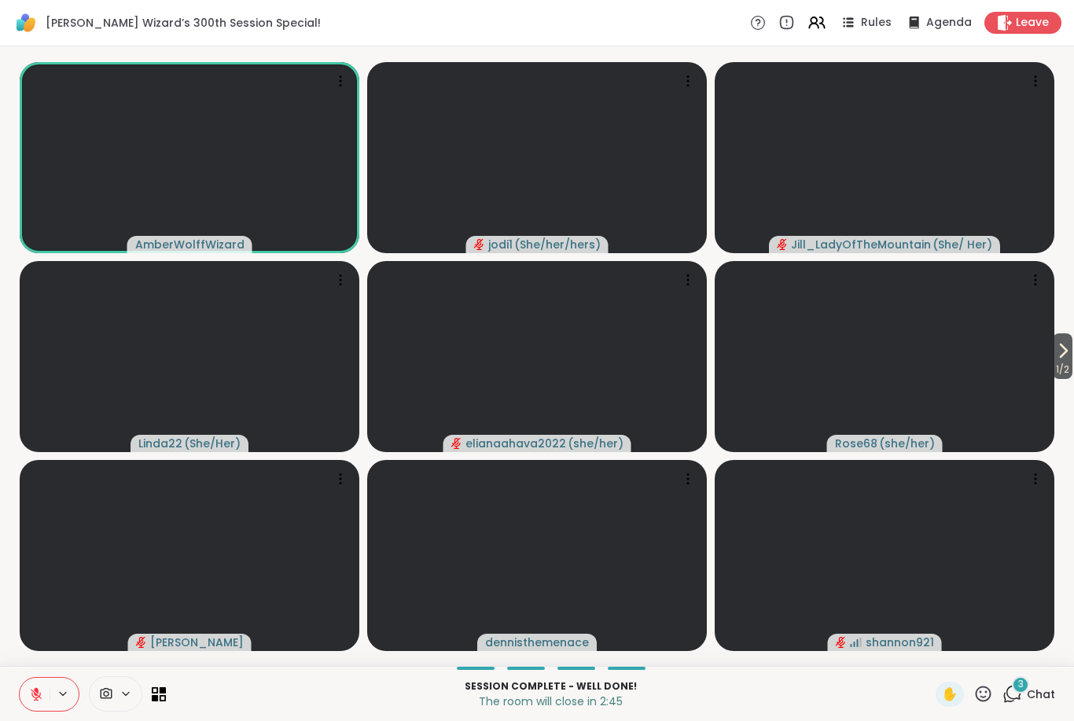
click at [993, 694] on icon at bounding box center [984, 694] width 20 height 20
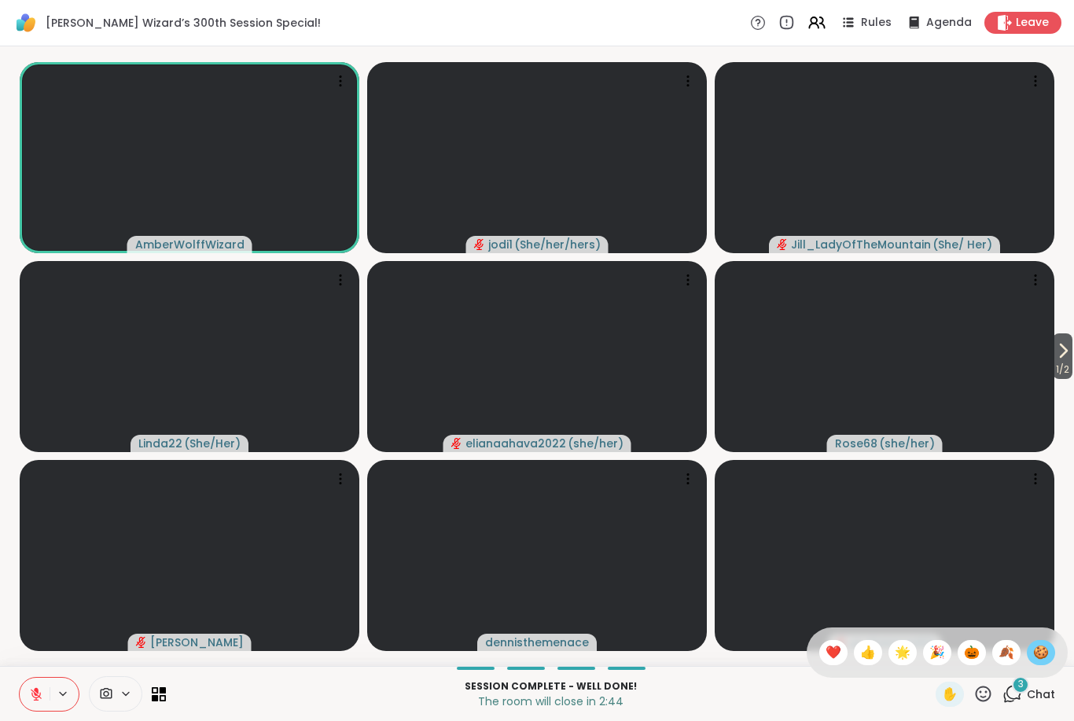
click at [1048, 654] on span "🍪" at bounding box center [1041, 652] width 16 height 19
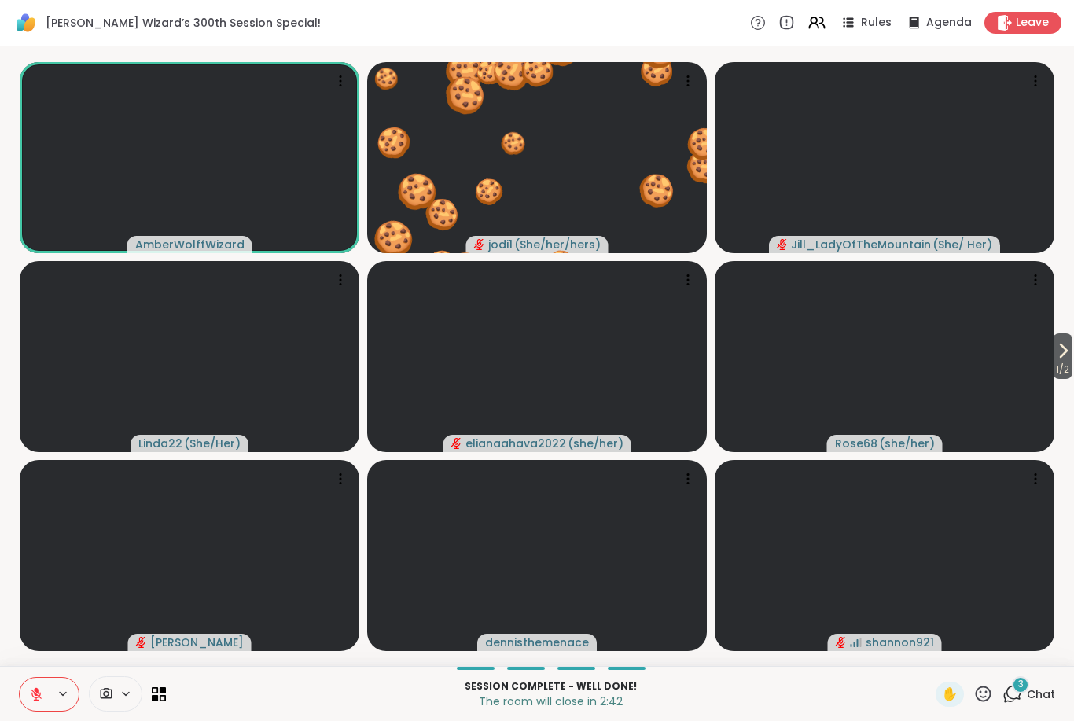
click at [989, 693] on icon at bounding box center [984, 694] width 20 height 20
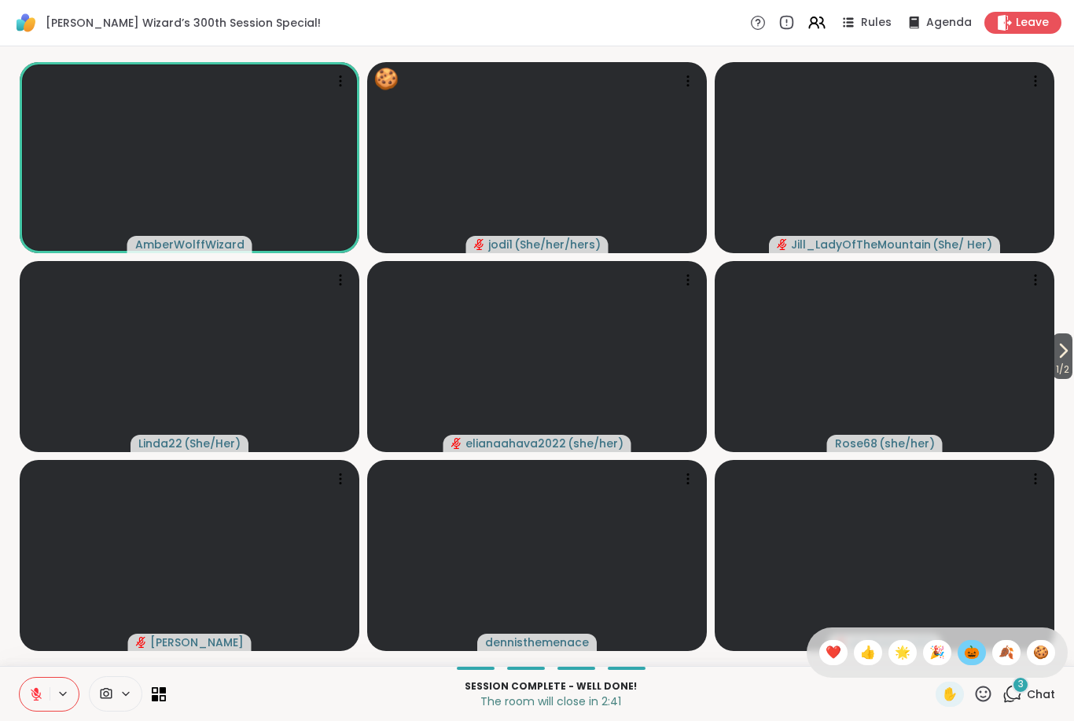
click at [974, 656] on span "🎃" at bounding box center [972, 652] width 16 height 19
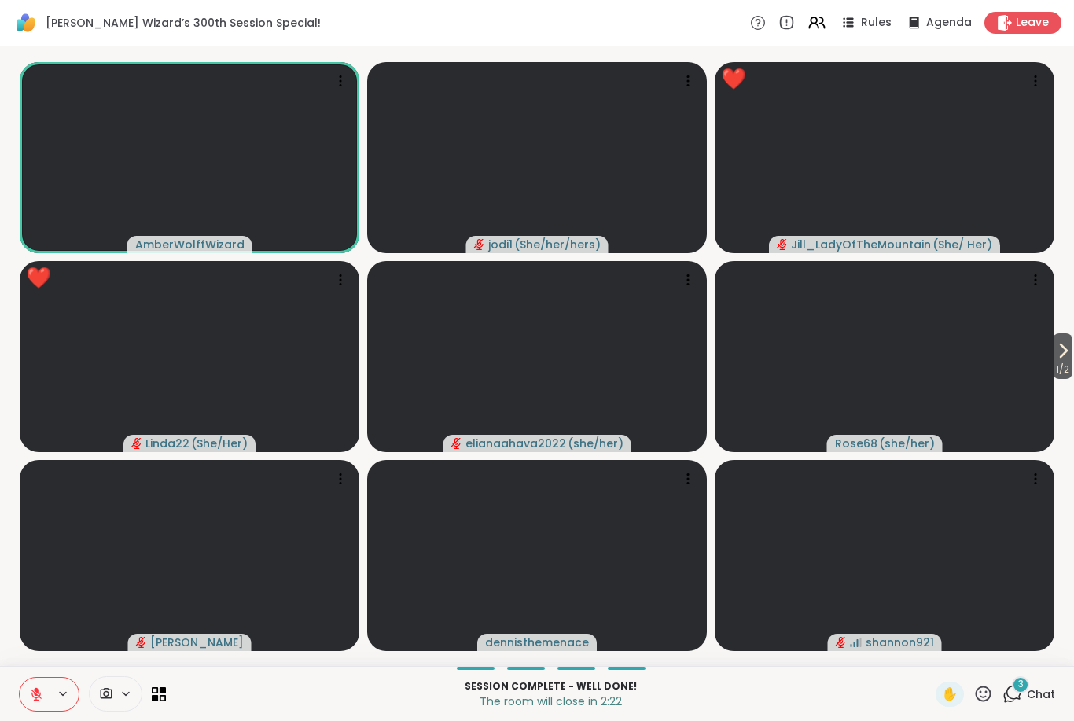
click at [982, 697] on icon at bounding box center [984, 694] width 16 height 16
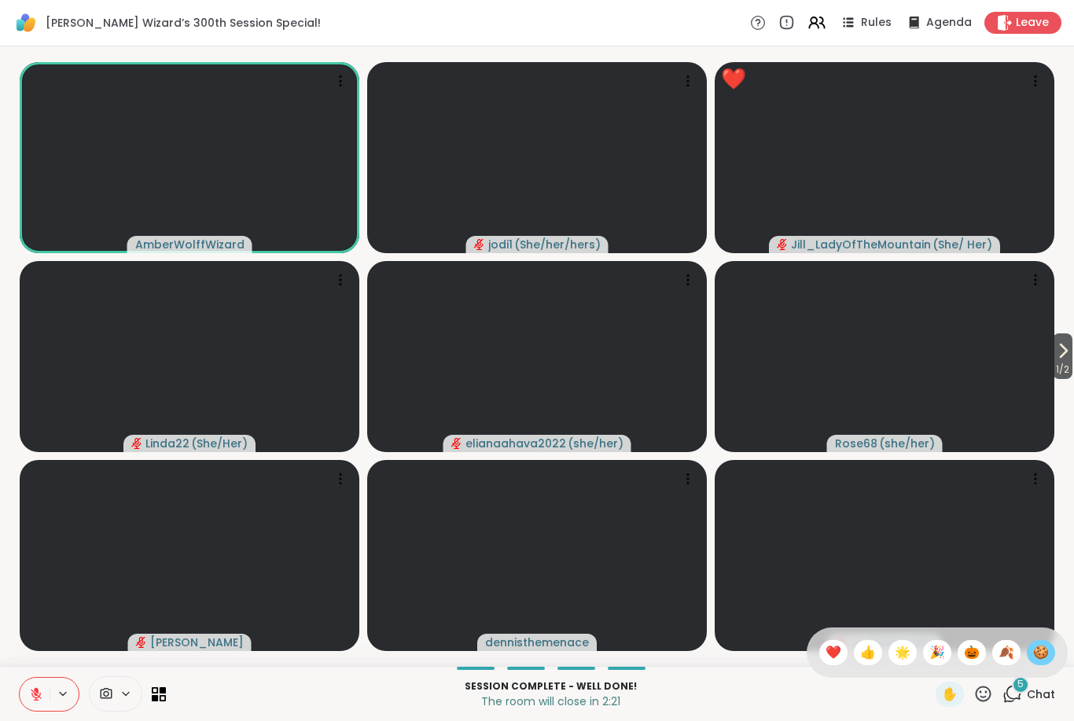
click at [1040, 660] on span "🍪" at bounding box center [1041, 652] width 16 height 19
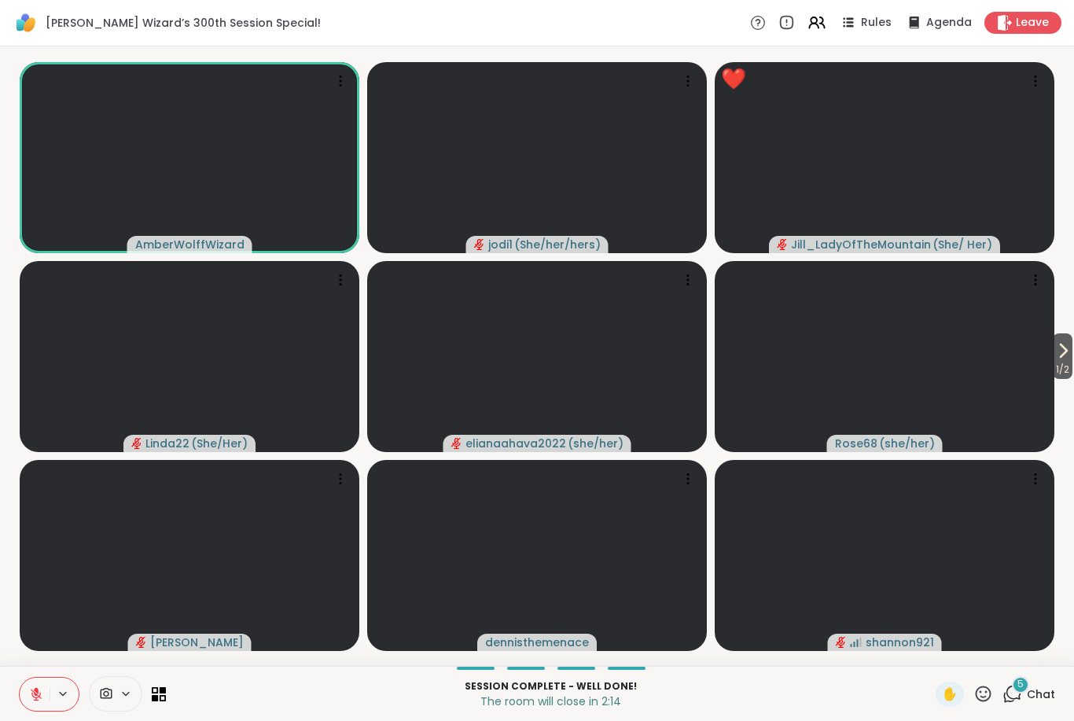
click at [44, 695] on button at bounding box center [35, 694] width 30 height 33
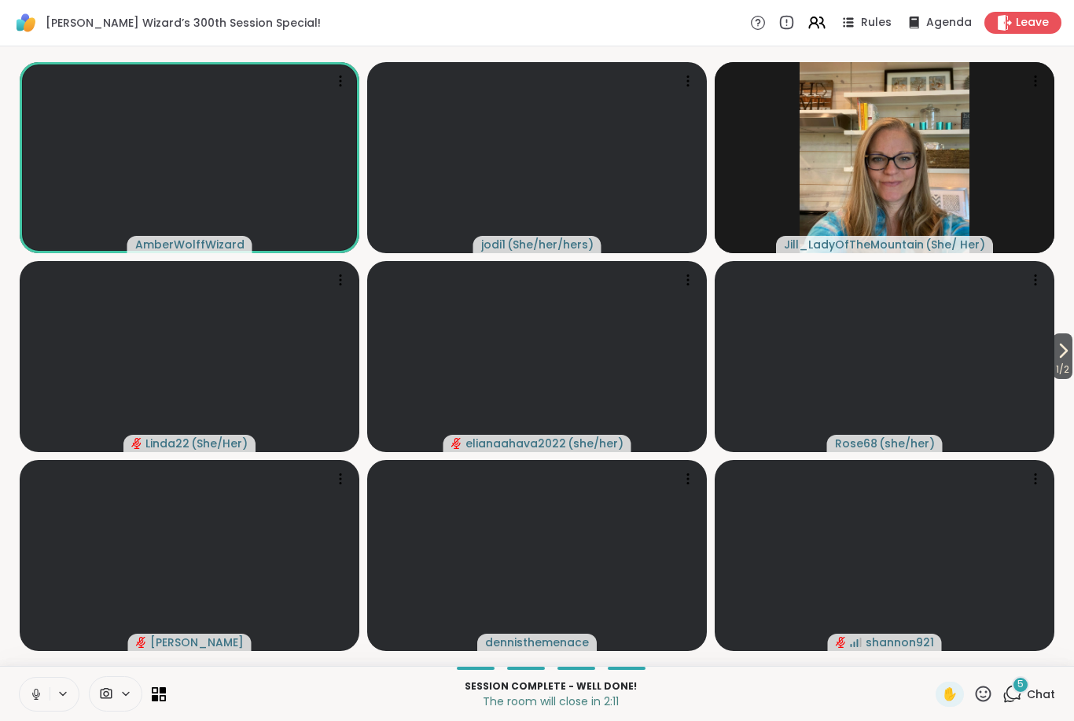
click at [35, 699] on icon at bounding box center [36, 698] width 4 height 1
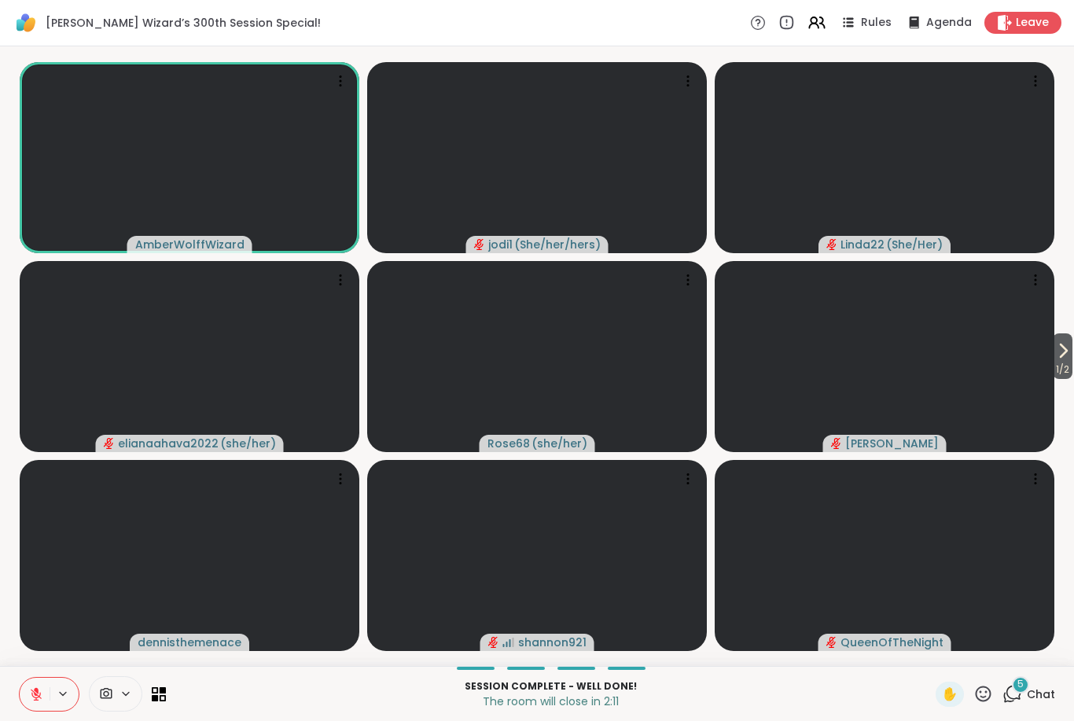
click at [35, 698] on icon at bounding box center [36, 694] width 11 height 11
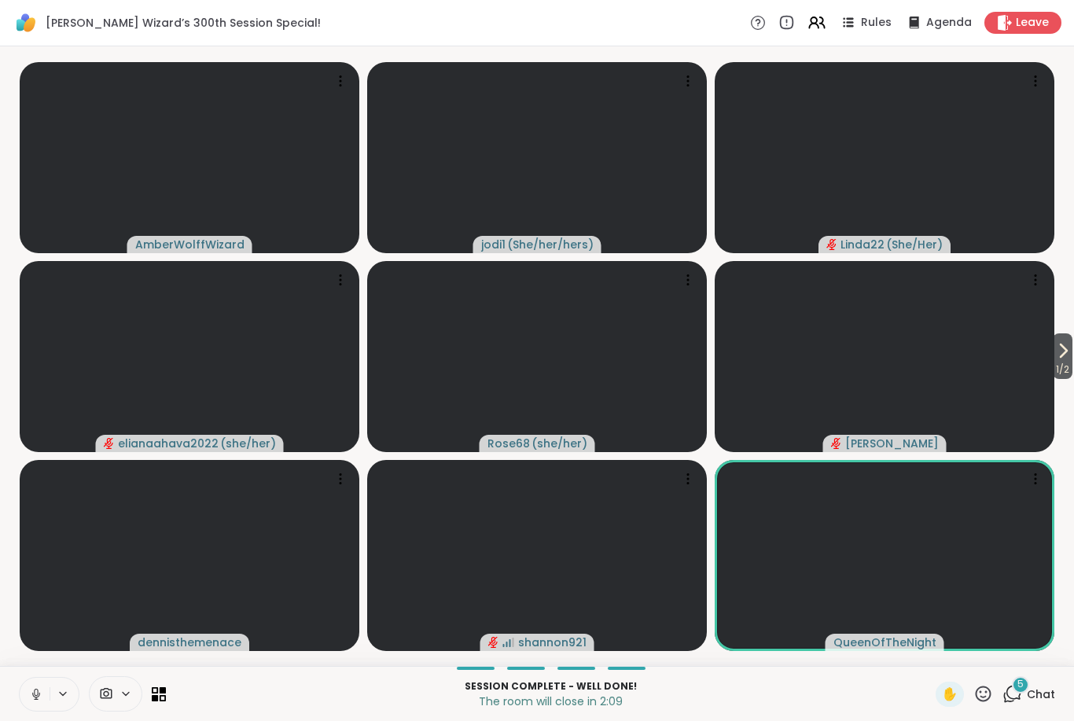
click at [38, 702] on button at bounding box center [35, 694] width 30 height 33
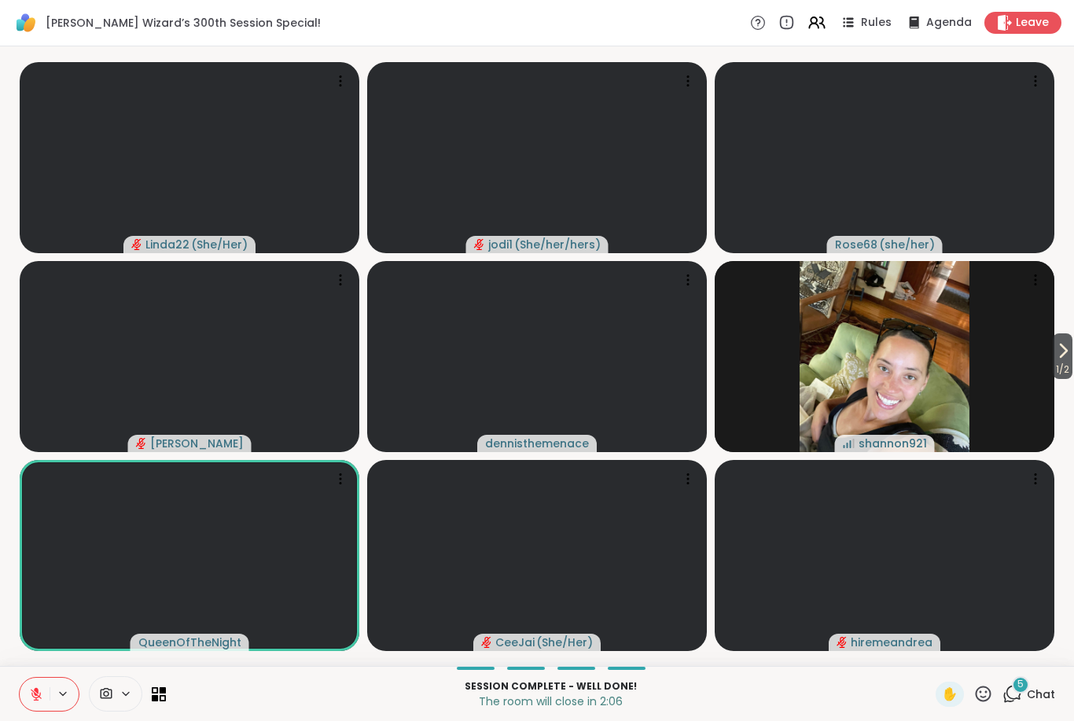
click at [37, 698] on icon at bounding box center [36, 694] width 14 height 14
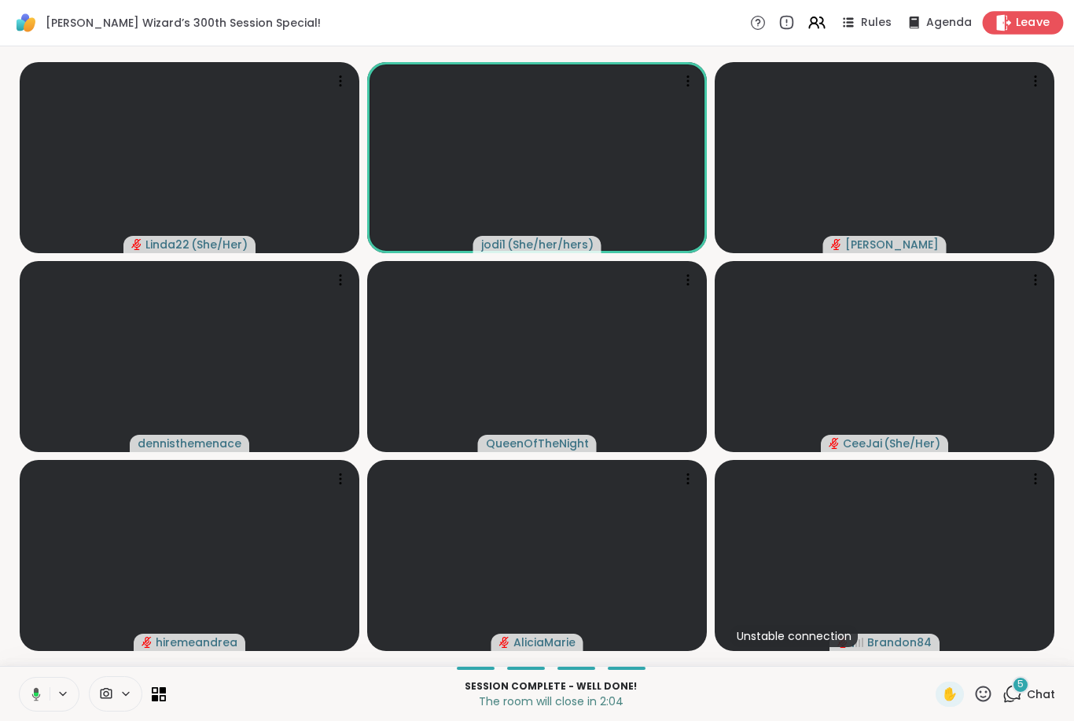
click at [1021, 12] on div "Leave" at bounding box center [1023, 22] width 81 height 23
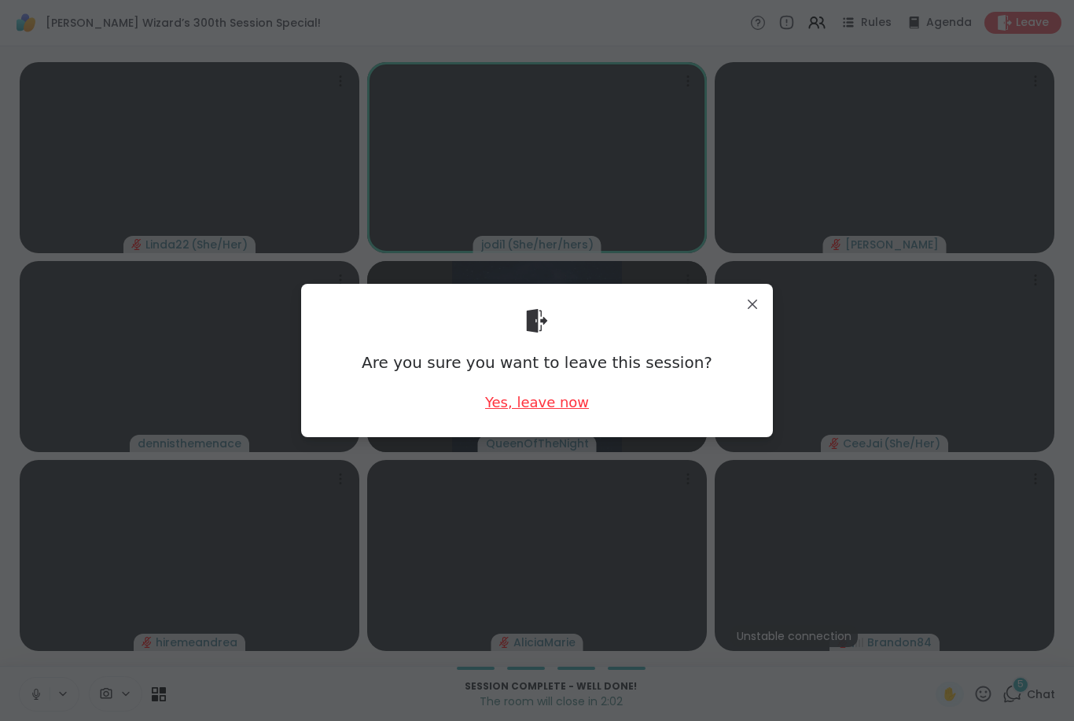
click at [553, 403] on div "Yes, leave now" at bounding box center [537, 402] width 104 height 20
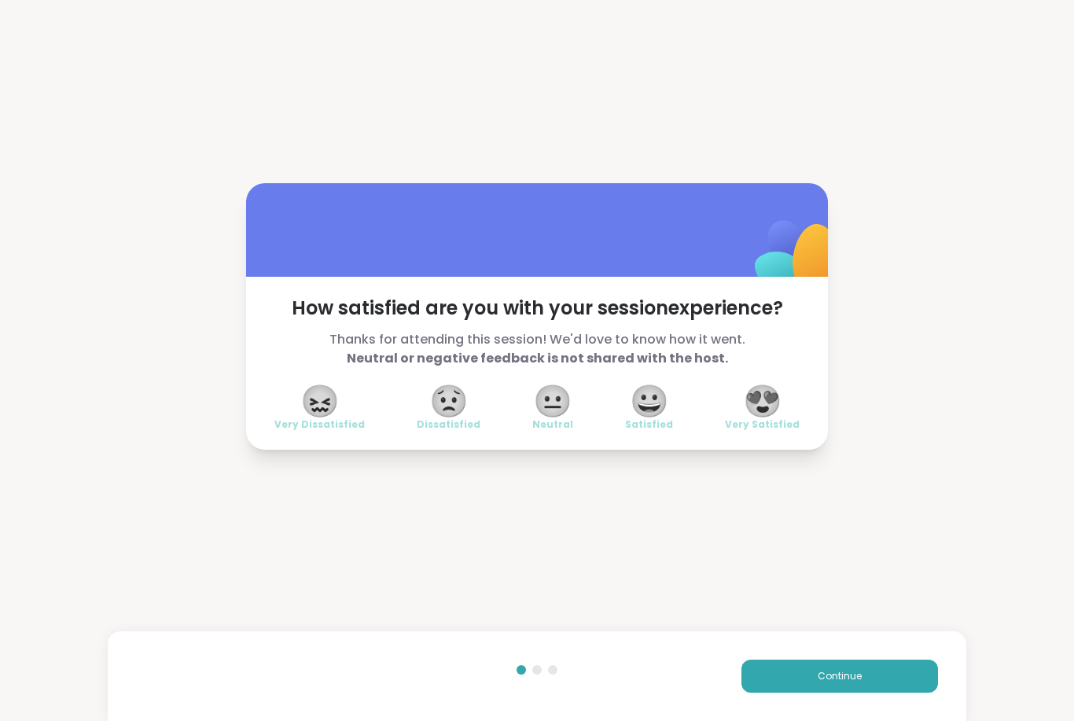
click at [770, 410] on span "😍" at bounding box center [762, 401] width 39 height 28
